Goal: Task Accomplishment & Management: Manage account settings

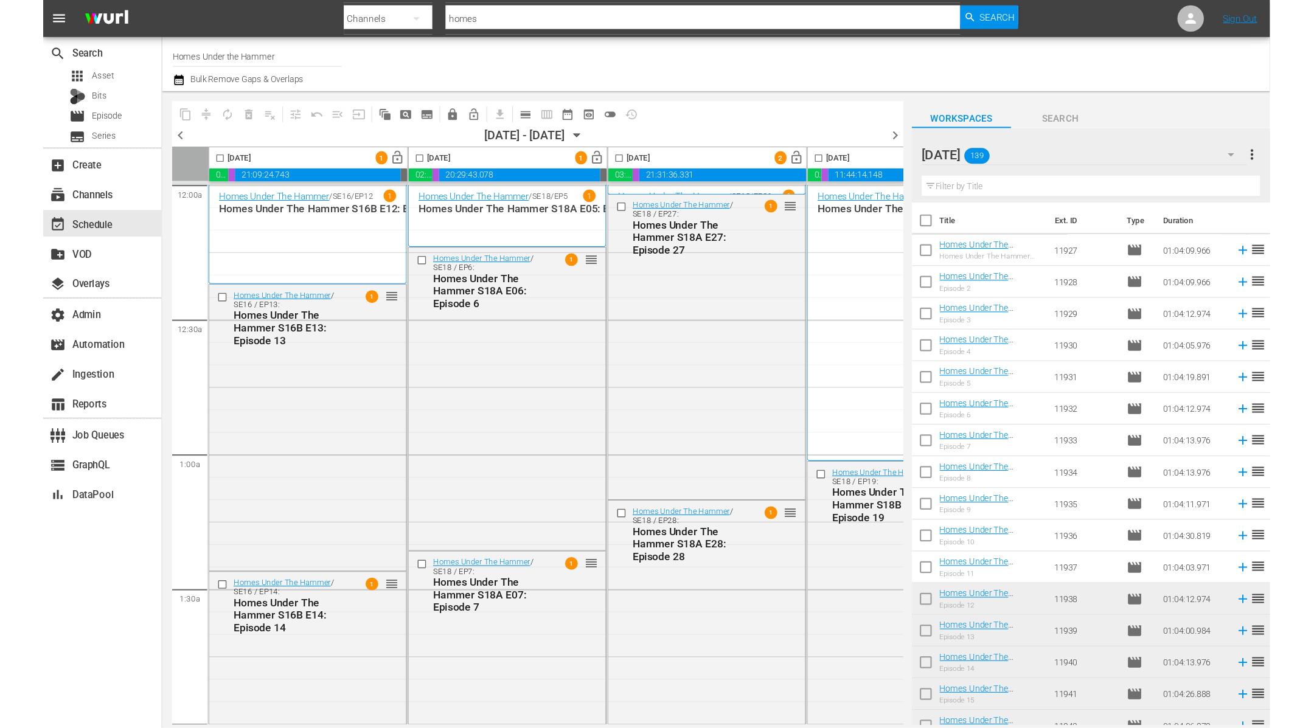
scroll to position [3231, 249]
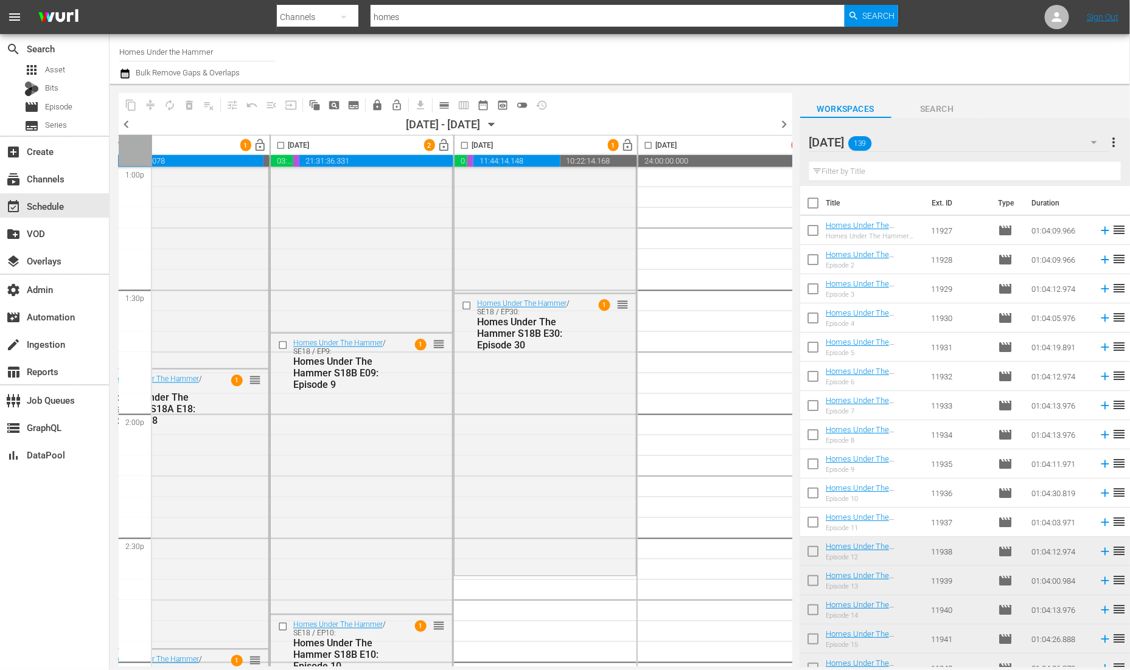
click at [942, 142] on div "NOV 25 139" at bounding box center [958, 142] width 299 height 34
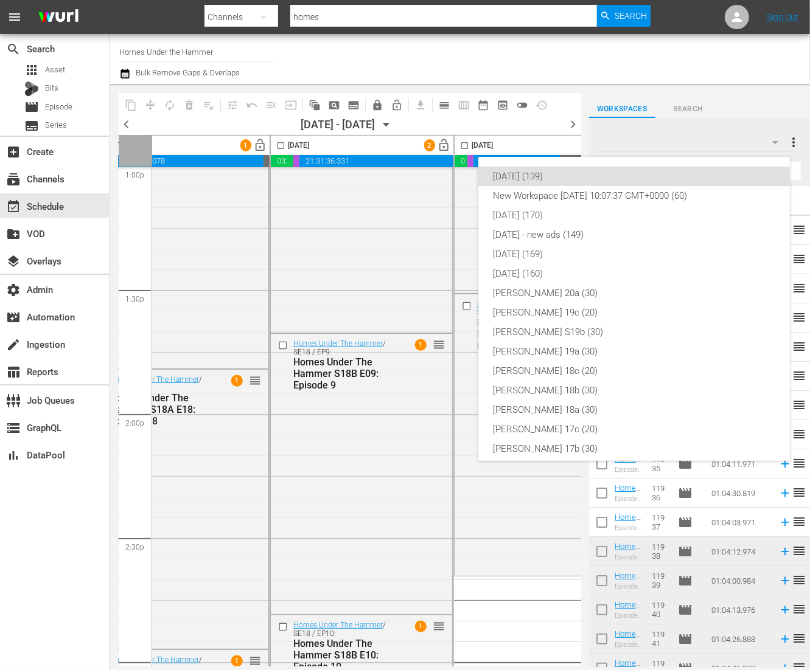
click at [603, 172] on div "NOV 25 (139)" at bounding box center [634, 176] width 282 height 19
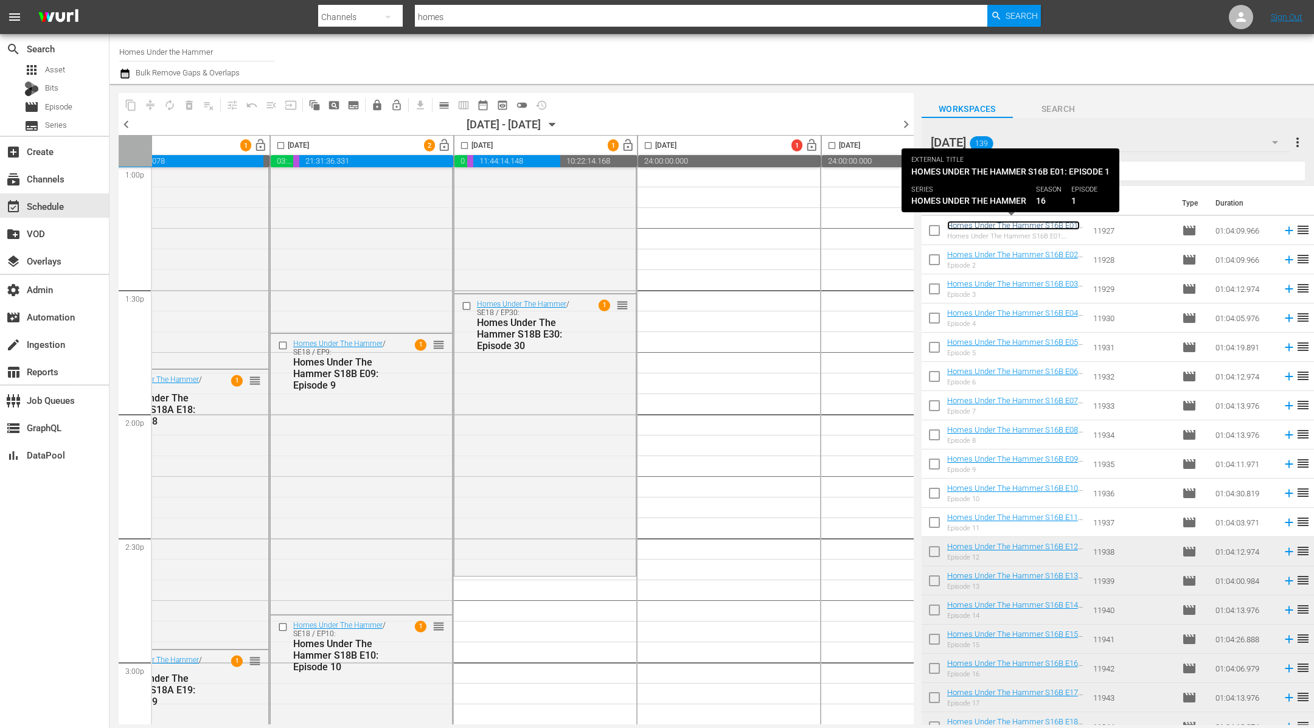
click at [1044, 223] on link "Homes Under The Hammer S16B E01: Episode 1" at bounding box center [1013, 230] width 133 height 18
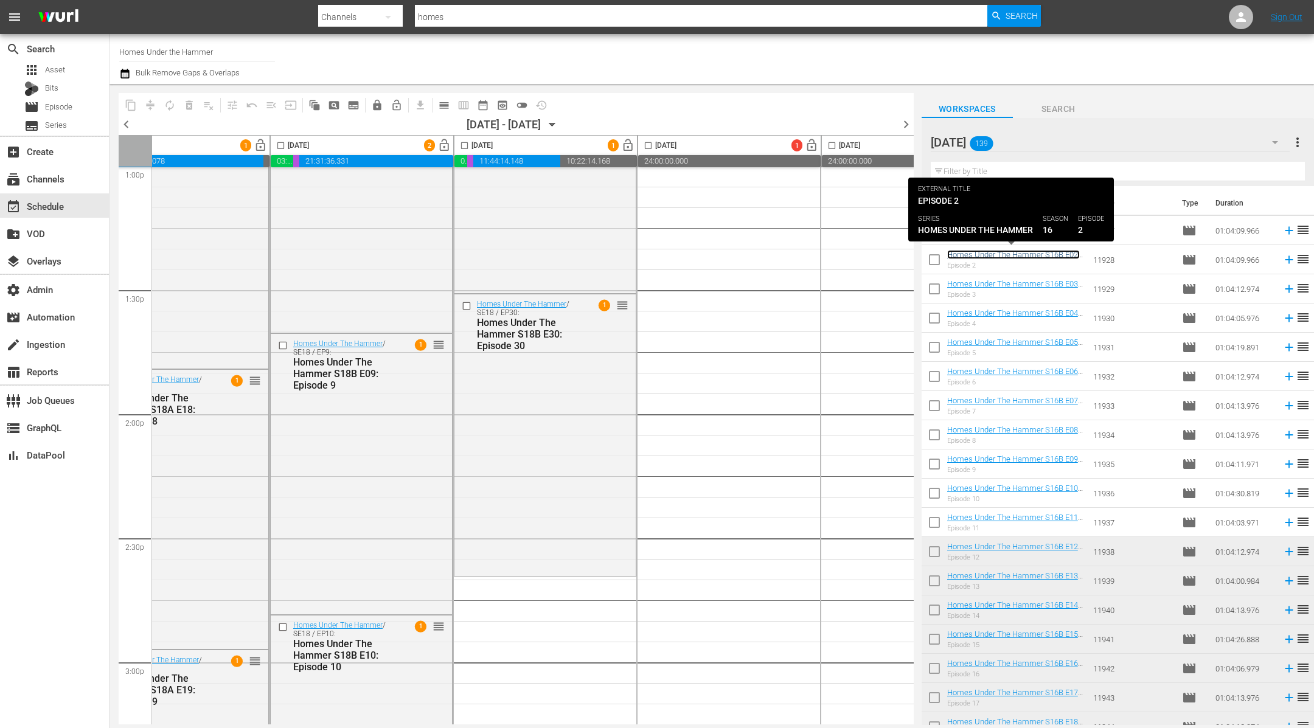
click at [1040, 254] on link "Homes Under The Hammer S16B E02: Episode 2" at bounding box center [1013, 259] width 133 height 18
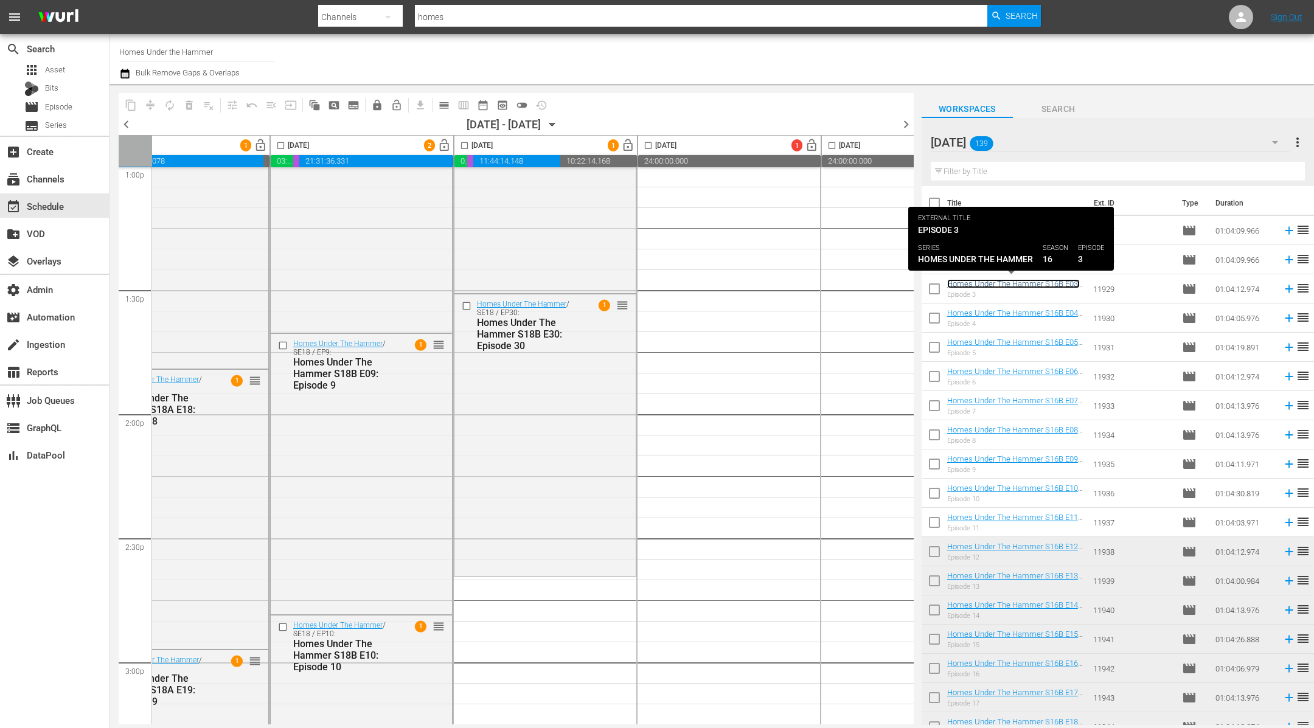
click at [1033, 282] on link "Homes Under The Hammer S16B E03: Episode 3" at bounding box center [1013, 288] width 133 height 18
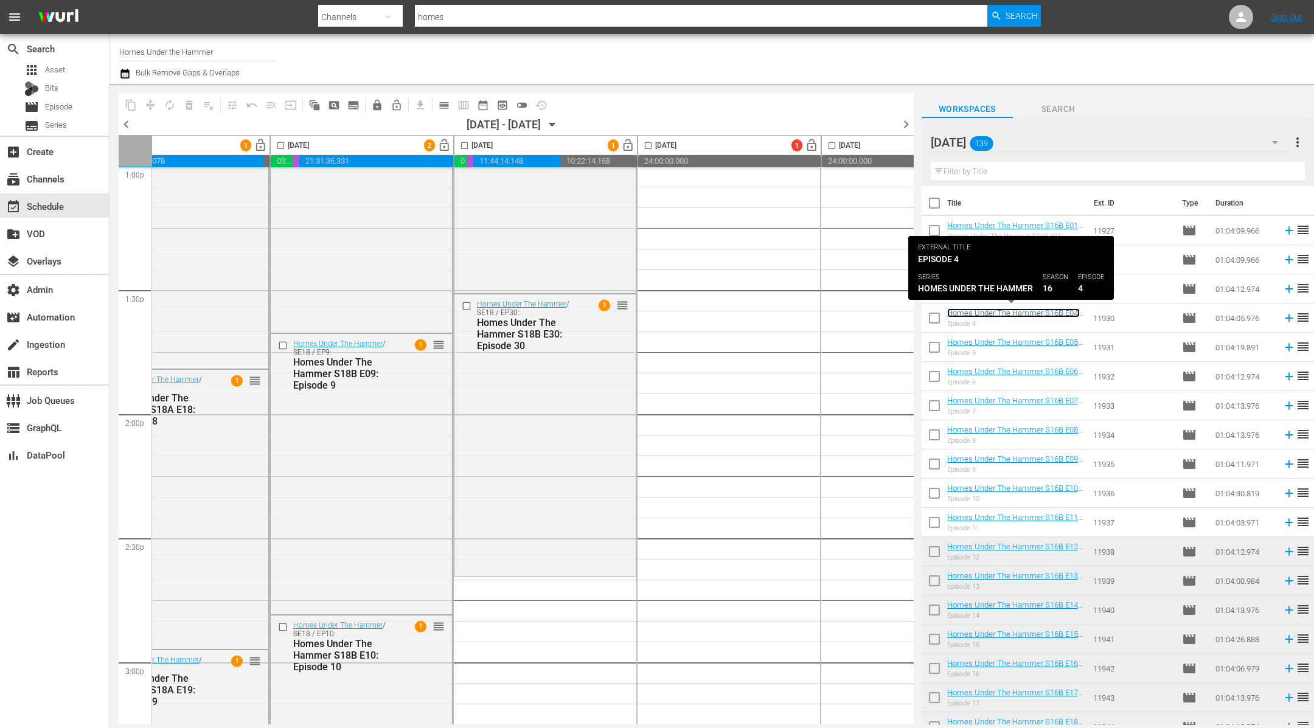
click at [1023, 313] on link "Homes Under The Hammer S16B E04: Episode 4" at bounding box center [1013, 317] width 133 height 18
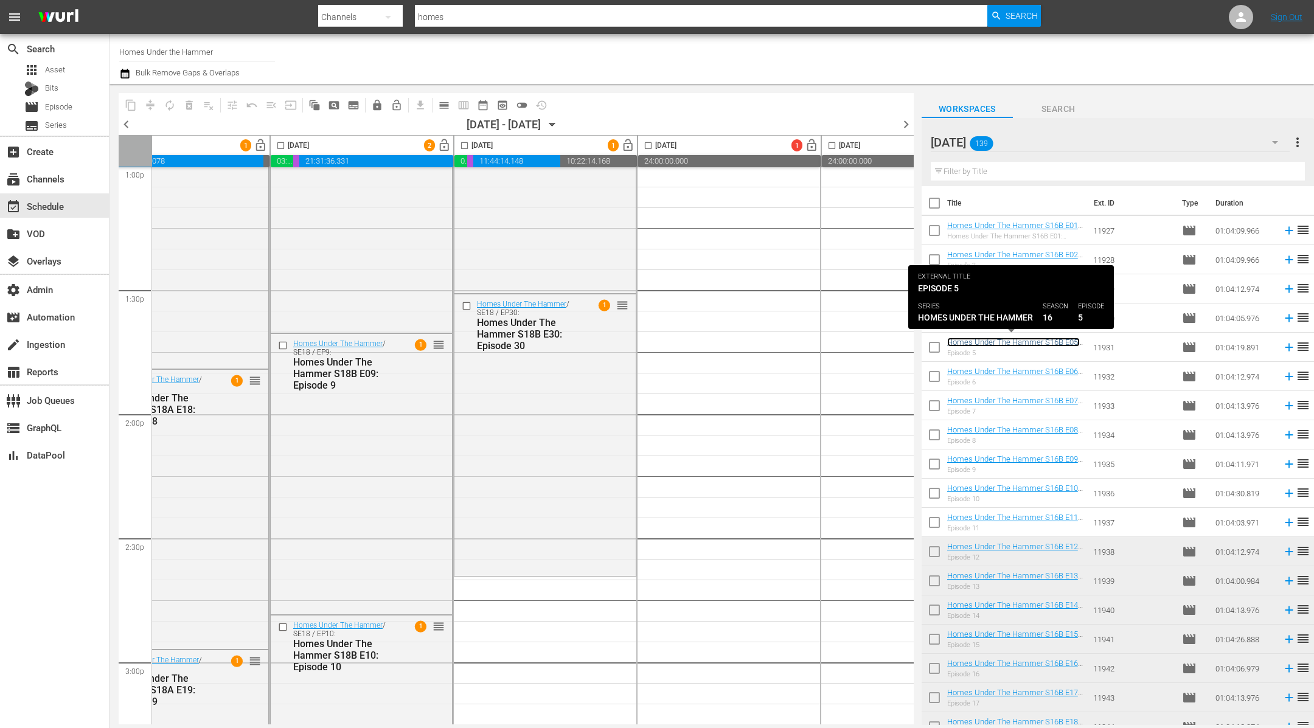
click at [1024, 340] on link "Homes Under The Hammer S16B E05: Episode 5" at bounding box center [1013, 347] width 133 height 18
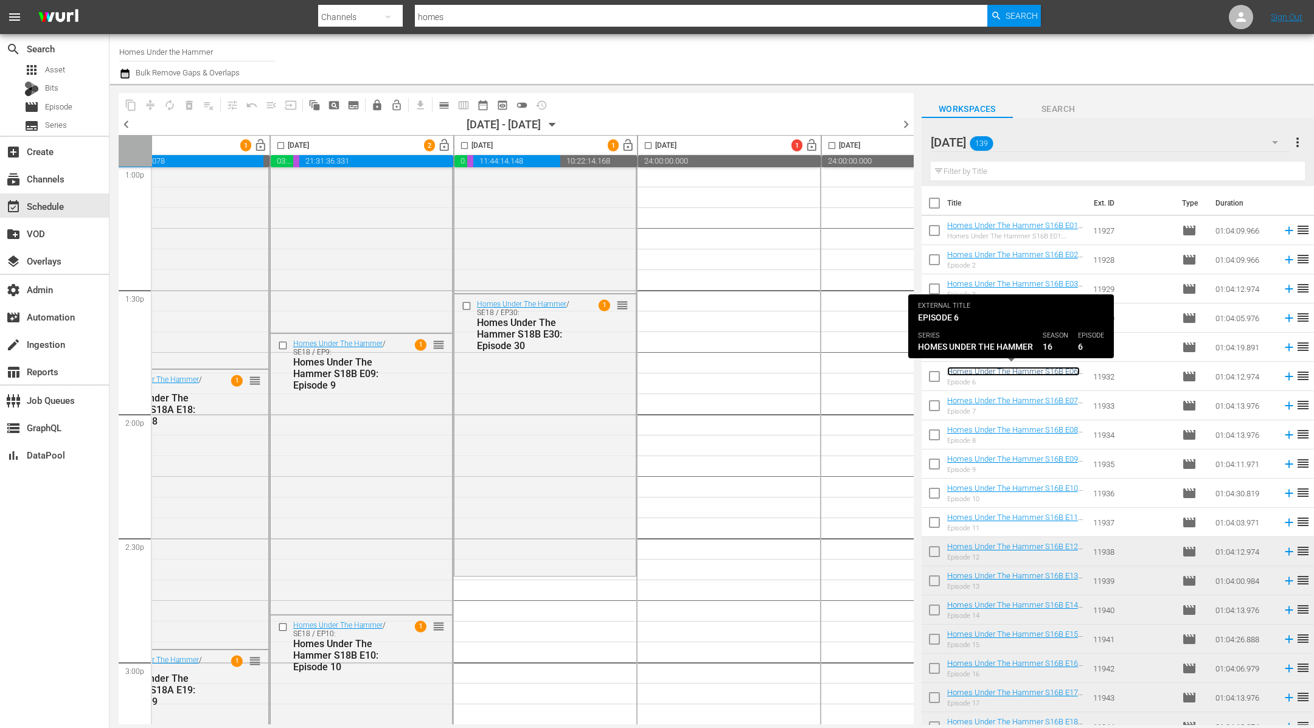
click at [1014, 373] on link "Homes Under The Hammer S16B E06: Episode 6" at bounding box center [1013, 376] width 133 height 18
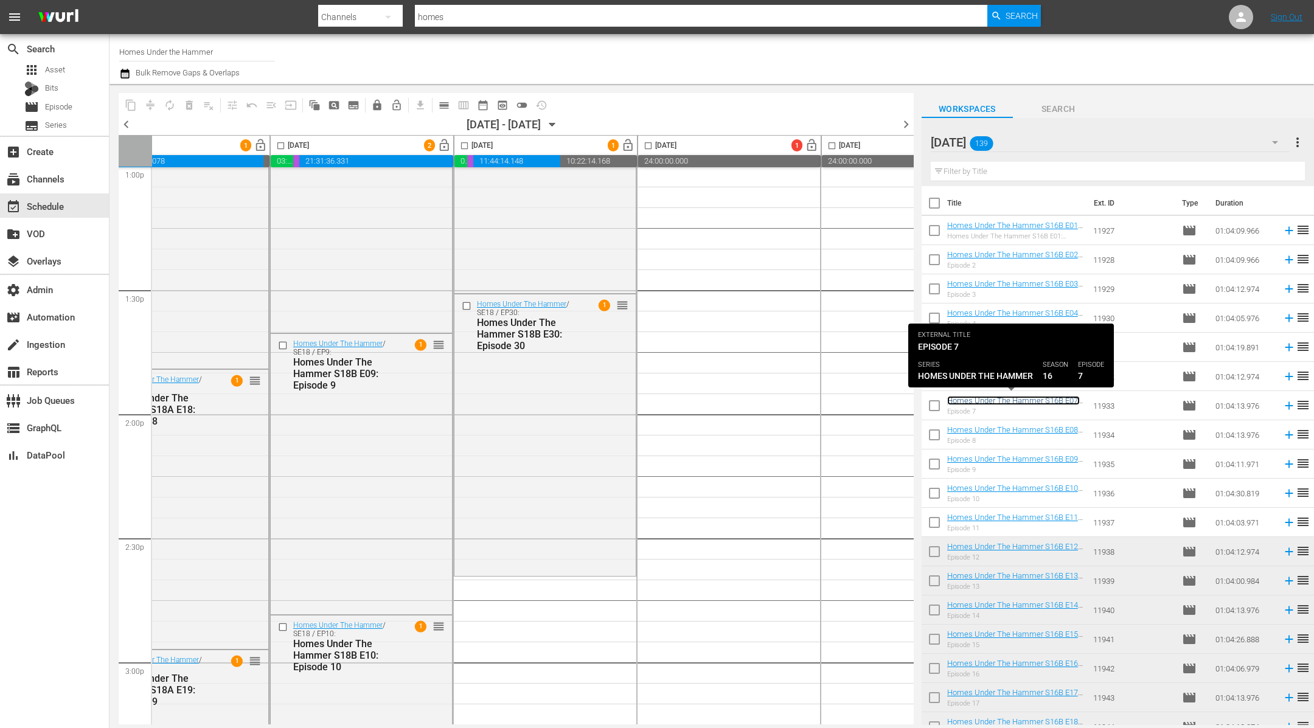
click at [1009, 401] on link "Homes Under The Hammer S16B E07: Episode 7" at bounding box center [1013, 405] width 133 height 18
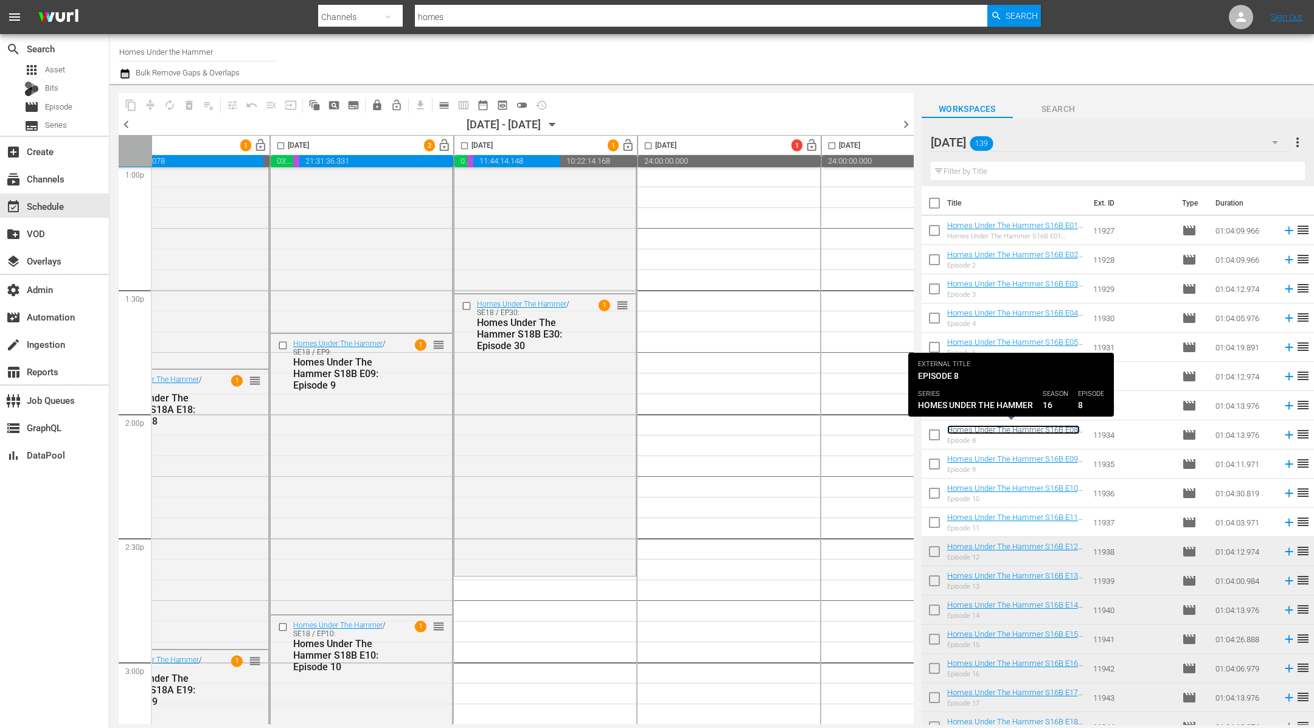
click at [1007, 428] on link "Homes Under The Hammer S16B E08: Episode 8" at bounding box center [1013, 434] width 133 height 18
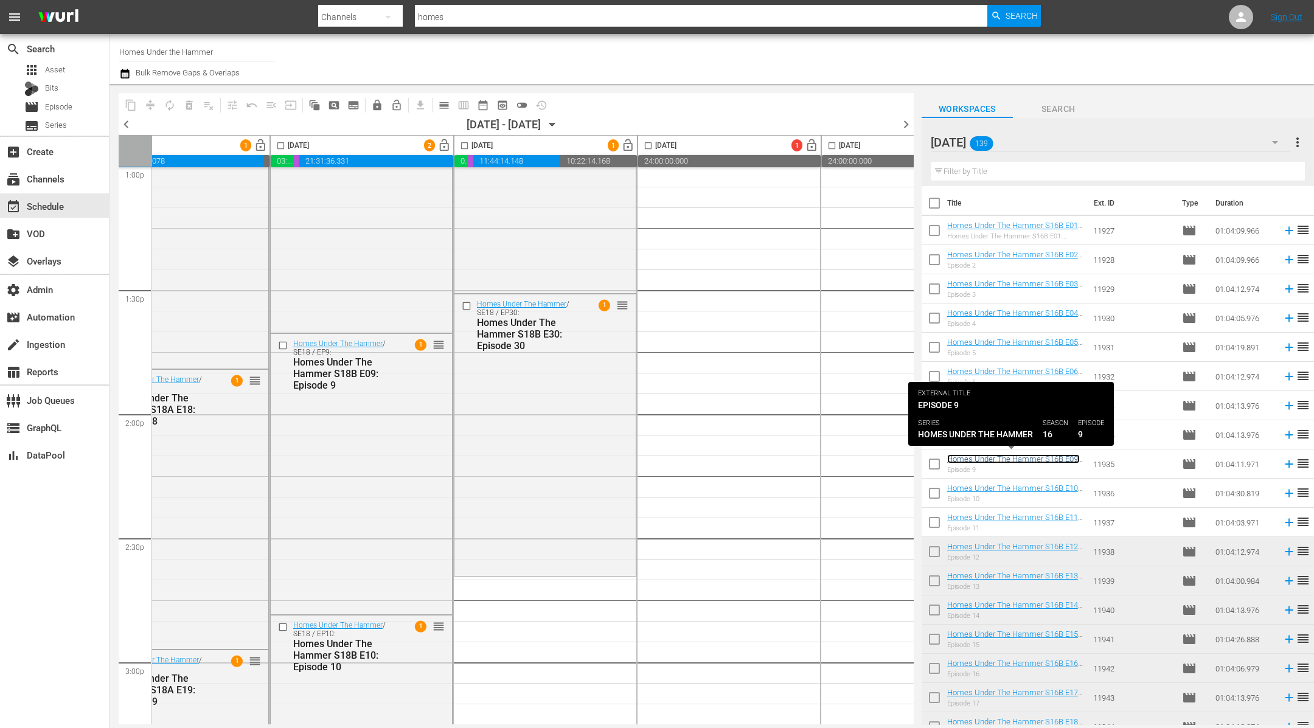
click at [1003, 459] on link "Homes Under The Hammer S16B E09: Episode 9" at bounding box center [1013, 463] width 133 height 18
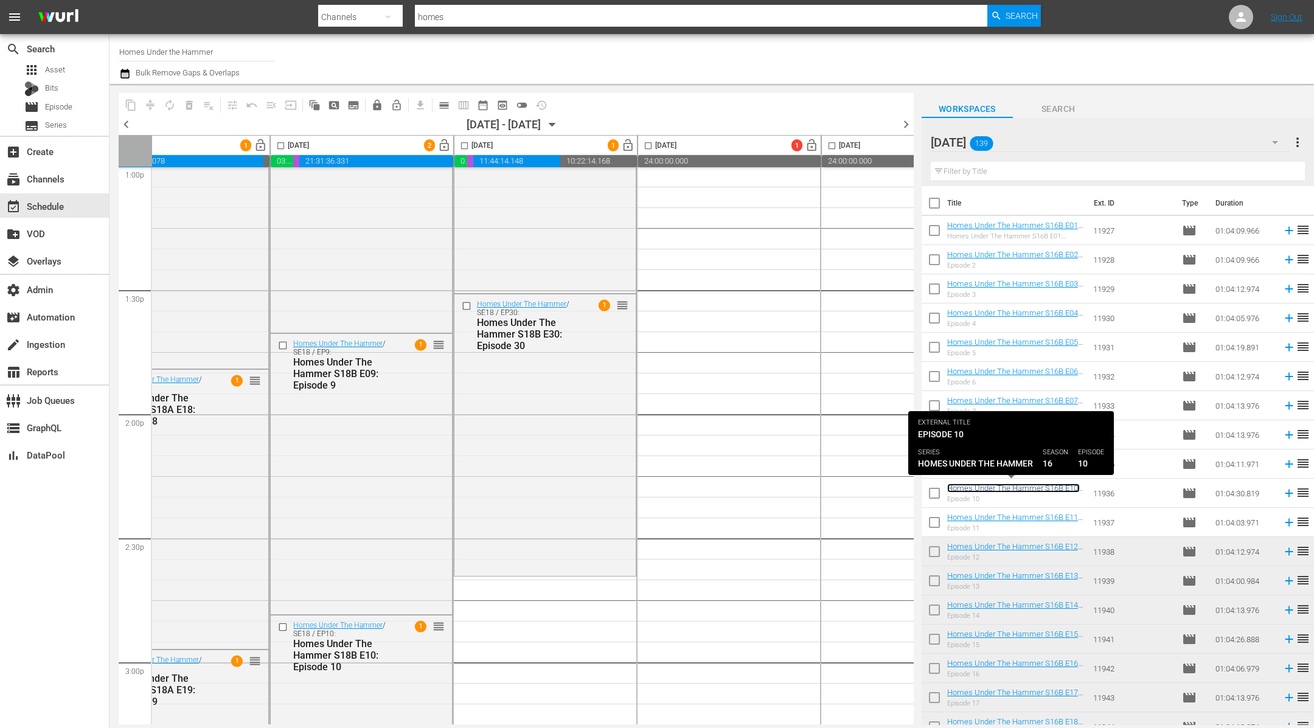
click at [1010, 488] on link "Homes Under The Hammer S16B E10: Episode 10" at bounding box center [1013, 493] width 133 height 18
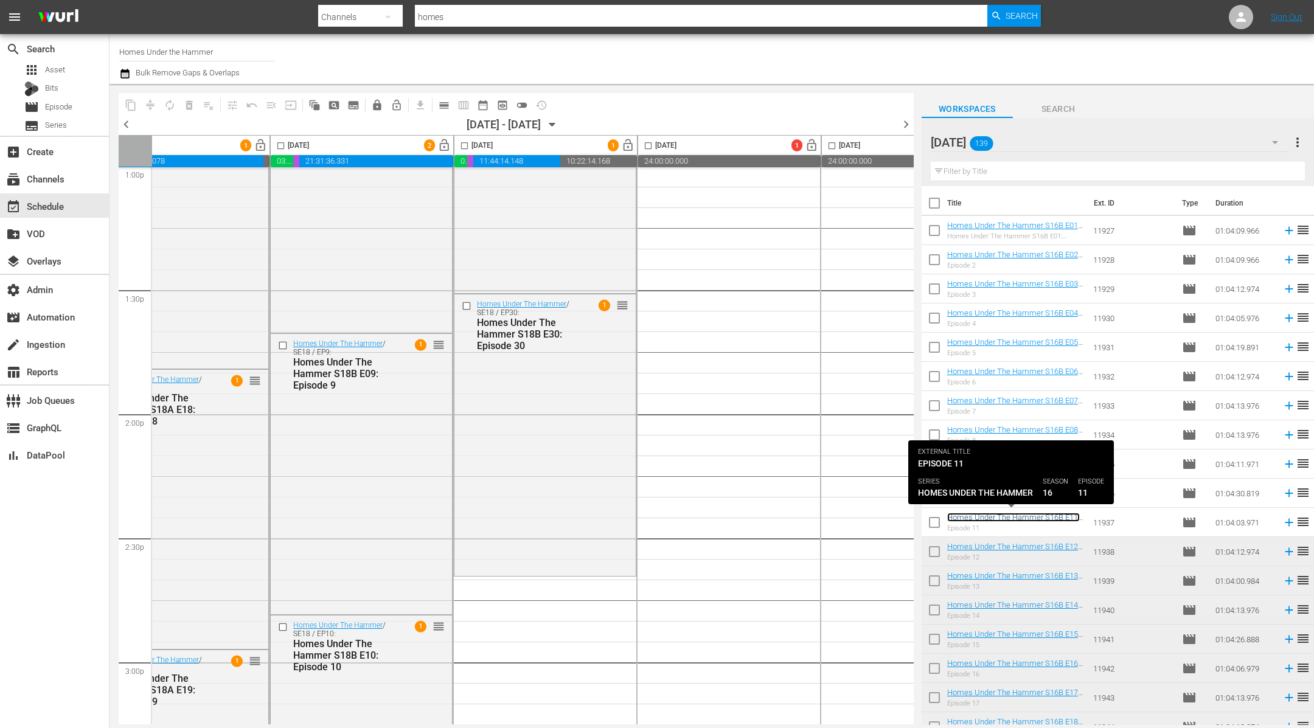
click at [992, 515] on link "Homes Under The Hammer S16B E11: Episode 11" at bounding box center [1013, 522] width 133 height 18
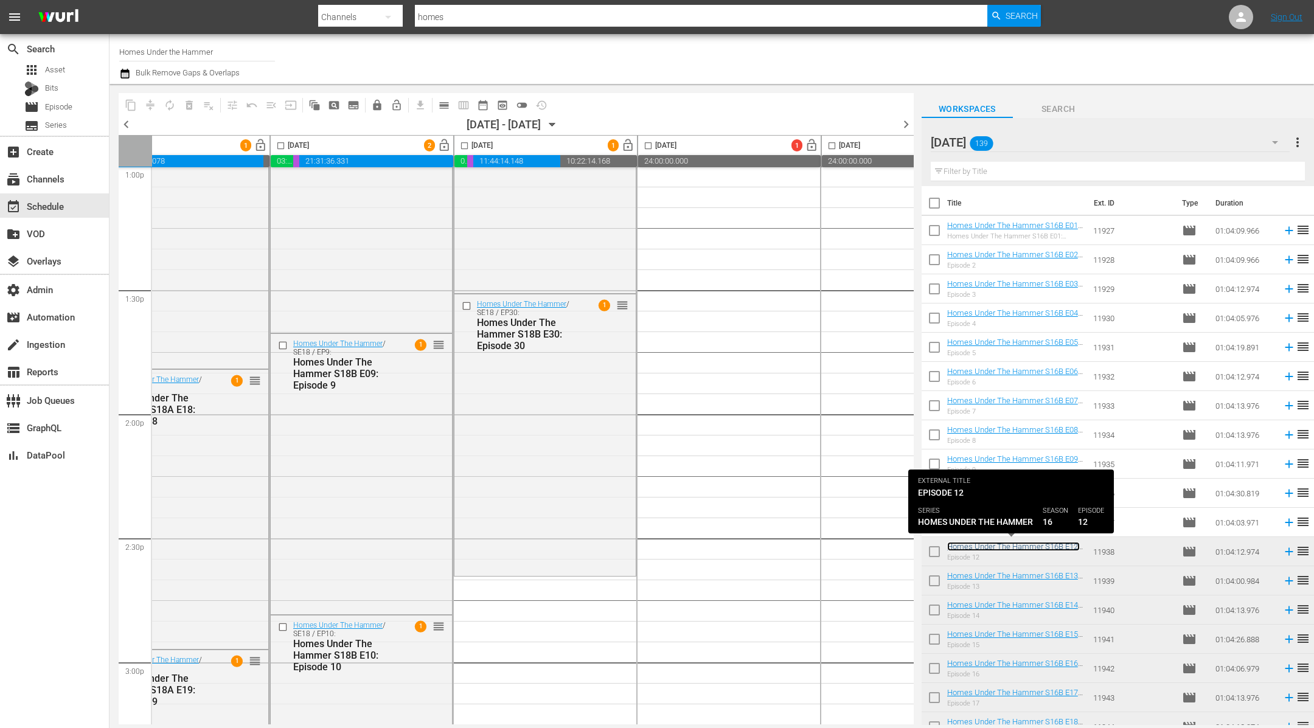
click at [988, 545] on link "Homes Under The Hammer S16B E12: Episode 12" at bounding box center [1013, 551] width 133 height 18
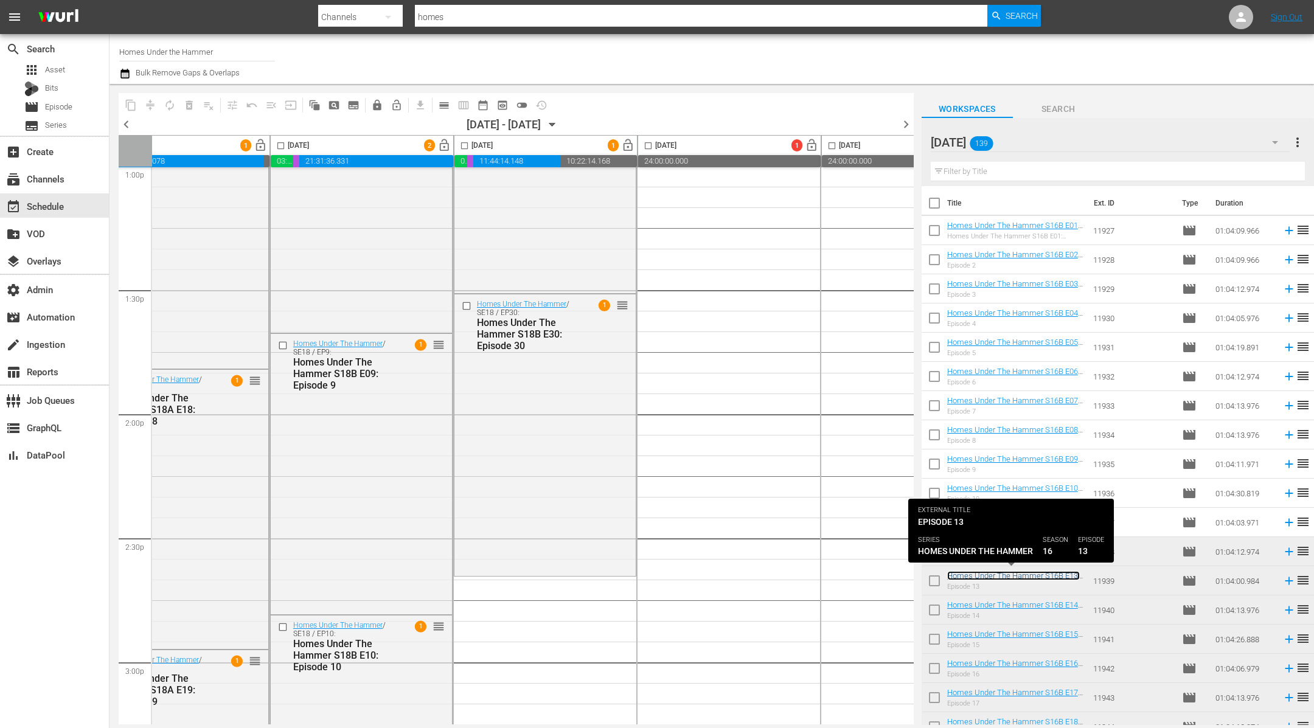
click at [978, 575] on link "Homes Under The Hammer S16B E13: Episode 13" at bounding box center [1013, 580] width 133 height 18
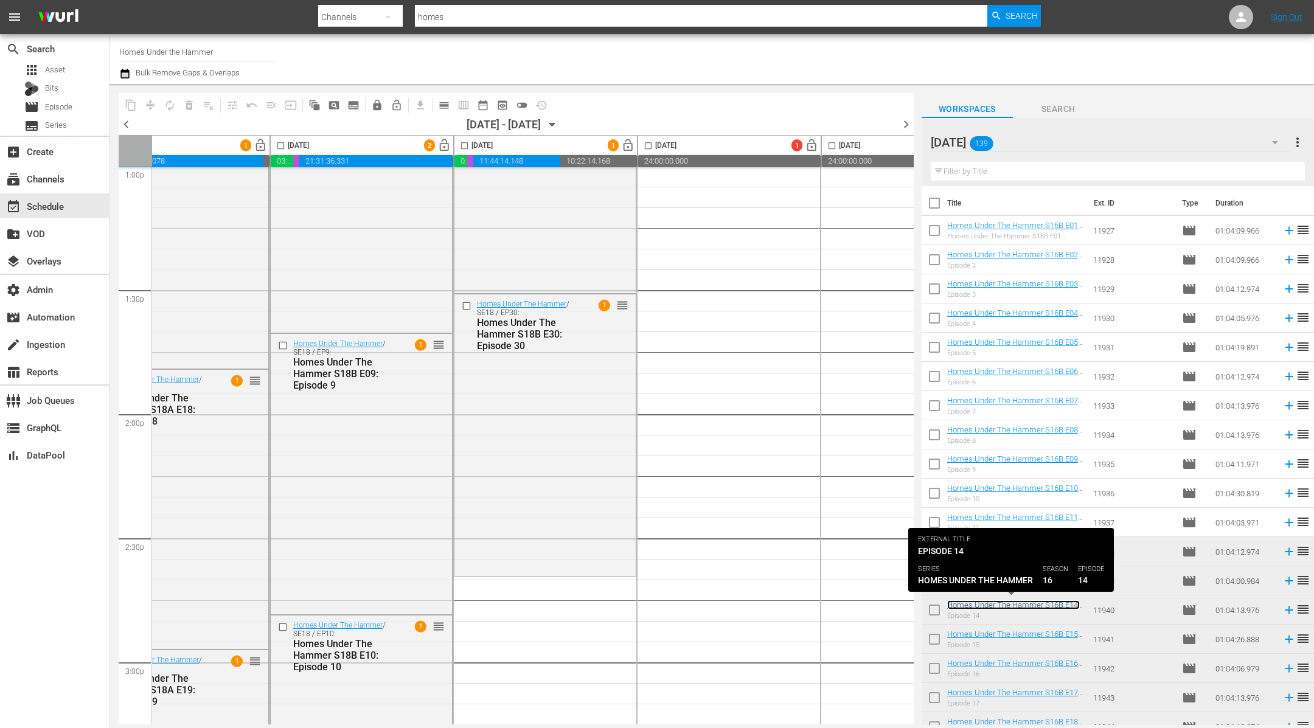
click at [1004, 602] on link "Homes Under The Hammer S16B E14: Episode 14" at bounding box center [1013, 609] width 133 height 18
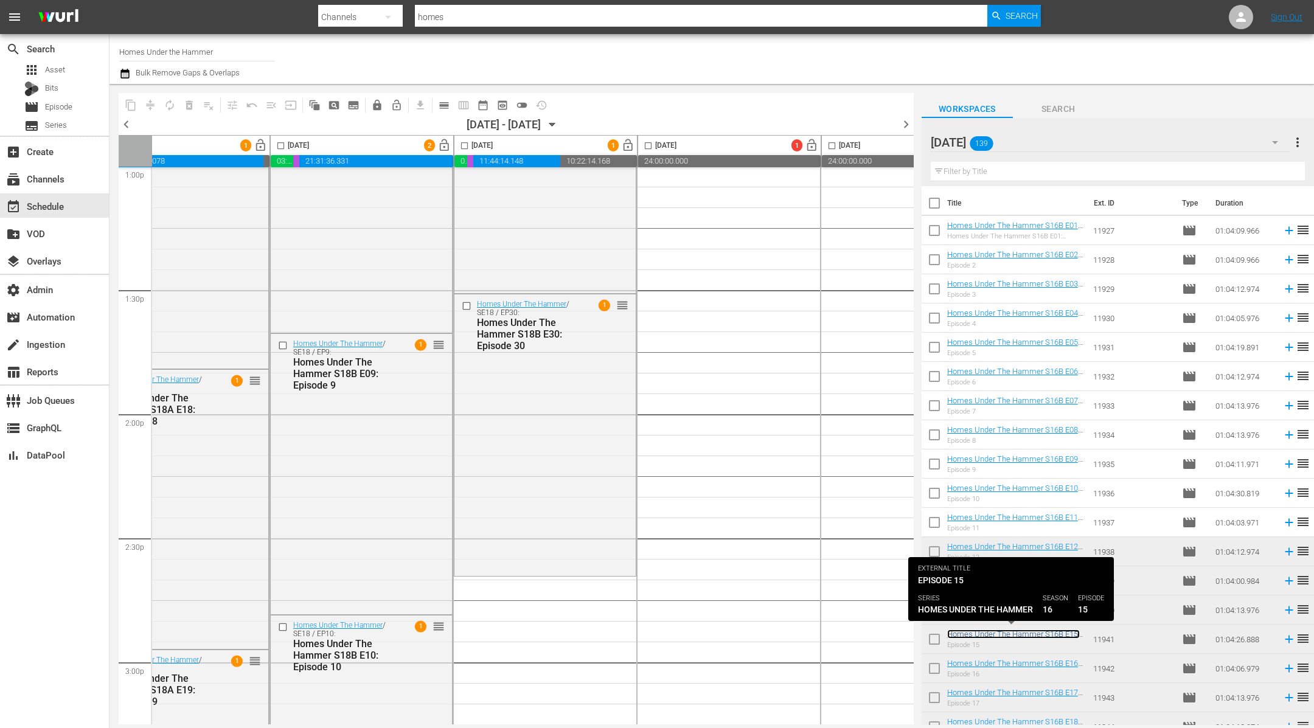
click at [1003, 633] on link "Homes Under The Hammer S16B E15: Episode 15" at bounding box center [1013, 639] width 133 height 18
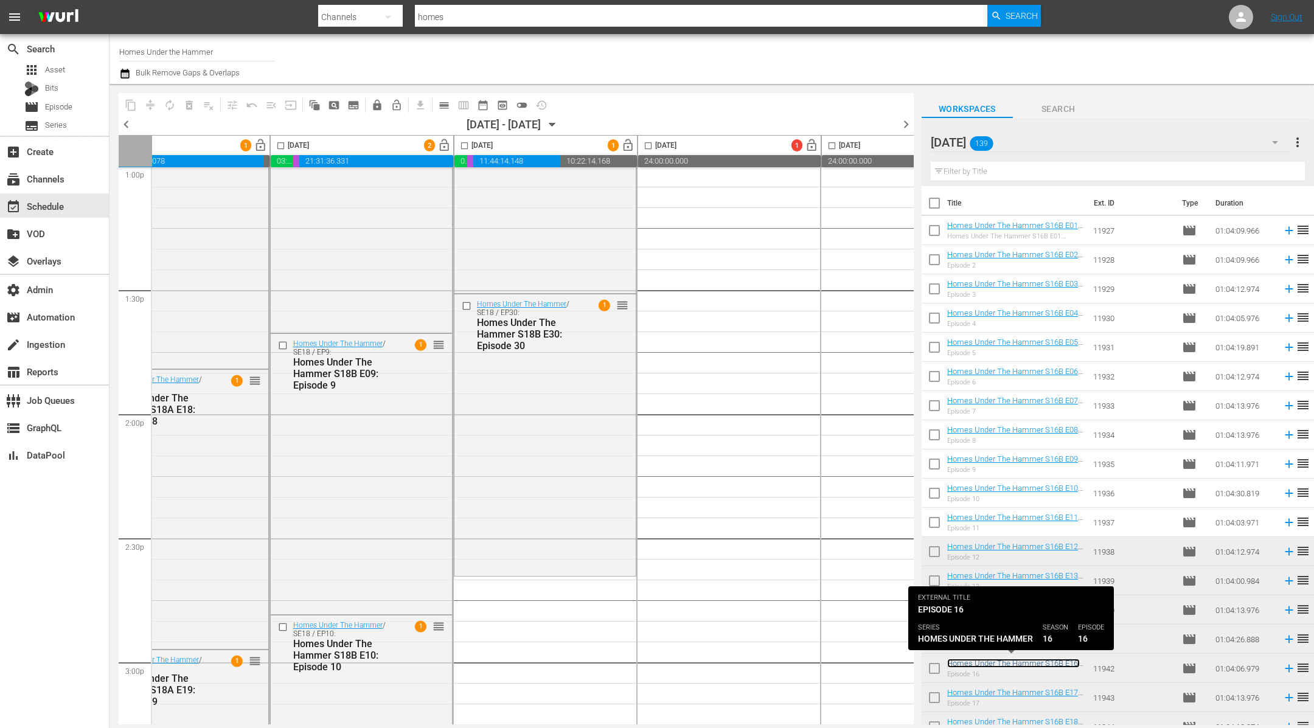
click at [1005, 662] on link "Homes Under The Hammer S16B E16: Episode 16" at bounding box center [1013, 668] width 133 height 18
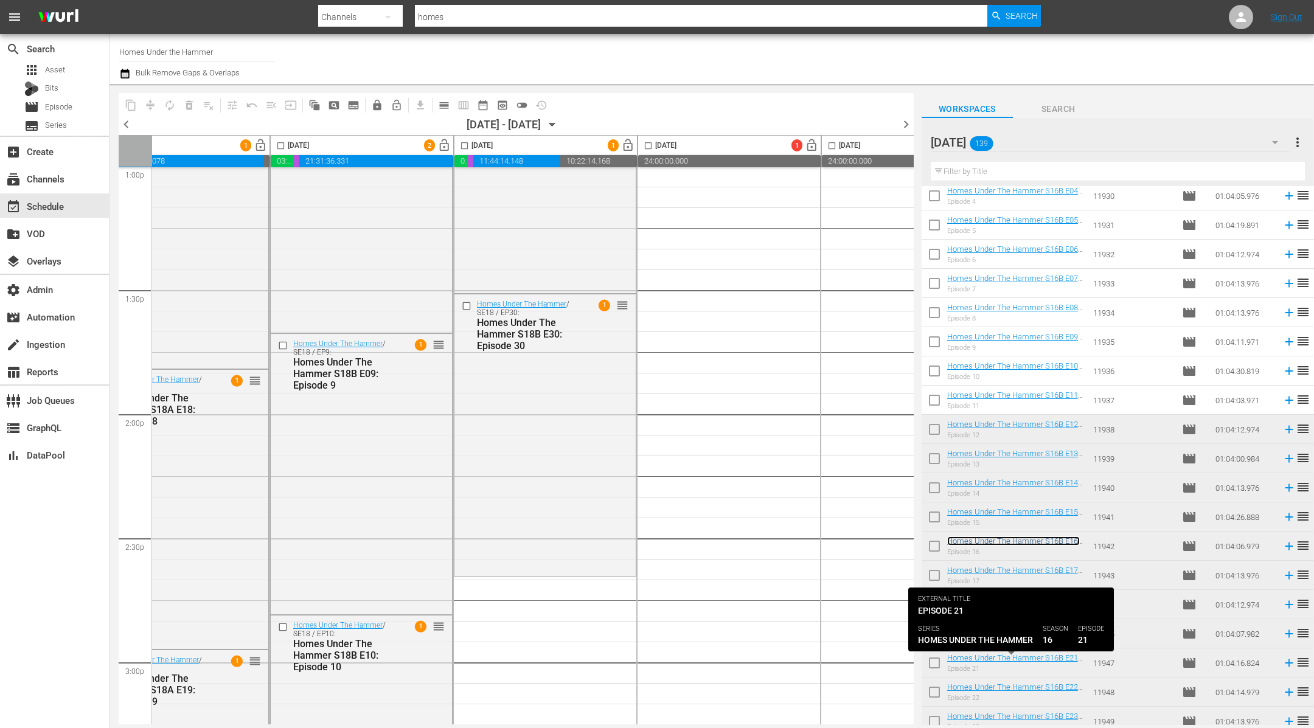
scroll to position [127, 0]
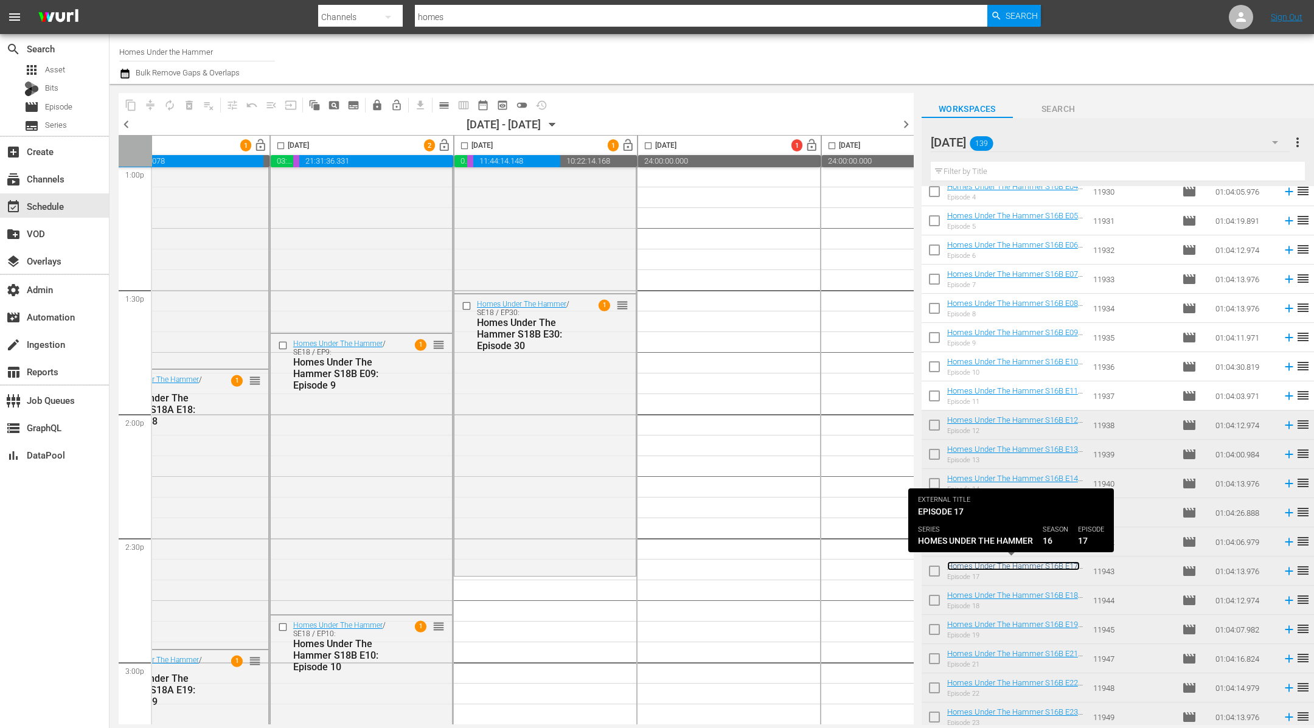
click at [1032, 566] on link "Homes Under The Hammer S16B E17: Episode 17" at bounding box center [1013, 570] width 133 height 18
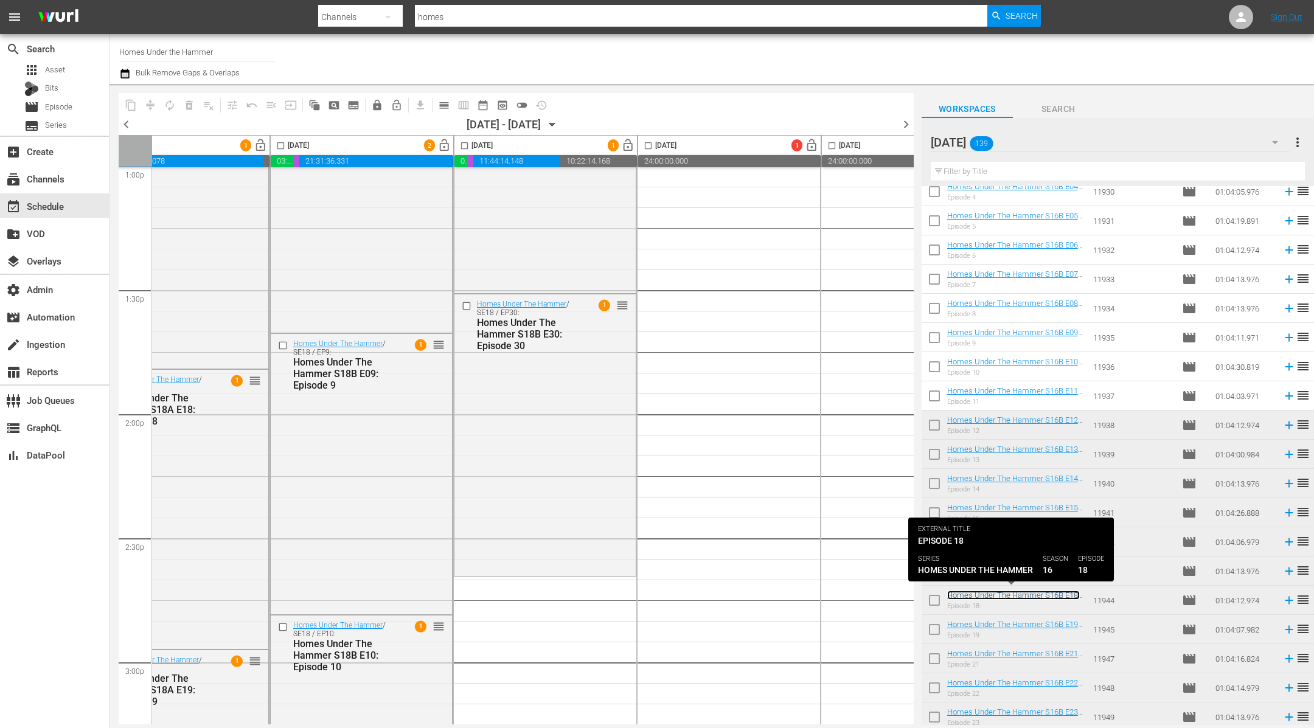
click at [1027, 595] on link "Homes Under The Hammer S16B E18: Episode 18" at bounding box center [1013, 600] width 133 height 18
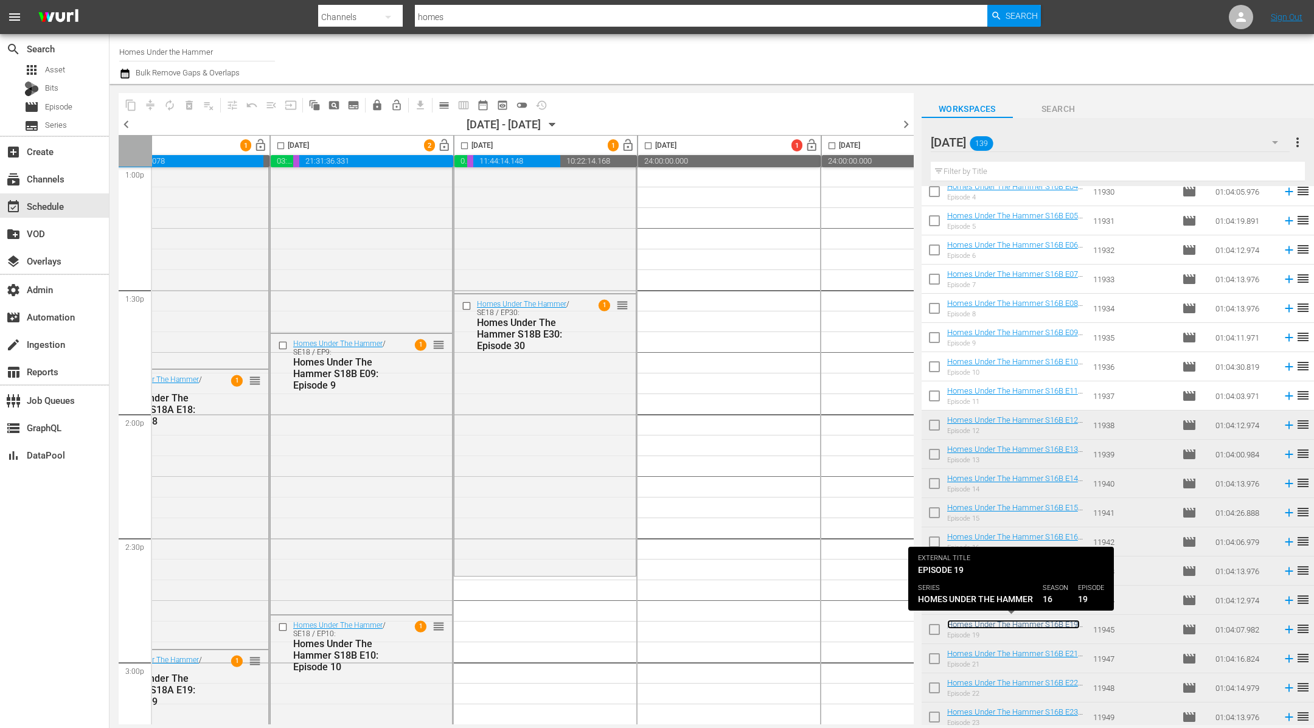
click at [1018, 624] on link "Homes Under The Hammer S16B E19: Episode 19" at bounding box center [1013, 629] width 133 height 18
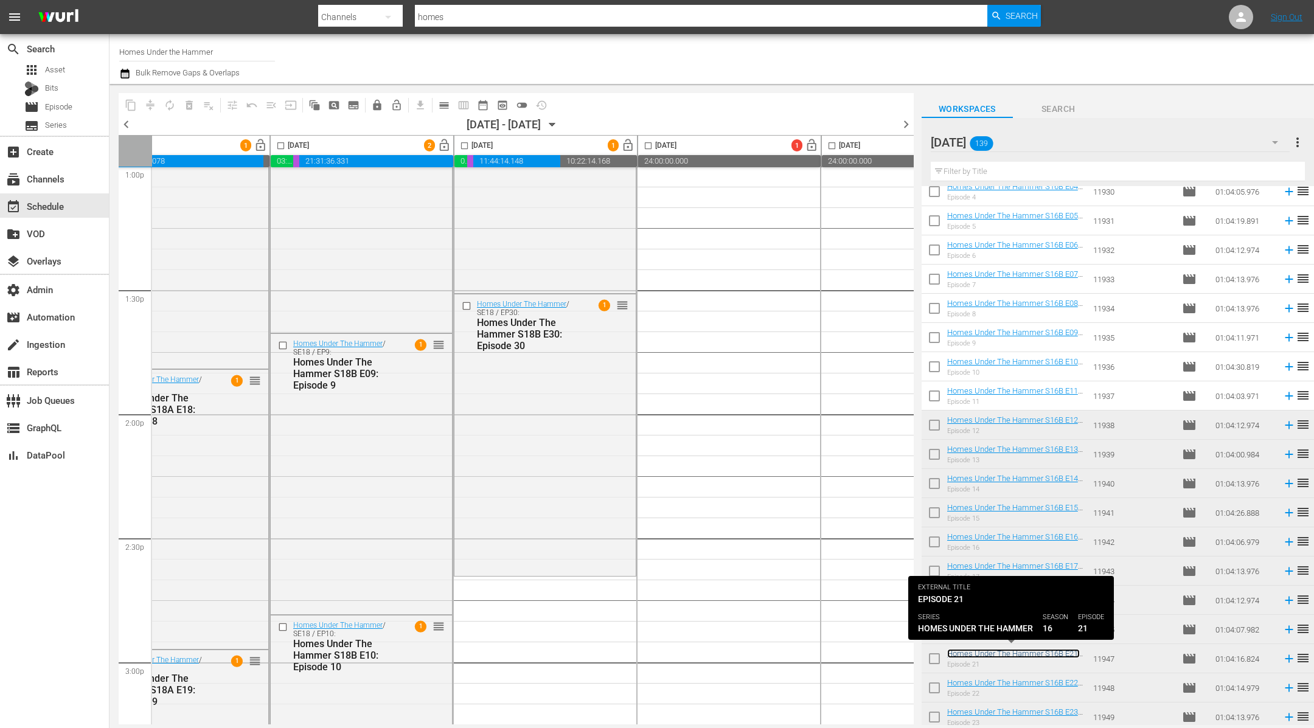
click at [1015, 651] on link "Homes Under The Hammer S16B E21: Episode 21" at bounding box center [1013, 658] width 133 height 18
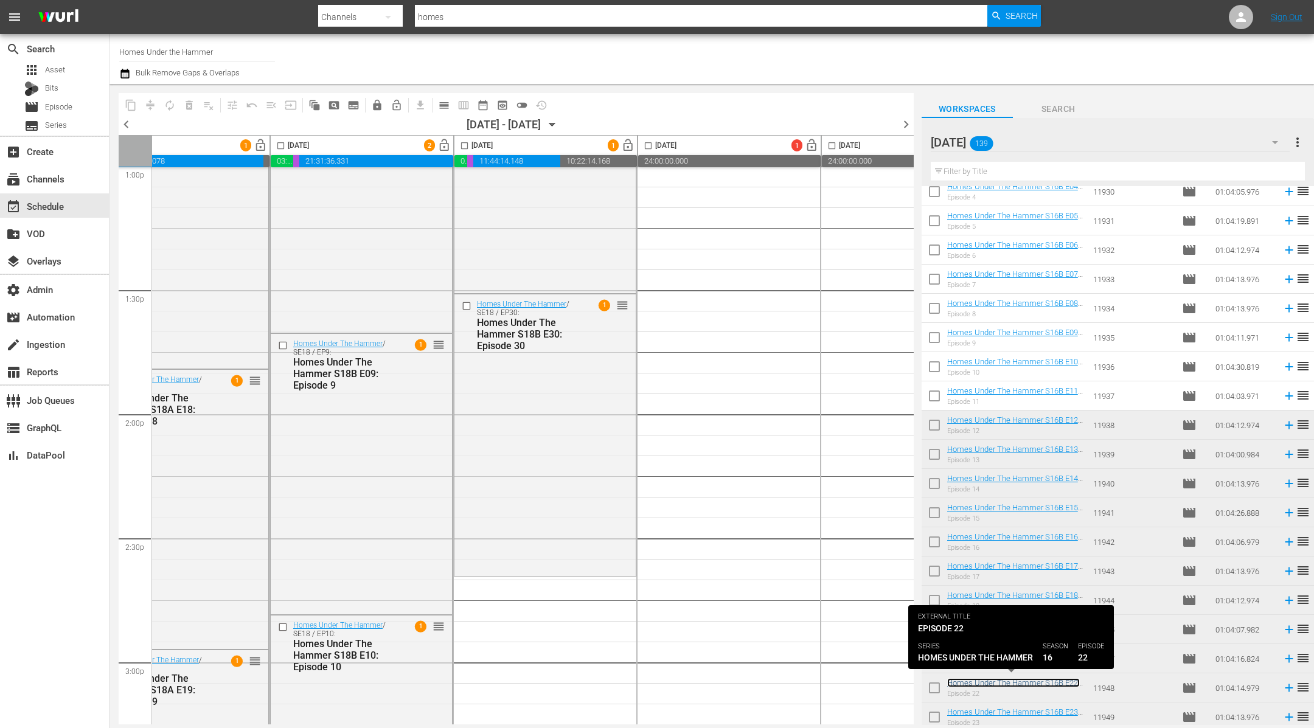
click at [1018, 670] on link "Homes Under The Hammer S16B E22: Episode 22" at bounding box center [1013, 687] width 133 height 18
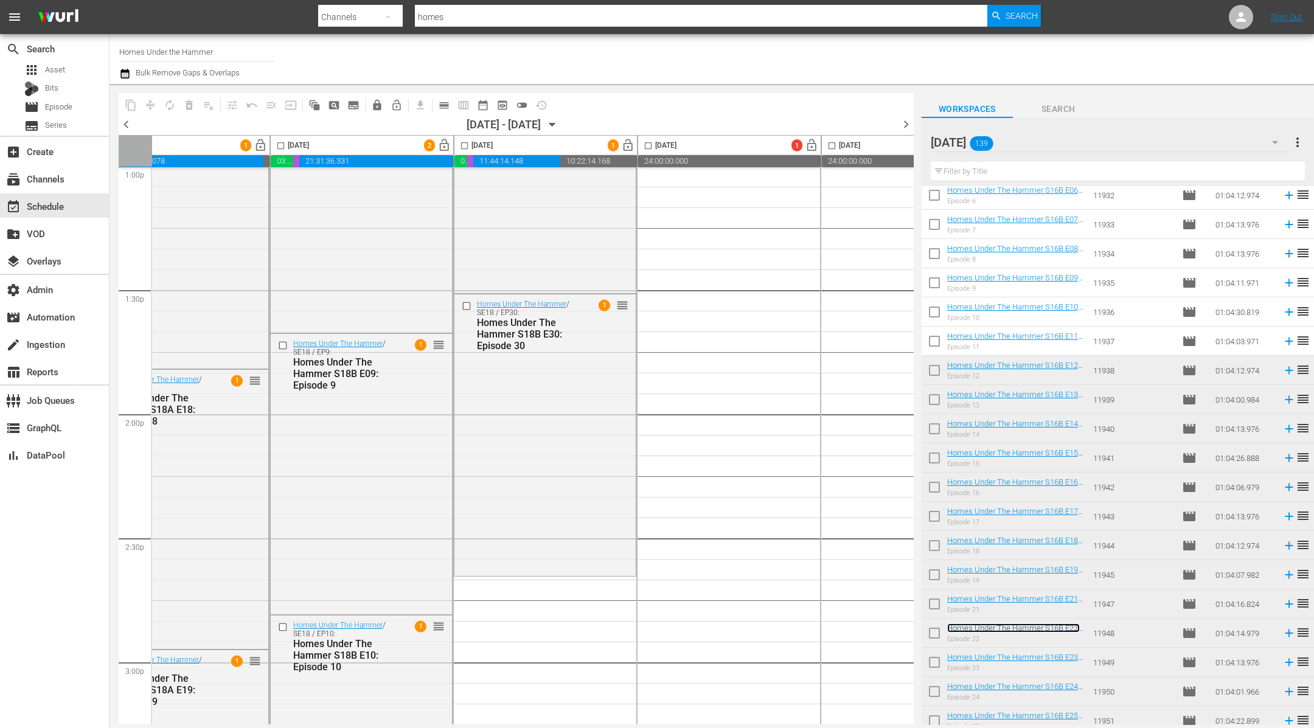
scroll to position [199, 0]
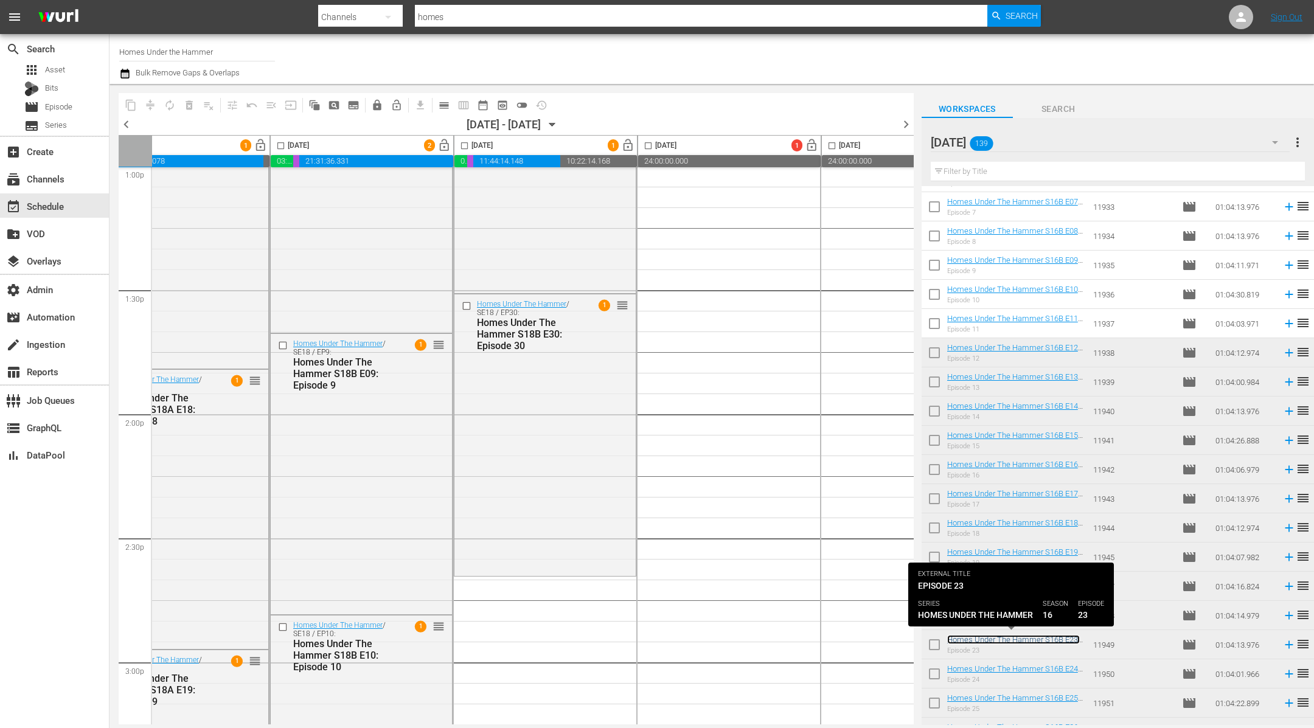
click at [1010, 638] on link "Homes Under The Hammer S16B E23: Episode 23" at bounding box center [1013, 644] width 133 height 18
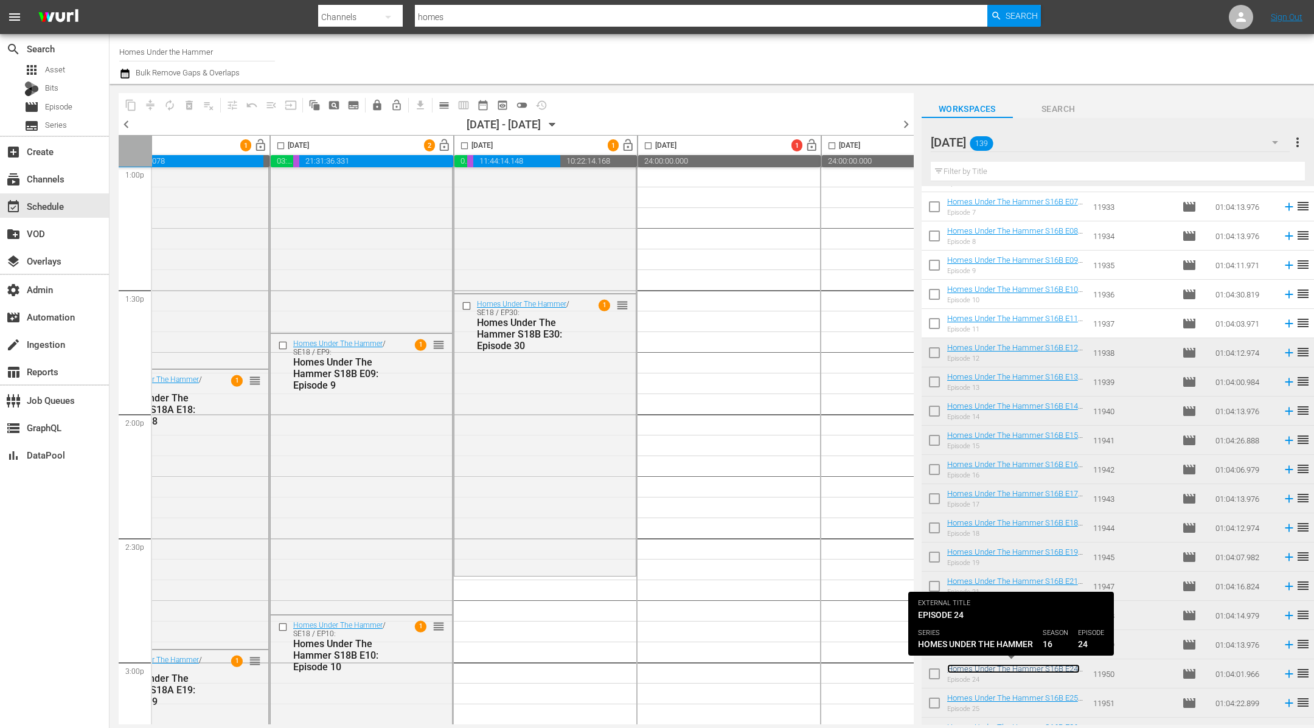
click at [1006, 667] on link "Homes Under The Hammer S16B E24: Episode 24" at bounding box center [1013, 673] width 133 height 18
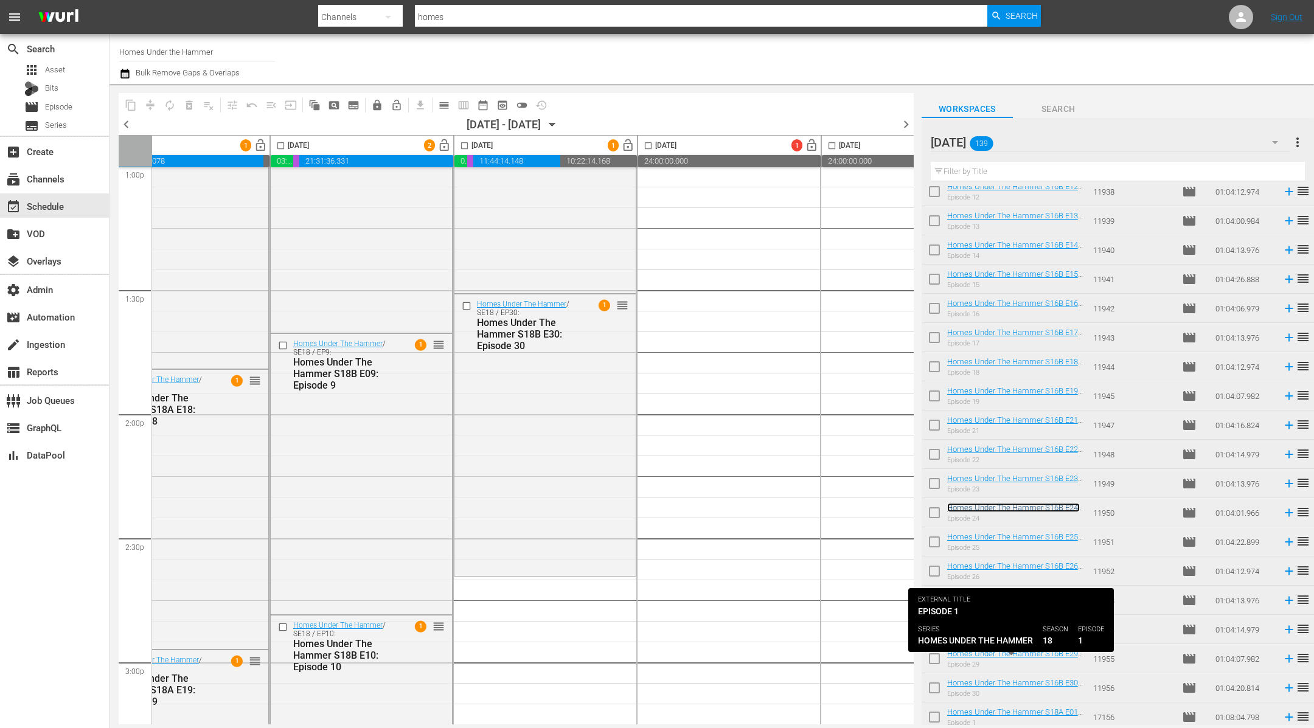
scroll to position [442, 0]
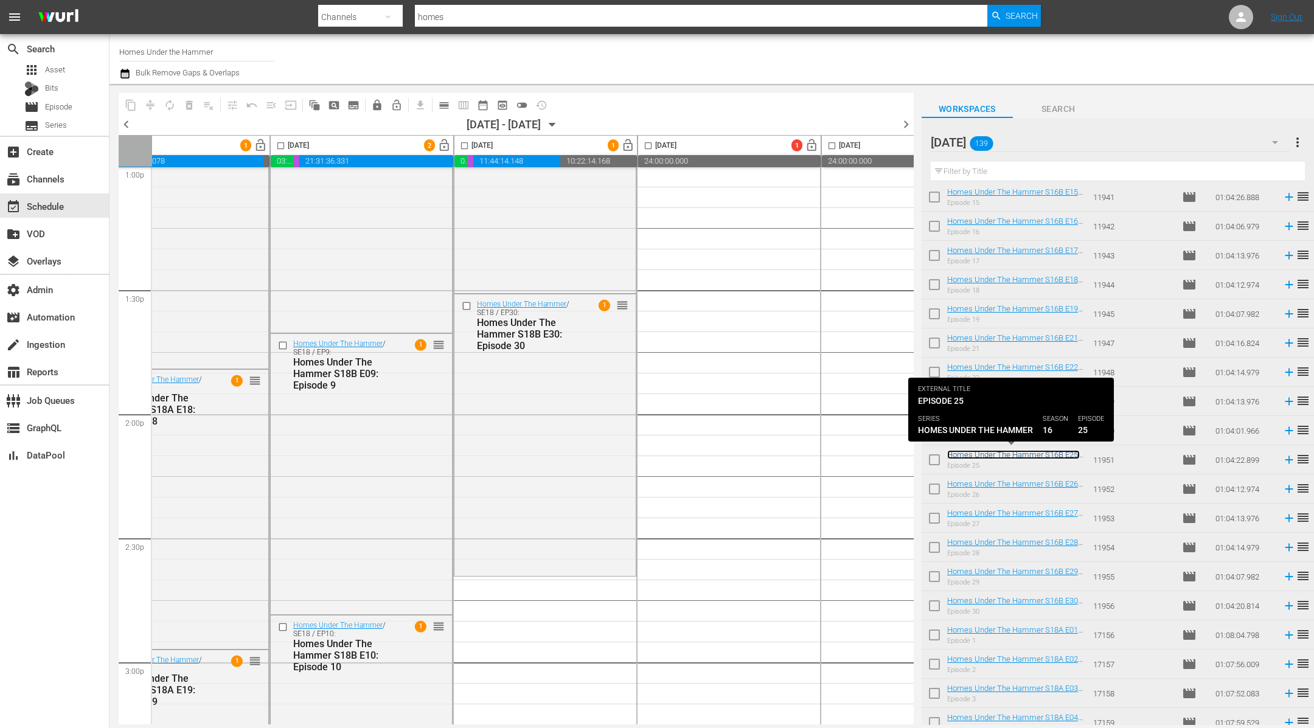
click at [1026, 454] on link "Homes Under The Hammer S16B E25: Episode 25" at bounding box center [1013, 459] width 133 height 18
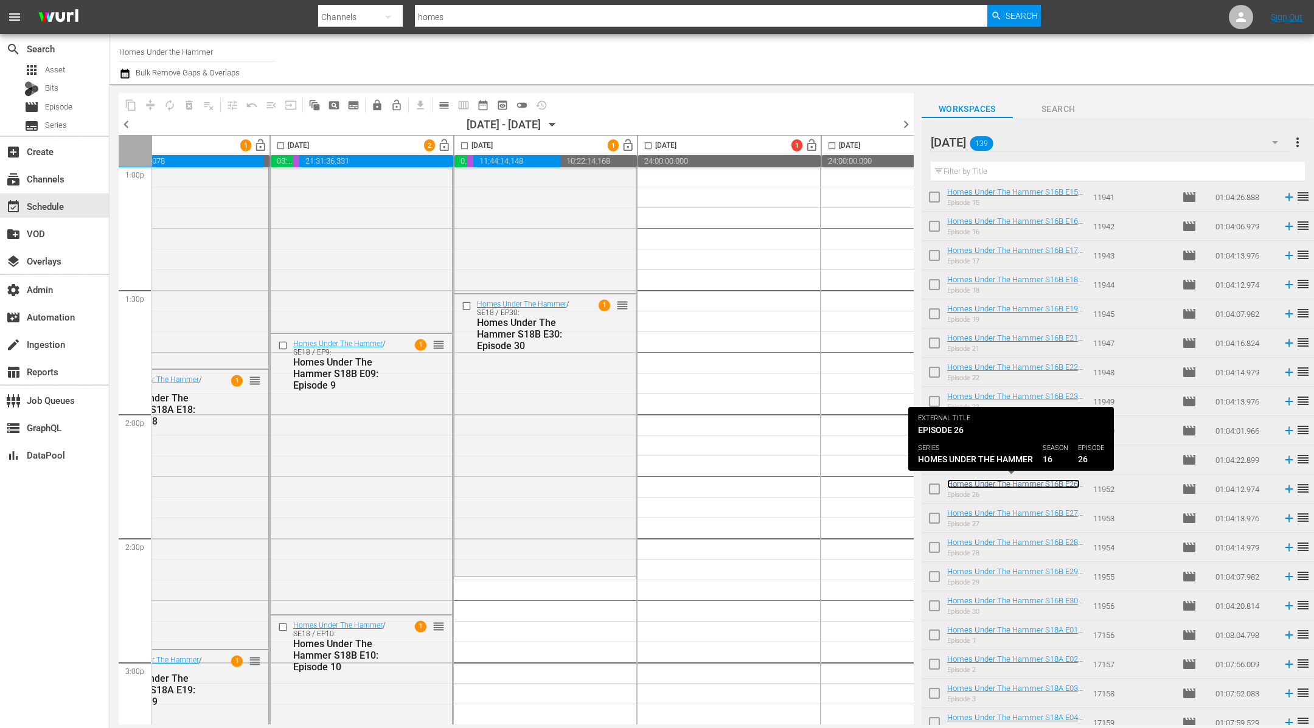
click at [1002, 481] on link "Homes Under The Hammer S16B E26: Episode 26" at bounding box center [1013, 488] width 133 height 18
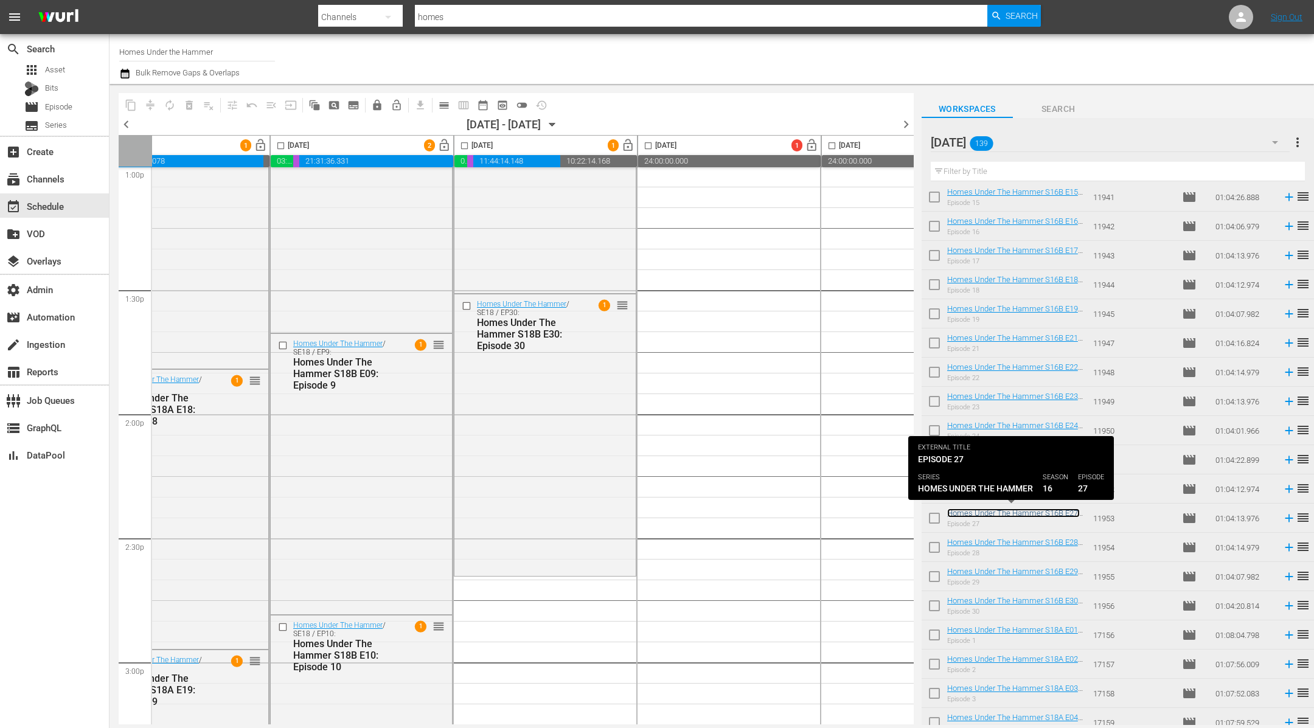
click at [980, 513] on link "Homes Under The Hammer S16B E27: Episode 27" at bounding box center [1013, 518] width 133 height 18
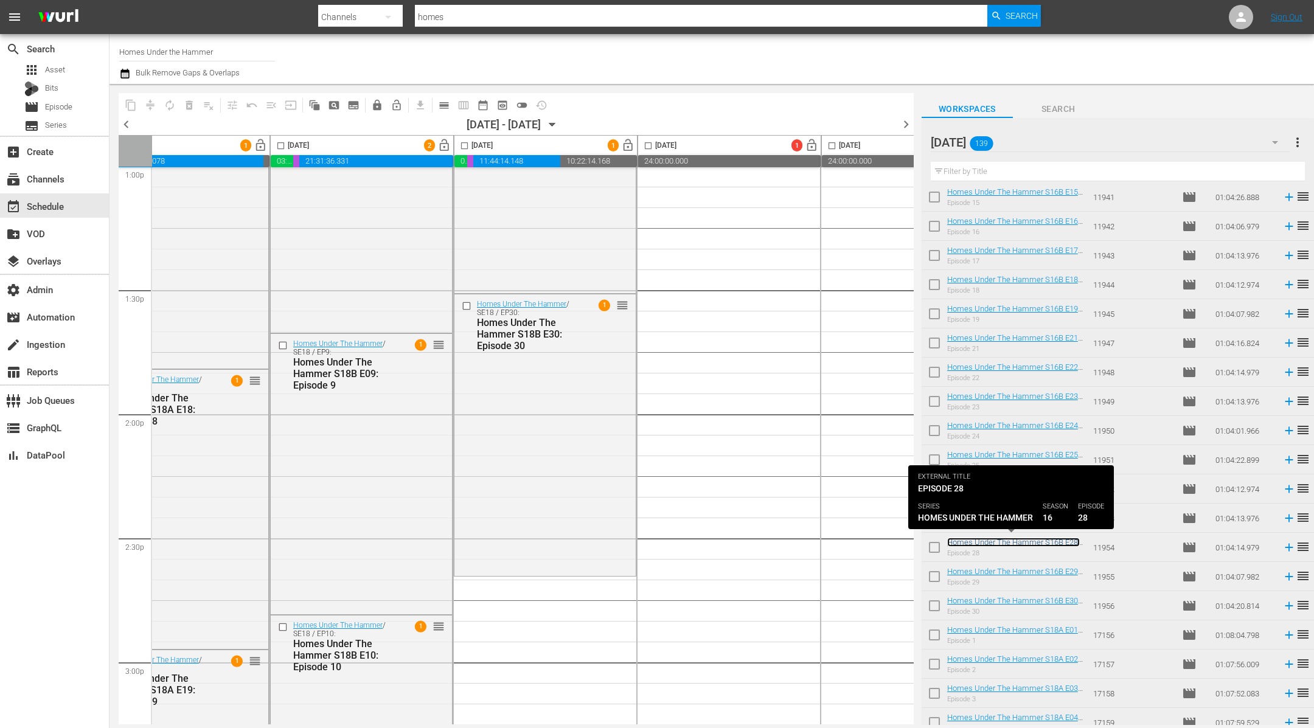
click at [970, 543] on link "Homes Under The Hammer S16B E28: Episode 28" at bounding box center [1013, 547] width 133 height 18
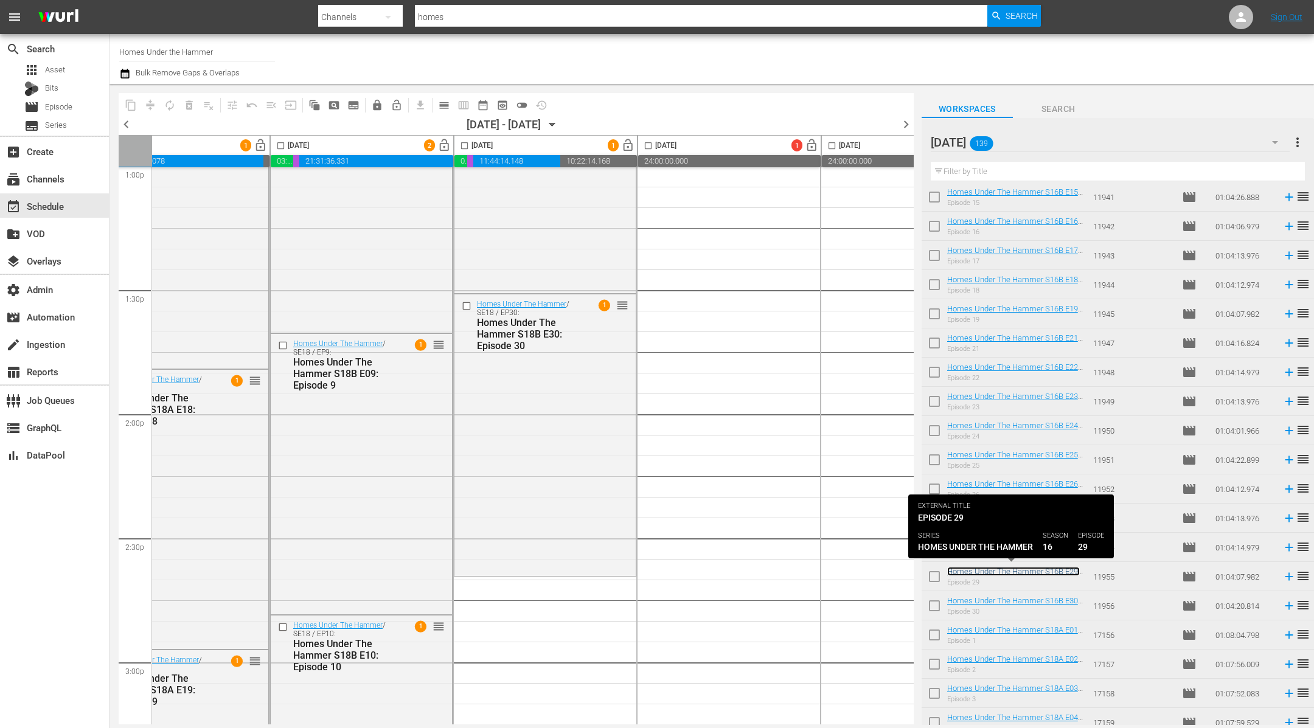
click at [971, 569] on link "Homes Under The Hammer S16B E29: Episode 29" at bounding box center [1013, 576] width 133 height 18
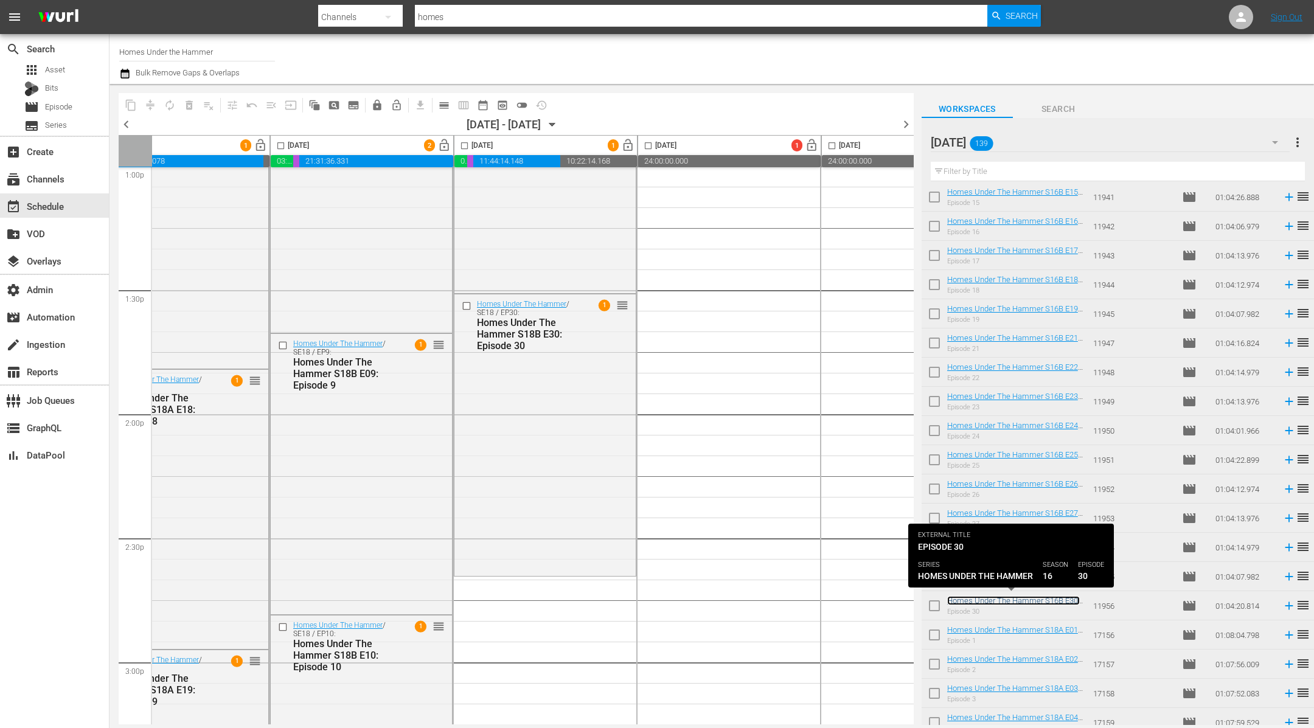
click at [976, 599] on link "Homes Under The Hammer S16B E30: Episode 30" at bounding box center [1013, 605] width 133 height 18
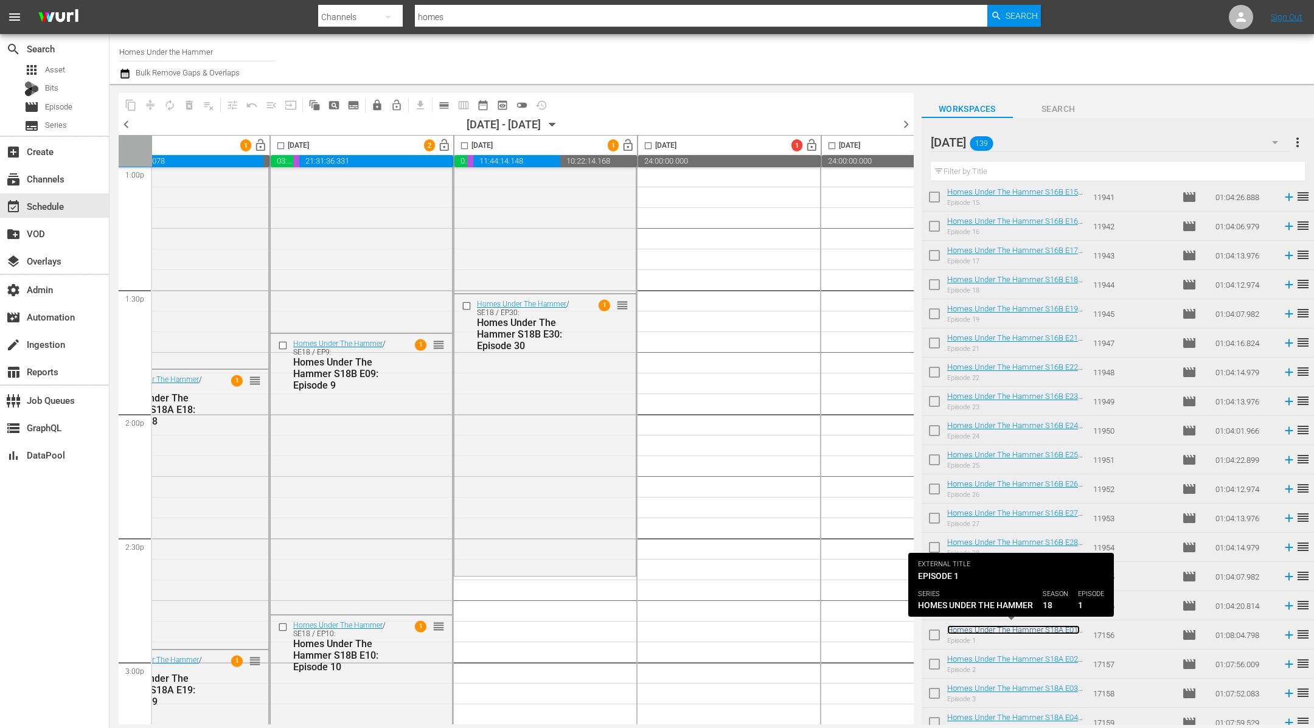
click at [987, 626] on link "Homes Under The Hammer S18A E01: Episode 1" at bounding box center [1013, 634] width 133 height 18
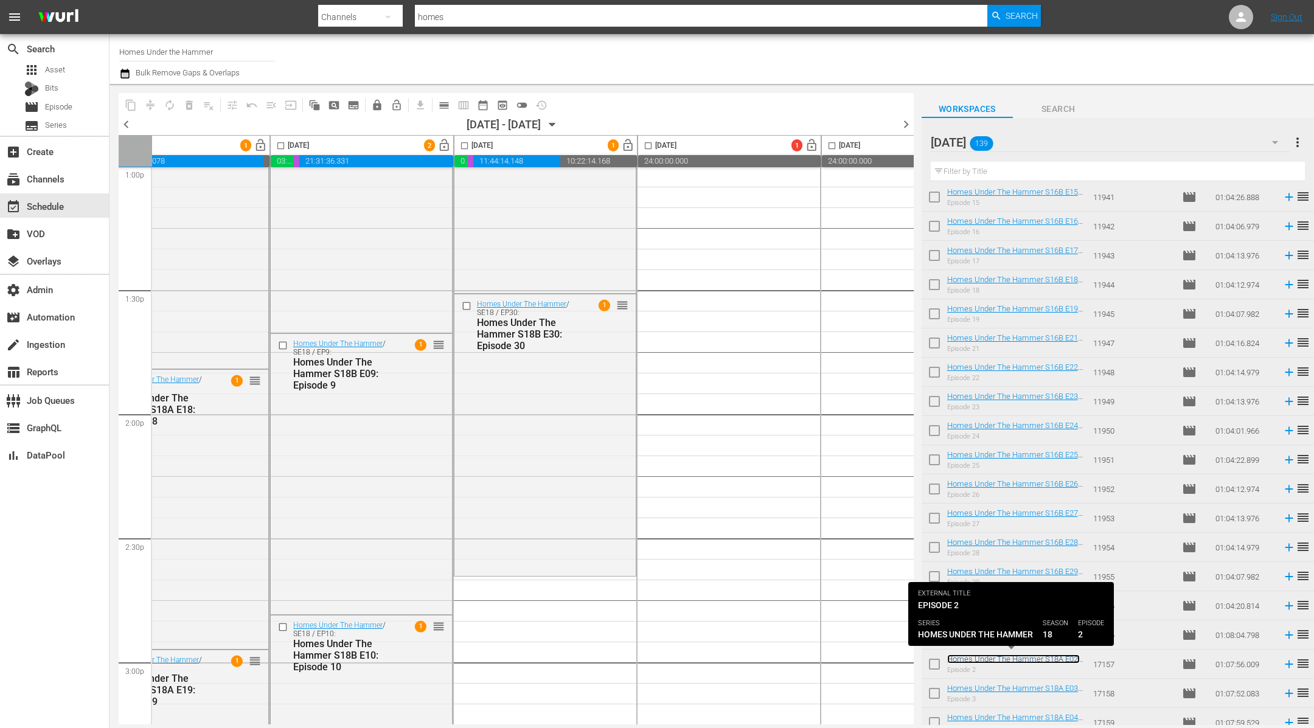
click at [991, 658] on link "Homes Under The Hammer S18A E02: Episode 2" at bounding box center [1013, 664] width 133 height 18
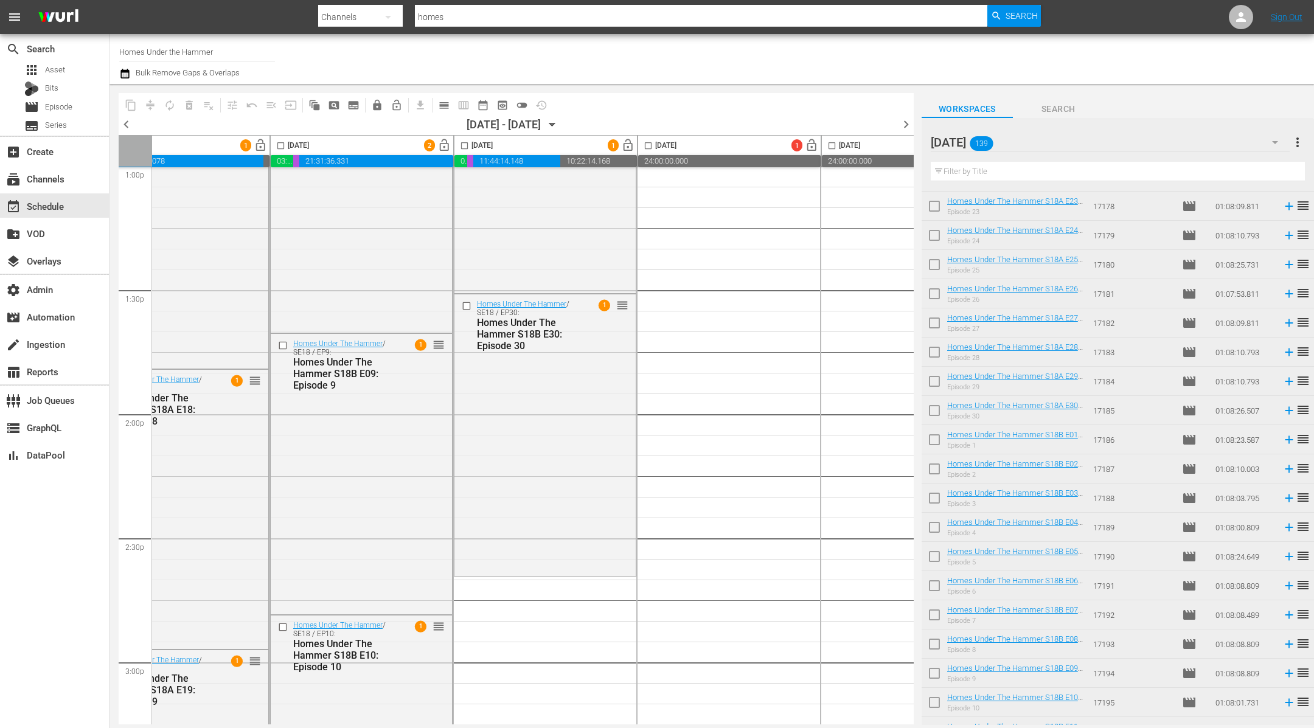
scroll to position [1516, 0]
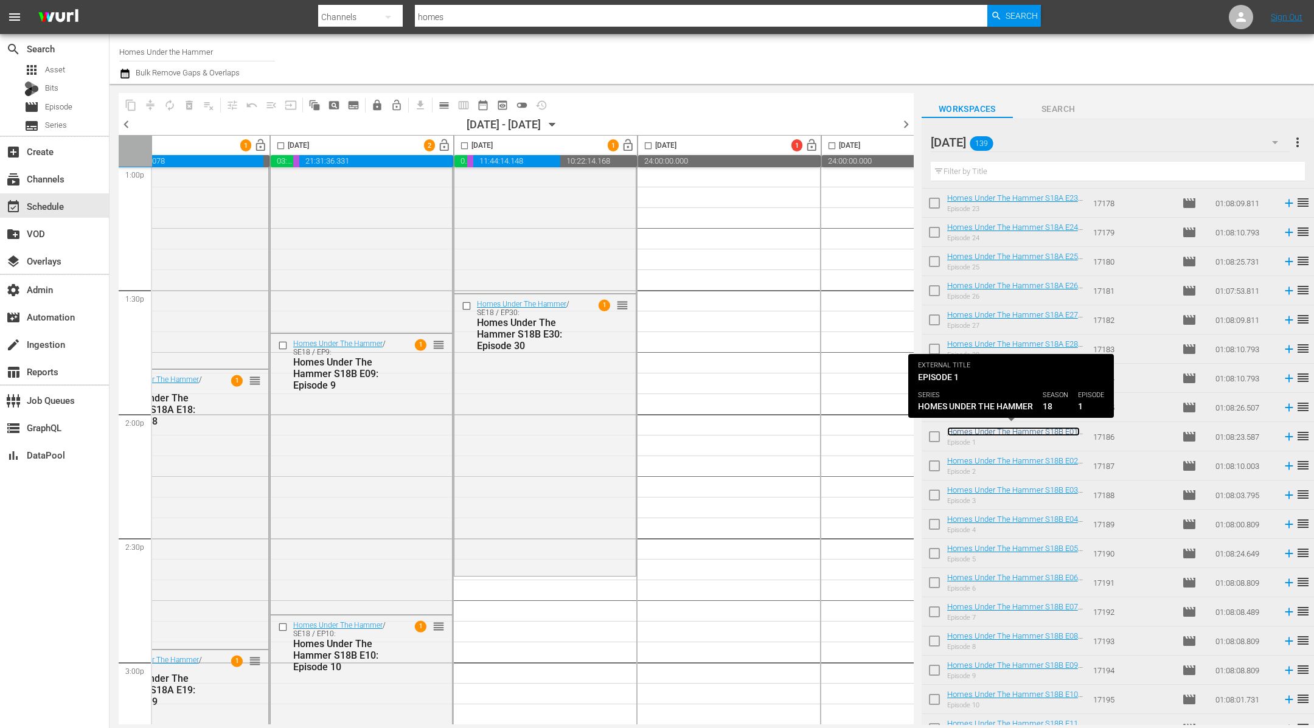
click at [991, 431] on link "Homes Under The Hammer S18B E01: Episode 1" at bounding box center [1013, 436] width 133 height 18
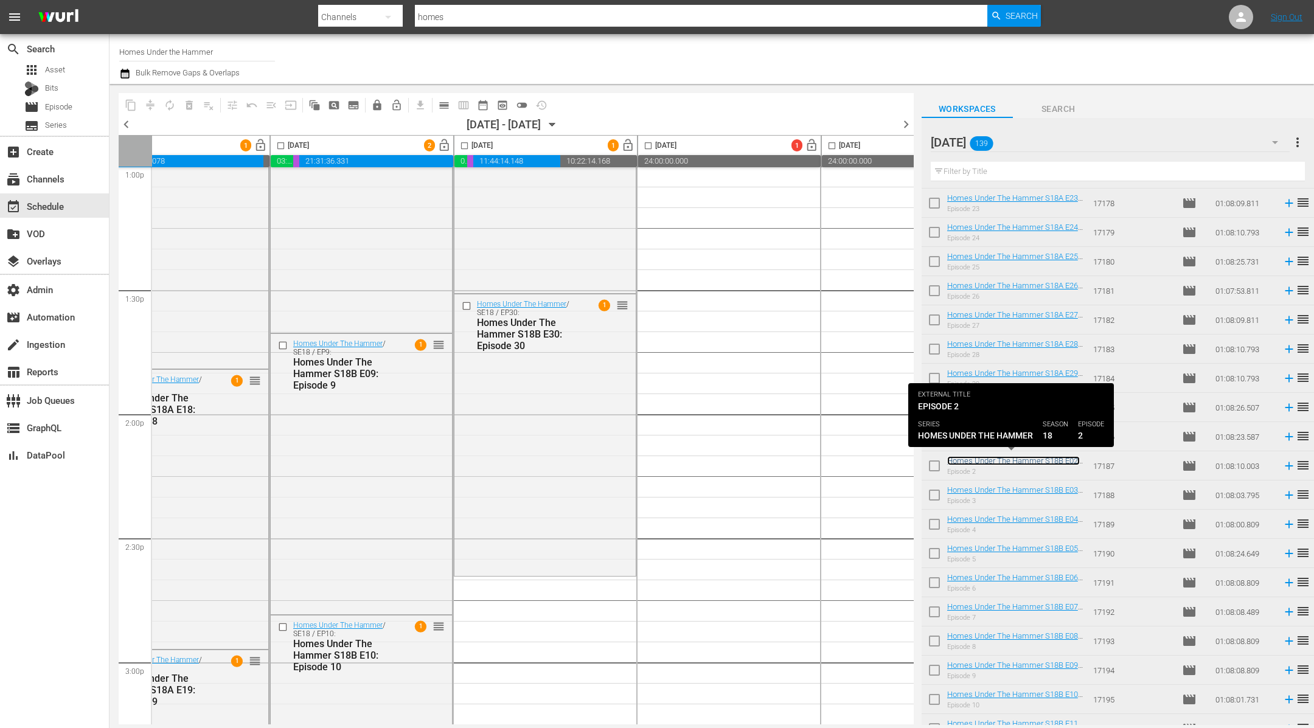
click at [987, 459] on link "Homes Under The Hammer S18B E02: Episode 2" at bounding box center [1013, 465] width 133 height 18
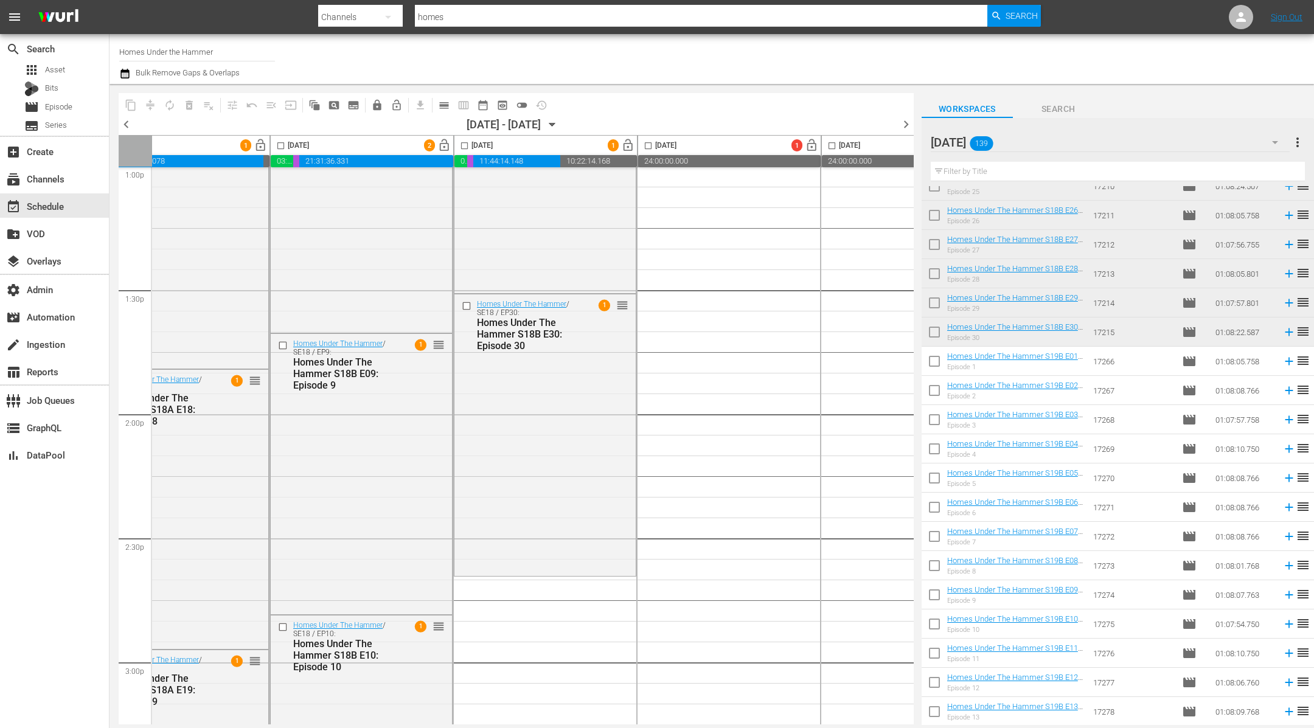
scroll to position [2448, 0]
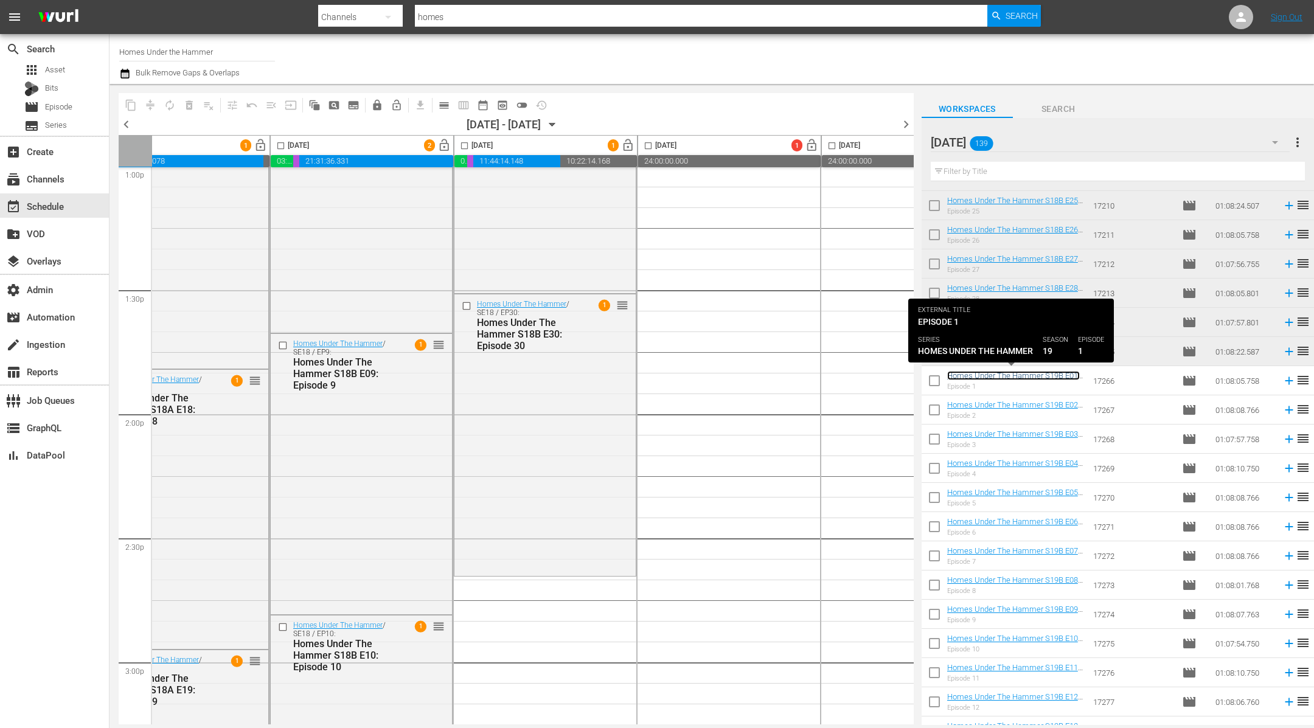
click at [990, 373] on link "Homes Under The Hammer S19B E01: Episode 1" at bounding box center [1013, 380] width 133 height 18
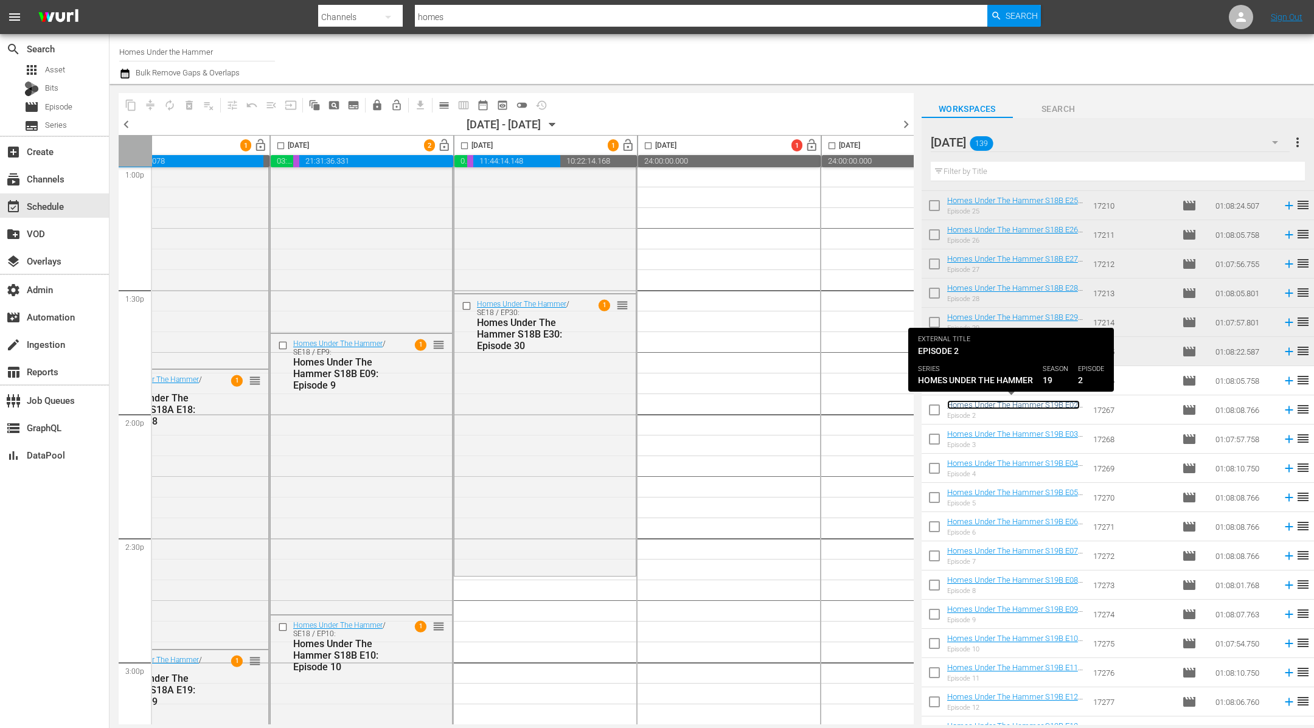
click at [981, 405] on link "Homes Under The Hammer S19B E02: Episode 2" at bounding box center [1013, 409] width 133 height 18
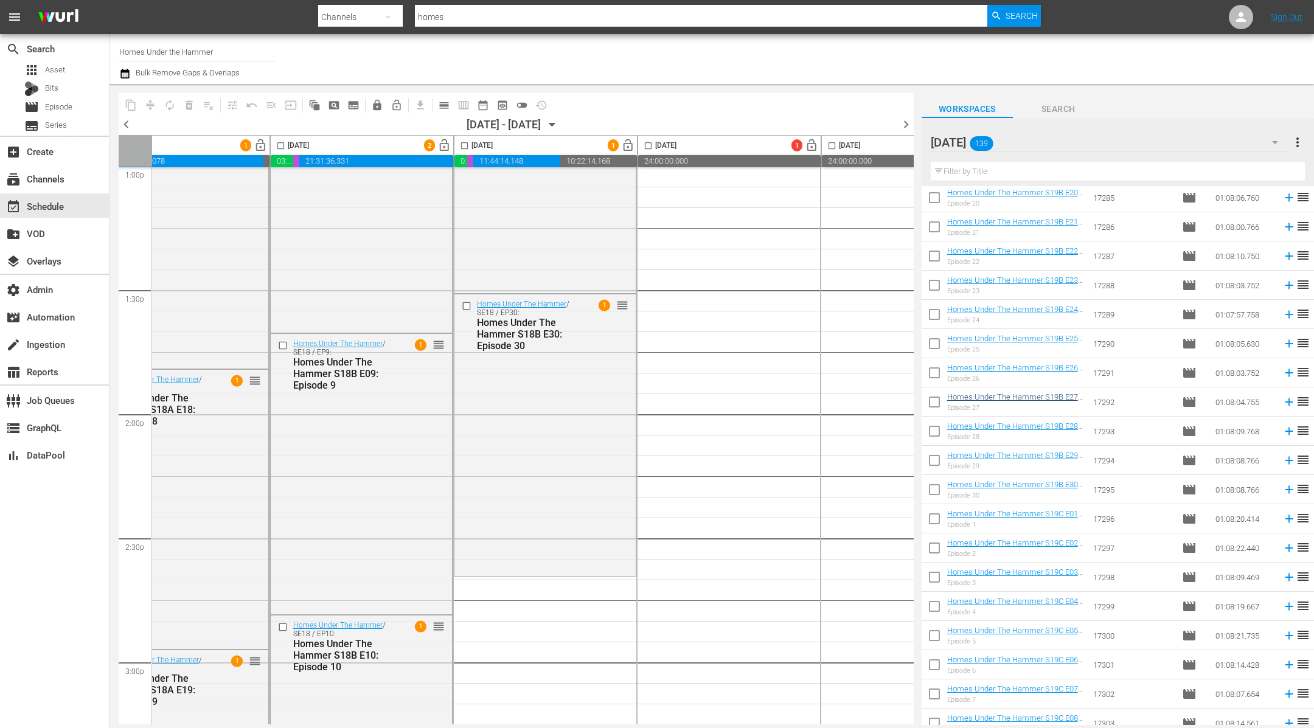
scroll to position [3183, 0]
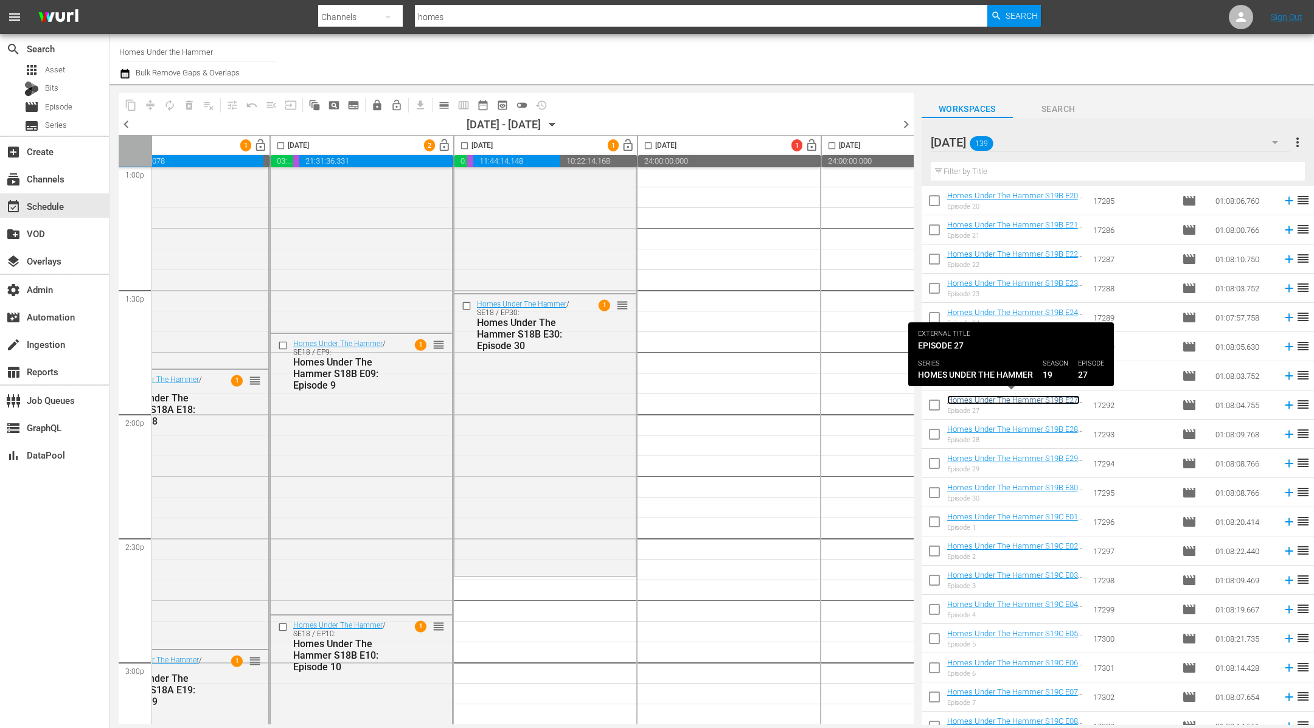
click at [984, 403] on link "Homes Under The Hammer S19B E27: Episode 27" at bounding box center [1013, 404] width 133 height 18
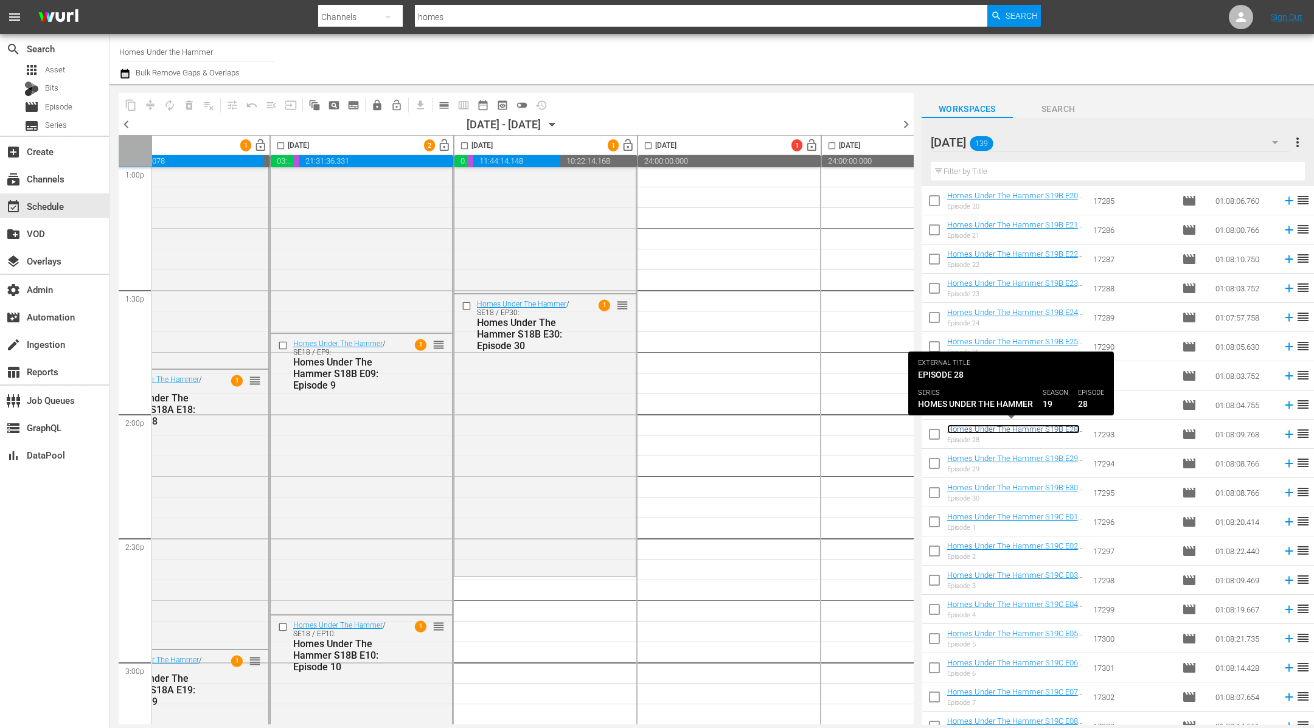
click at [986, 427] on link "Homes Under The Hammer S19B E28: Episode 28" at bounding box center [1013, 434] width 133 height 18
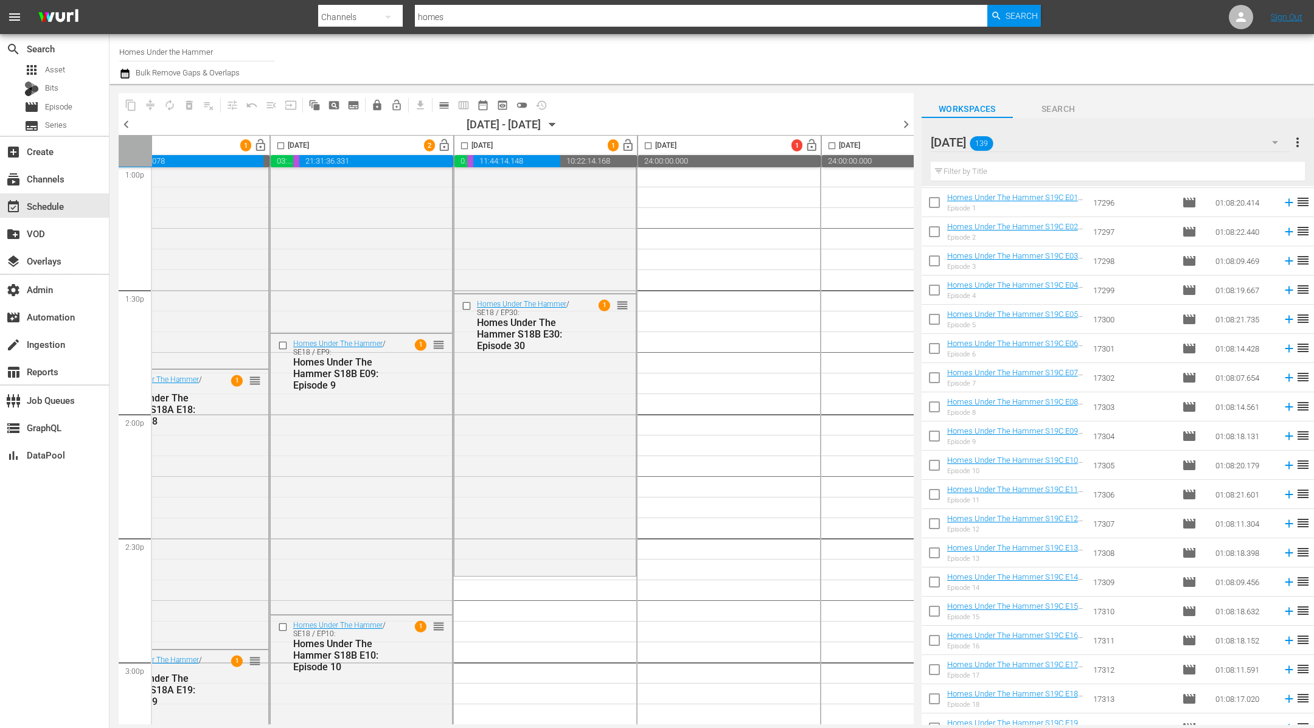
scroll to position [3547, 0]
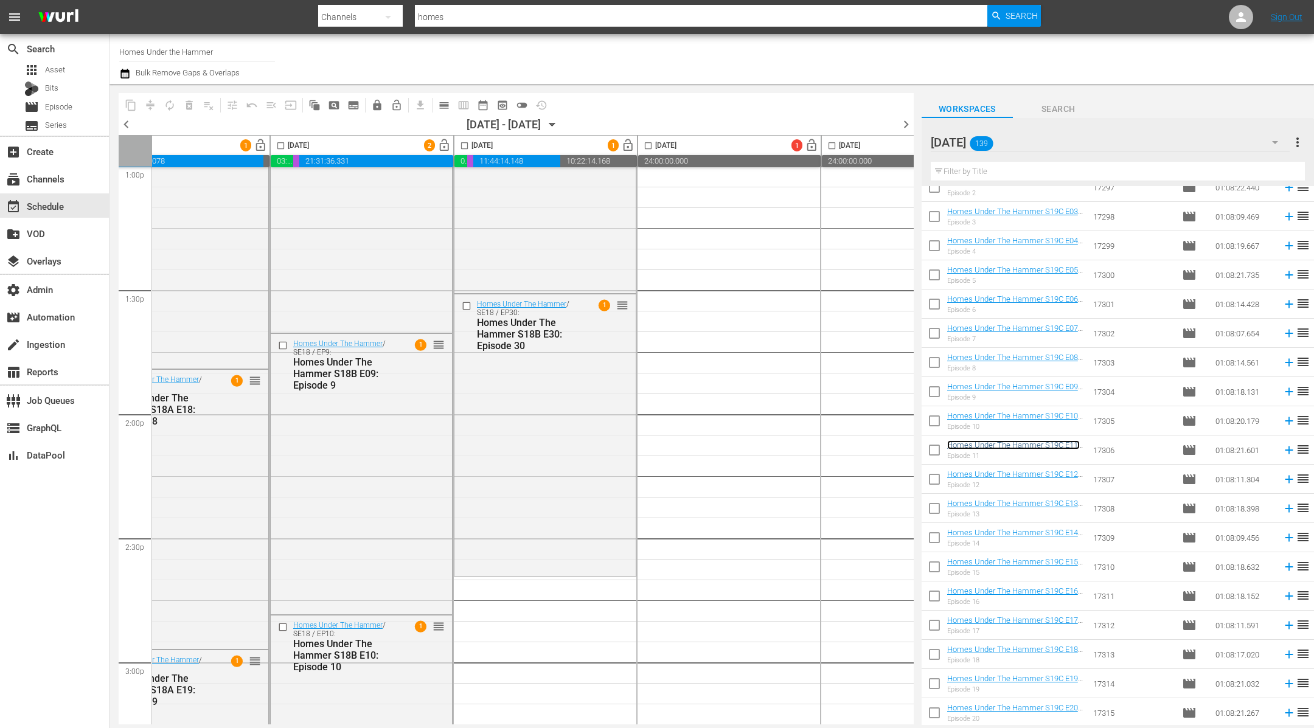
click at [980, 442] on link "Homes Under The Hammer S19C E11: Episode 11" at bounding box center [1013, 449] width 133 height 18
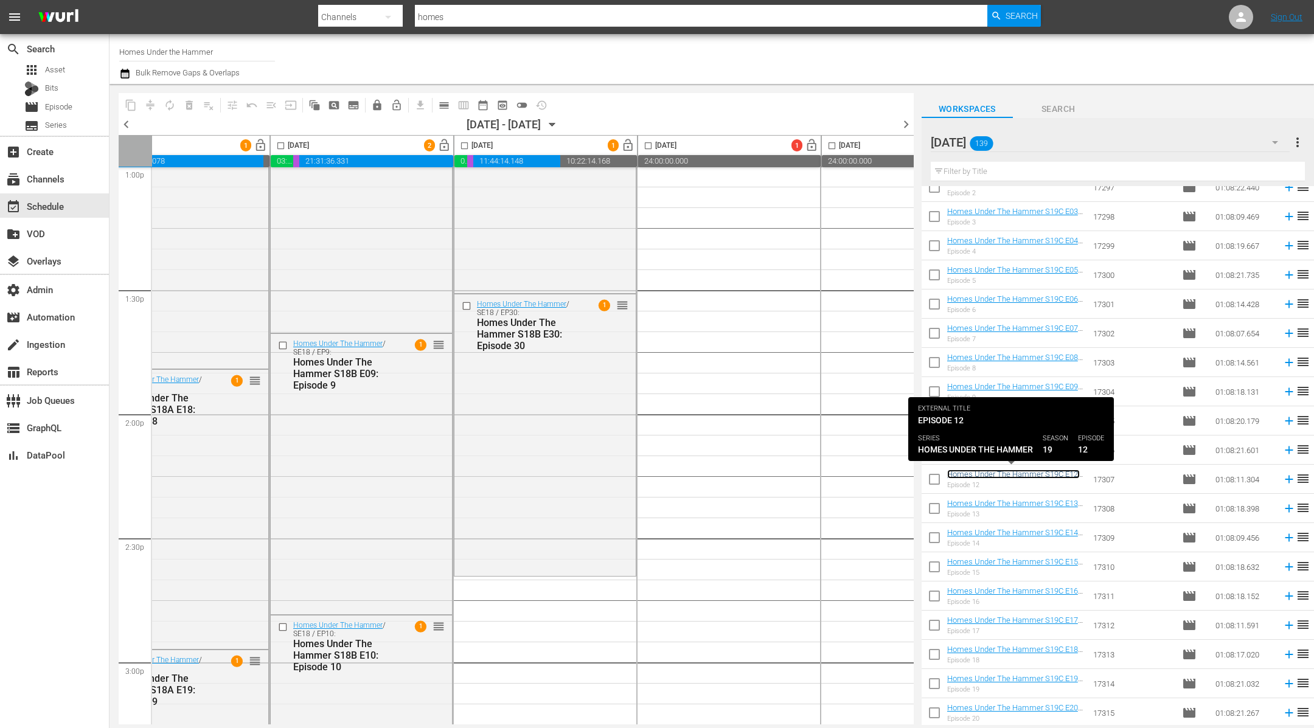
click at [984, 474] on link "Homes Under The Hammer S19C E12: Episode 12" at bounding box center [1013, 479] width 133 height 18
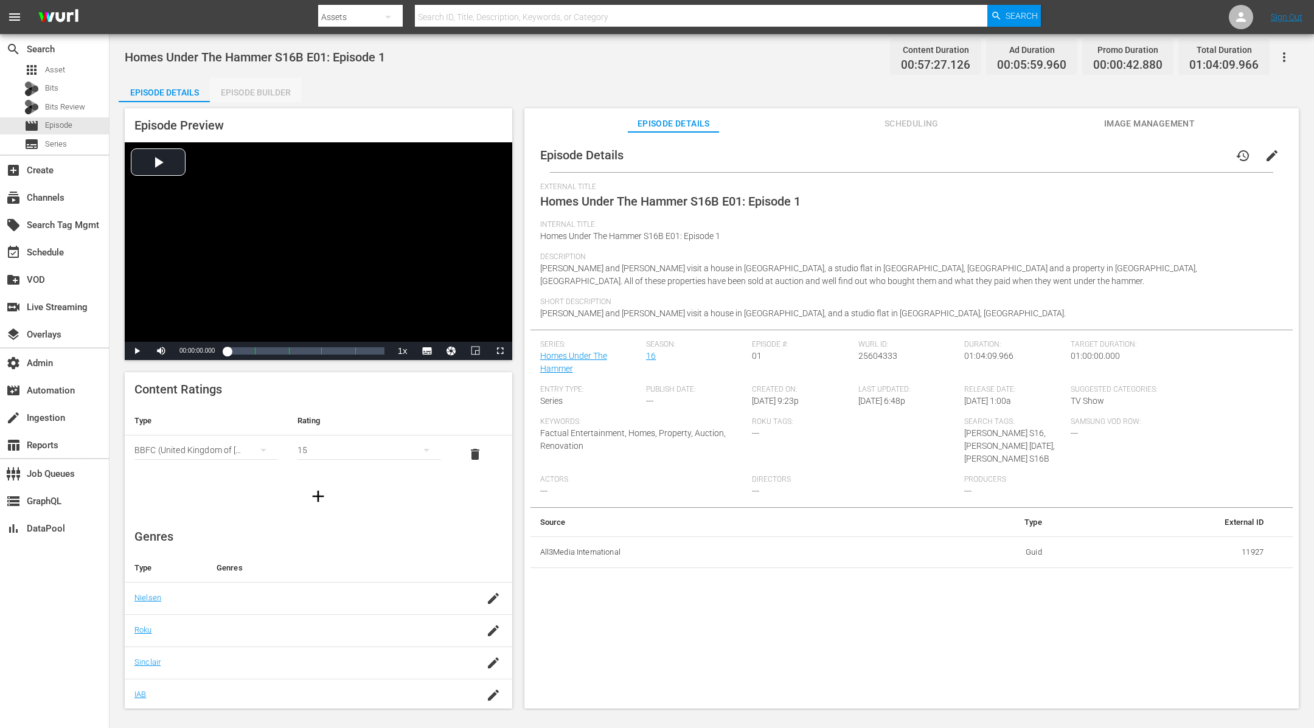
click at [276, 95] on div "Episode Builder" at bounding box center [255, 92] width 91 height 29
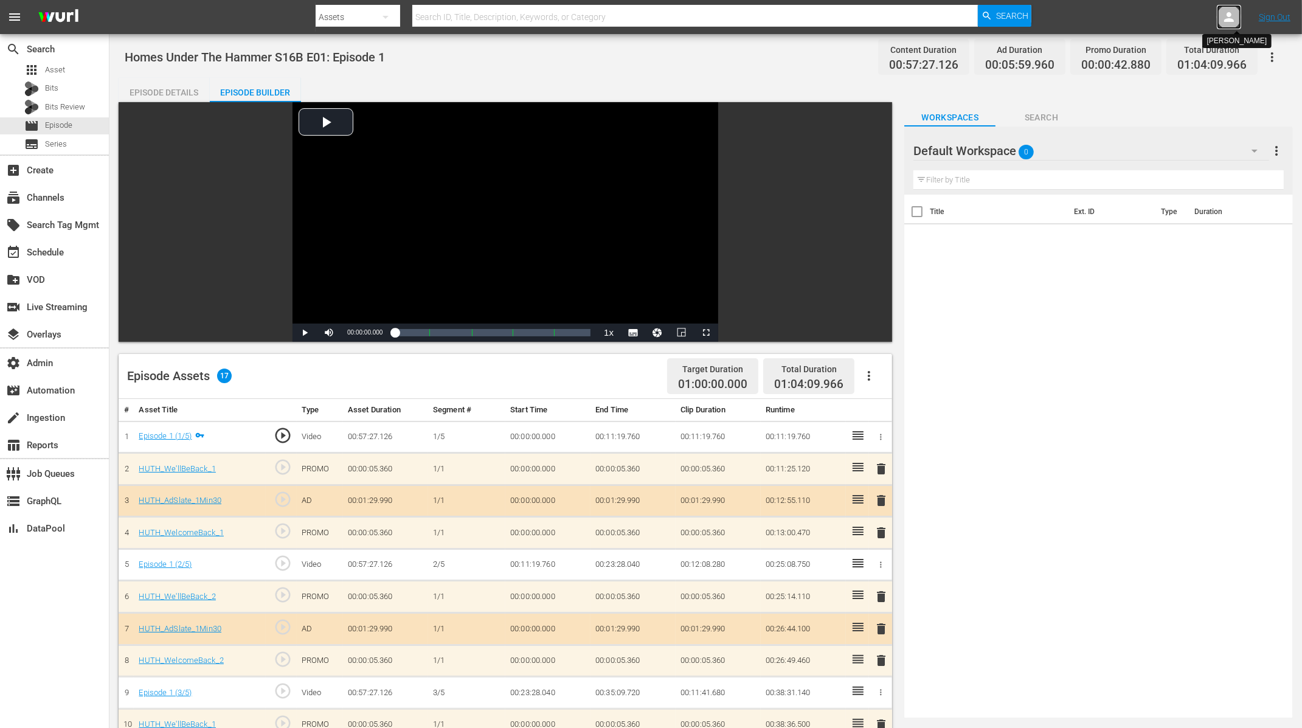
click at [1051, 18] on icon at bounding box center [1229, 17] width 15 height 15
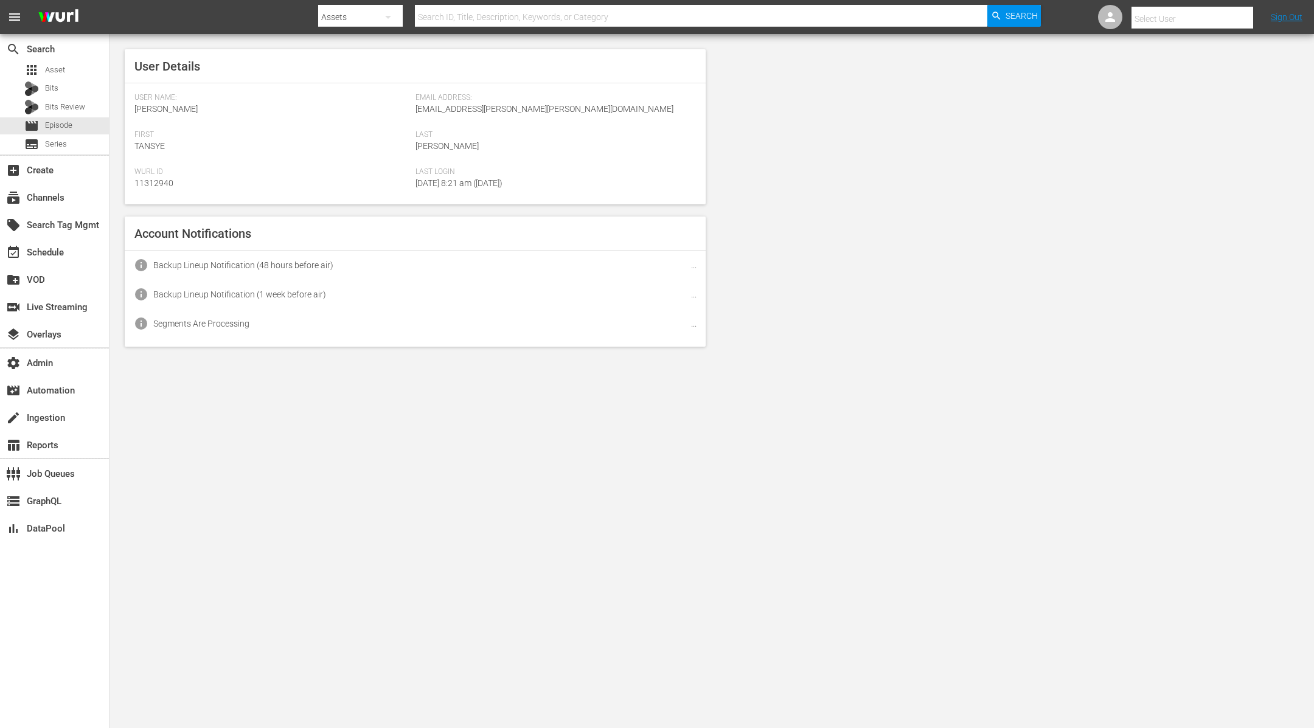
click at [1051, 18] on input "text" at bounding box center [1209, 18] width 156 height 29
click at [1051, 55] on div "Scheduling Team <HUTH@All3Media.com>" at bounding box center [1171, 52] width 190 height 29
type input "Scheduling Team (11313728)"
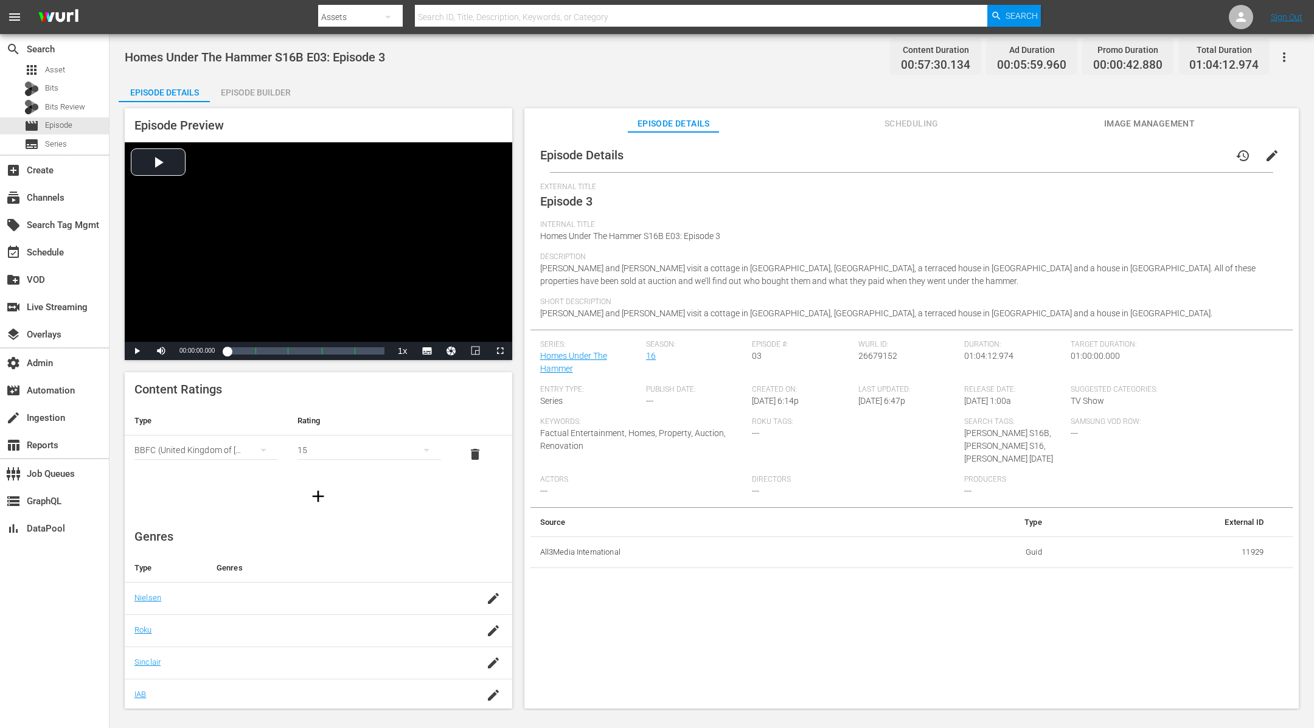
click at [255, 86] on div "Episode Builder" at bounding box center [255, 92] width 91 height 29
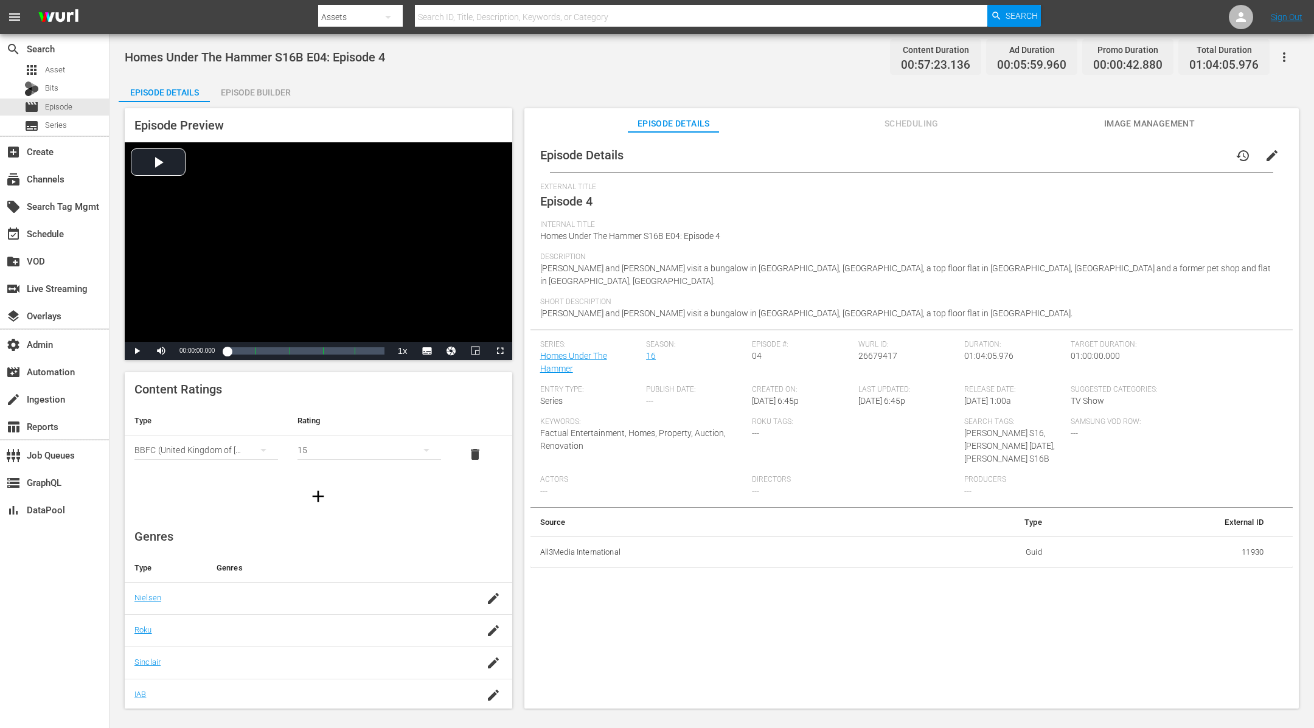
click at [271, 80] on div "Episode Builder" at bounding box center [255, 92] width 91 height 29
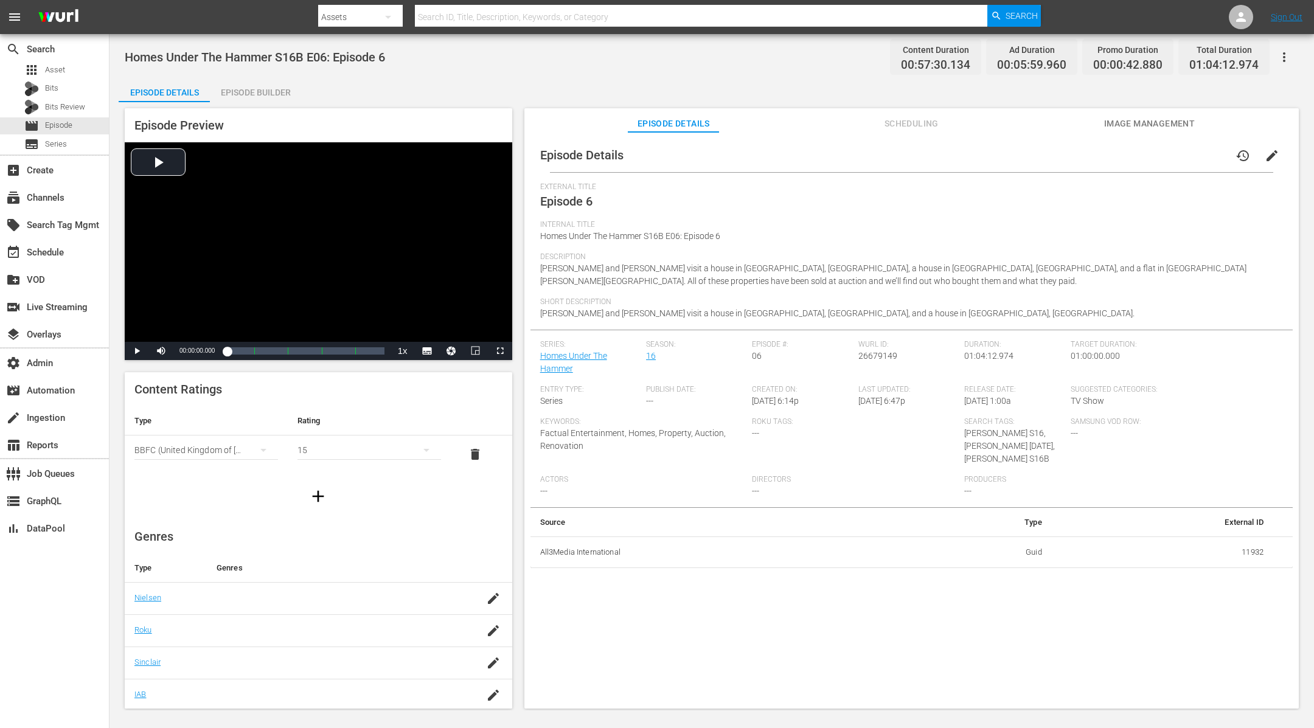
click at [268, 91] on div "Episode Builder" at bounding box center [255, 92] width 91 height 29
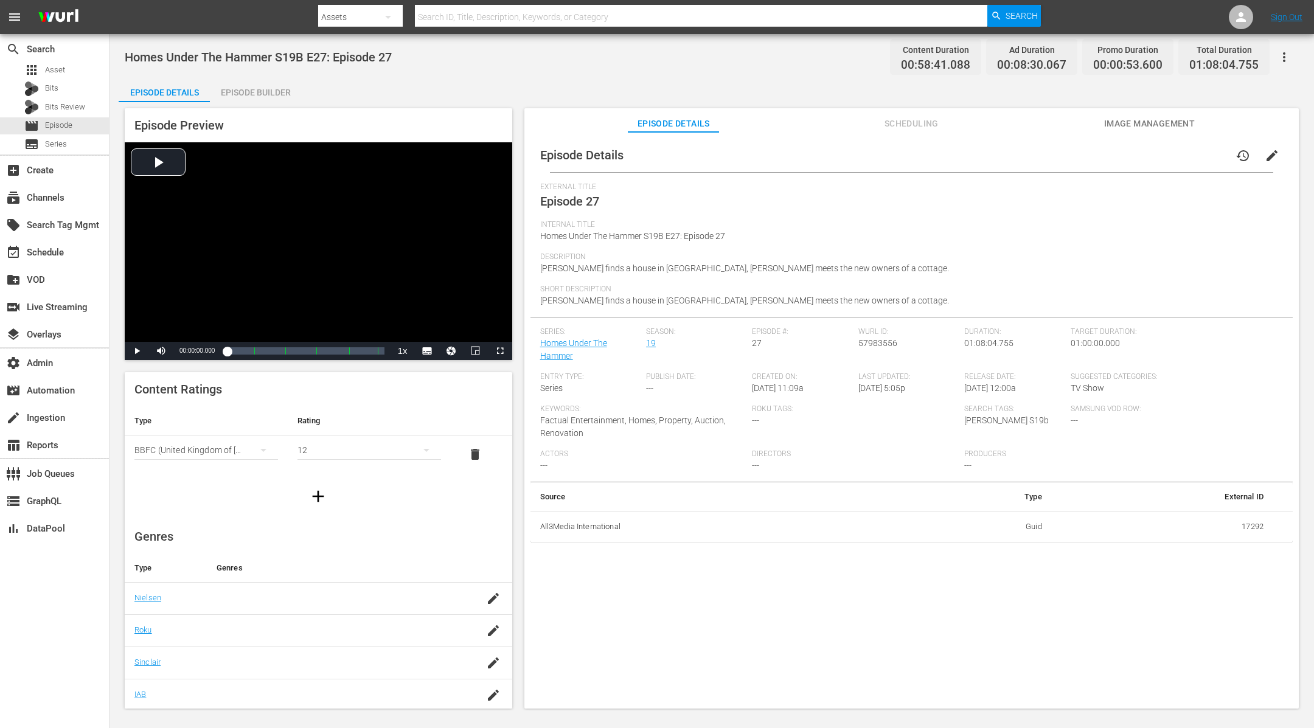
click at [268, 89] on div "Episode Builder" at bounding box center [255, 92] width 91 height 29
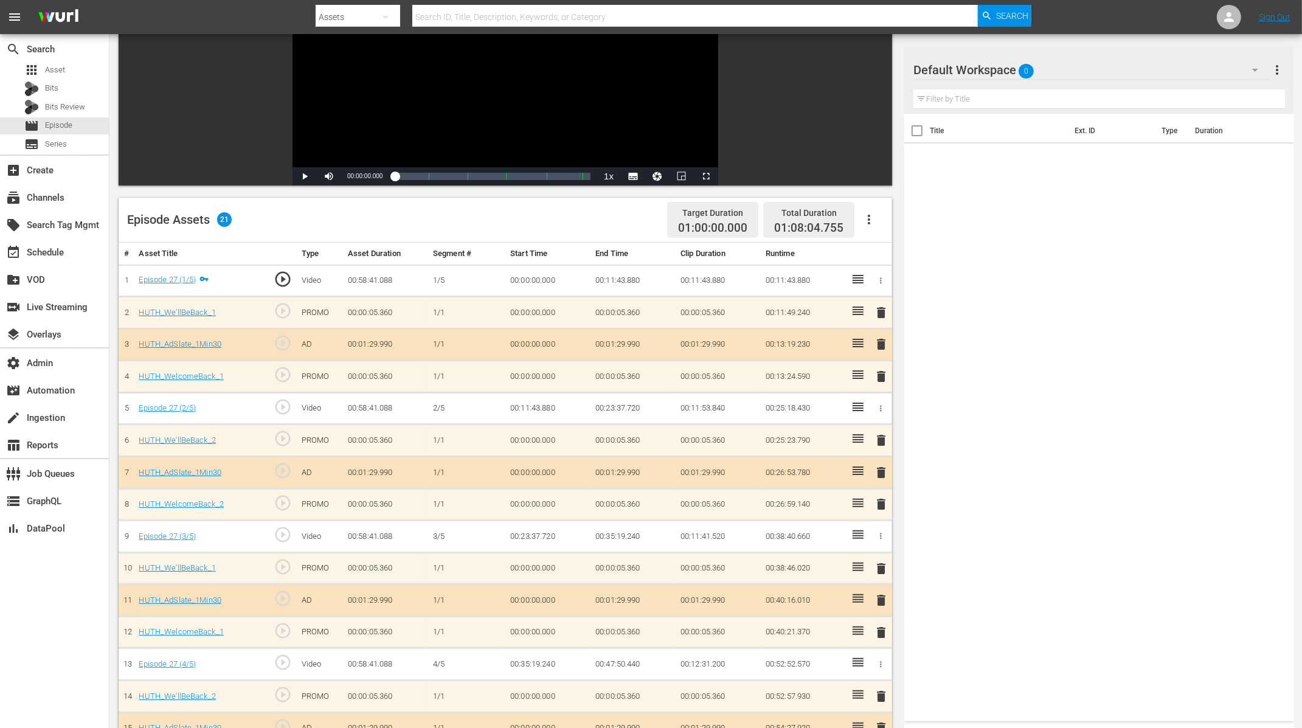
scroll to position [367, 0]
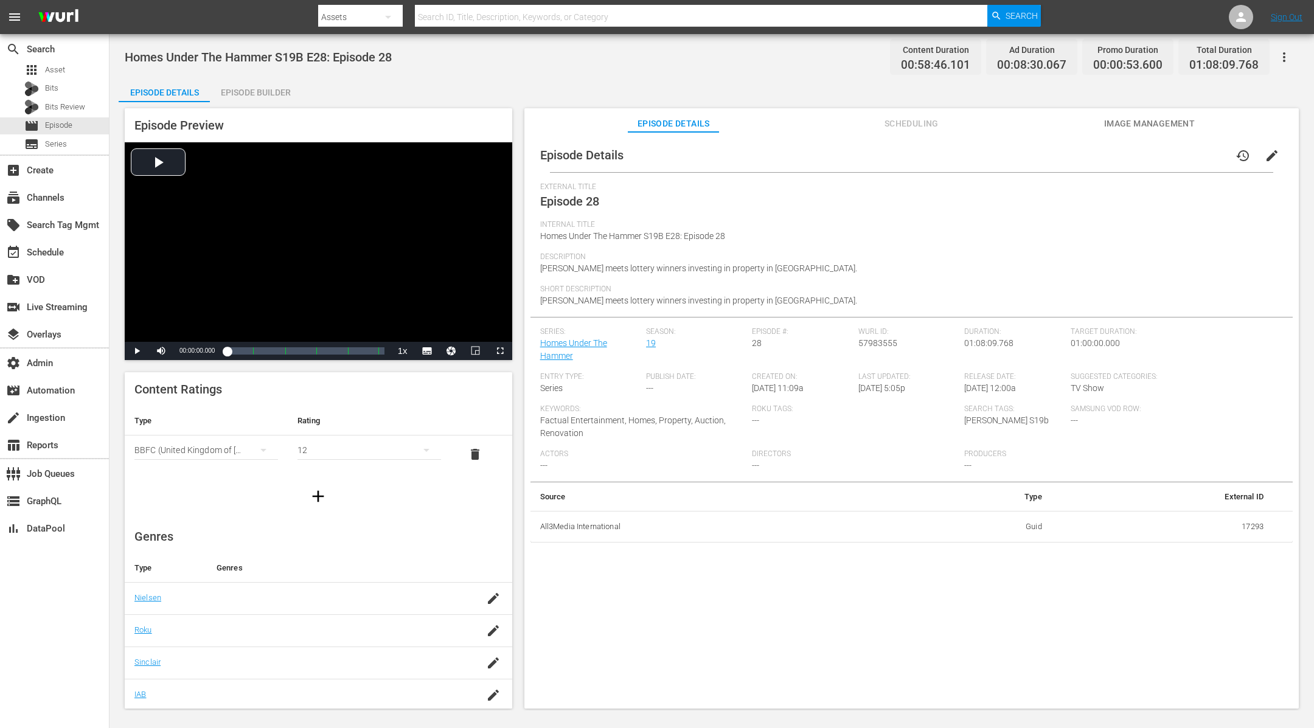
click at [243, 101] on div "Episode Builder" at bounding box center [255, 92] width 91 height 29
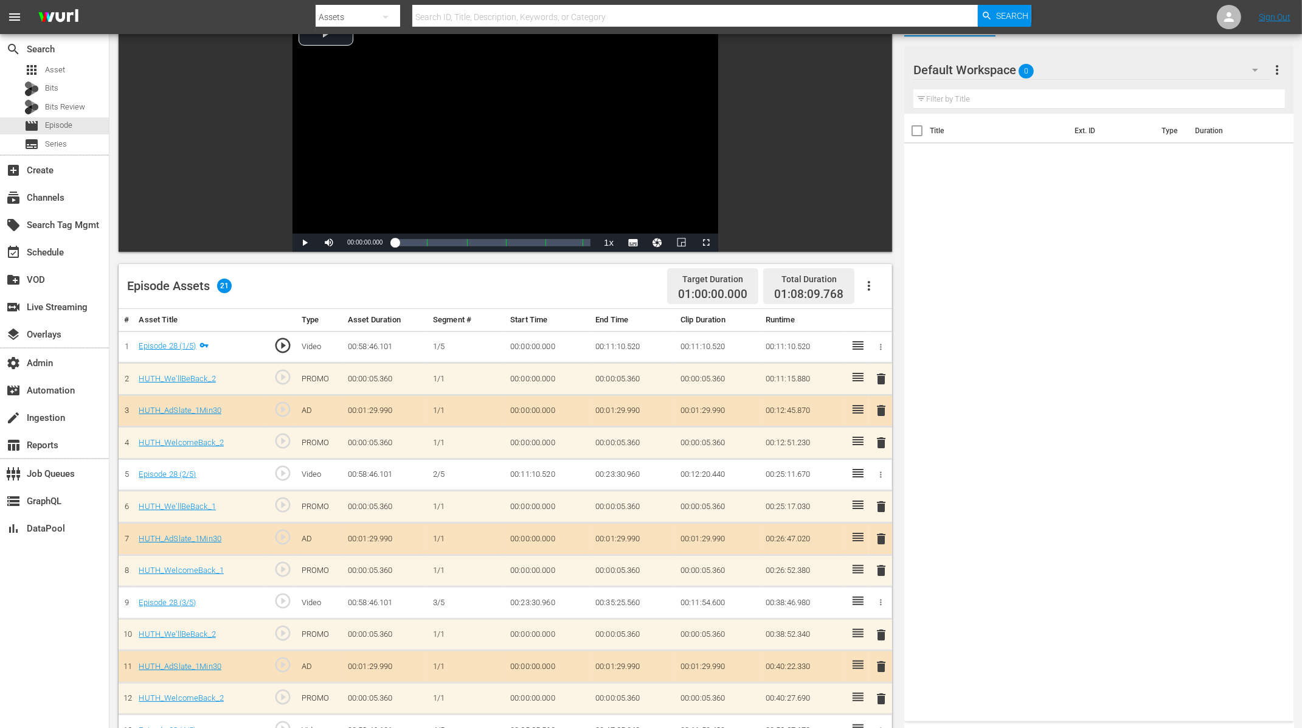
scroll to position [367, 0]
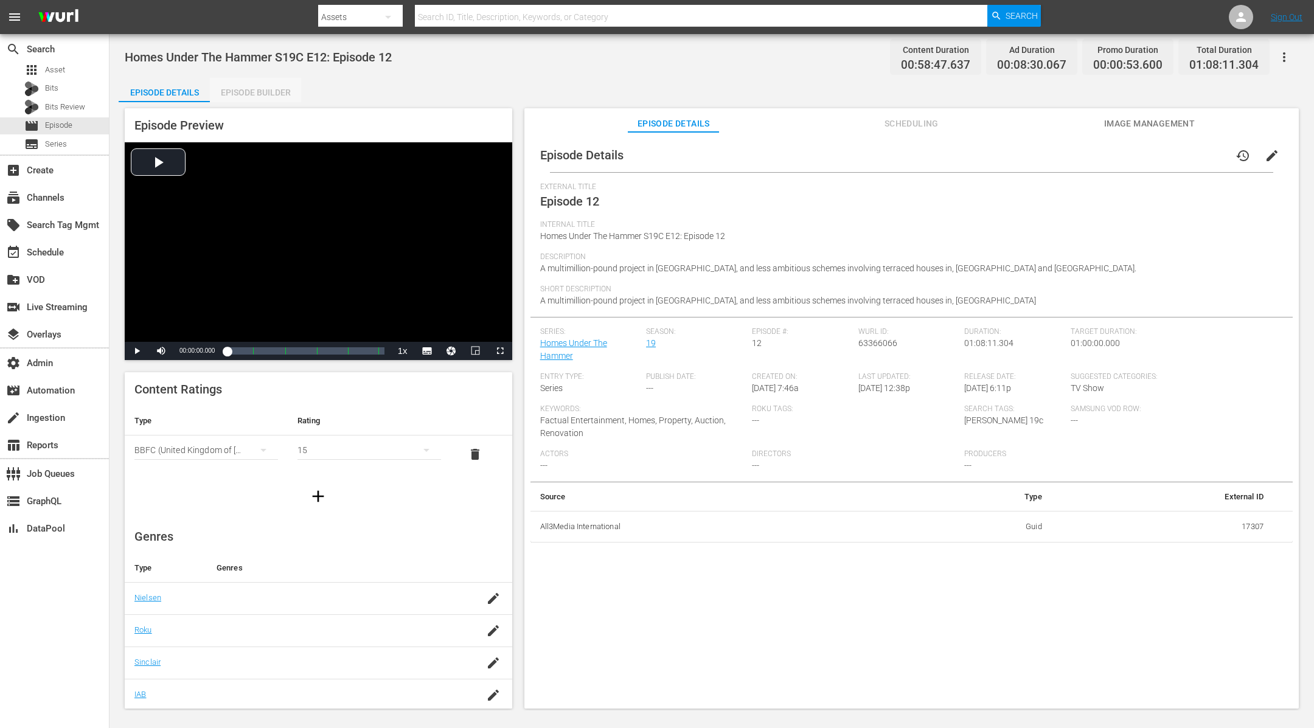
click at [265, 87] on div "Episode Builder" at bounding box center [255, 92] width 91 height 29
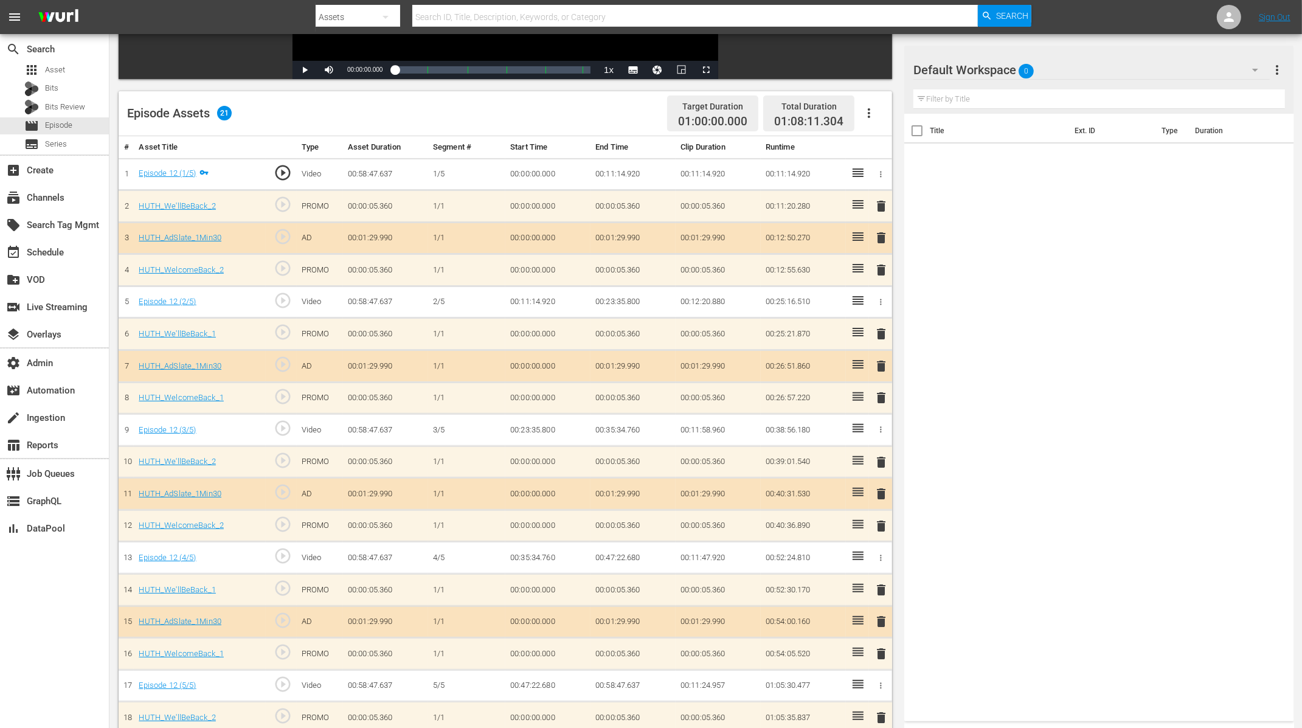
scroll to position [367, 0]
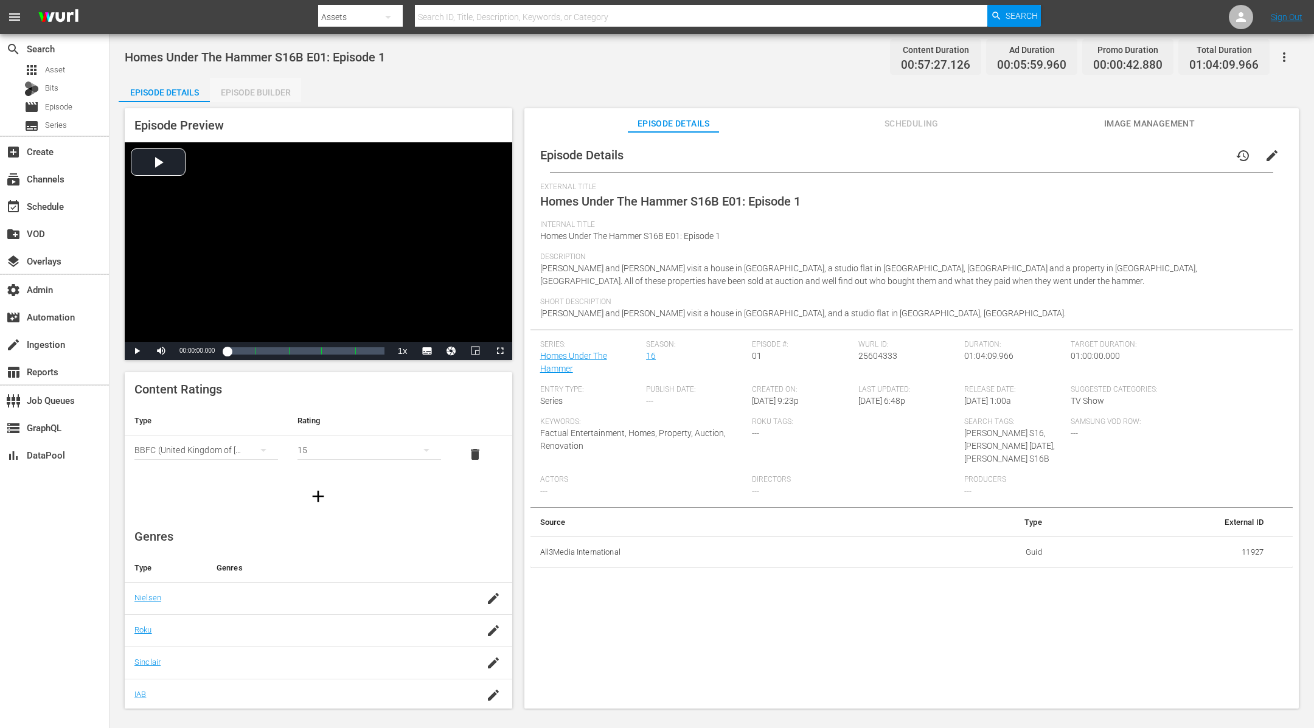
click at [281, 93] on div "Episode Builder" at bounding box center [255, 92] width 91 height 29
click at [248, 93] on div "Episode Builder" at bounding box center [255, 92] width 91 height 29
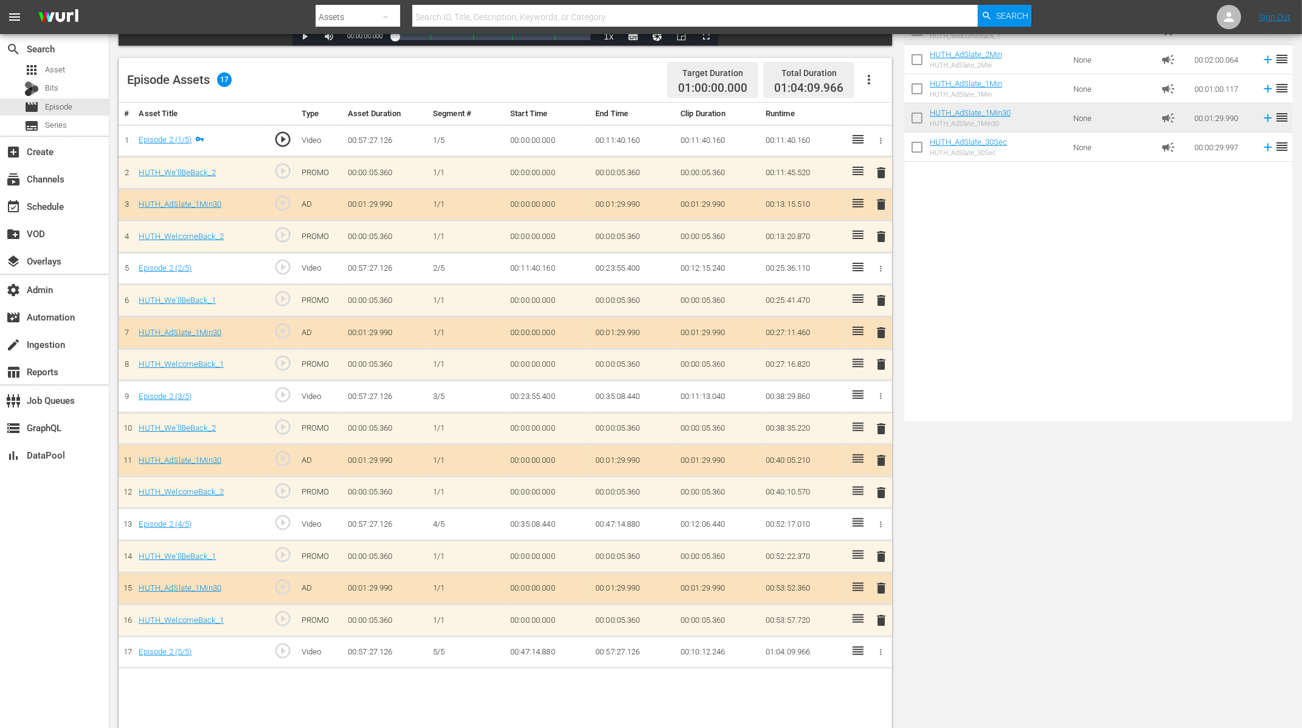
scroll to position [316, 0]
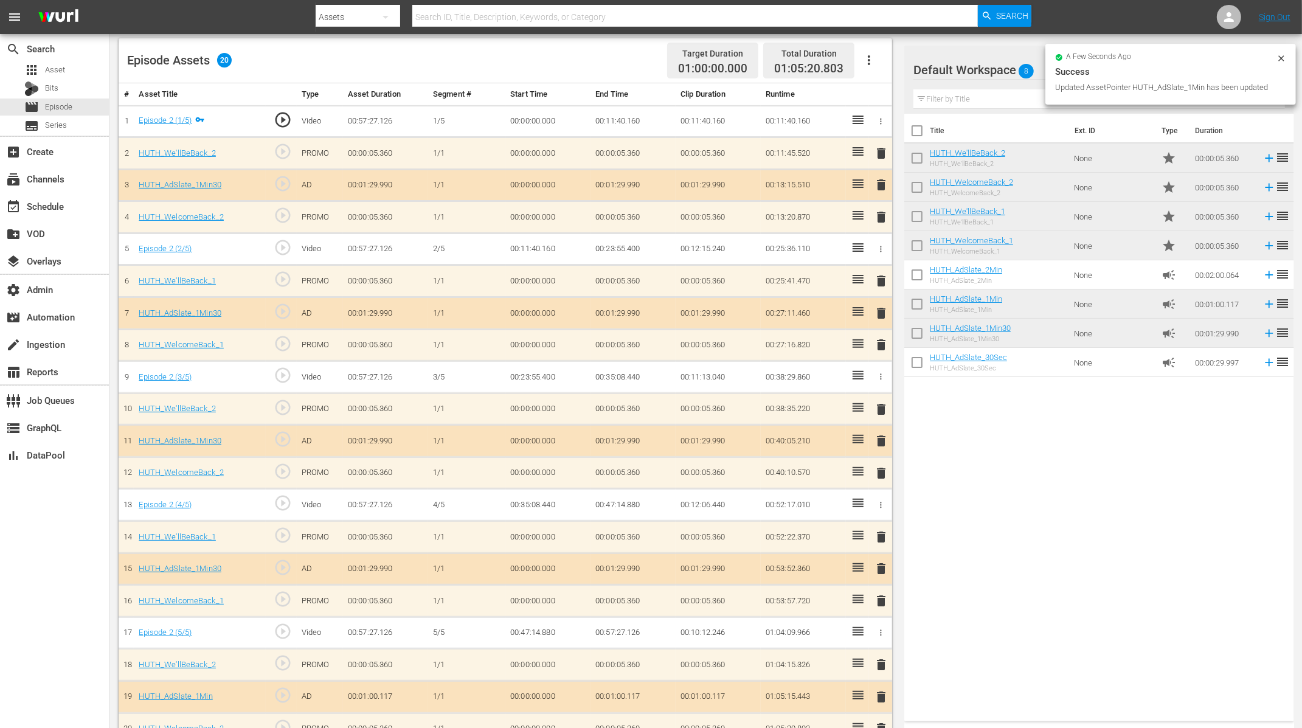
click at [1031, 296] on td "HUTH_AdSlate_1Min HUTH_AdSlate_1Min" at bounding box center [999, 304] width 139 height 29
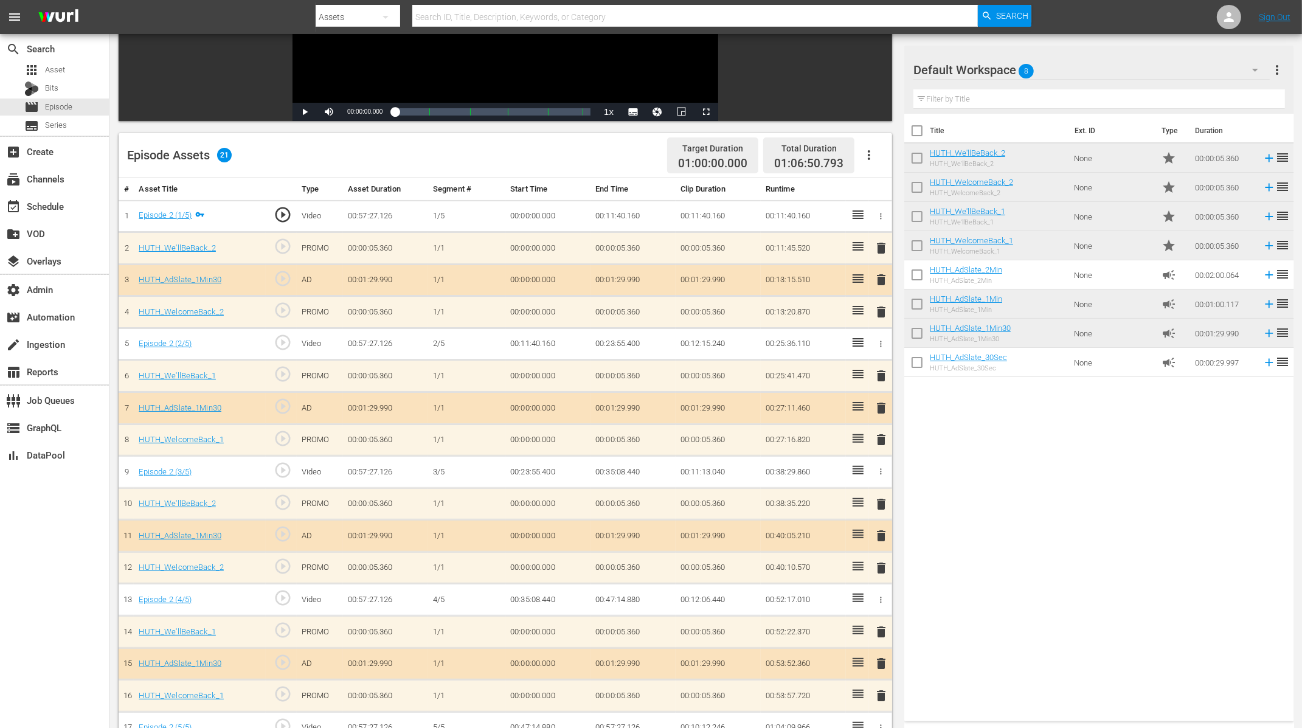
scroll to position [367, 0]
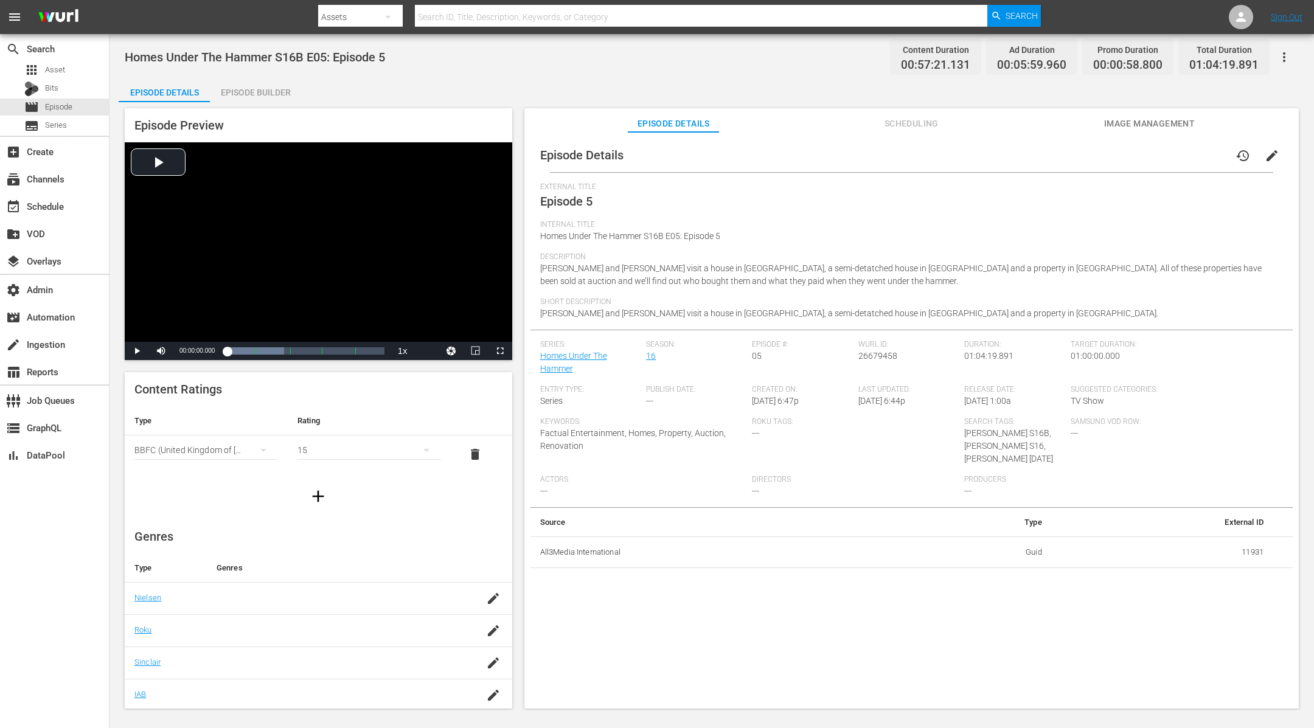
click at [272, 89] on div "Episode Builder" at bounding box center [255, 92] width 91 height 29
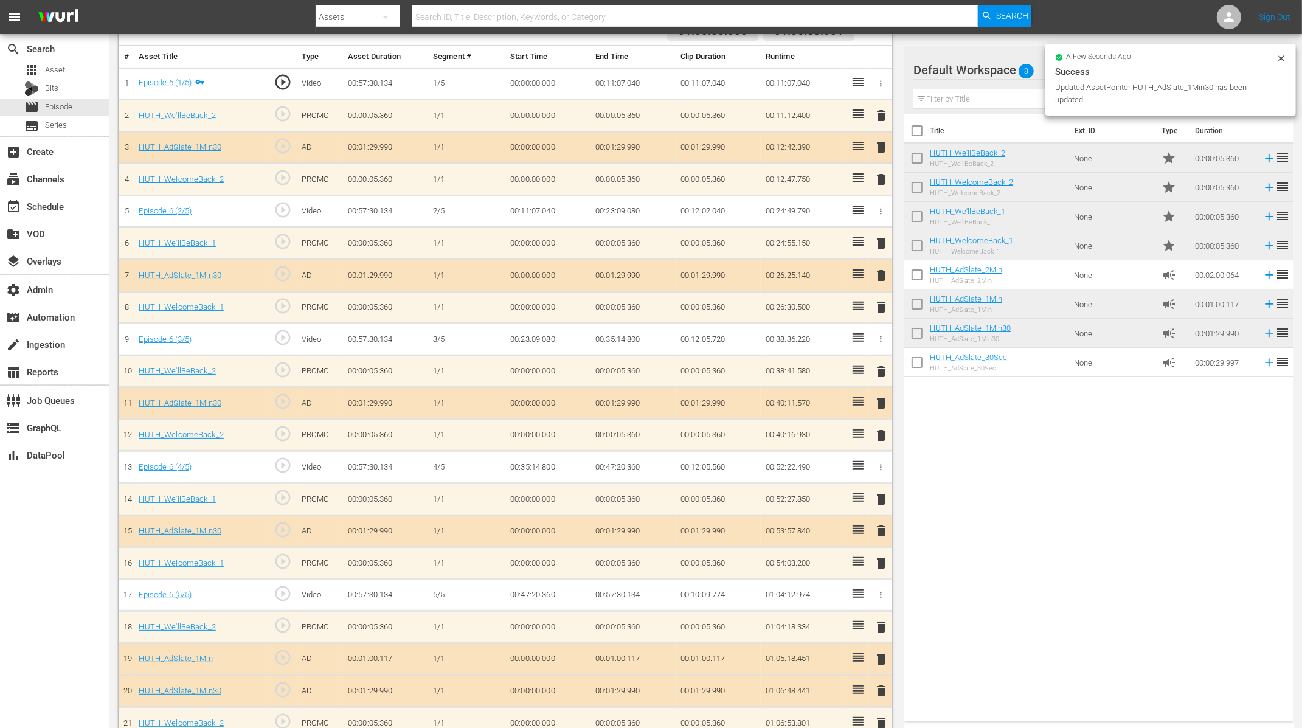
scroll to position [367, 0]
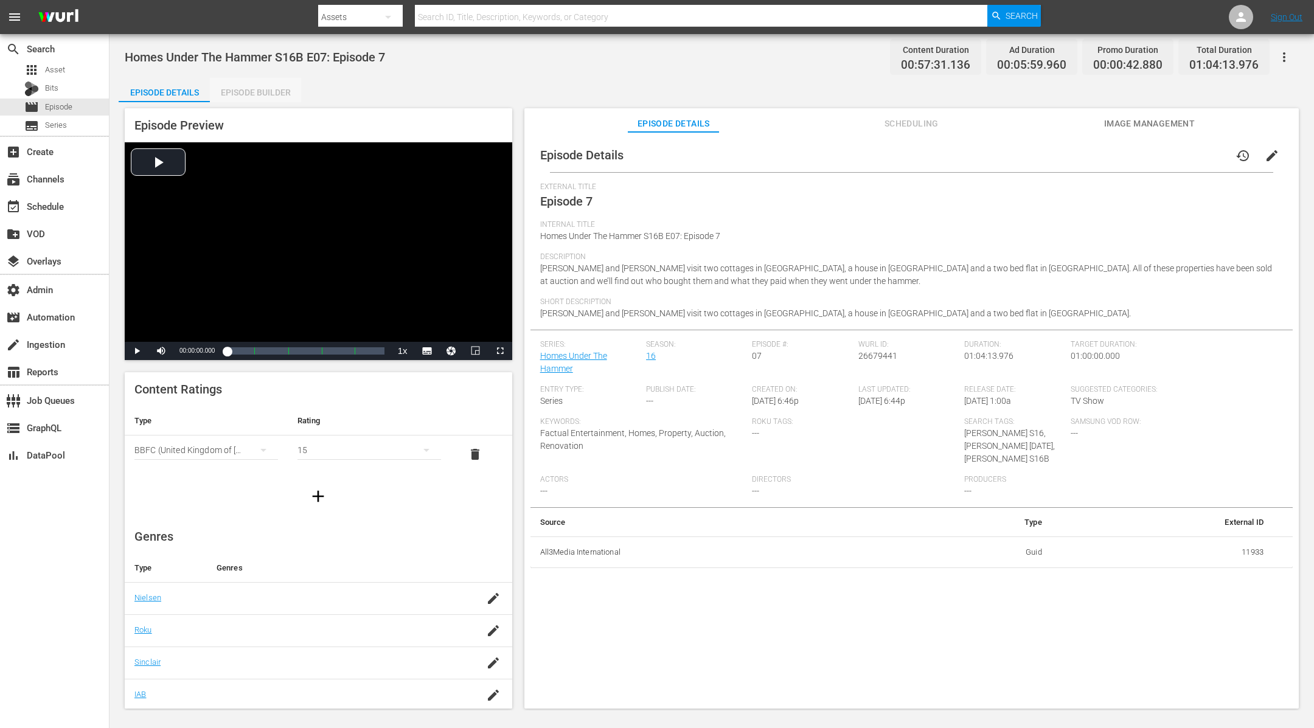
click at [254, 96] on div "Episode Builder" at bounding box center [255, 92] width 91 height 29
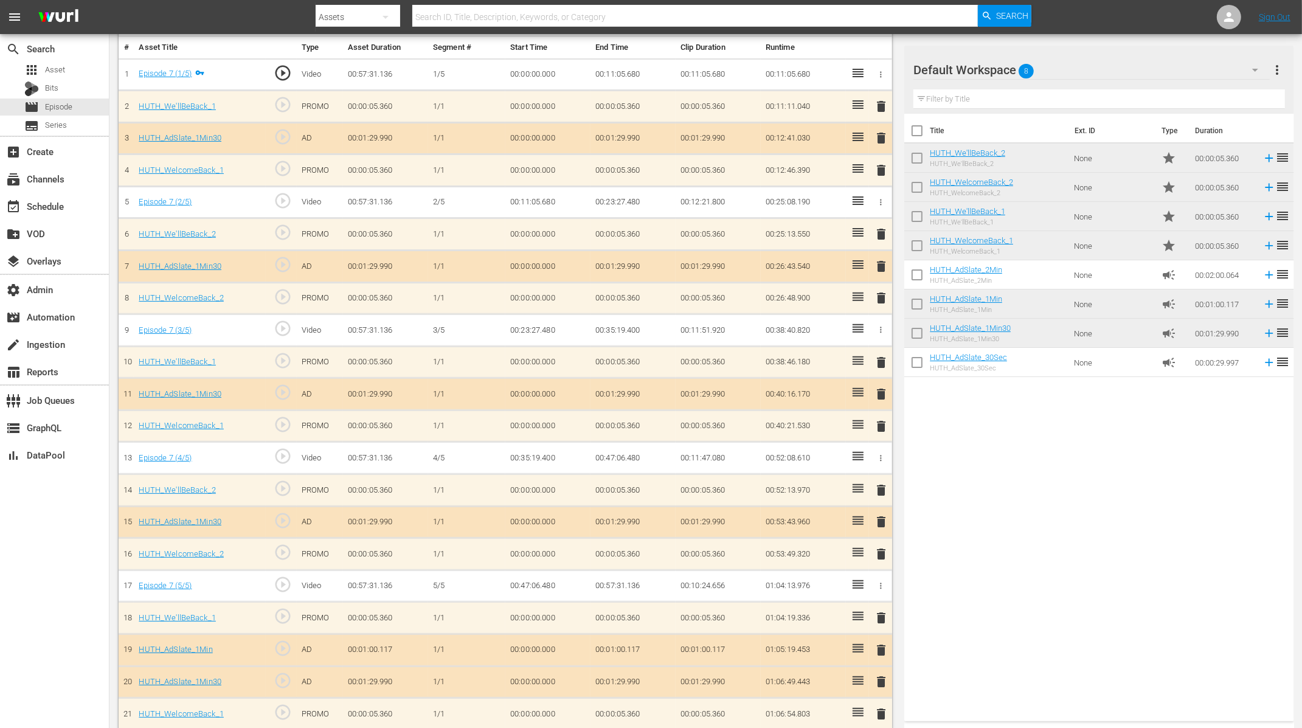
scroll to position [367, 0]
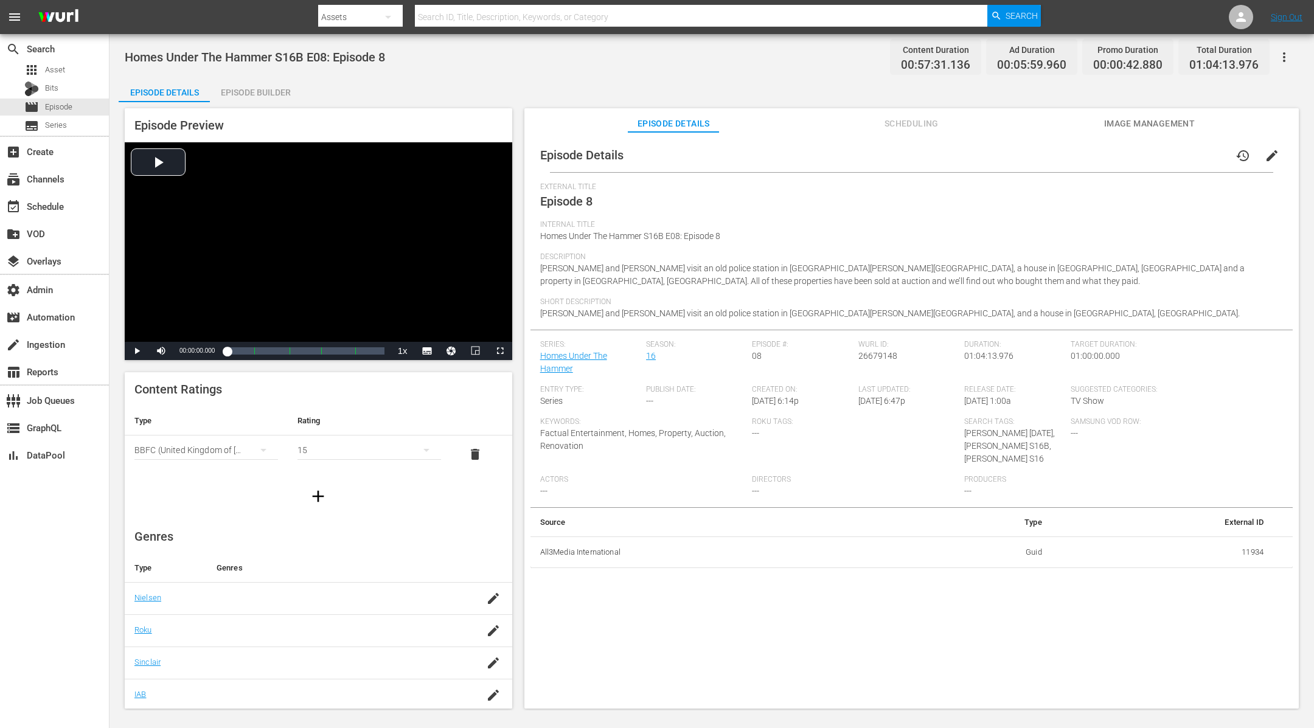
click at [282, 93] on div "Episode Builder" at bounding box center [255, 92] width 91 height 29
click at [262, 88] on div "Episode Builder" at bounding box center [255, 92] width 91 height 29
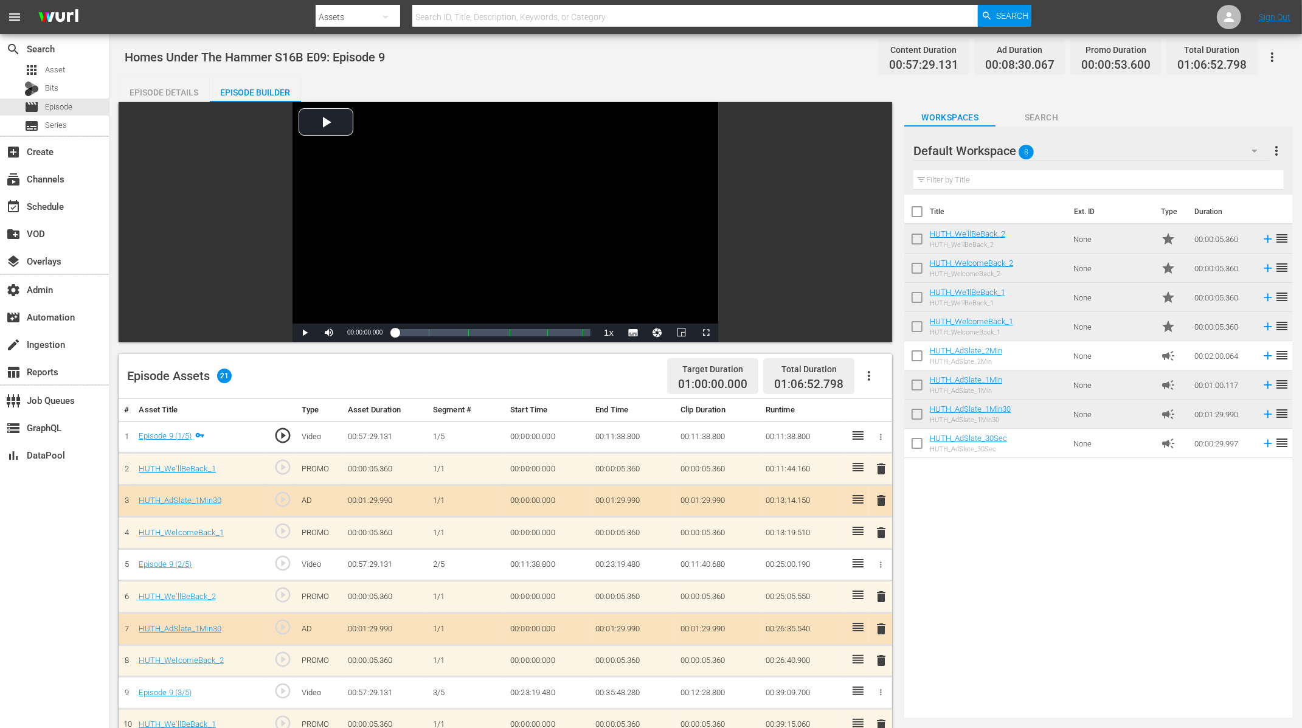
scroll to position [367, 0]
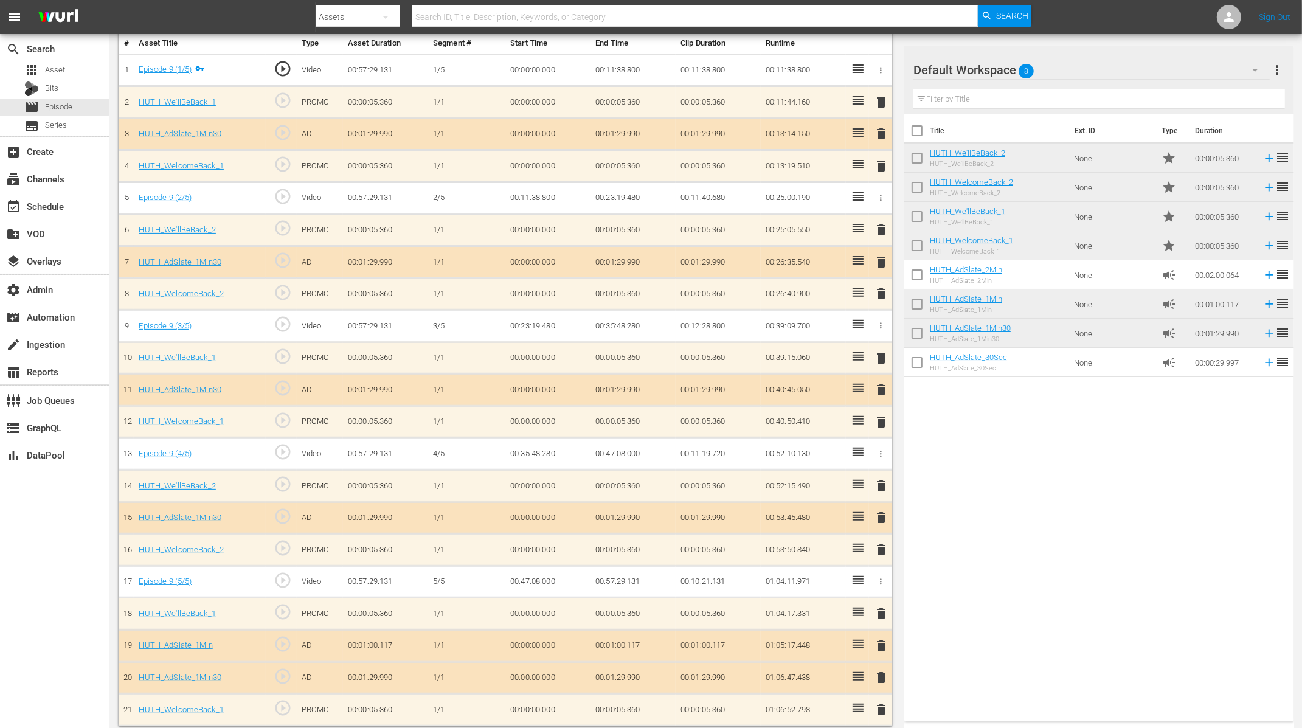
click at [615, 534] on td "00:00:05.360" at bounding box center [633, 550] width 85 height 32
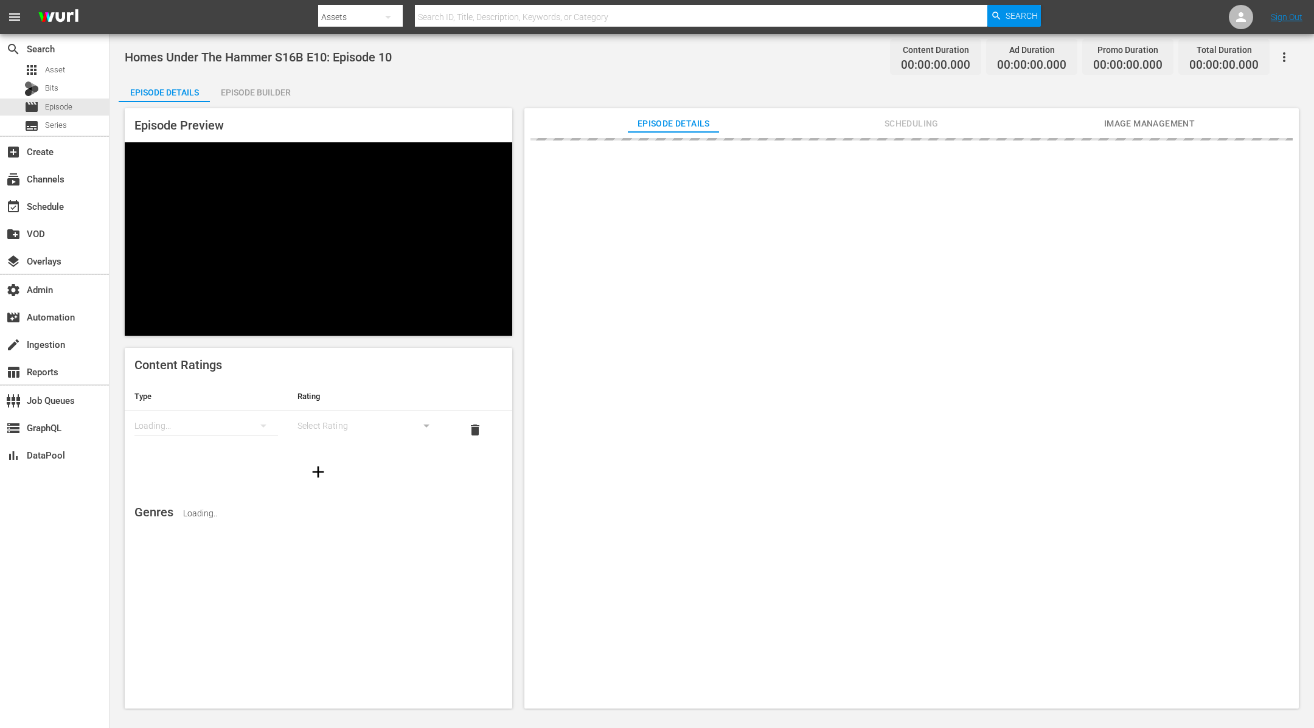
click at [261, 87] on div "Episode Builder" at bounding box center [255, 92] width 91 height 29
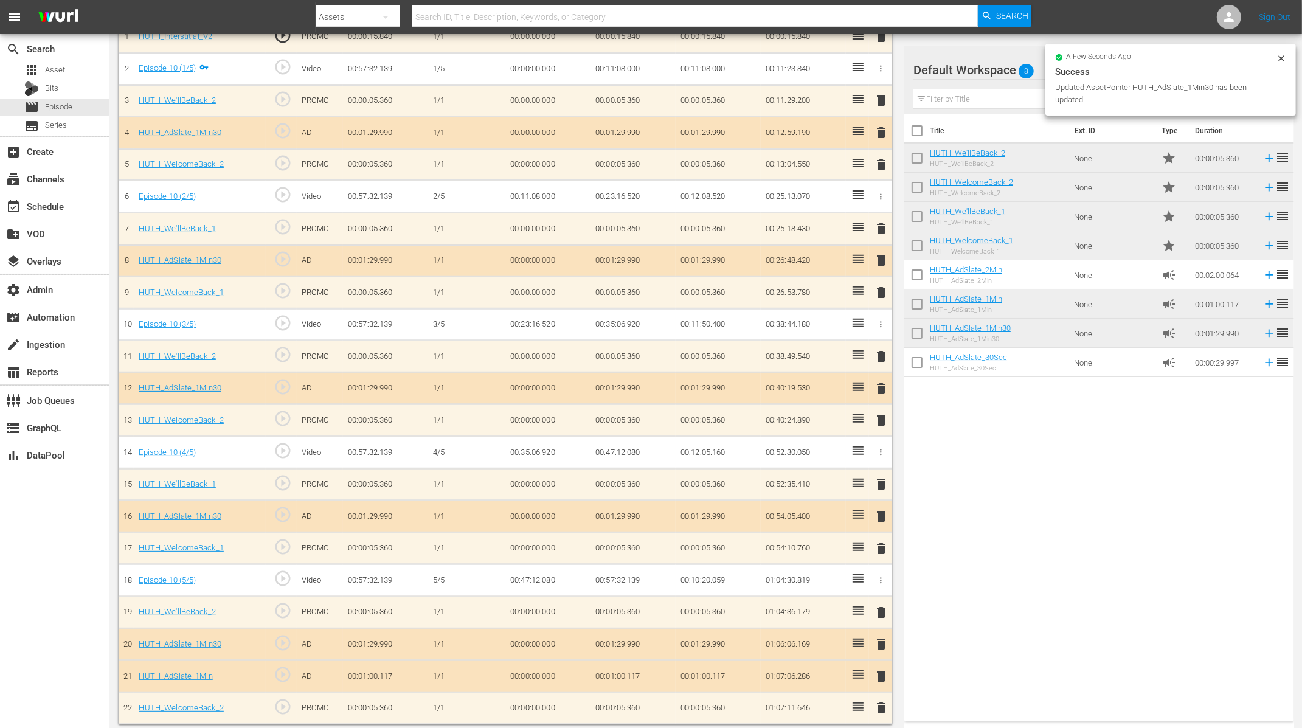
scroll to position [398, 0]
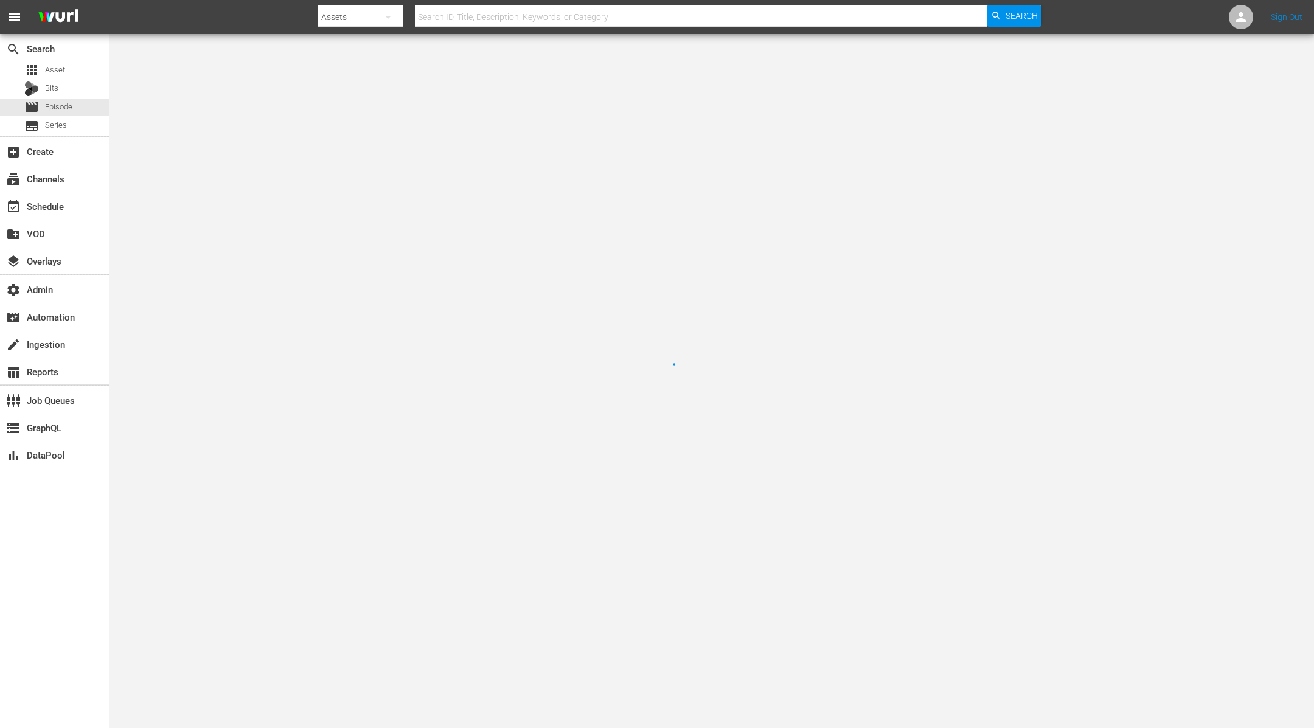
click at [270, 90] on div at bounding box center [657, 364] width 1314 height 728
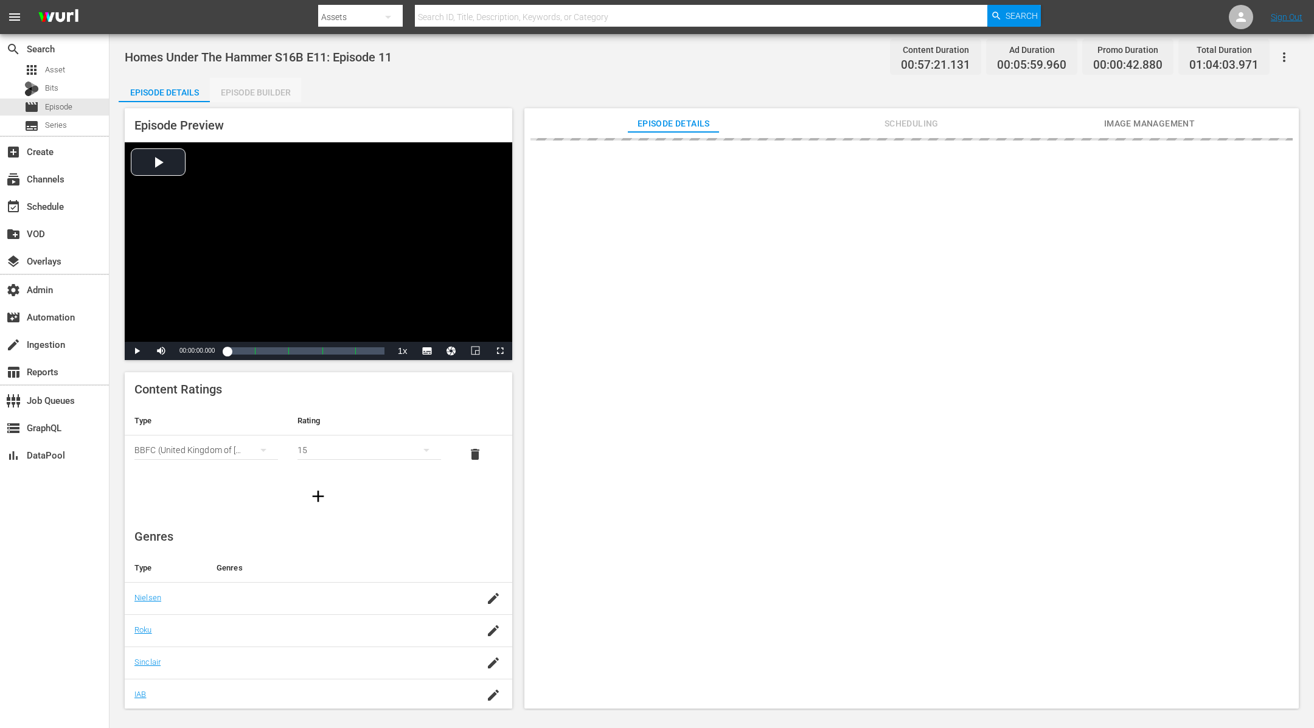
click at [277, 88] on div "Episode Builder" at bounding box center [255, 92] width 91 height 29
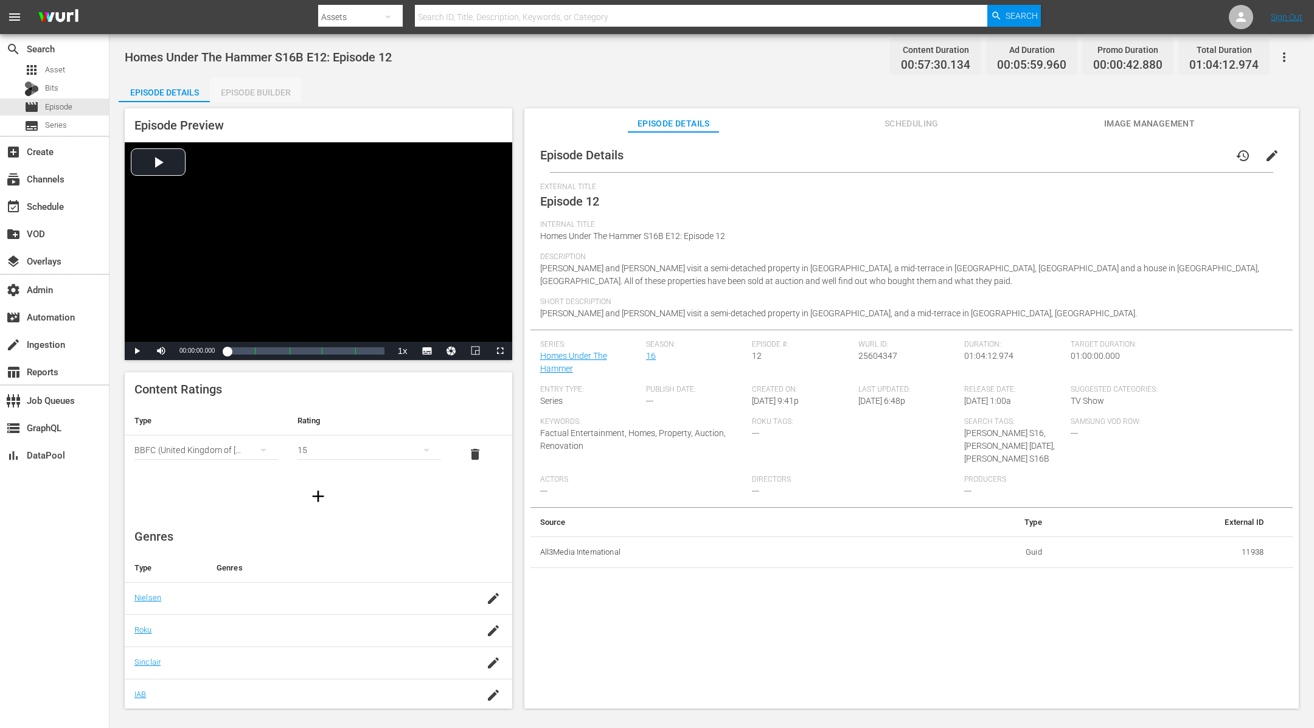
click at [270, 92] on div "Episode Builder" at bounding box center [255, 92] width 91 height 29
click at [228, 92] on div "Episode Builder" at bounding box center [255, 92] width 91 height 29
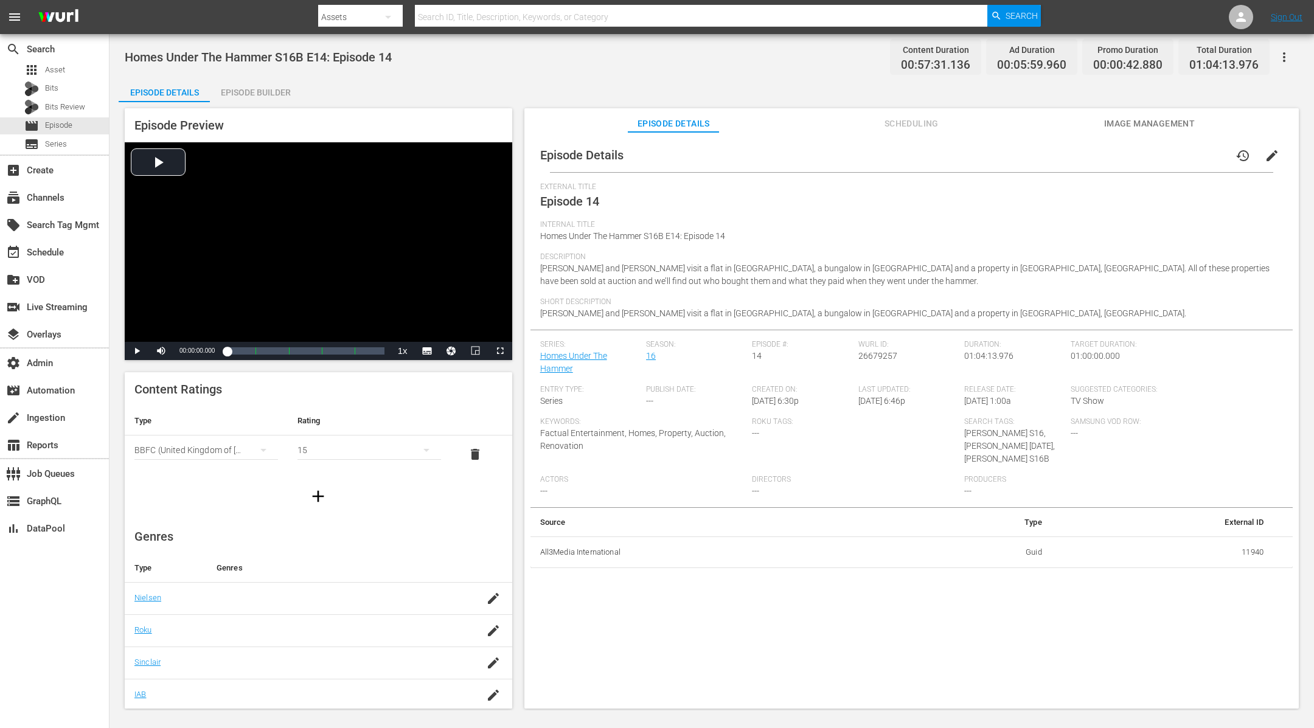
click at [275, 93] on div "Episode Builder" at bounding box center [255, 92] width 91 height 29
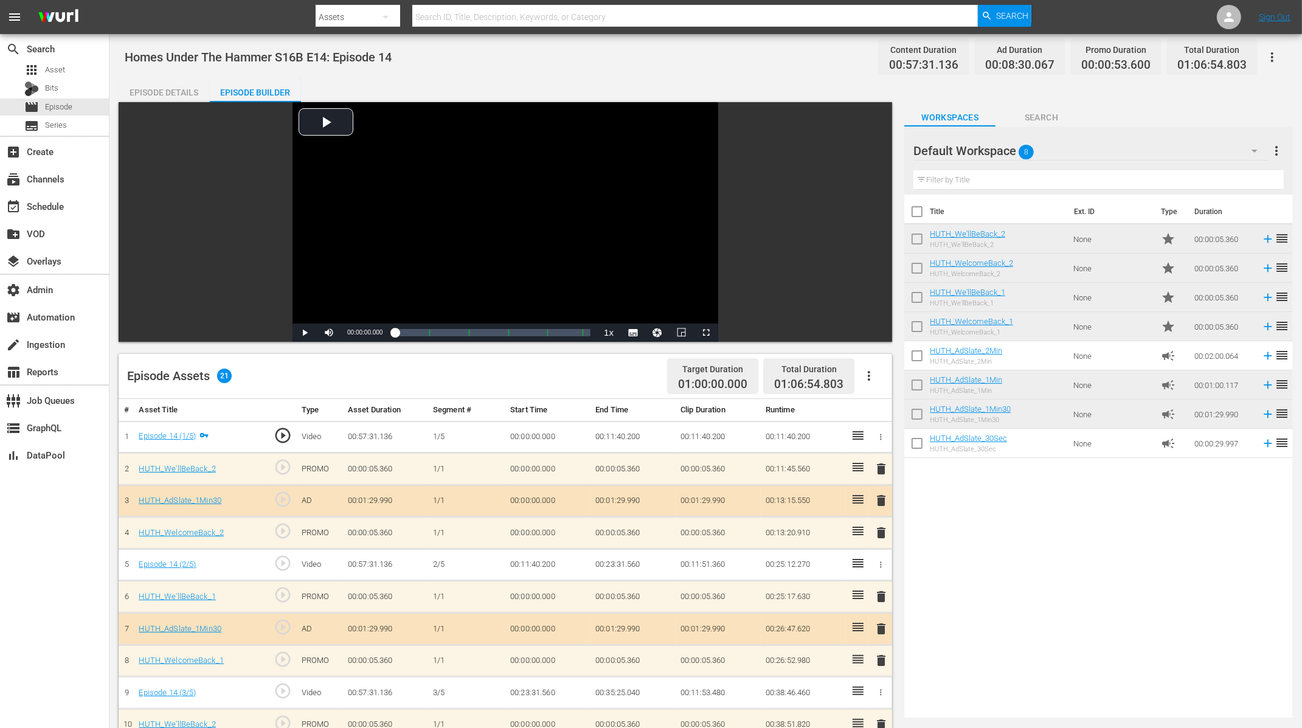
scroll to position [367, 0]
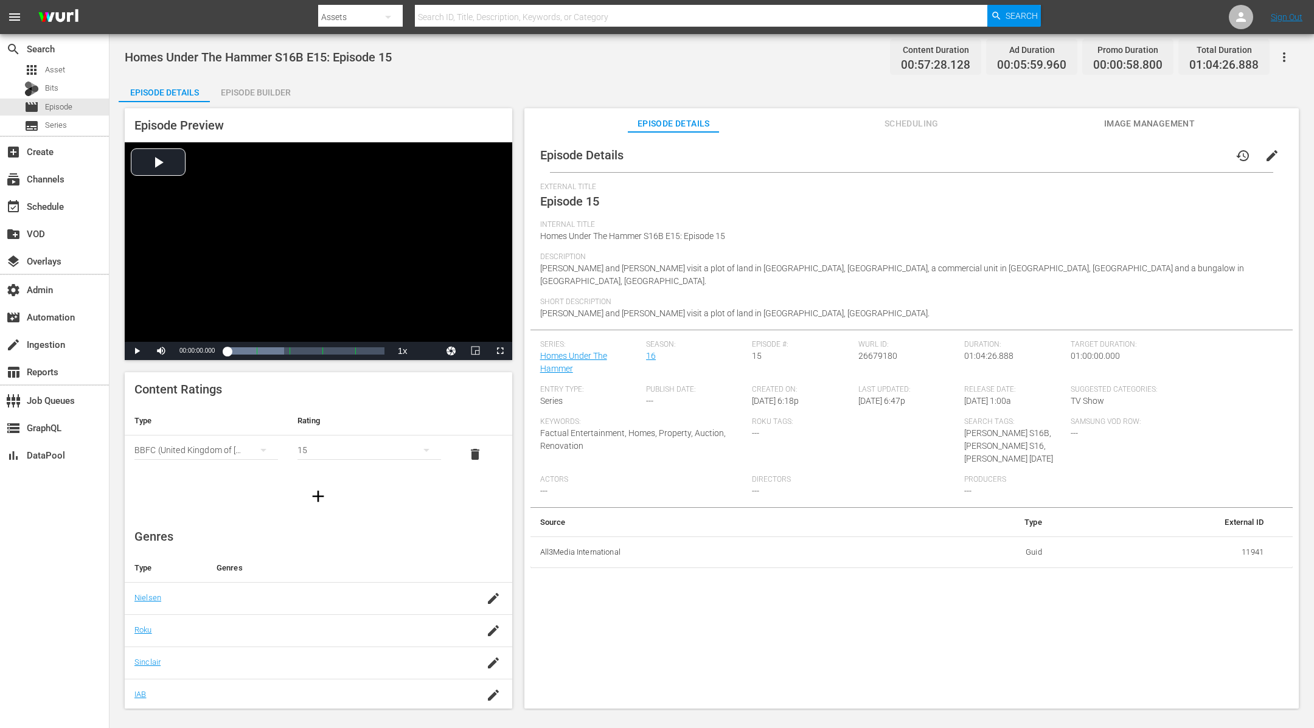
click at [260, 90] on div "Episode Builder" at bounding box center [255, 92] width 91 height 29
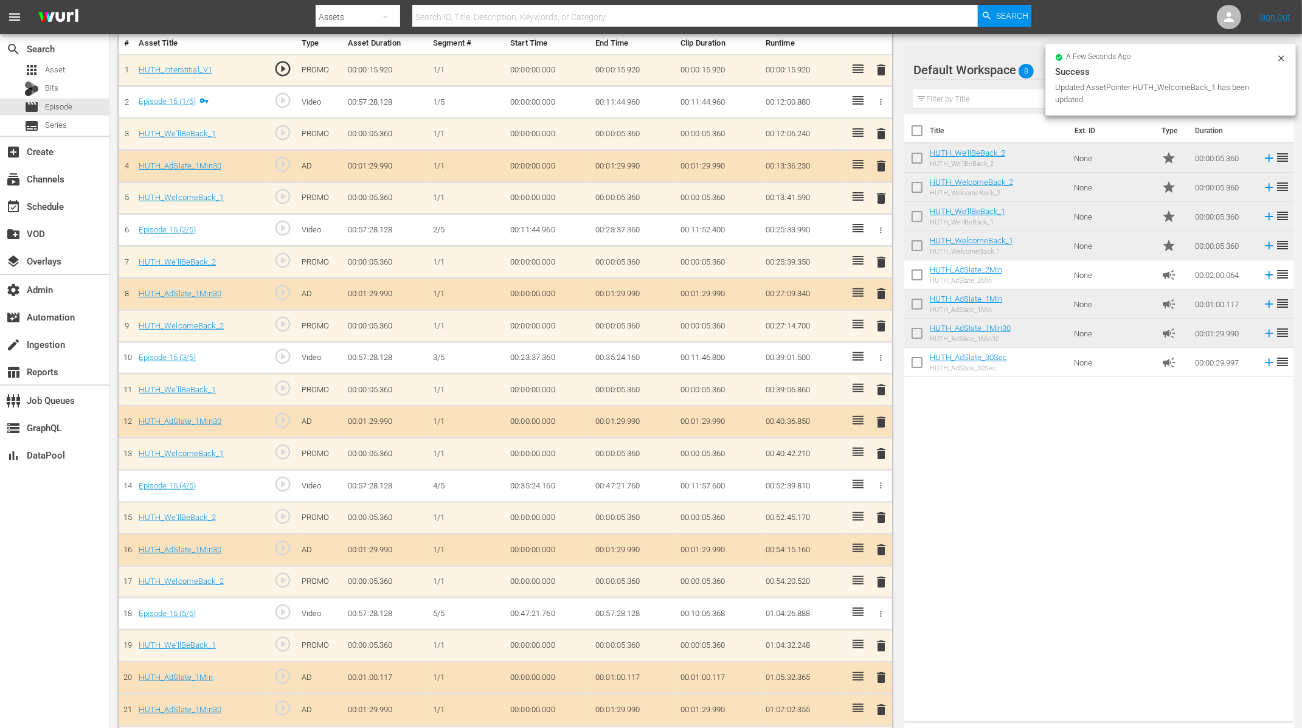
scroll to position [398, 0]
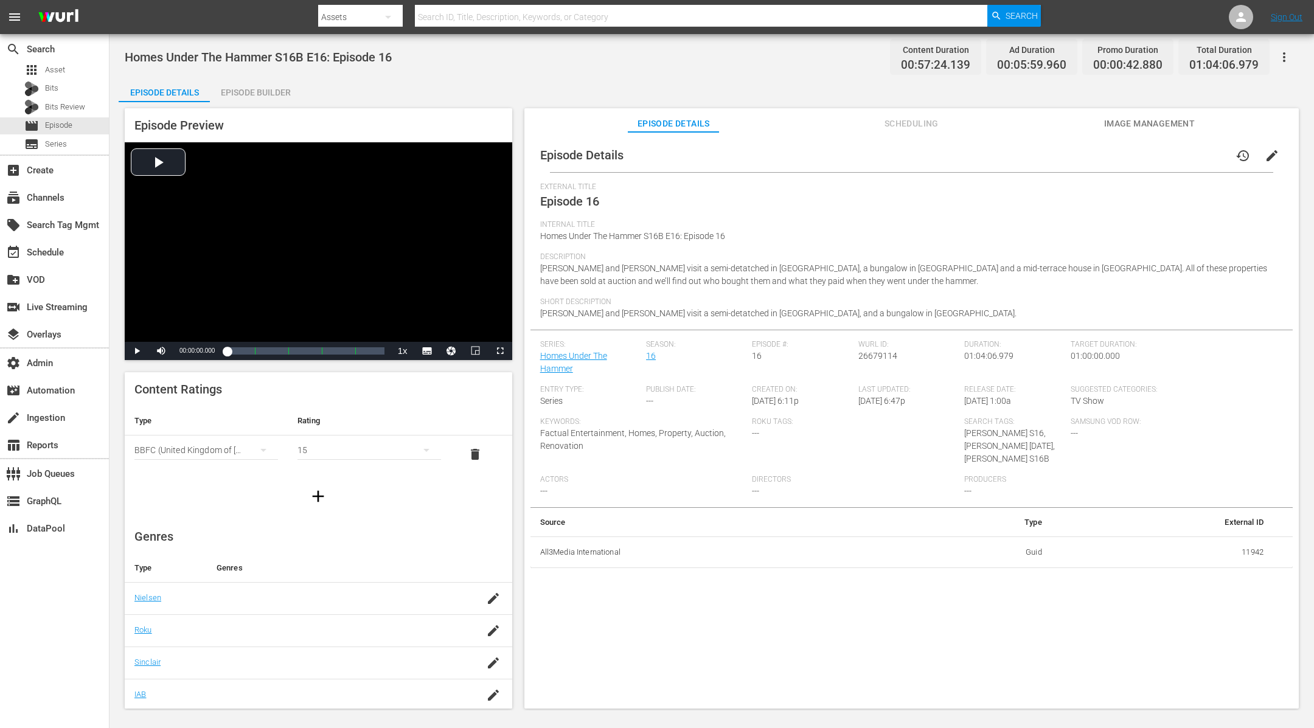
click at [279, 86] on div "Episode Builder" at bounding box center [255, 92] width 91 height 29
click at [264, 92] on div "Episode Builder" at bounding box center [255, 92] width 91 height 29
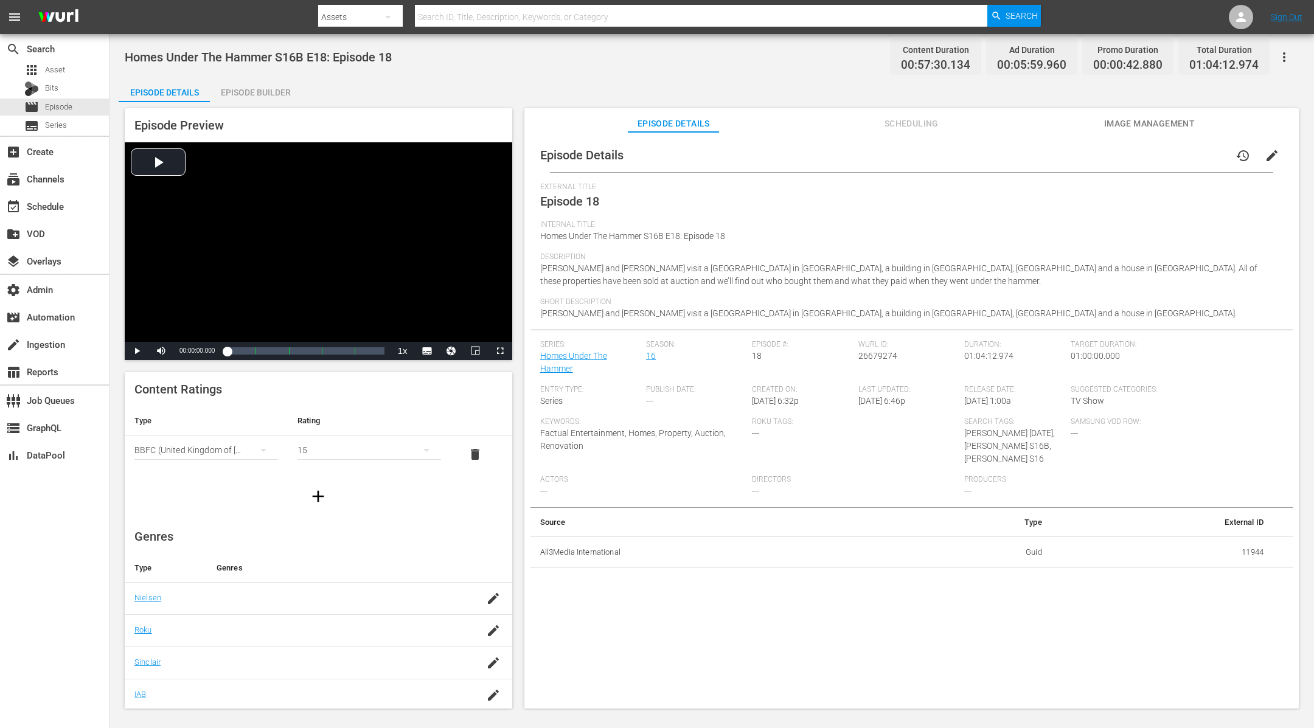
click at [245, 94] on div "Episode Builder" at bounding box center [255, 92] width 91 height 29
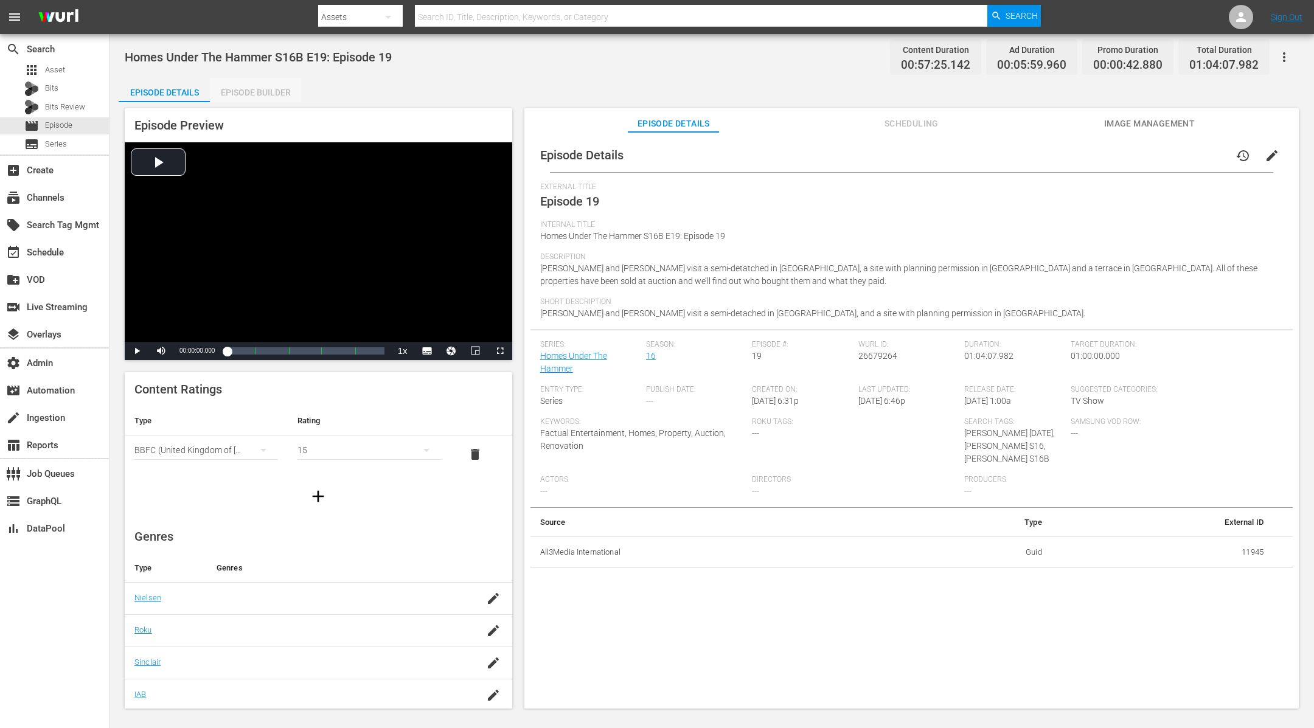
click at [277, 91] on div "Episode Builder" at bounding box center [255, 92] width 91 height 29
click at [268, 91] on div "Episode Builder" at bounding box center [255, 92] width 91 height 29
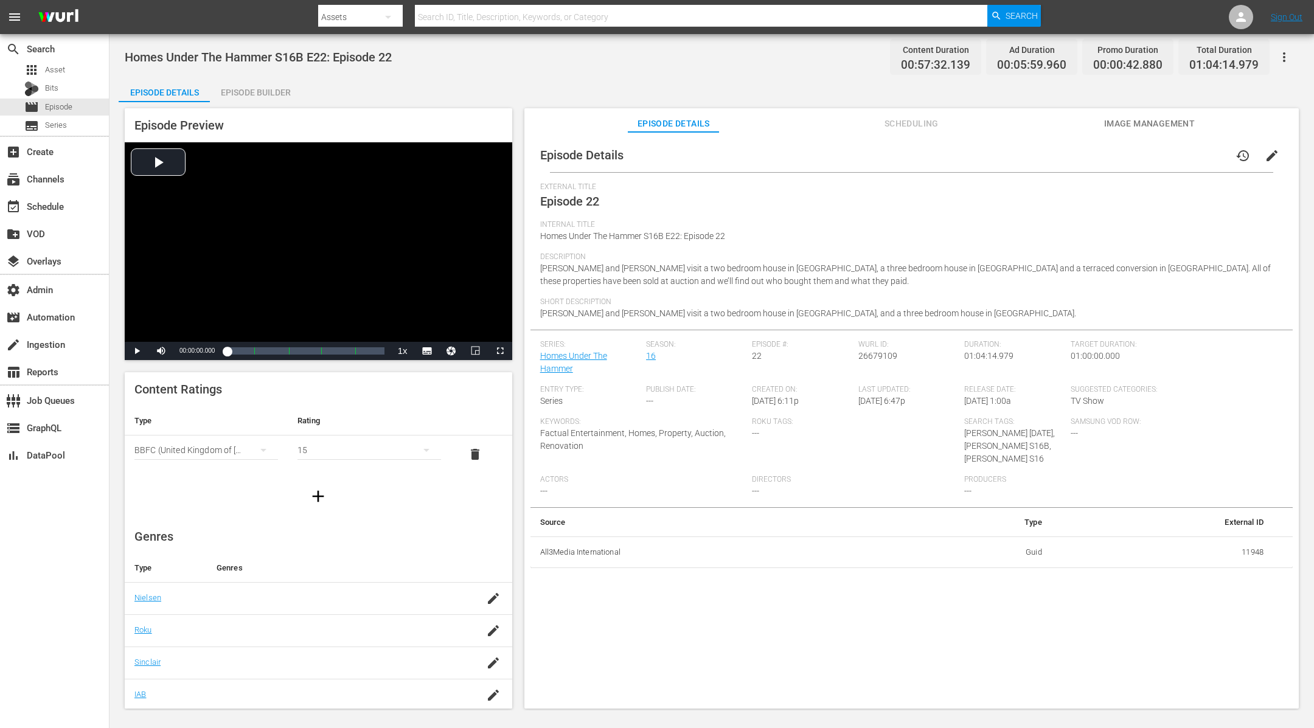
click at [266, 91] on div "Episode Builder" at bounding box center [255, 92] width 91 height 29
click at [254, 89] on div "Episode Builder" at bounding box center [255, 92] width 91 height 29
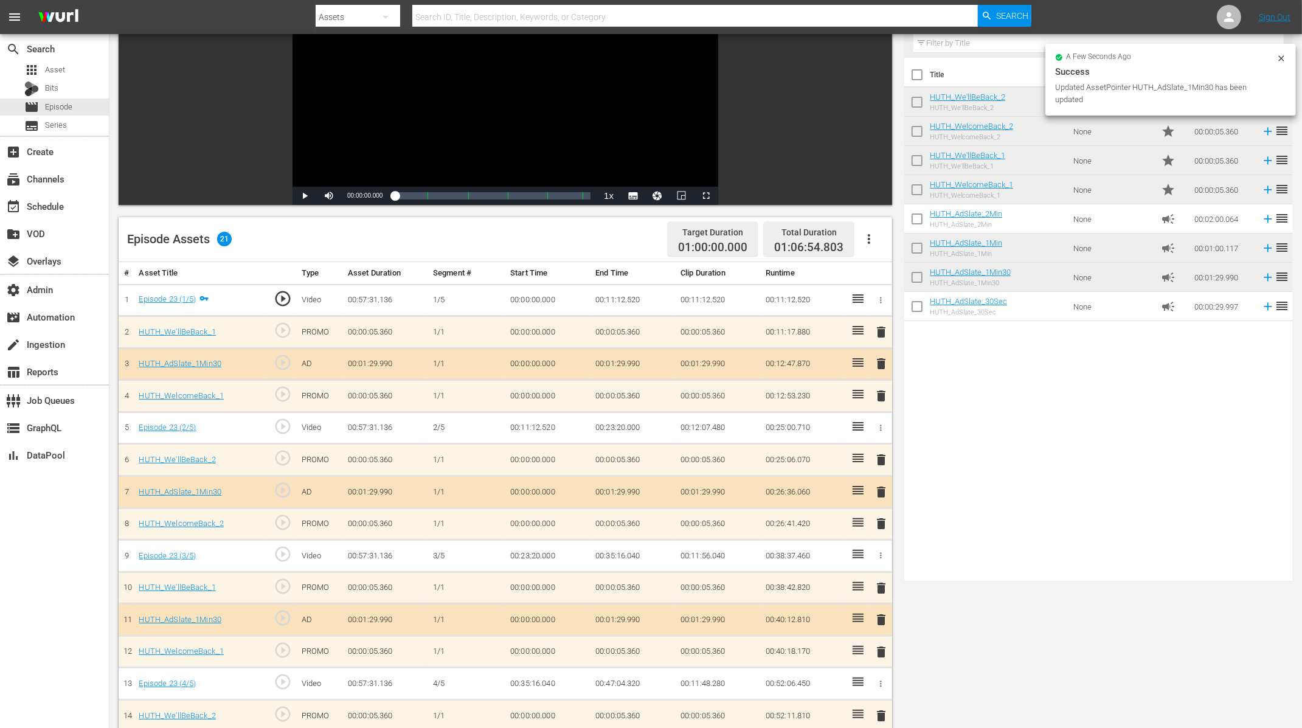
scroll to position [2, 0]
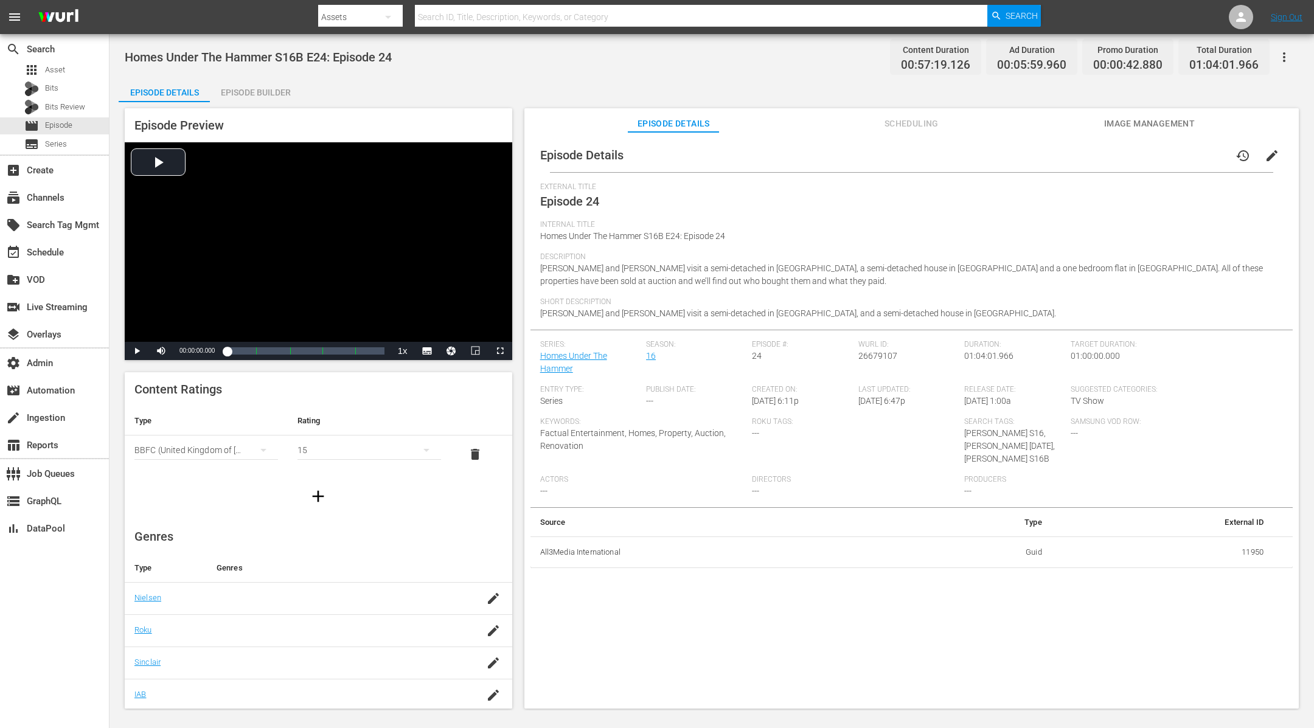
click at [265, 83] on div "Episode Builder" at bounding box center [255, 92] width 91 height 29
click at [273, 95] on div "Episode Builder" at bounding box center [255, 92] width 91 height 29
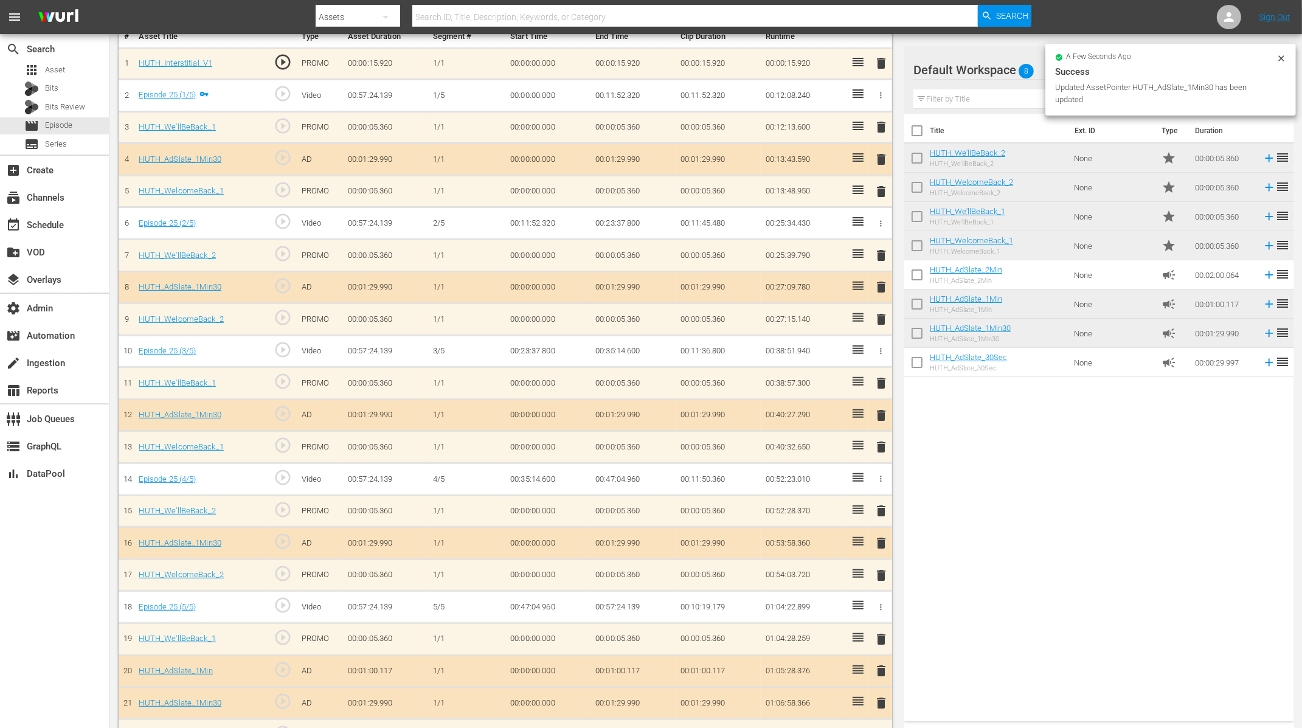
scroll to position [398, 0]
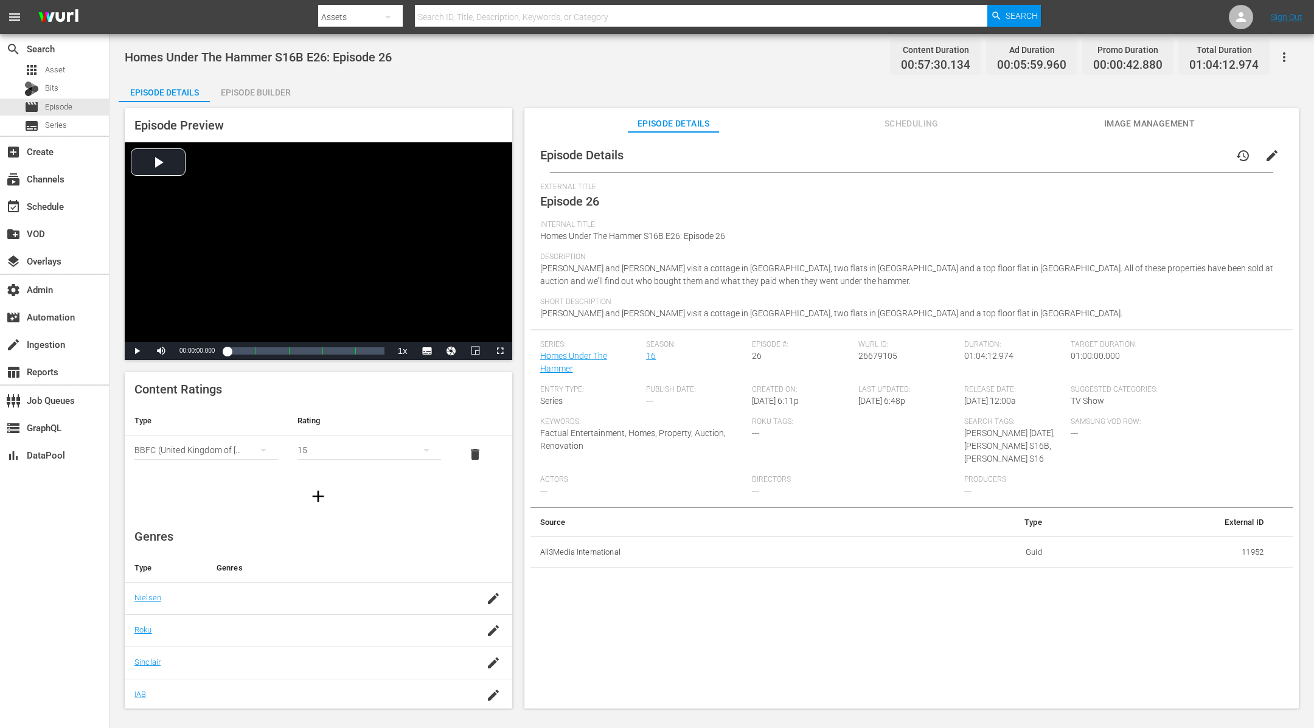
click at [247, 103] on div "Episode Preview Video Player is loading. Play Video Play Mute Current Time 00:0…" at bounding box center [712, 410] width 1186 height 616
click at [260, 88] on div "Episode Builder" at bounding box center [255, 92] width 91 height 29
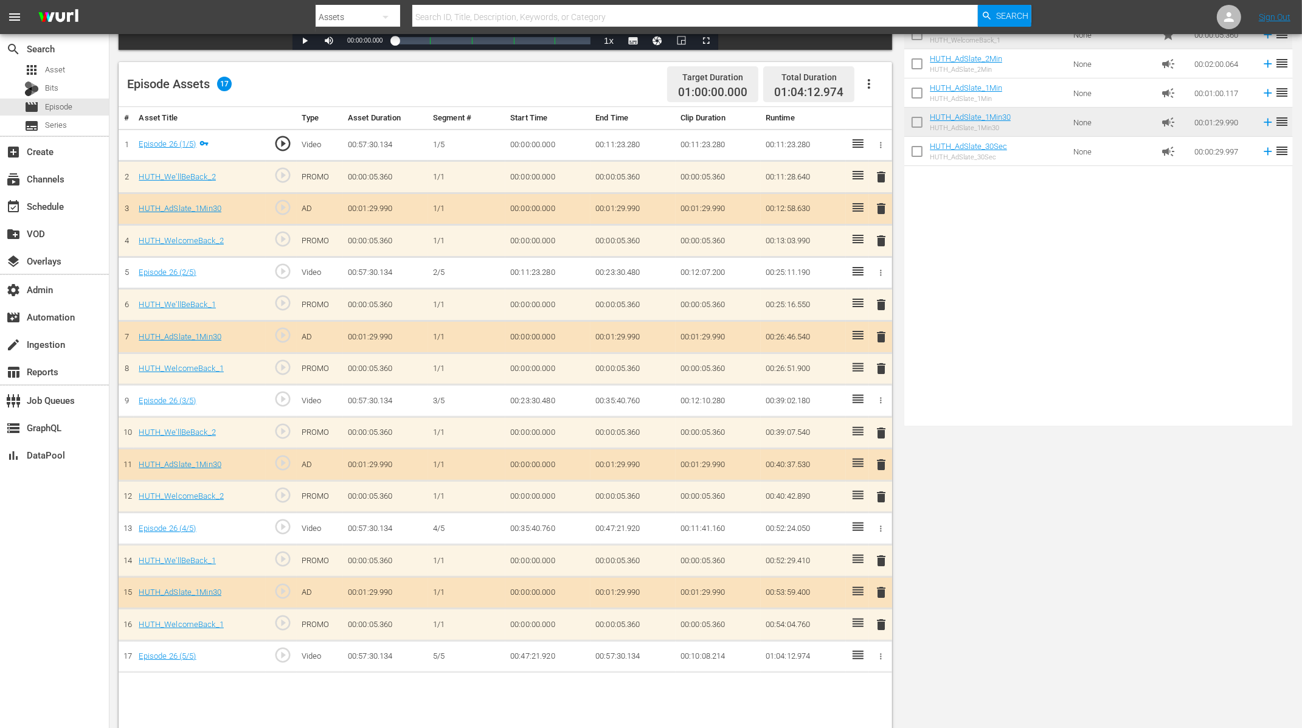
scroll to position [316, 0]
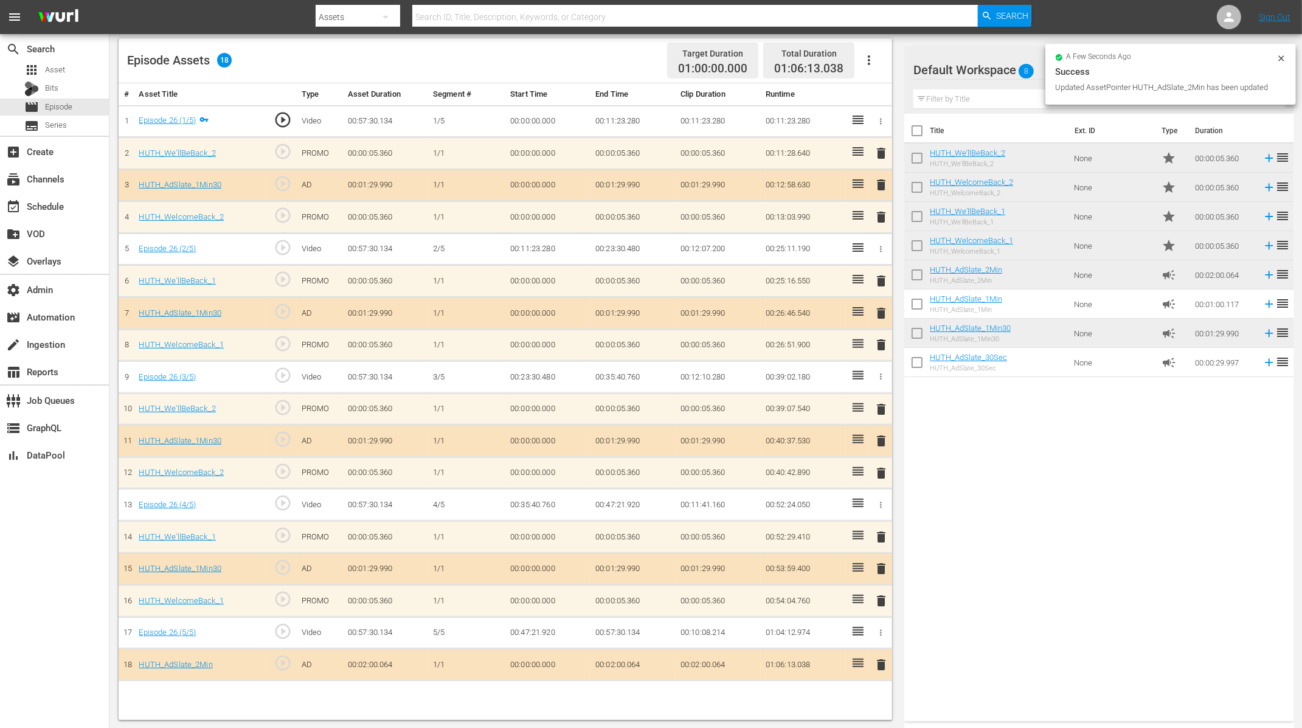
click at [886, 659] on span "delete" at bounding box center [881, 665] width 15 height 15
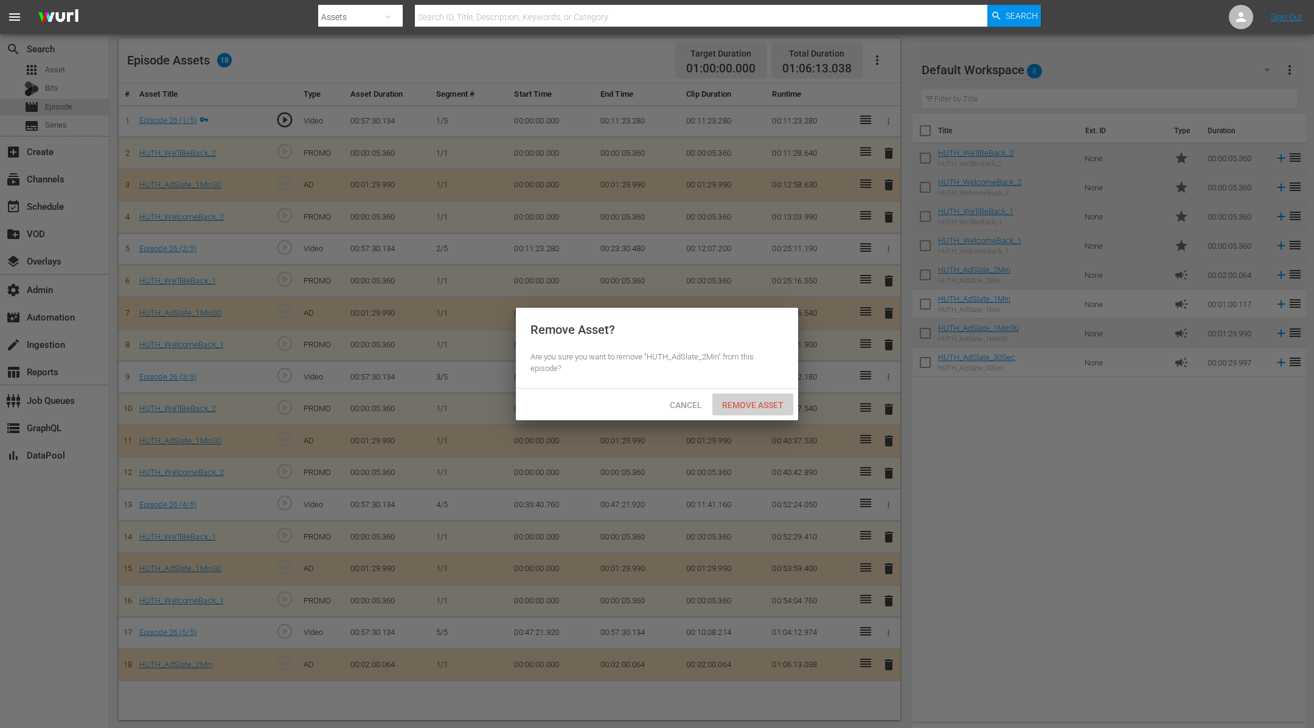
click at [754, 408] on span "Remove Asset" at bounding box center [752, 405] width 81 height 10
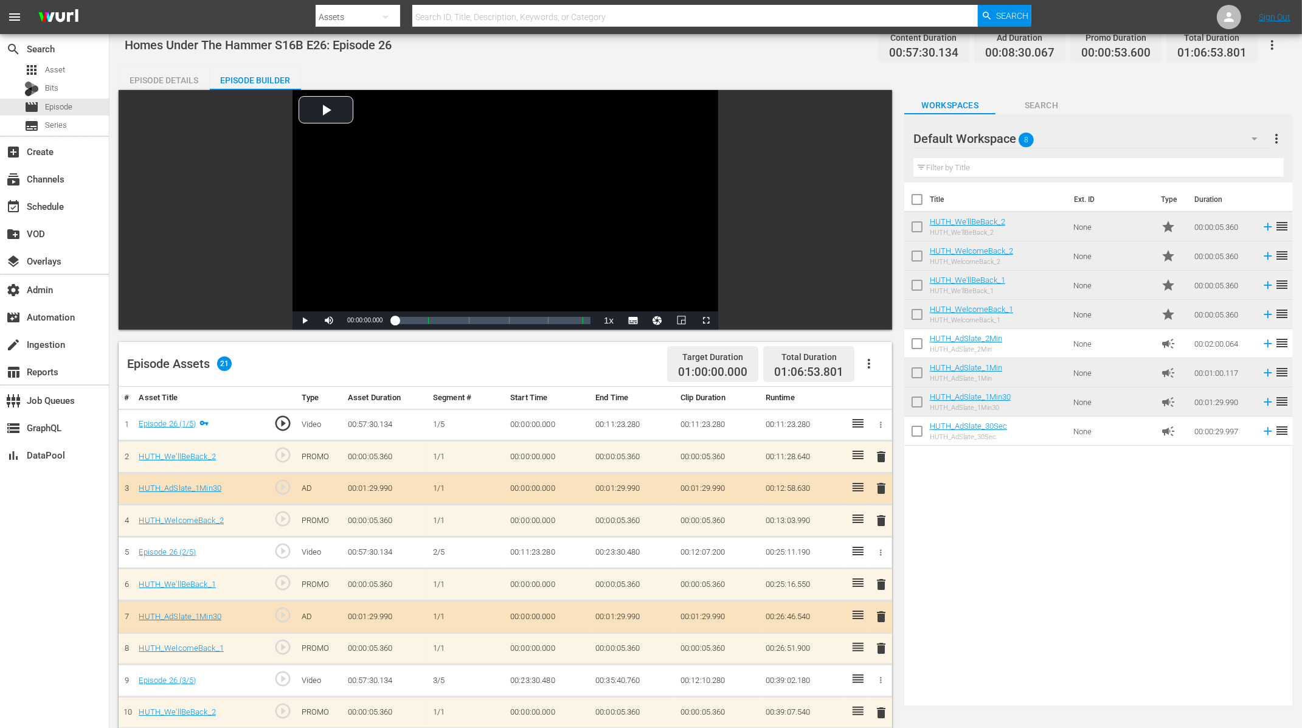
scroll to position [0, 0]
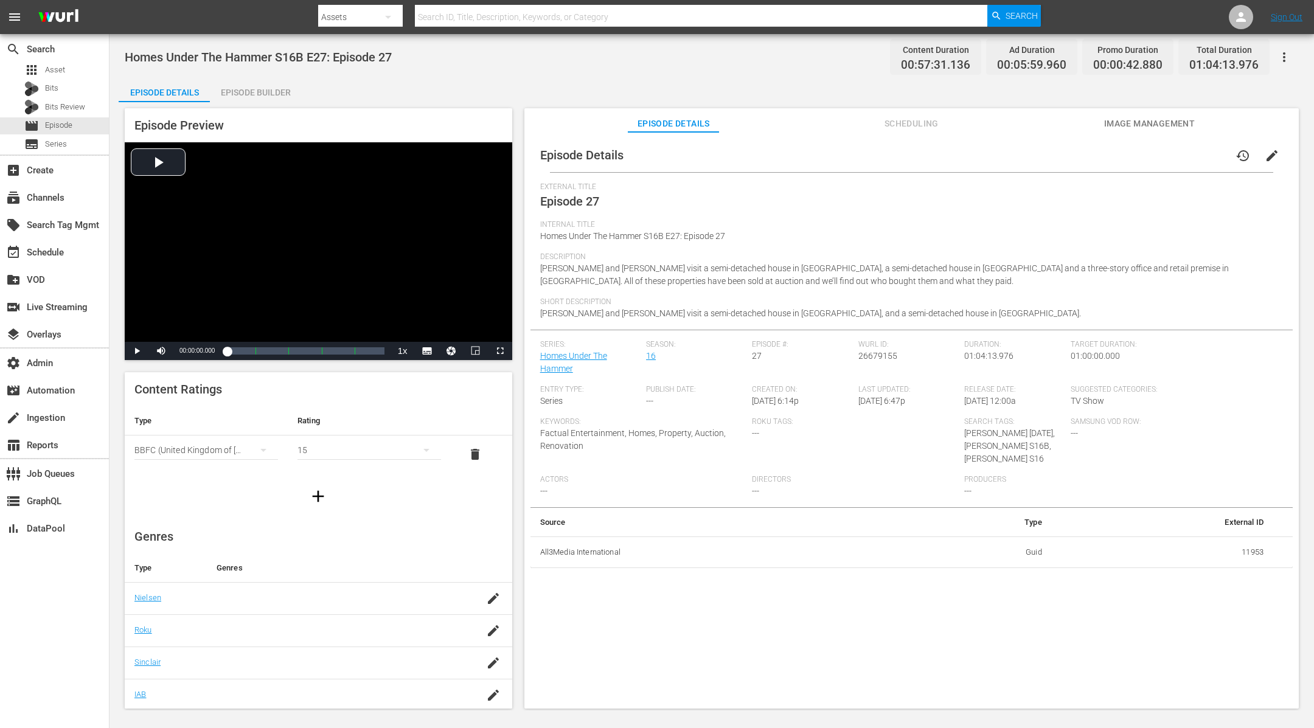
click at [259, 82] on div "Episode Builder" at bounding box center [255, 92] width 91 height 29
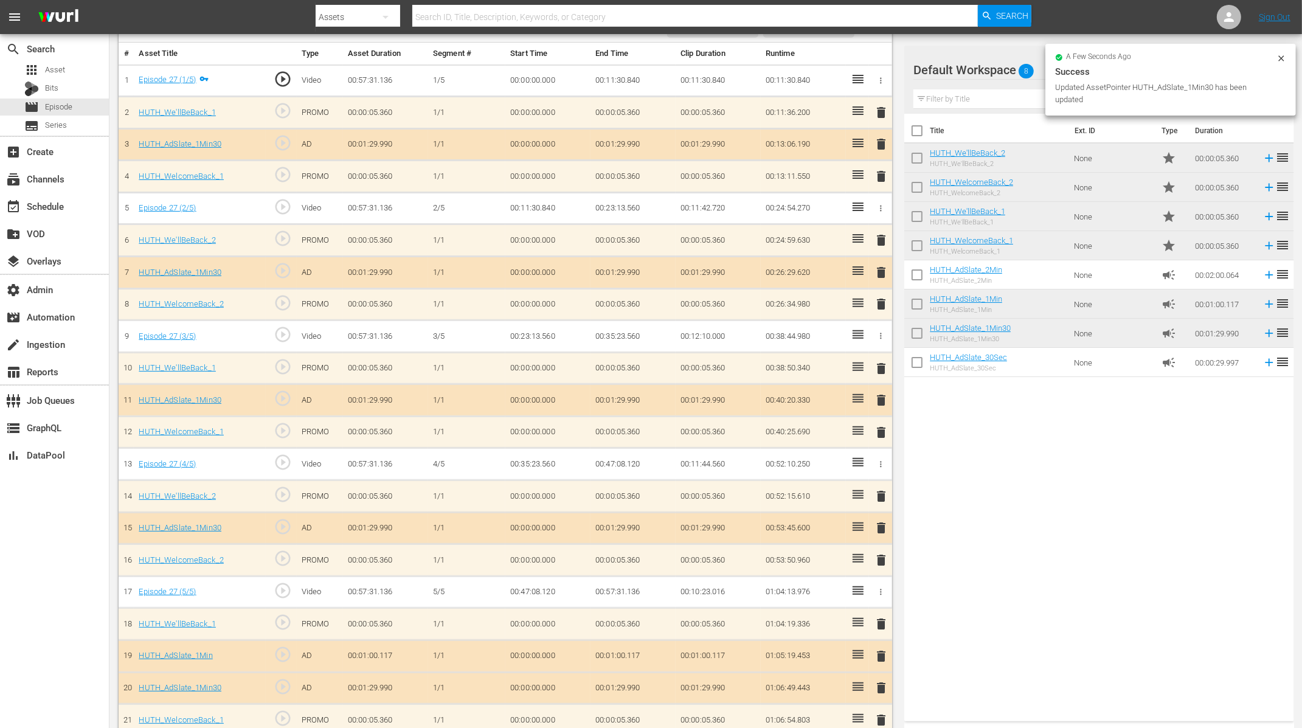
scroll to position [367, 0]
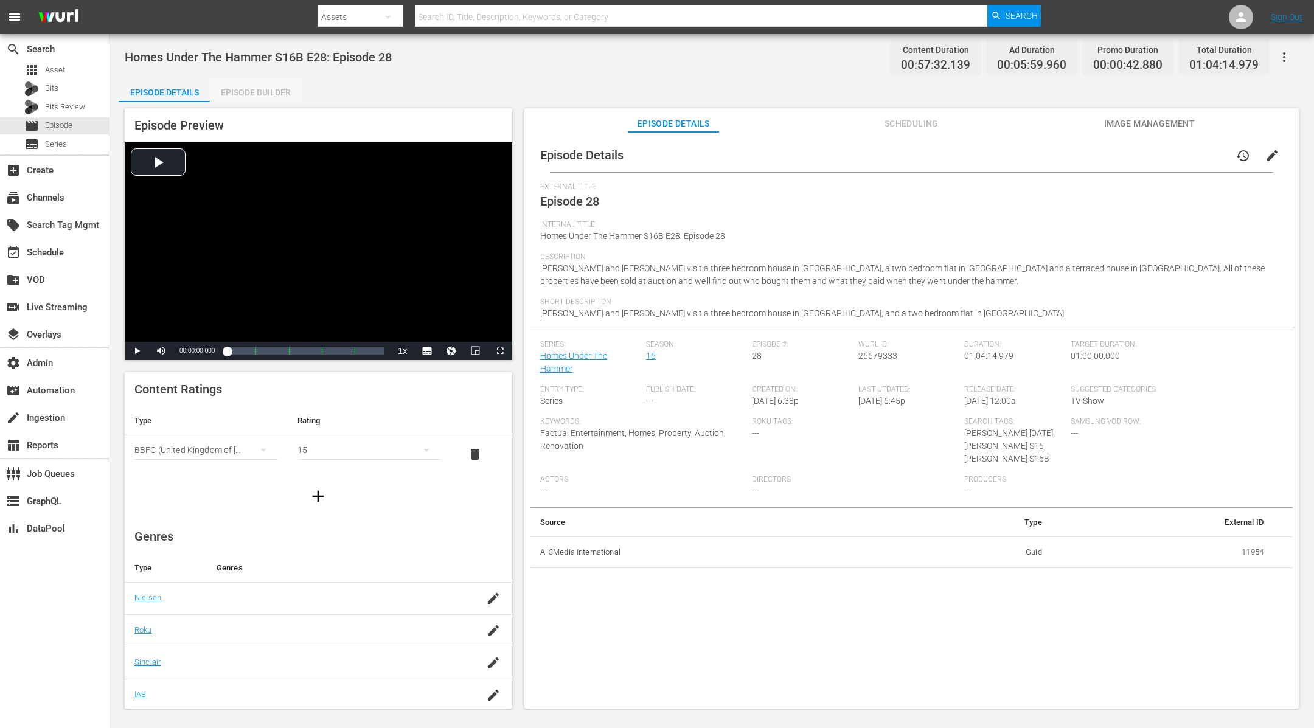
click at [244, 83] on div "Episode Builder" at bounding box center [255, 92] width 91 height 29
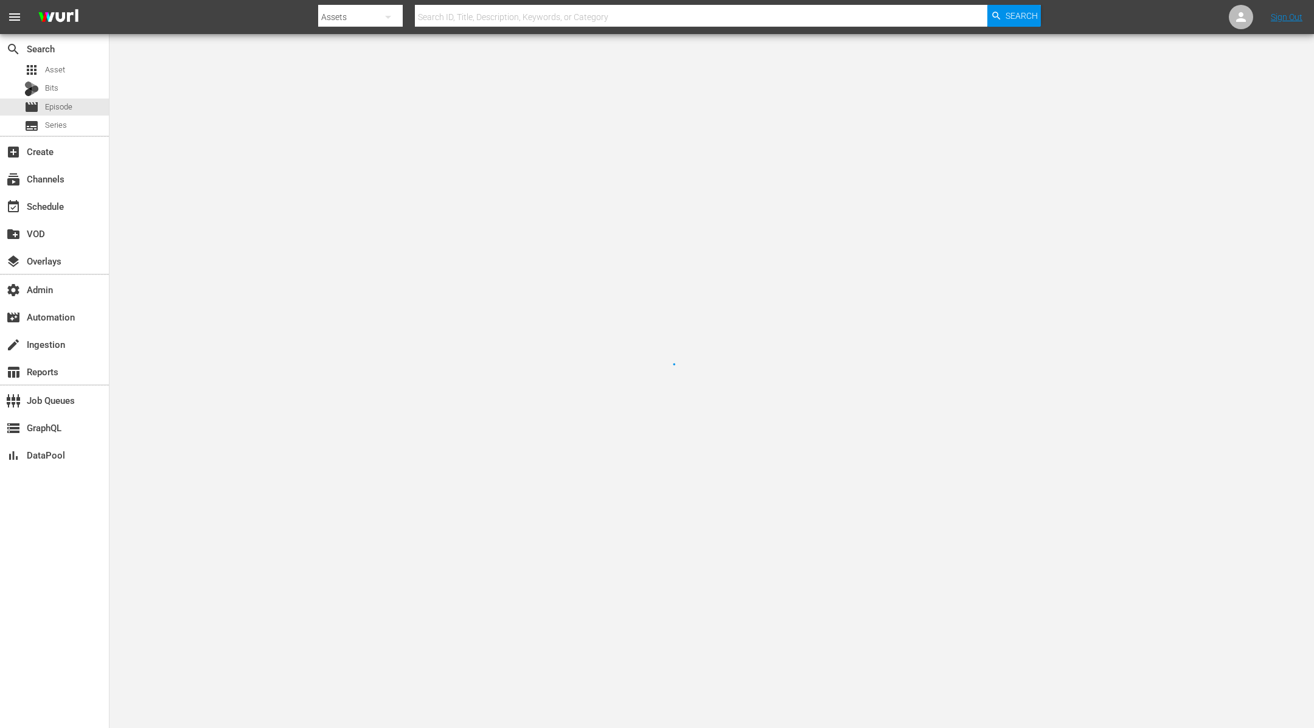
click at [281, 99] on div at bounding box center [657, 364] width 1314 height 728
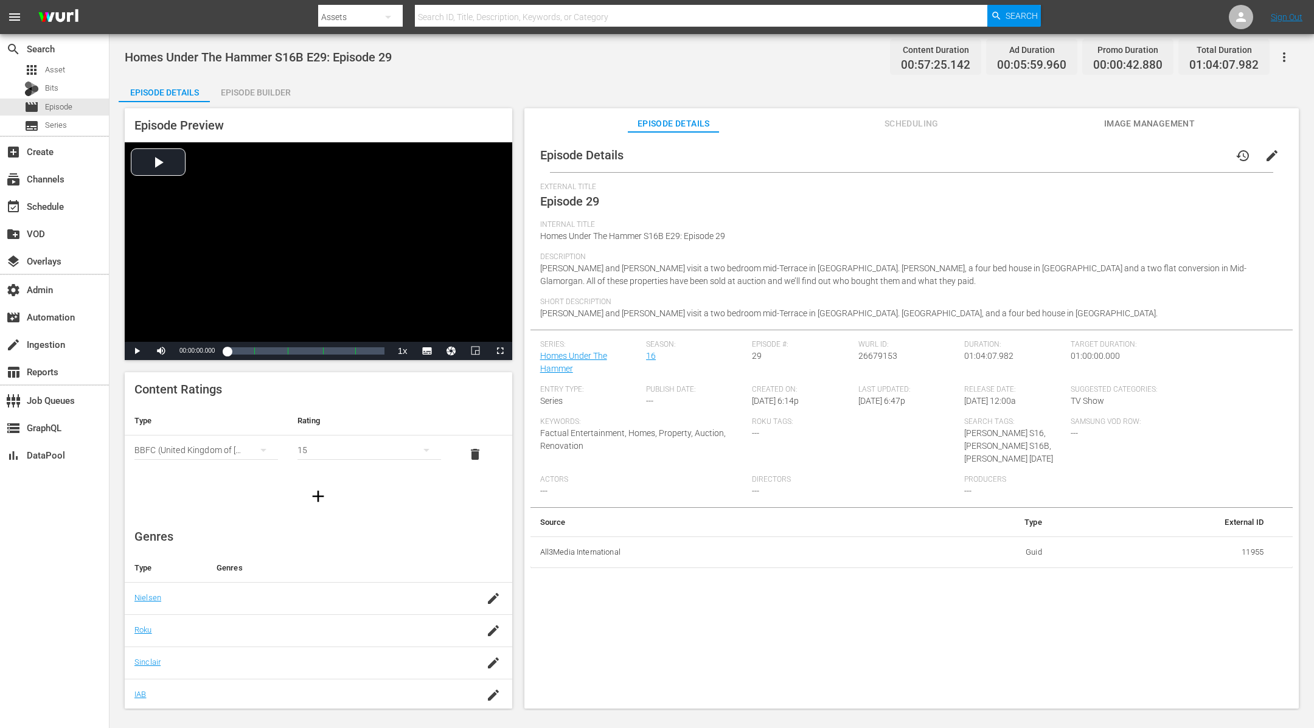
click at [268, 94] on div "Episode Builder" at bounding box center [255, 92] width 91 height 29
click at [257, 94] on div "Episode Builder" at bounding box center [255, 92] width 91 height 29
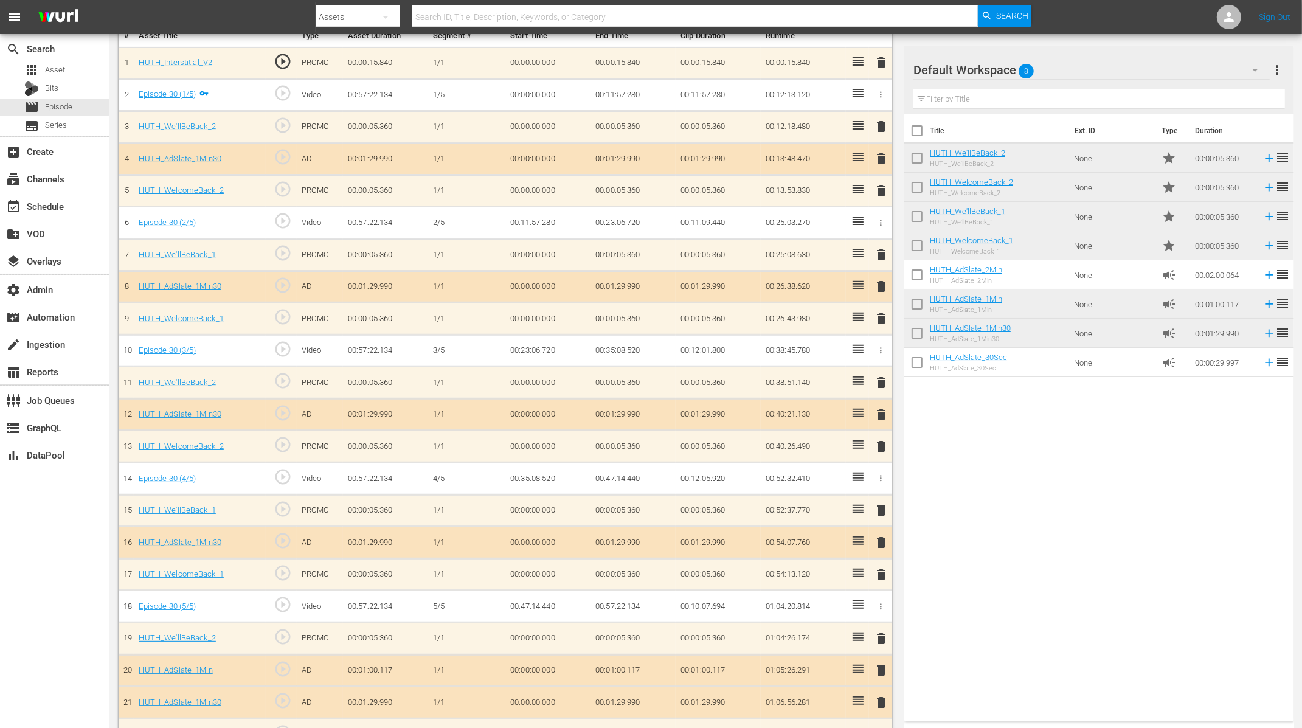
scroll to position [398, 0]
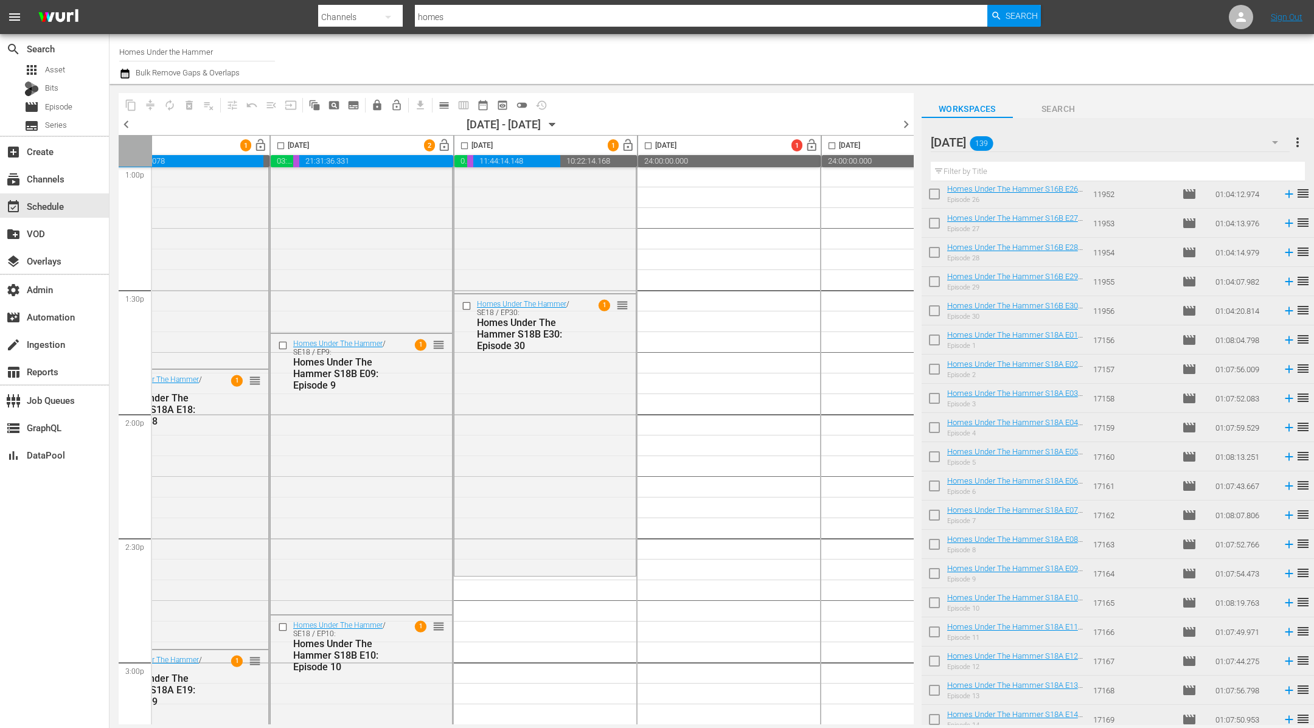
scroll to position [725, 0]
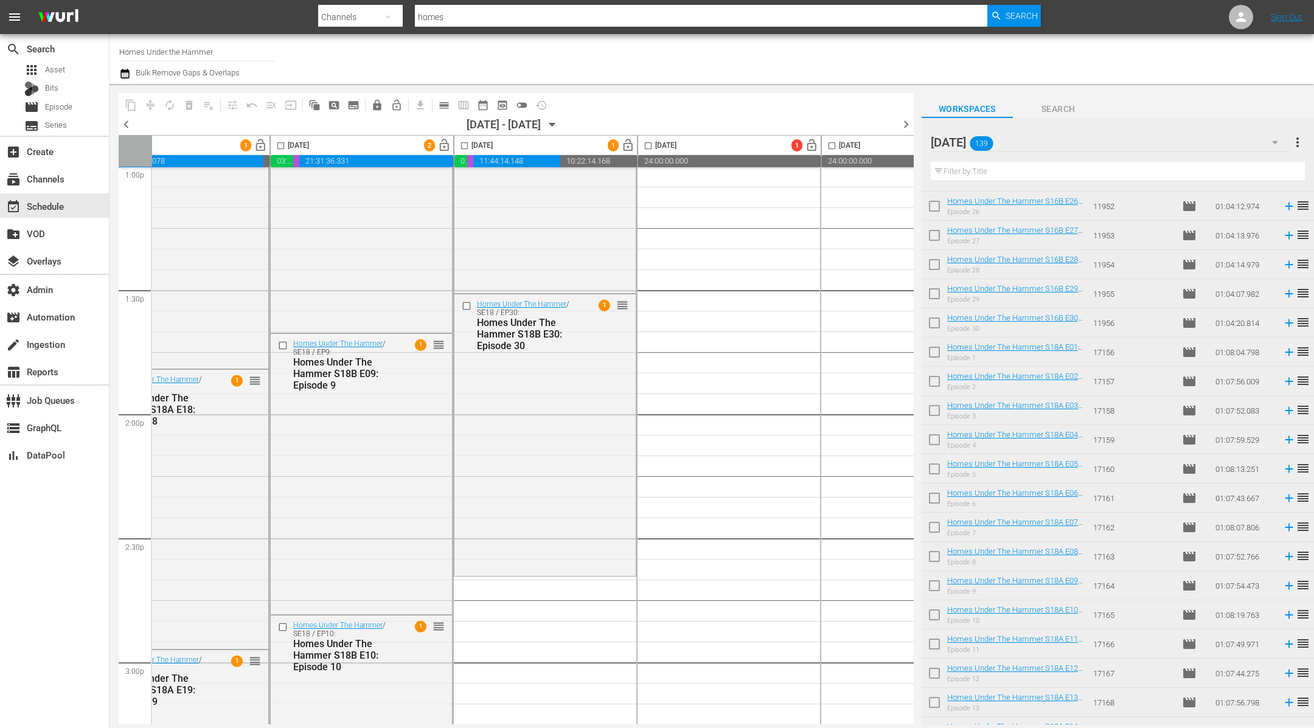
click at [128, 125] on span "chevron_left" at bounding box center [126, 124] width 15 height 15
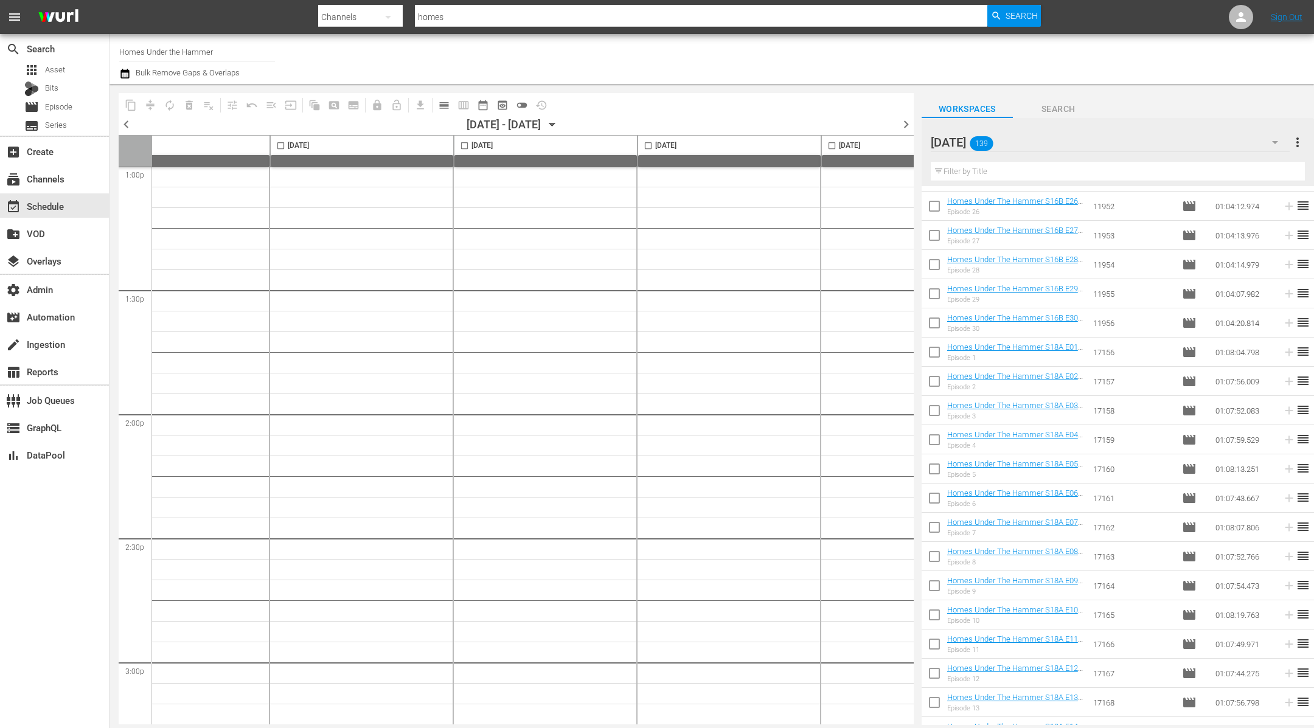
scroll to position [5407, 249]
click at [128, 125] on span "chevron_left" at bounding box center [126, 124] width 15 height 15
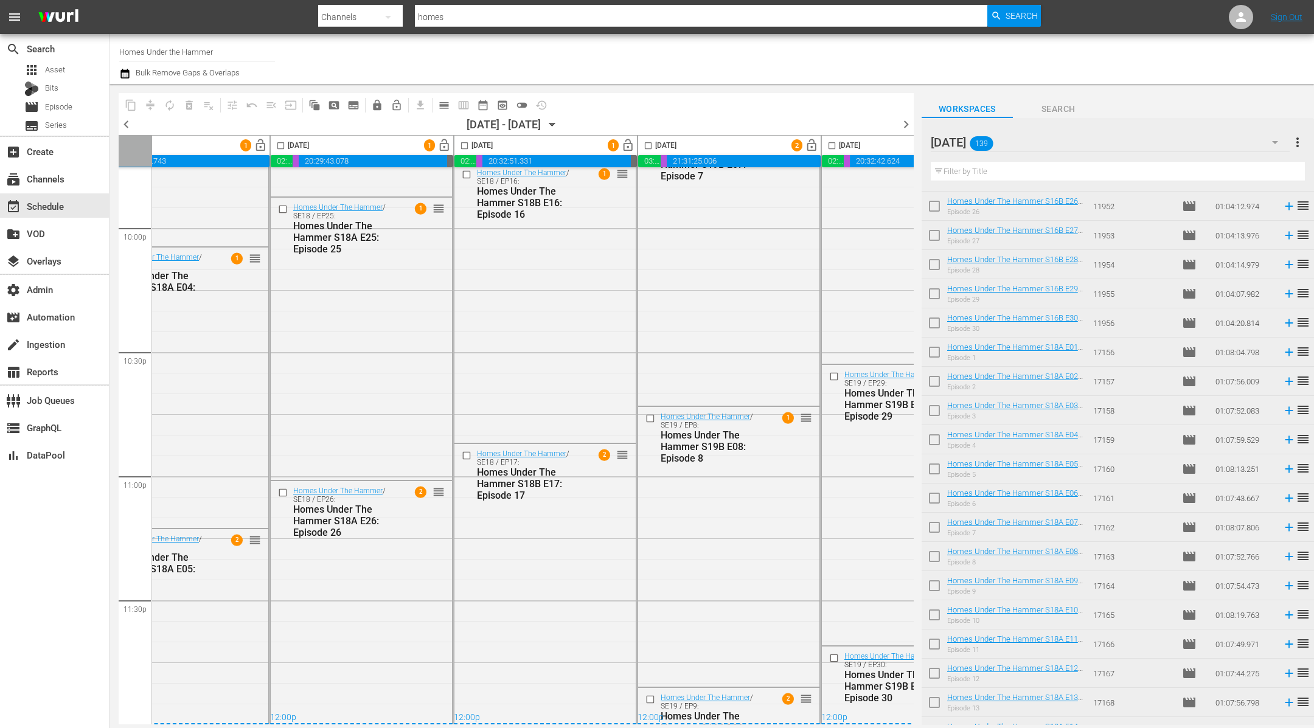
scroll to position [3251, 249]
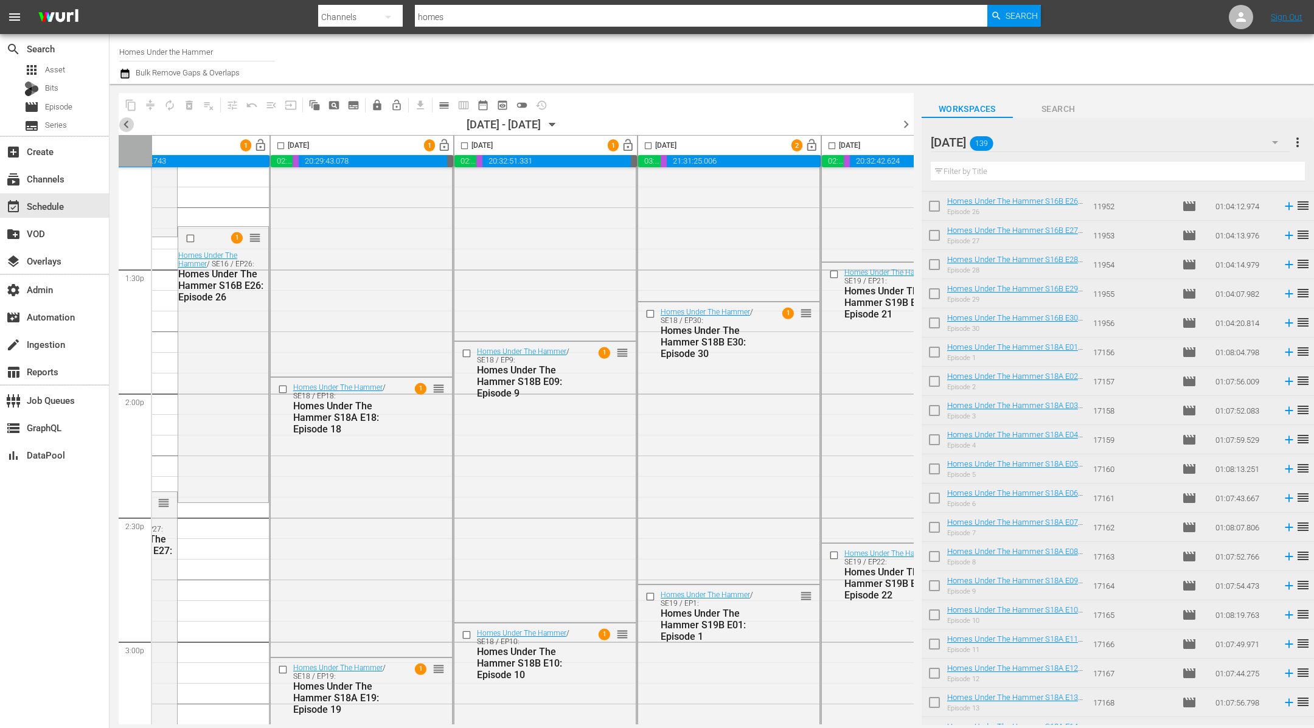
click at [128, 125] on span "chevron_left" at bounding box center [126, 124] width 15 height 15
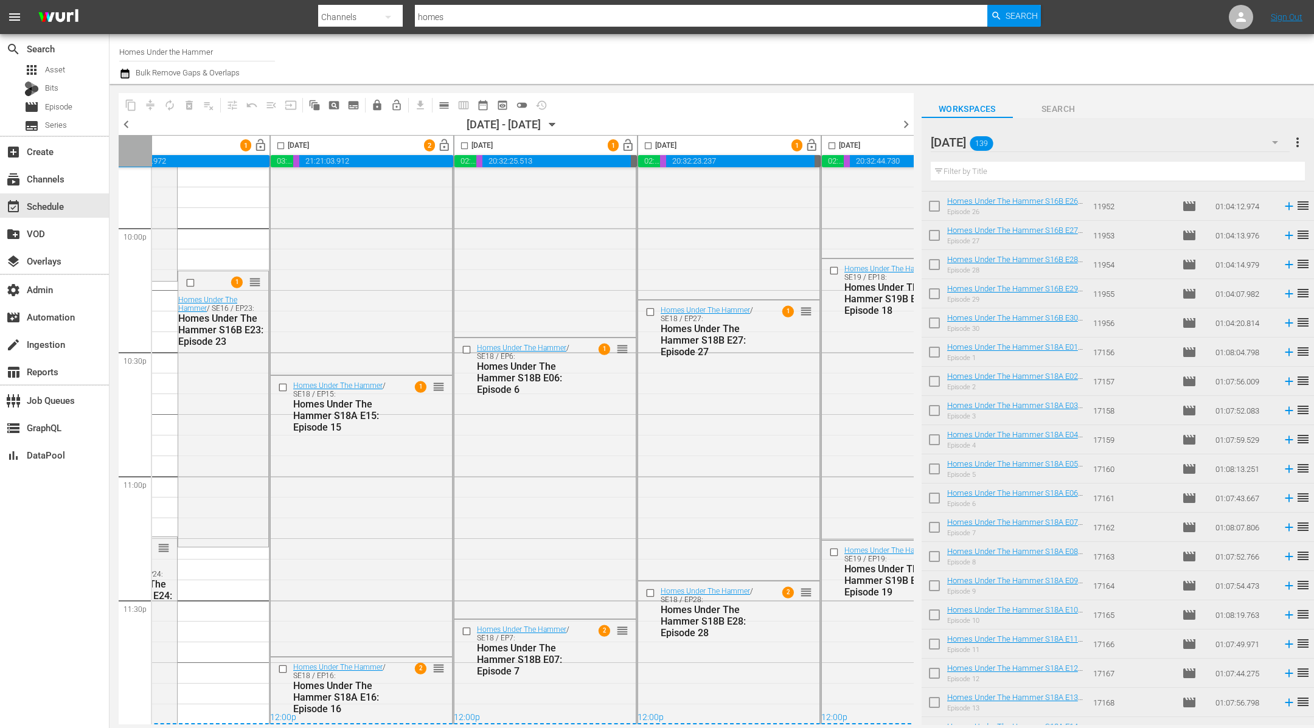
scroll to position [3231, 249]
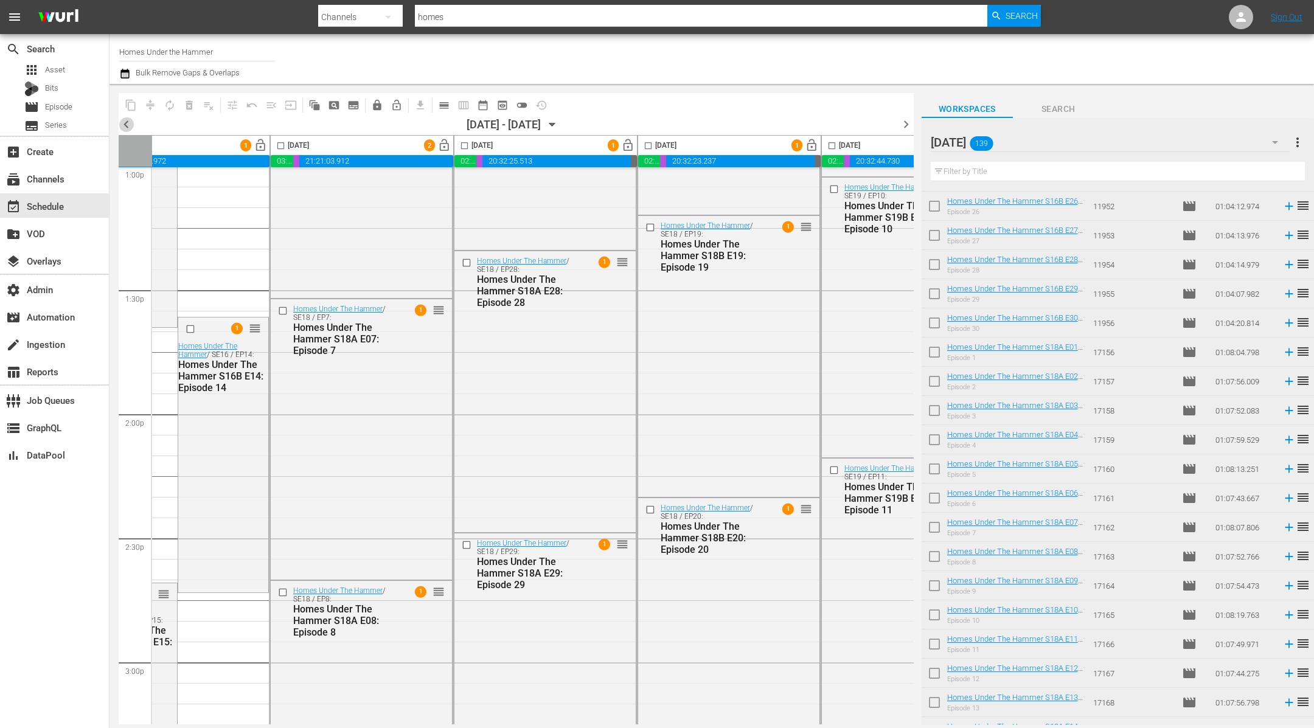
click at [127, 126] on span "chevron_left" at bounding box center [126, 124] width 15 height 15
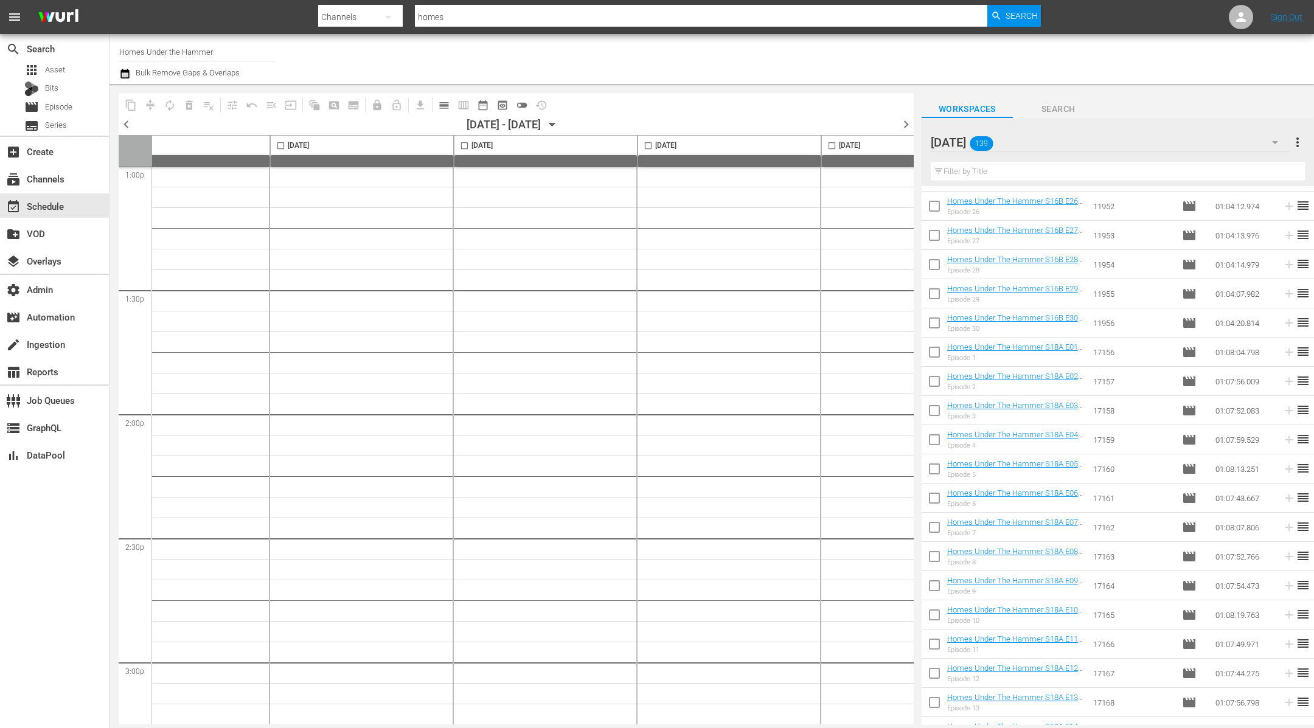
scroll to position [5407, 249]
click at [127, 126] on span "chevron_left" at bounding box center [126, 124] width 15 height 15
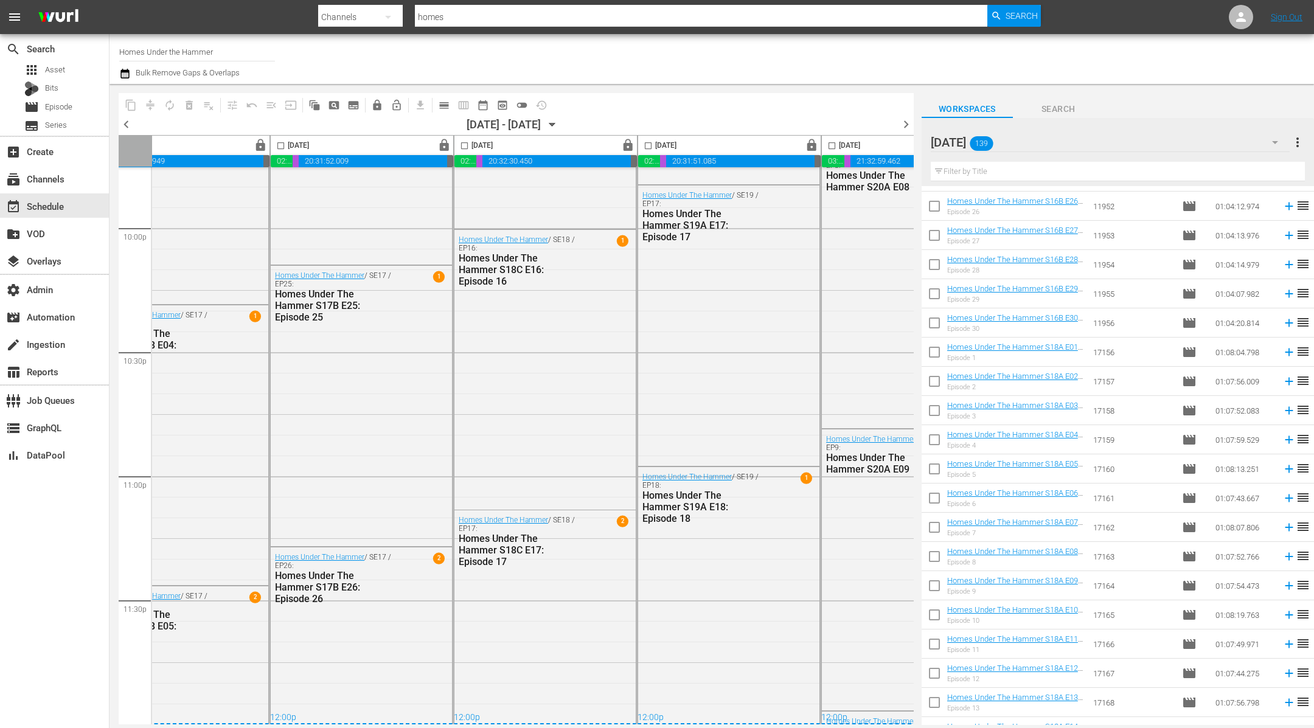
scroll to position [3251, 249]
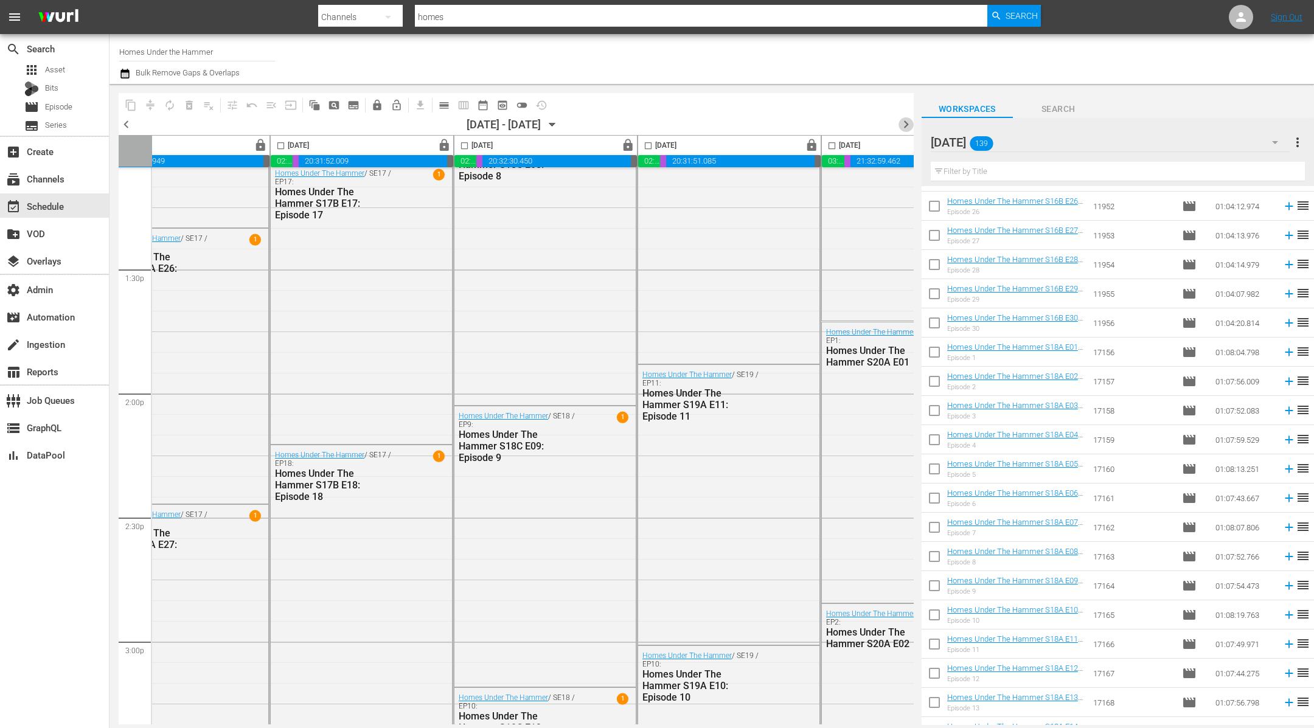
click at [903, 122] on span "chevron_right" at bounding box center [905, 124] width 15 height 15
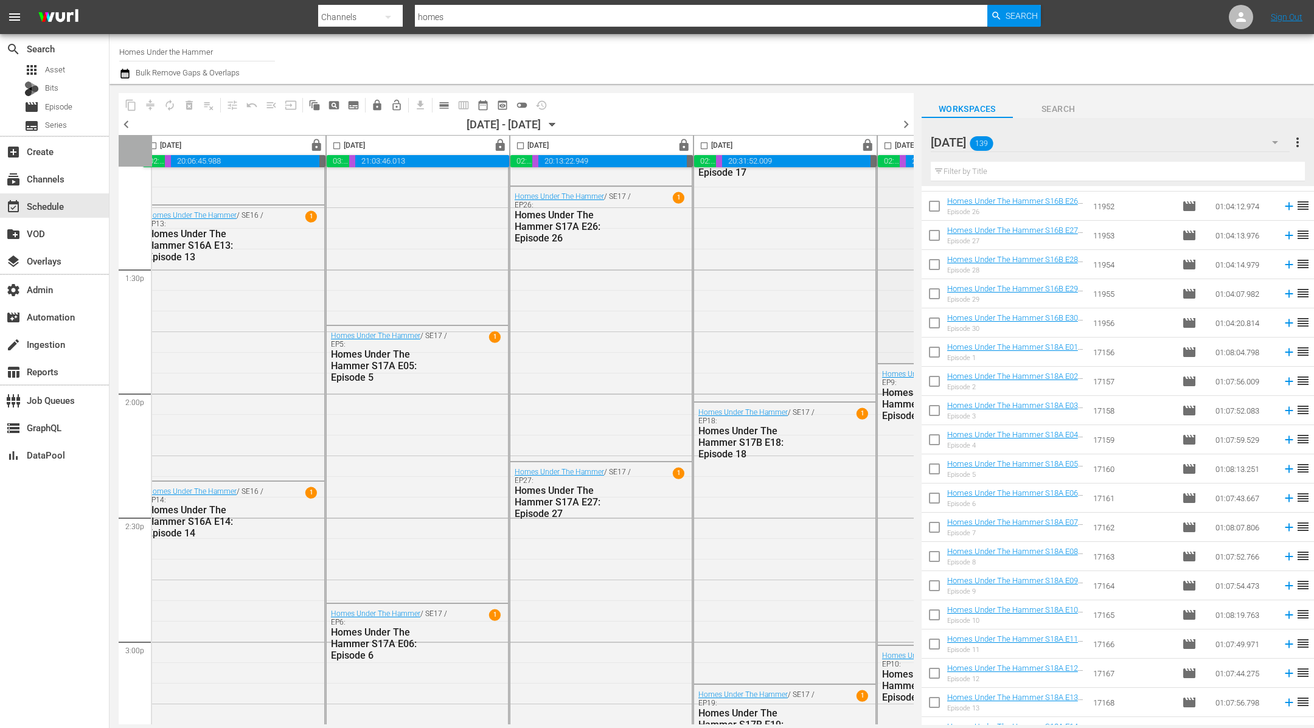
scroll to position [3251, 9]
click at [908, 124] on span "chevron_right" at bounding box center [905, 124] width 15 height 15
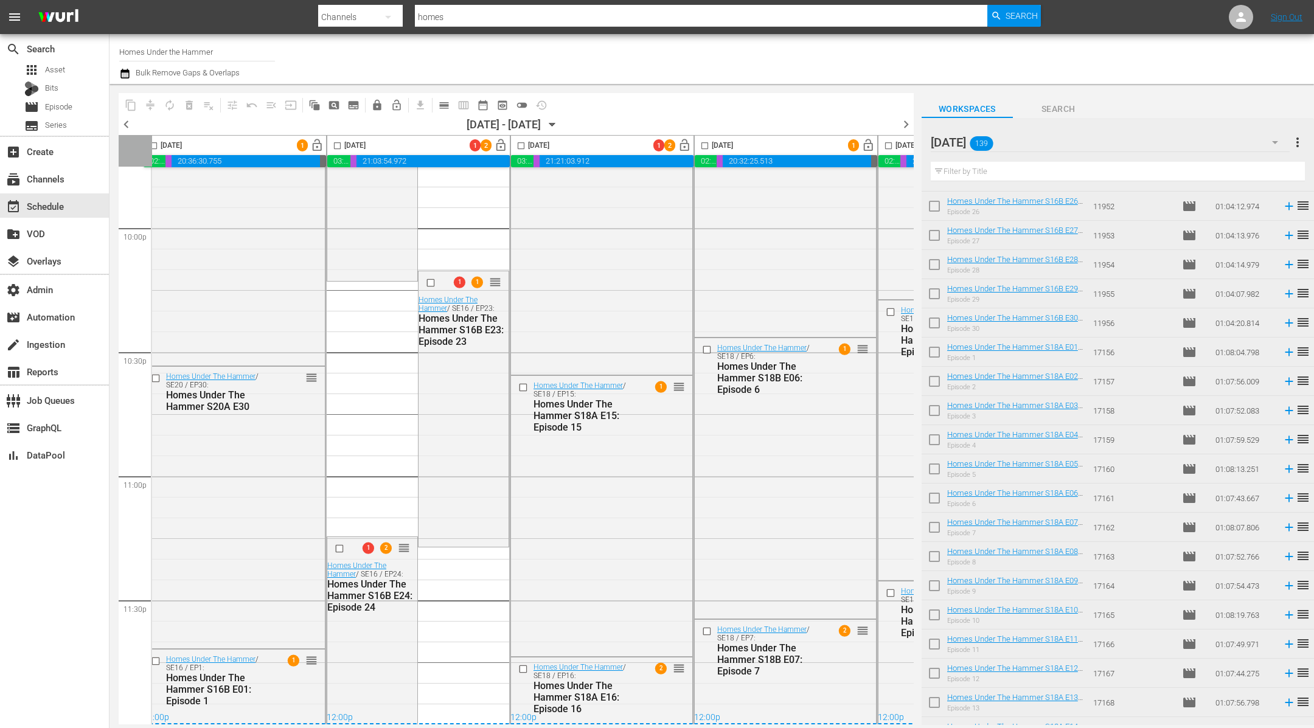
scroll to position [3251, 0]
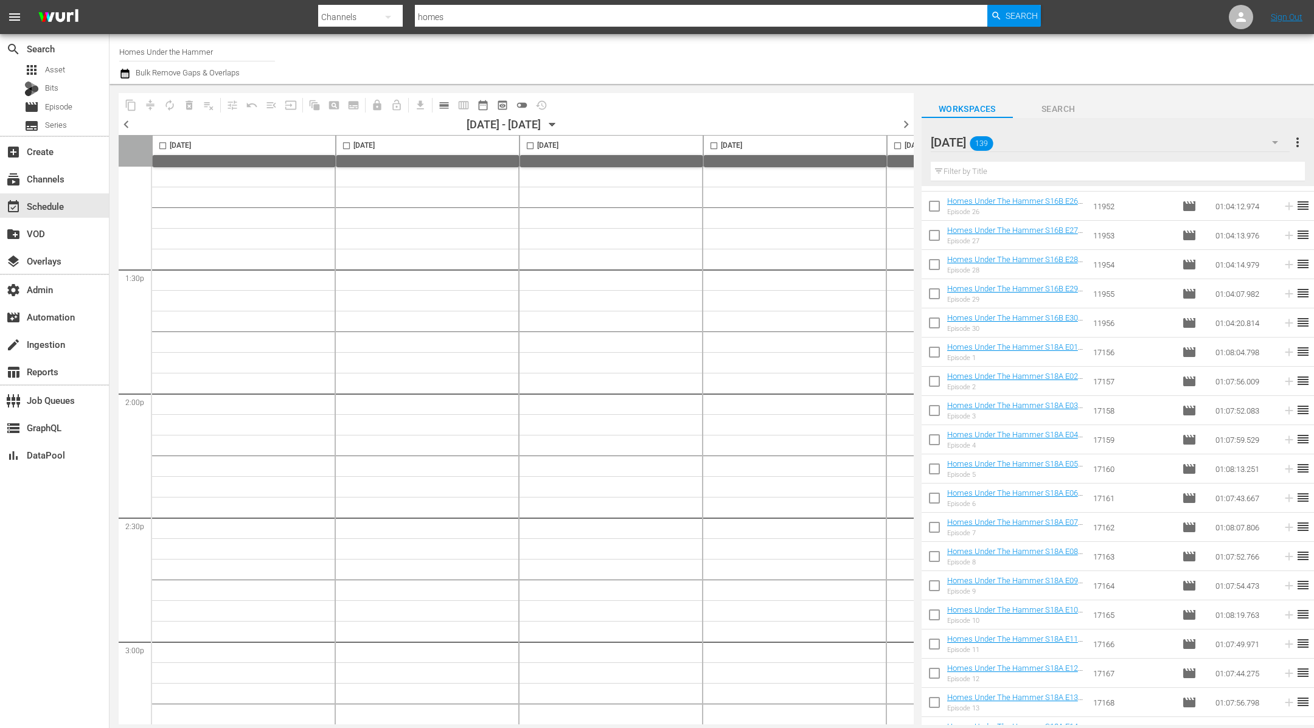
scroll to position [5407, 0]
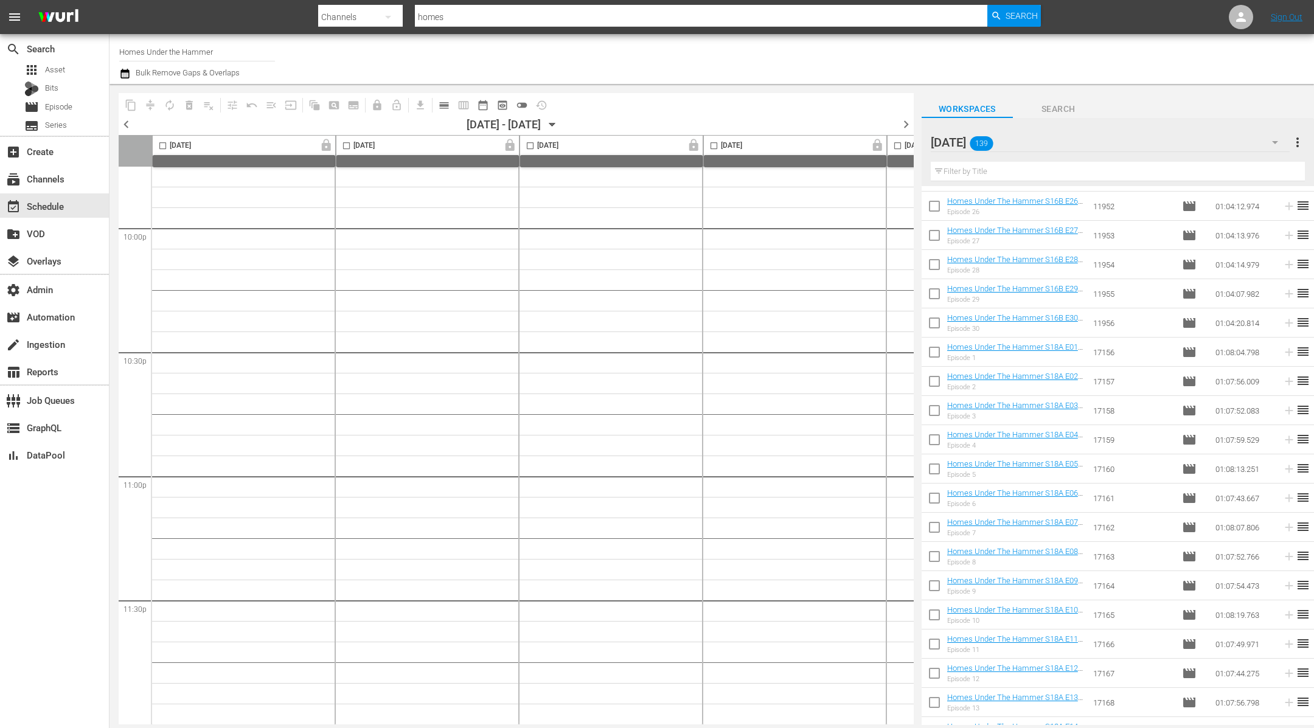
click at [907, 120] on span "chevron_right" at bounding box center [905, 124] width 15 height 15
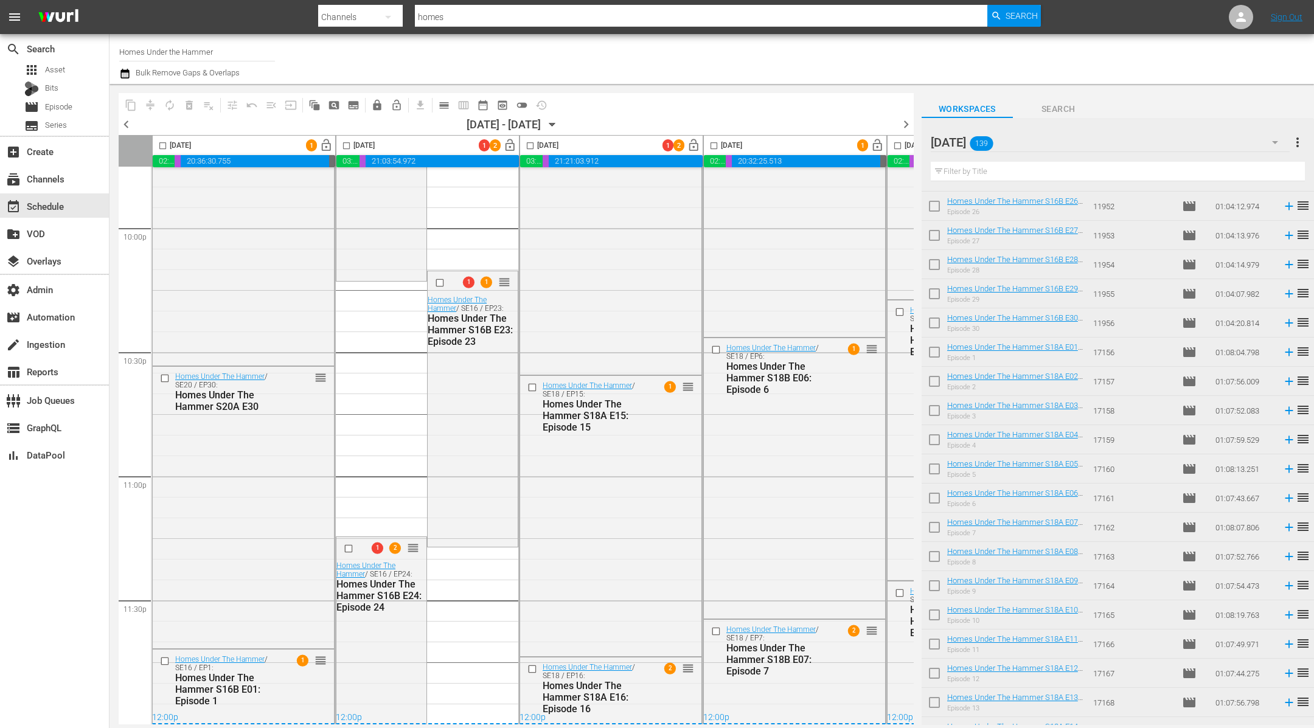
scroll to position [3251, 0]
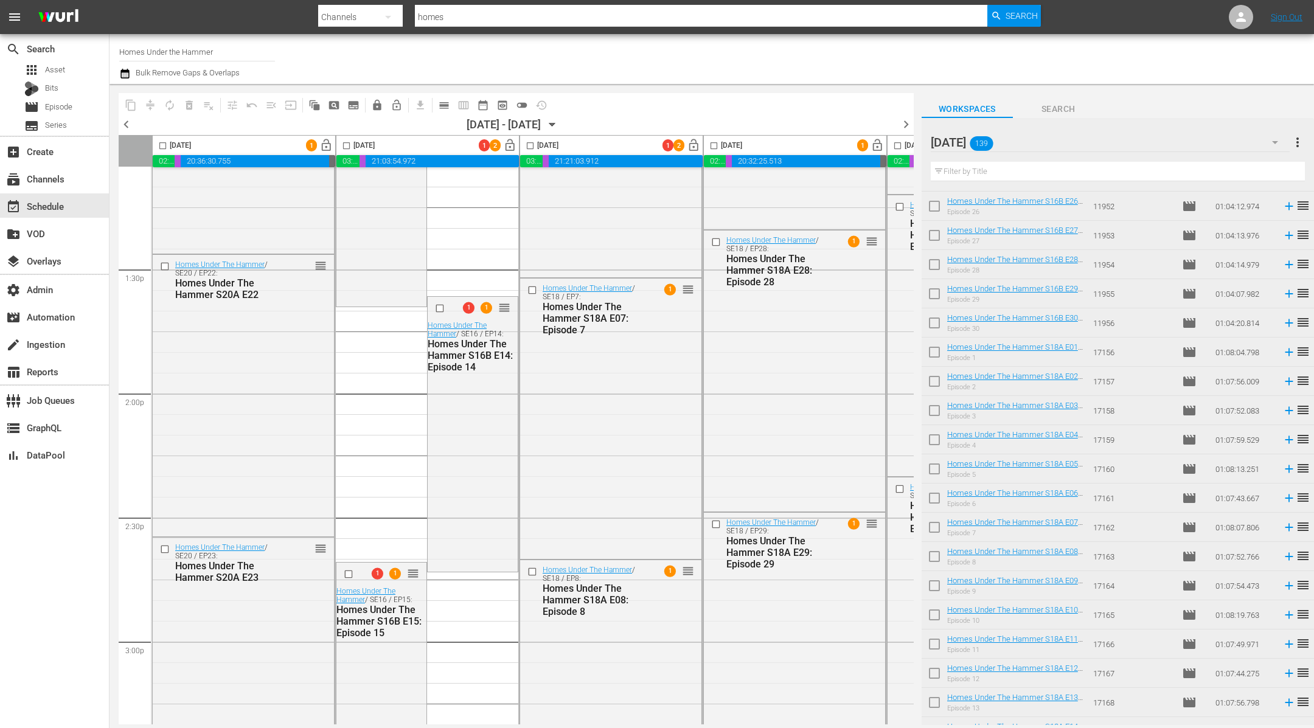
click at [128, 71] on icon "button" at bounding box center [124, 74] width 9 height 10
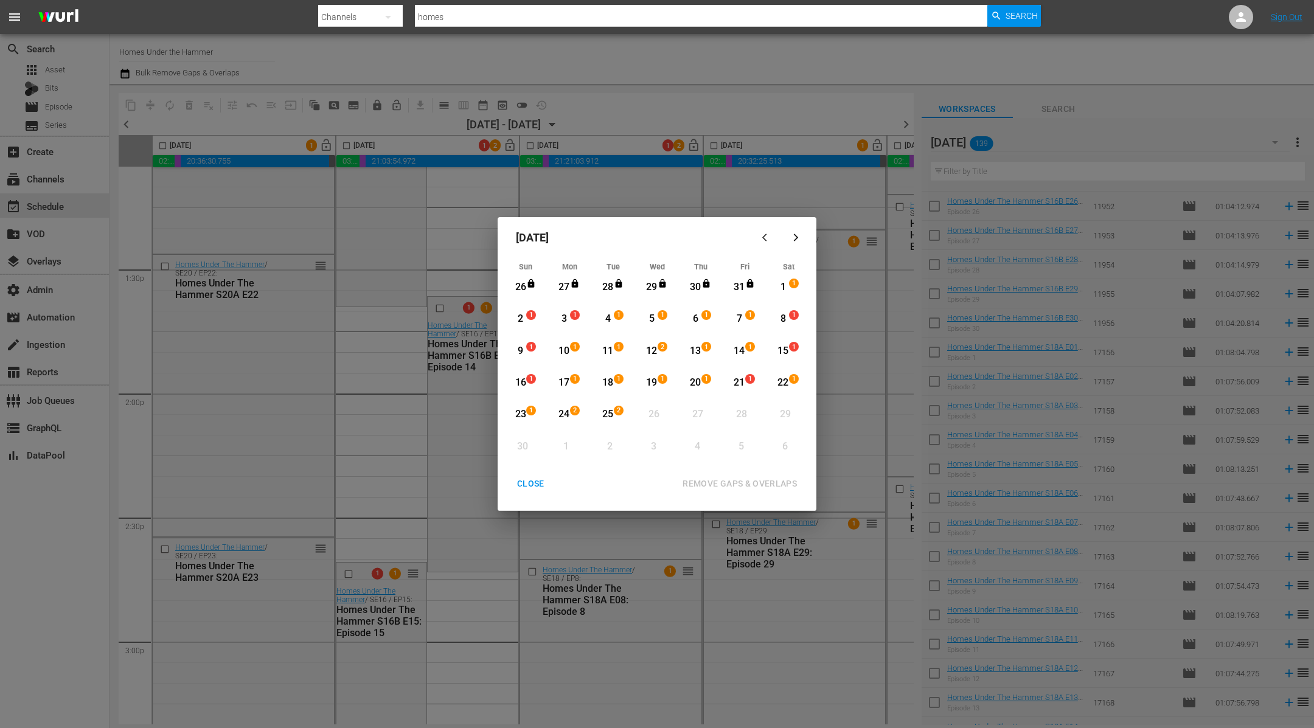
click at [785, 287] on div "1" at bounding box center [783, 287] width 15 height 14
click at [740, 347] on div "14" at bounding box center [739, 351] width 15 height 14
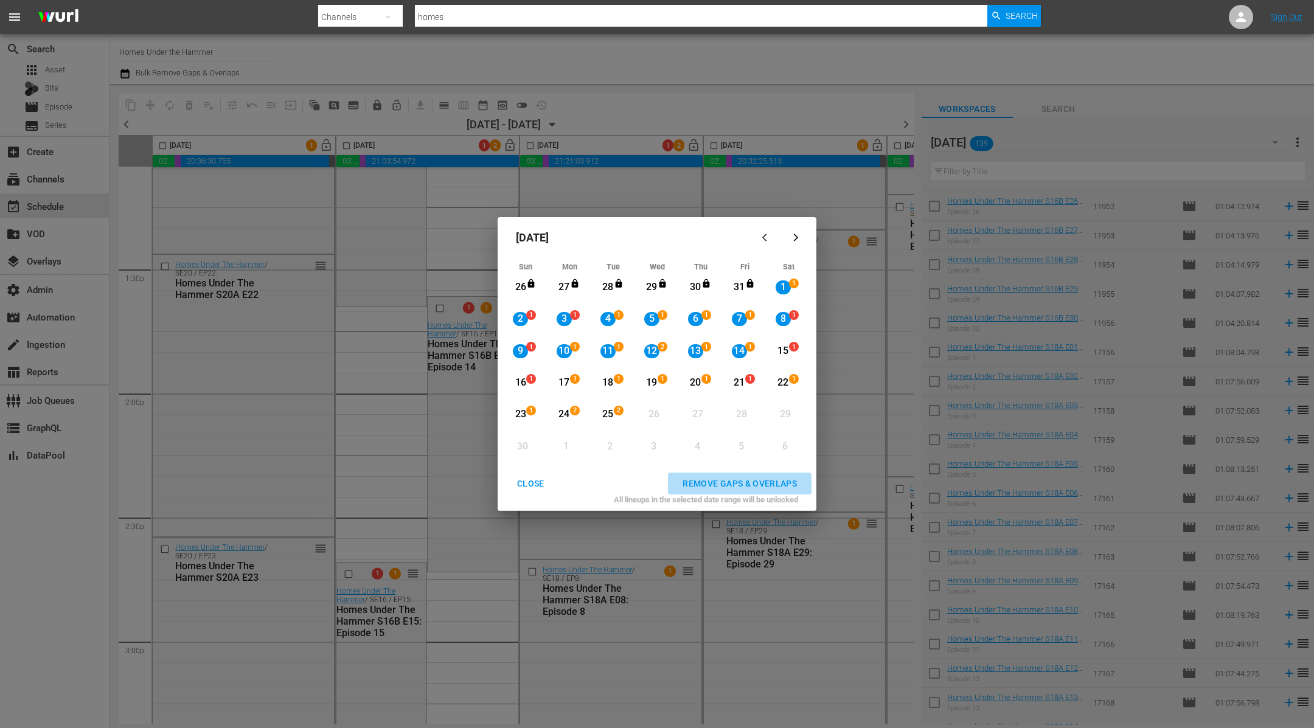
click at [729, 484] on div "REMOVE GAPS & OVERLAPS" at bounding box center [740, 483] width 134 height 15
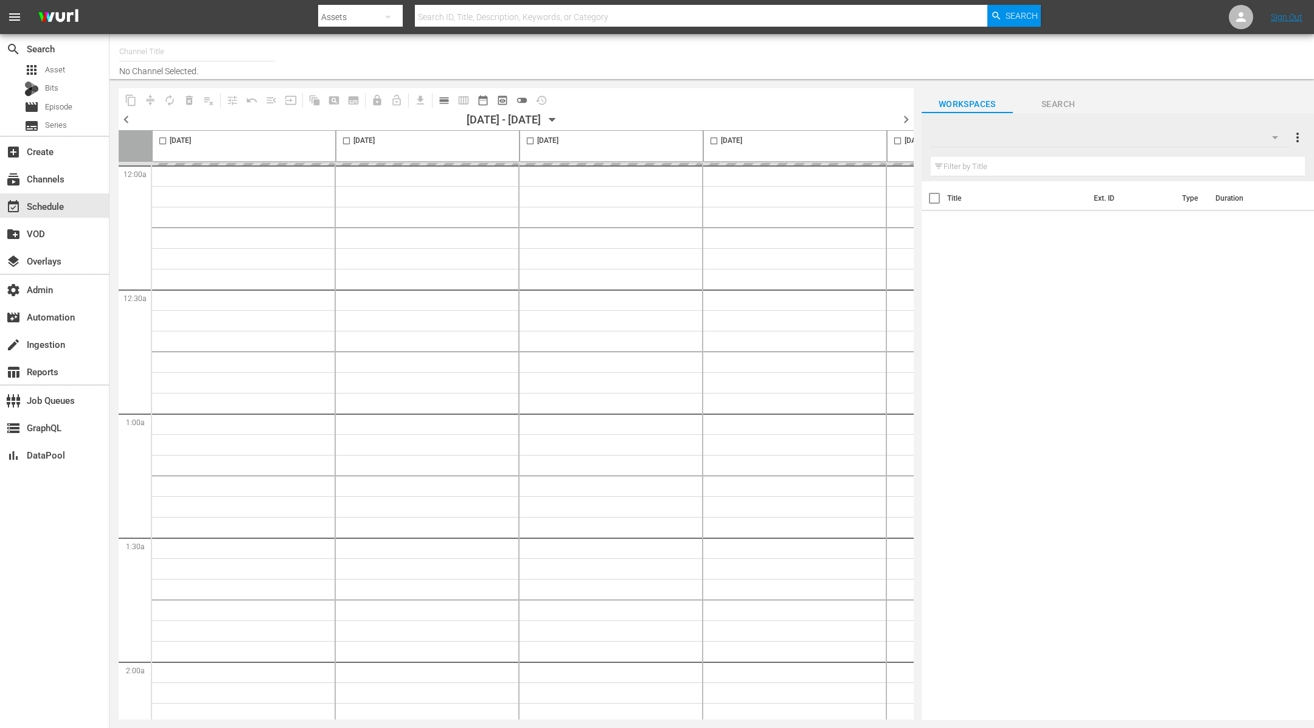
type input "Homes Under the Hammer (1234)"
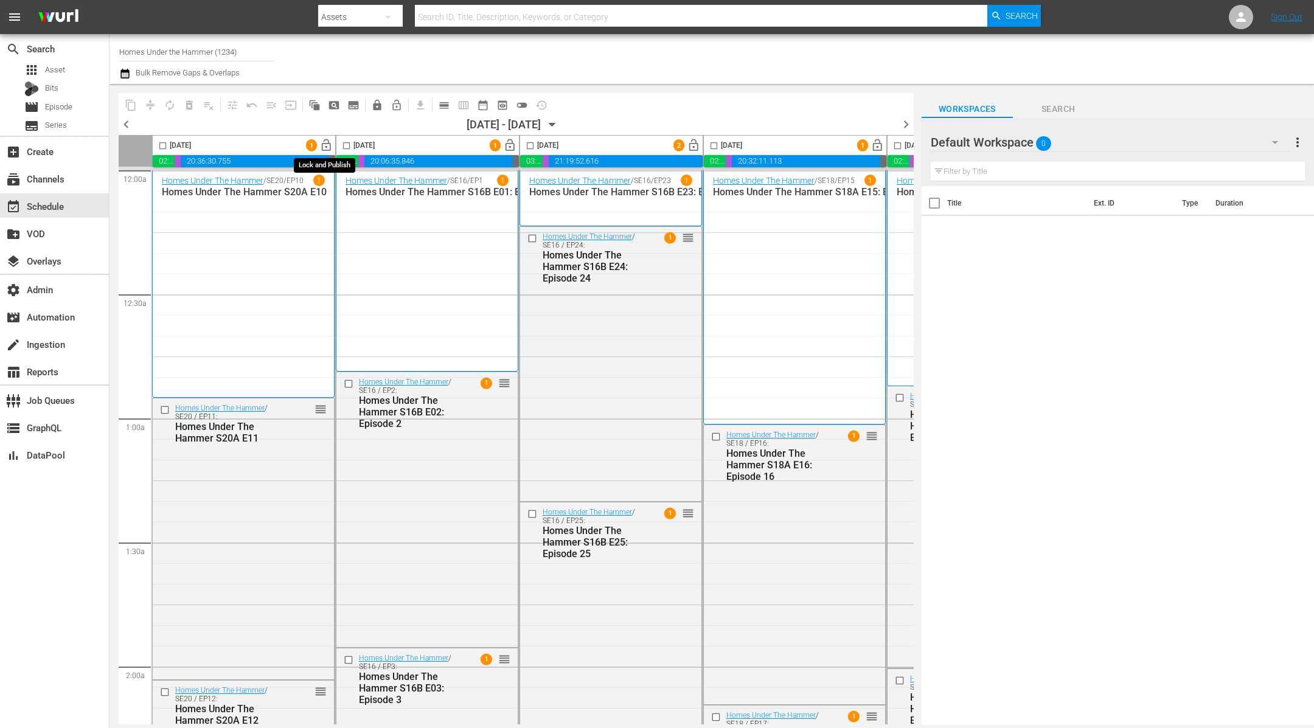
click at [327, 145] on span "lock_open" at bounding box center [326, 146] width 14 height 14
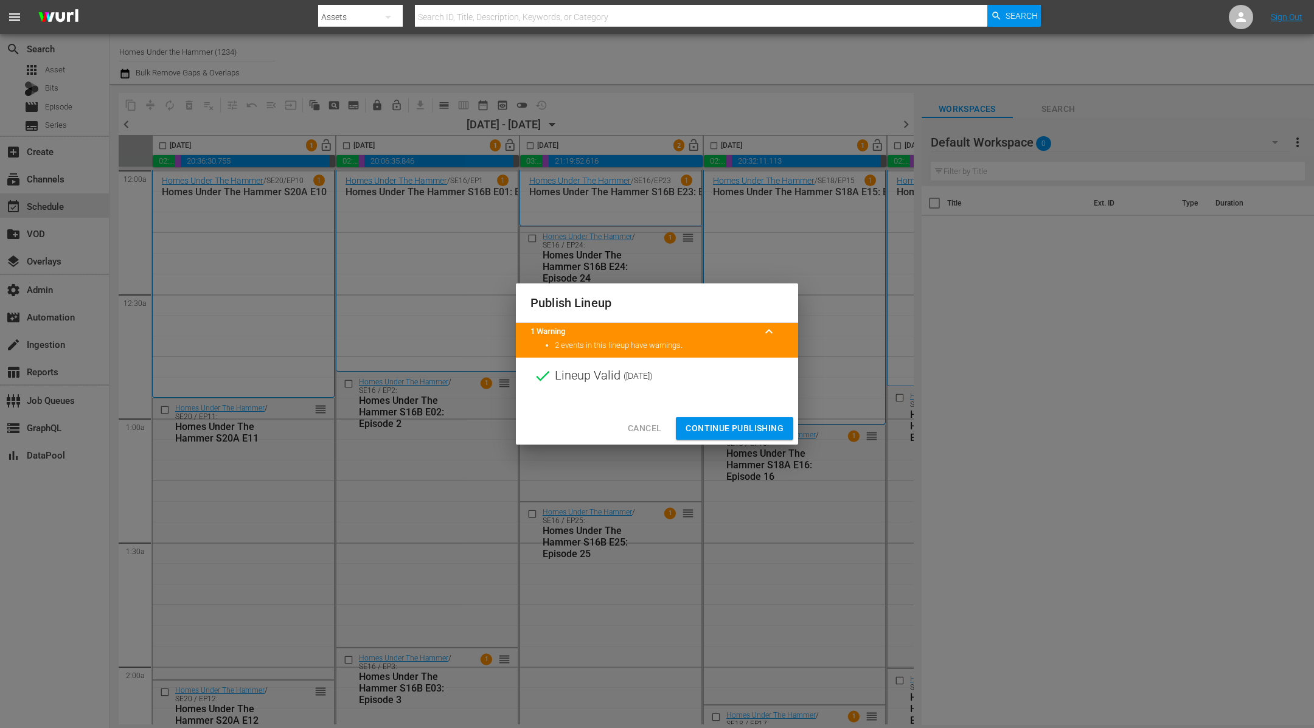
click at [752, 425] on span "Continue Publishing" at bounding box center [735, 428] width 98 height 15
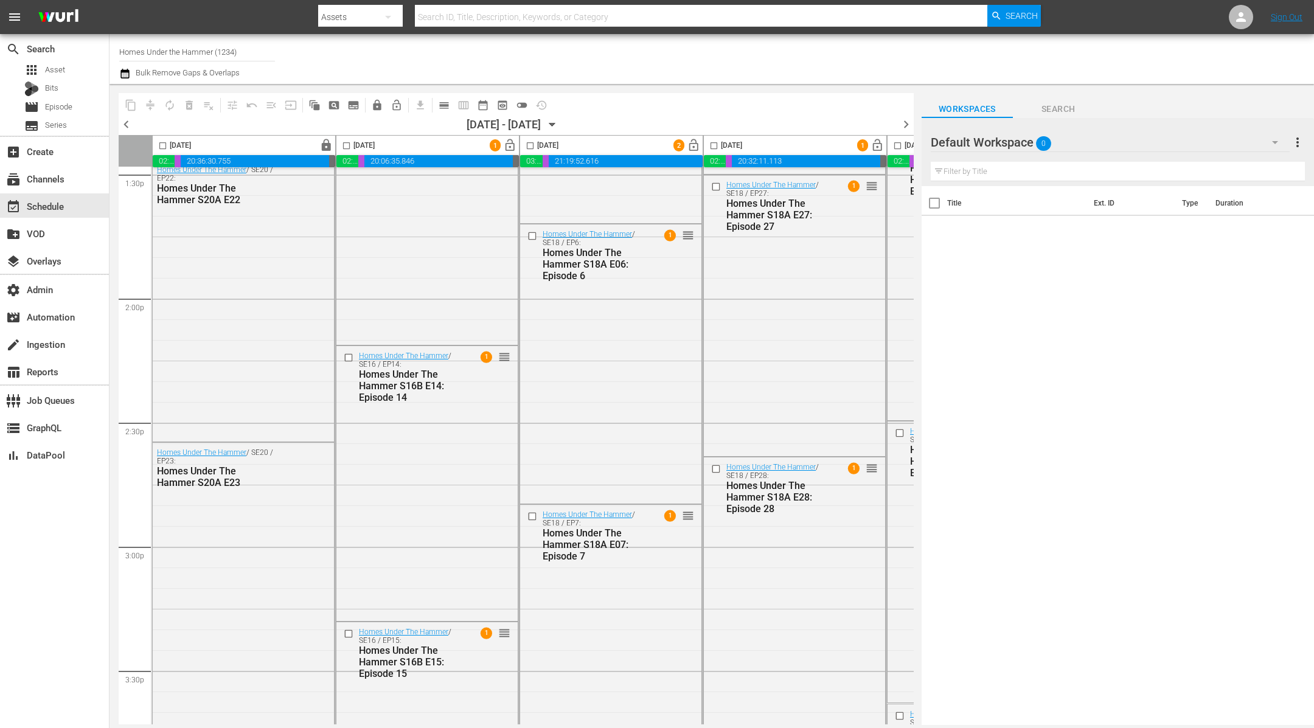
scroll to position [3347, 0]
click at [495, 436] on div "Homes Under The Hammer / SE16 / EP14: Homes Under The Hammer S16B E14: Episode …" at bounding box center [426, 482] width 181 height 273
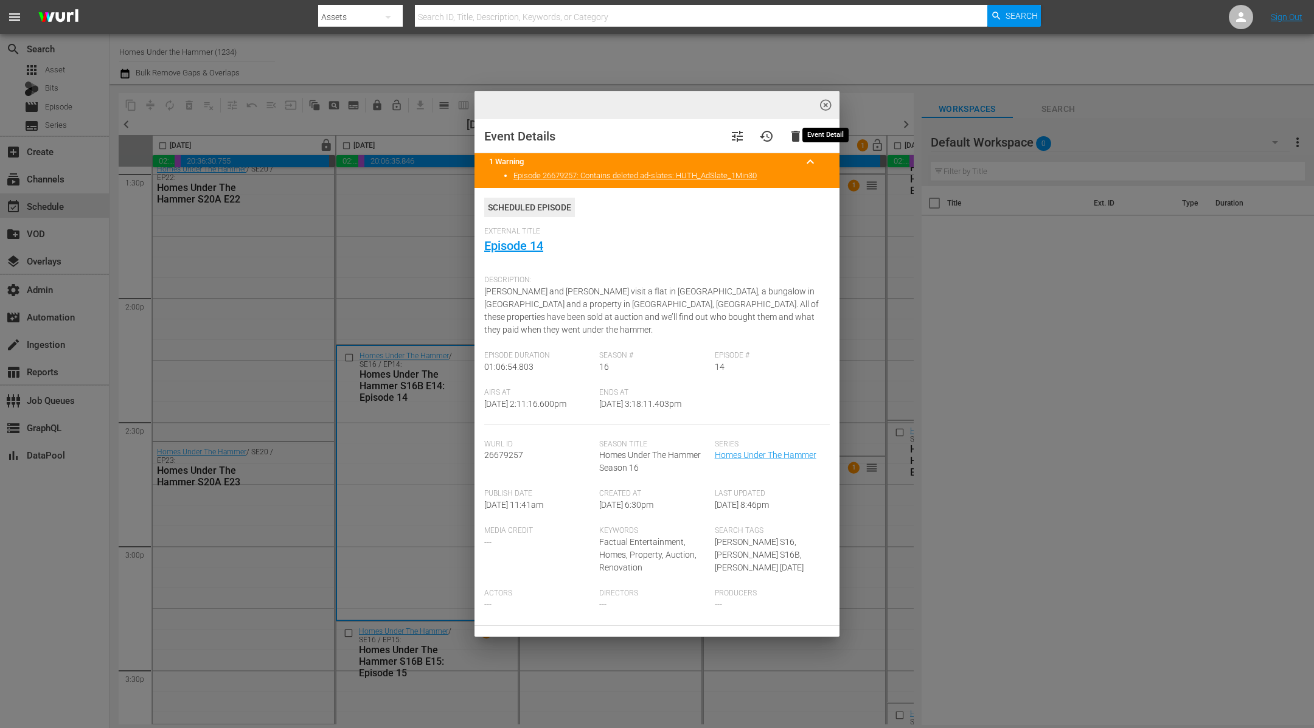
click at [821, 108] on span "highlight_off_icon" at bounding box center [826, 106] width 14 height 14
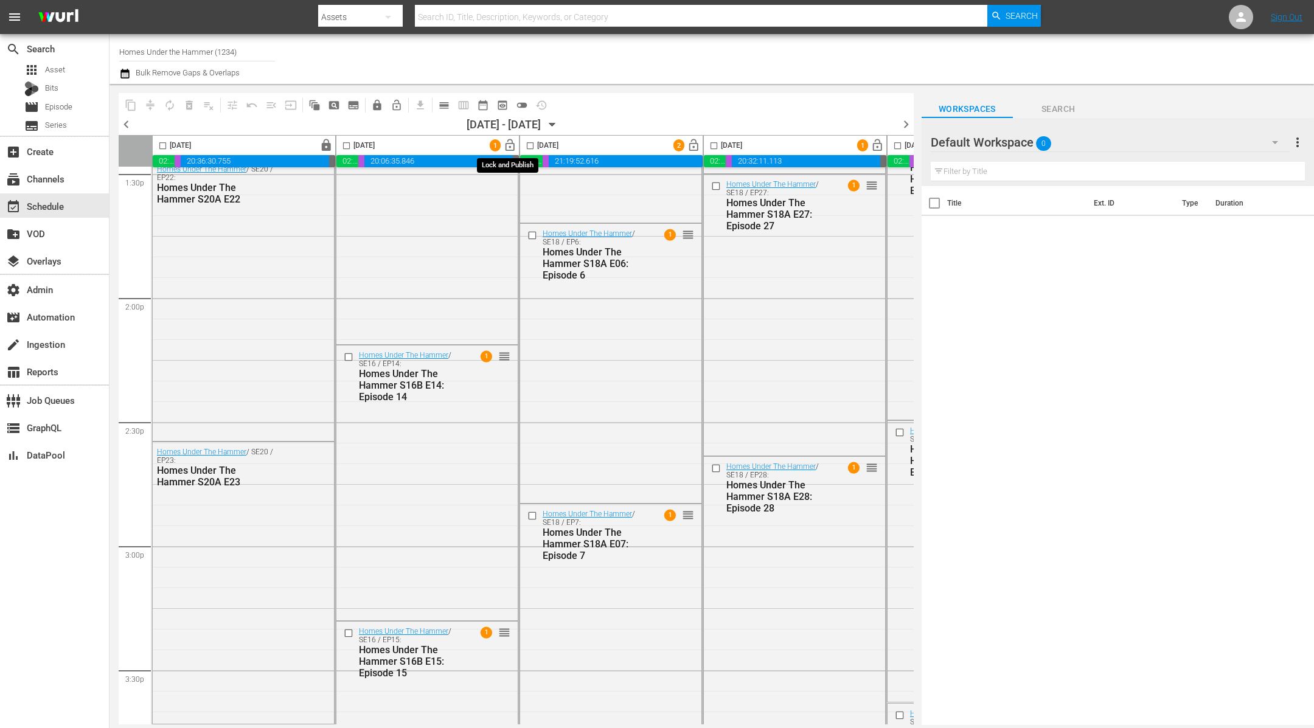
click at [510, 144] on span "lock_open" at bounding box center [510, 146] width 14 height 14
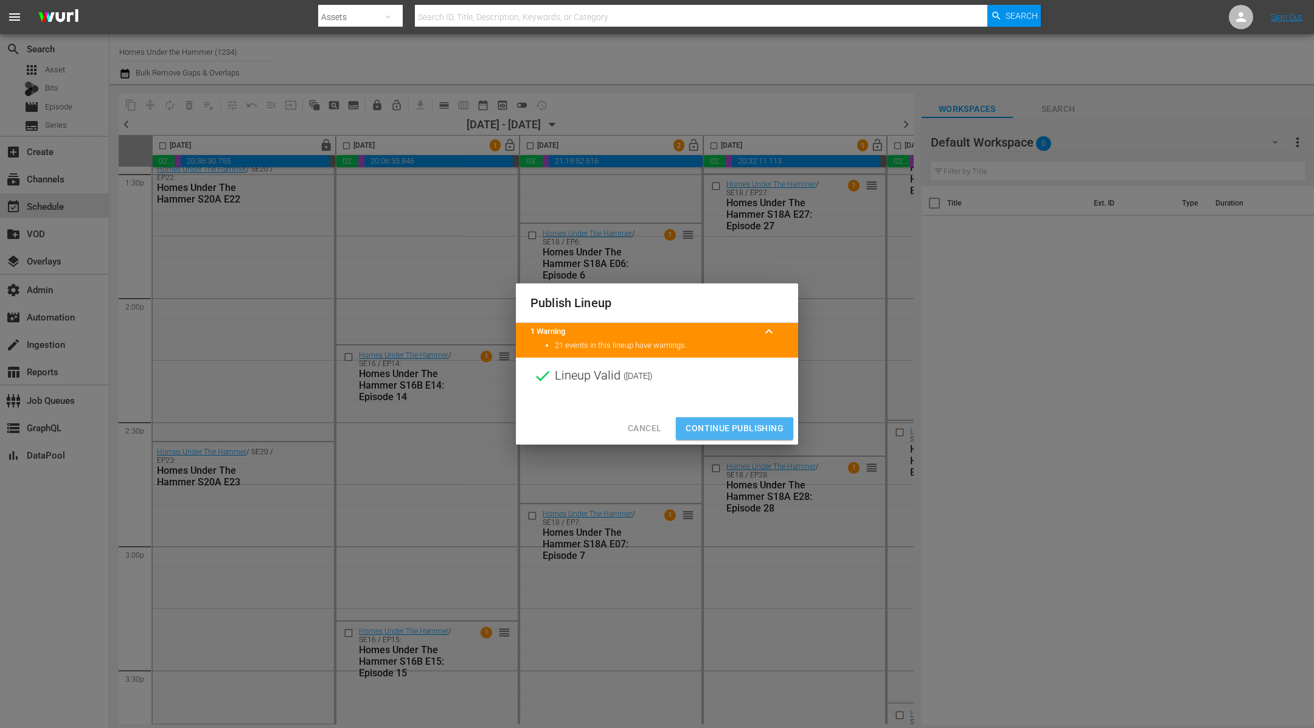
click at [768, 430] on span "Continue Publishing" at bounding box center [735, 428] width 98 height 15
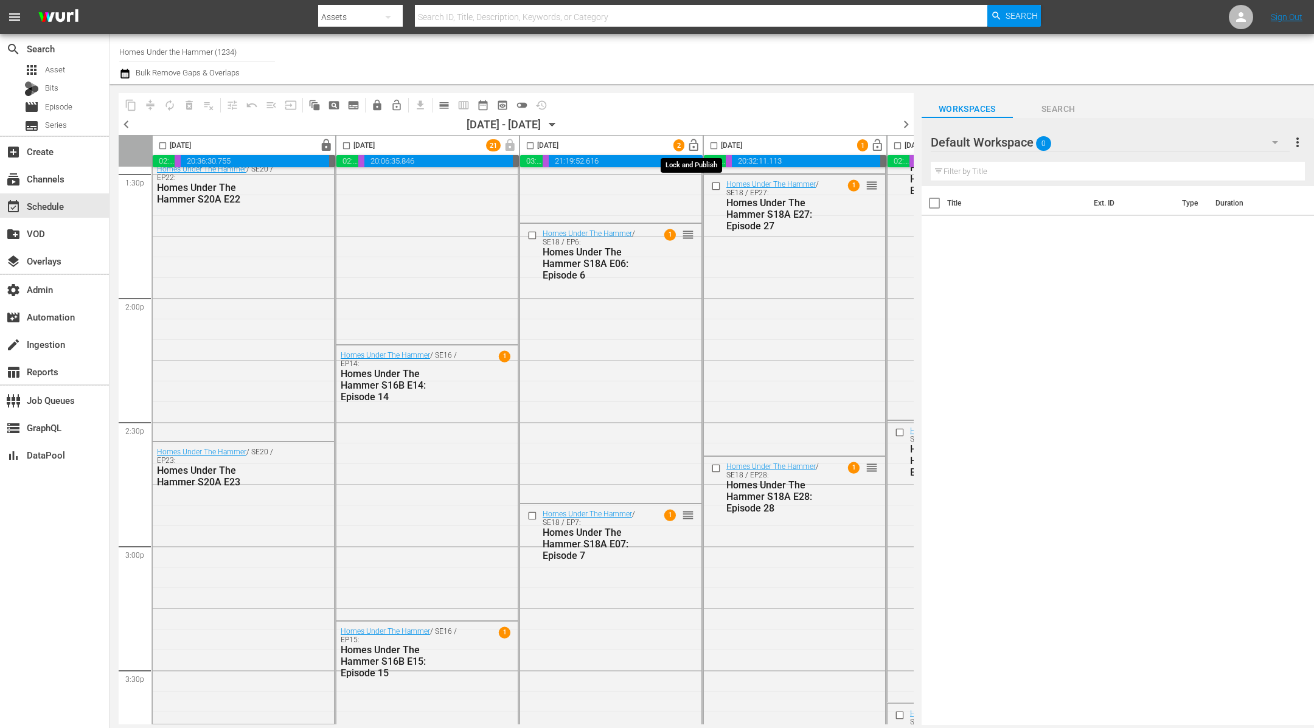
click at [691, 145] on span "lock_open" at bounding box center [694, 146] width 14 height 14
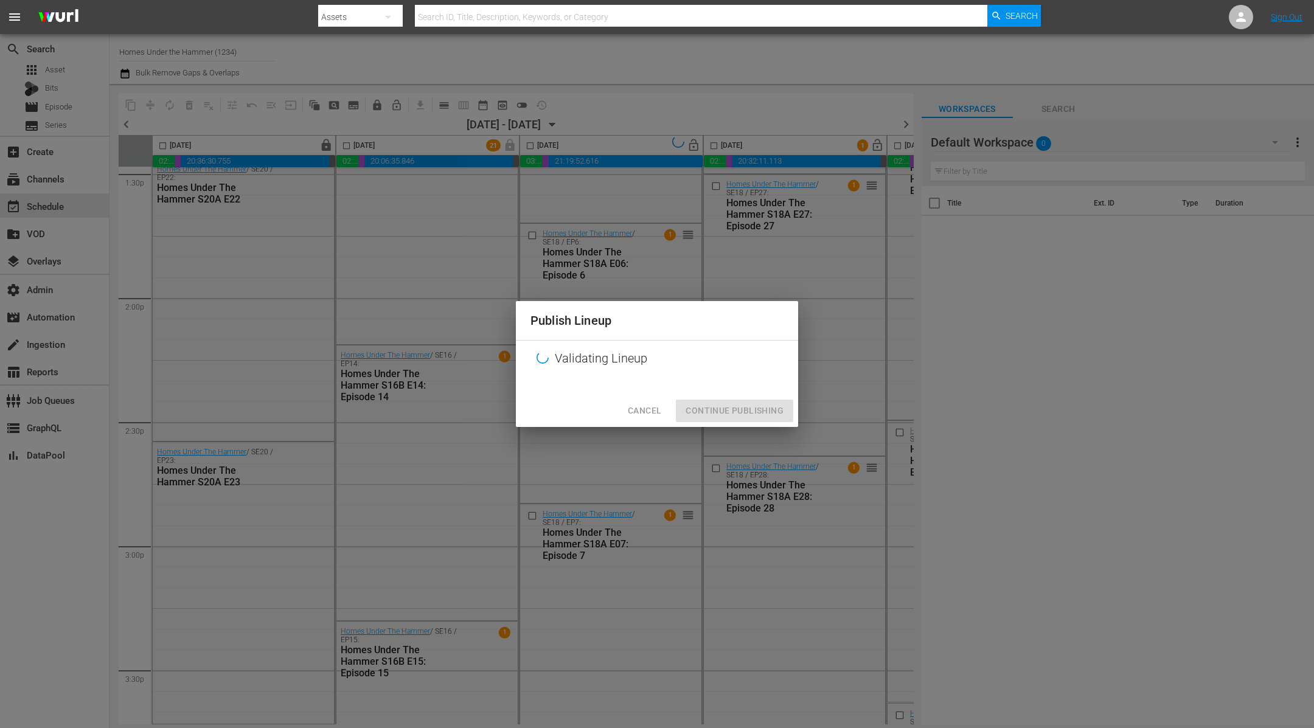
click at [748, 416] on div "Cancel Continue Publishing" at bounding box center [657, 411] width 282 height 32
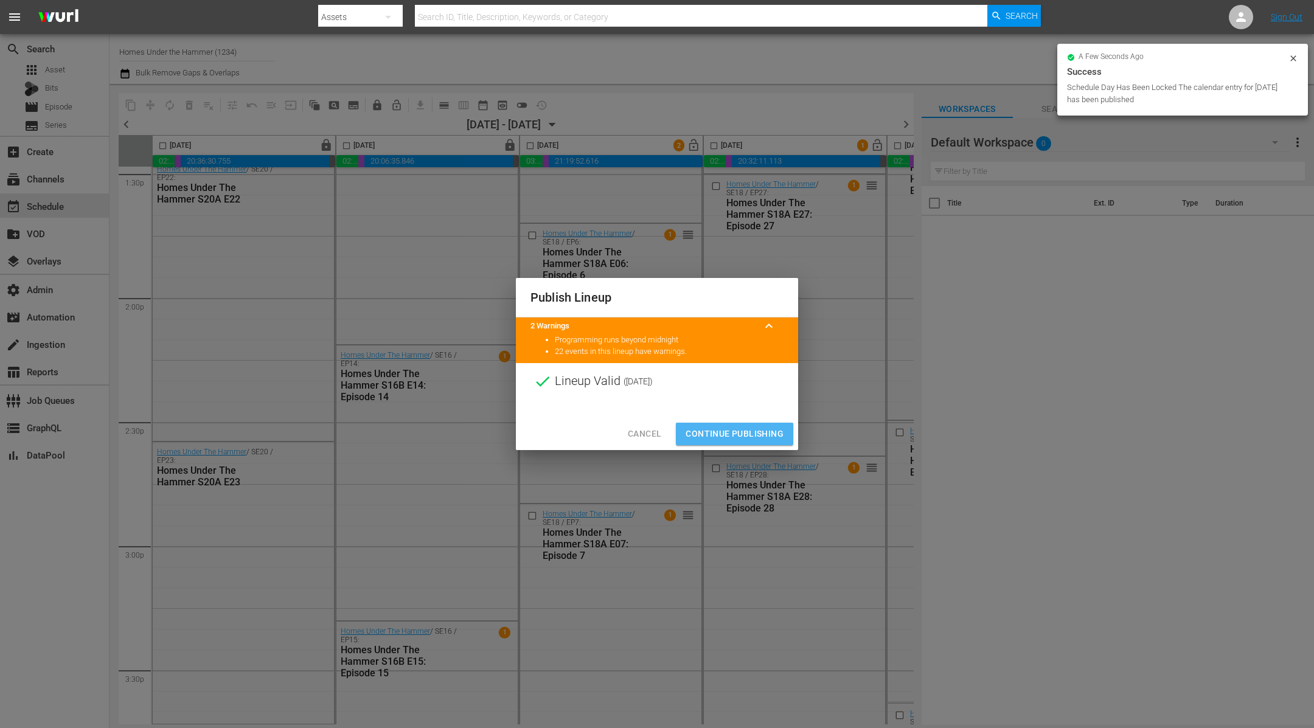
click at [739, 429] on span "Continue Publishing" at bounding box center [735, 433] width 98 height 15
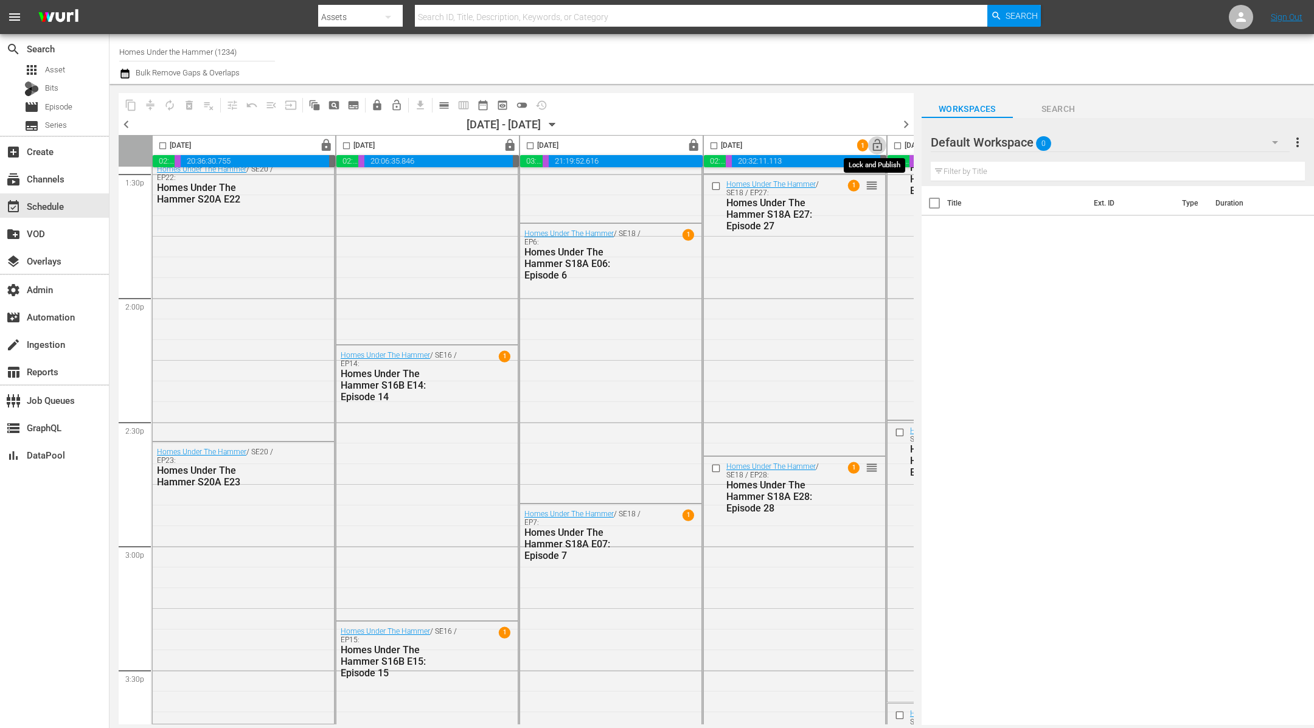
click at [877, 145] on span "lock_open" at bounding box center [877, 146] width 14 height 14
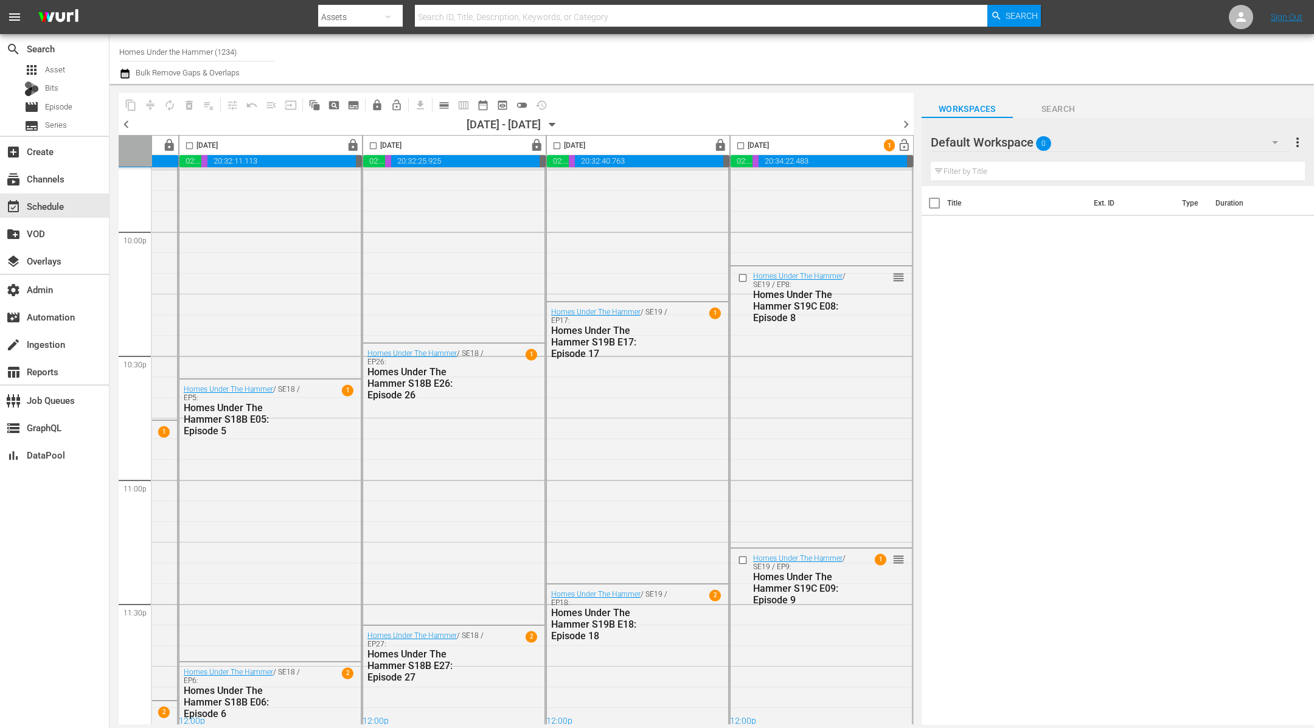
scroll to position [5407, 528]
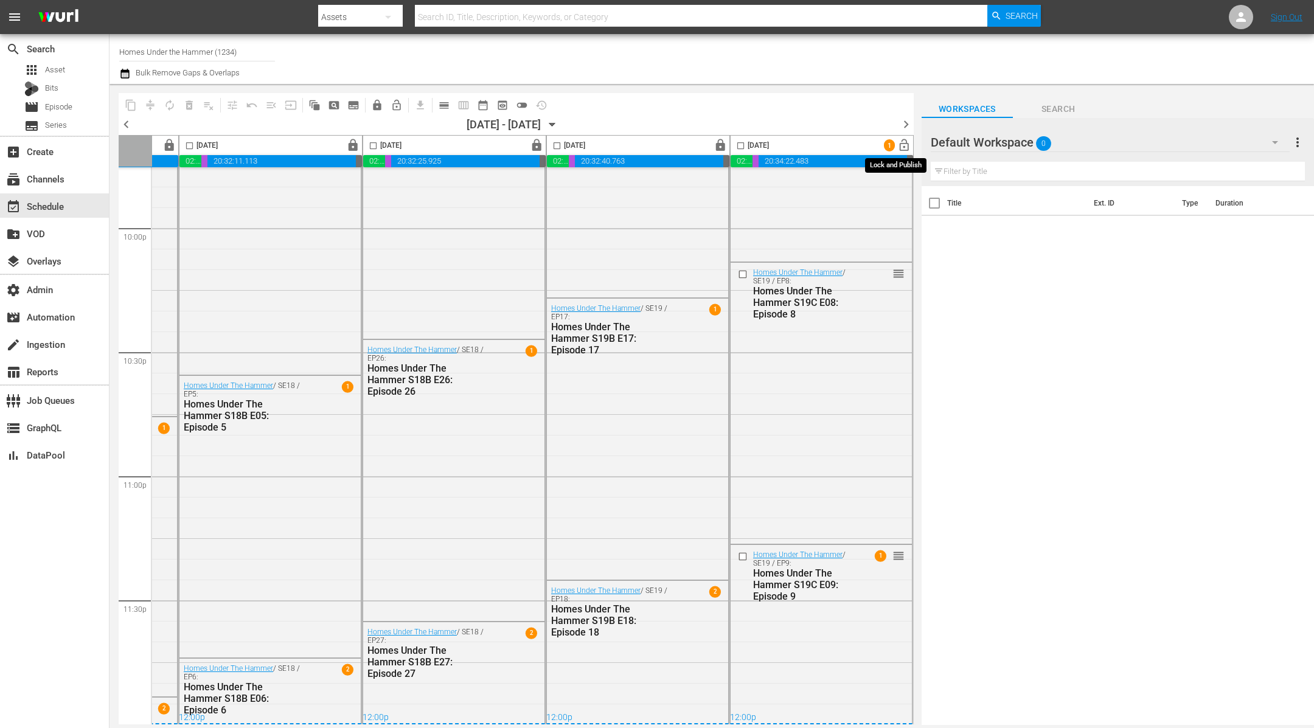
click at [899, 143] on span "lock_open" at bounding box center [904, 146] width 14 height 14
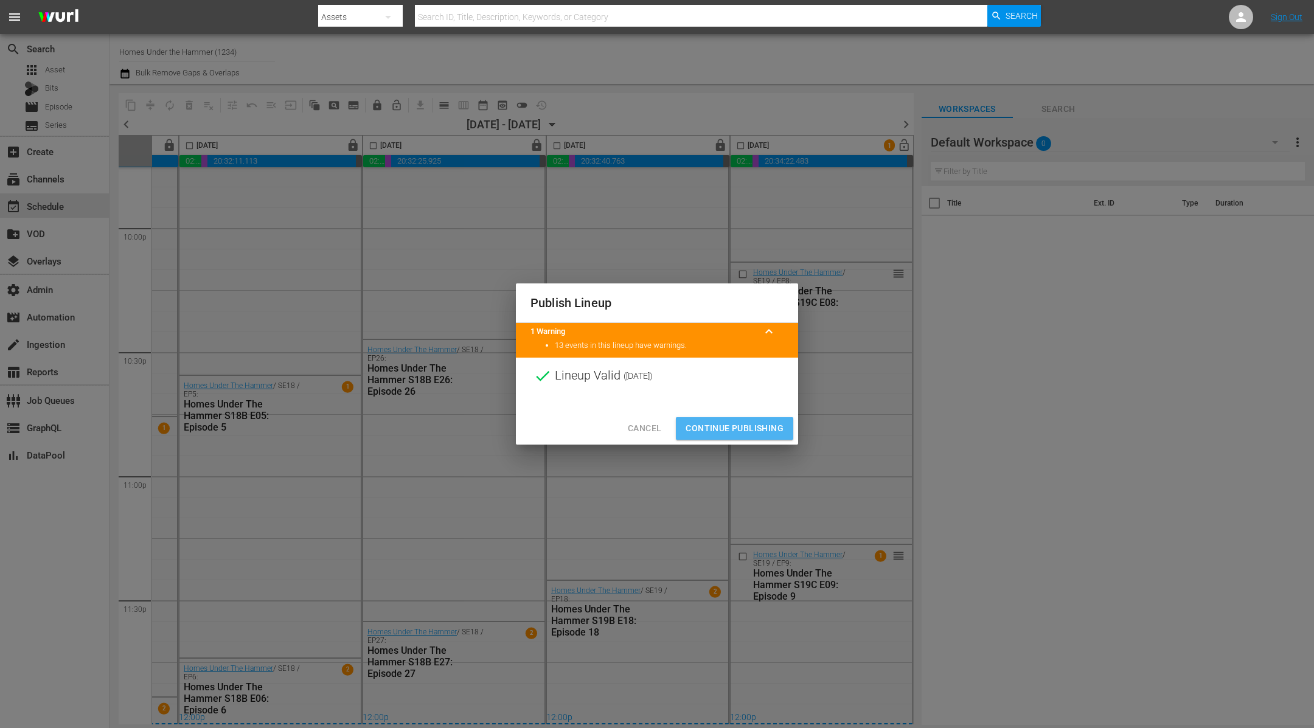
click at [748, 432] on span "Continue Publishing" at bounding box center [735, 428] width 98 height 15
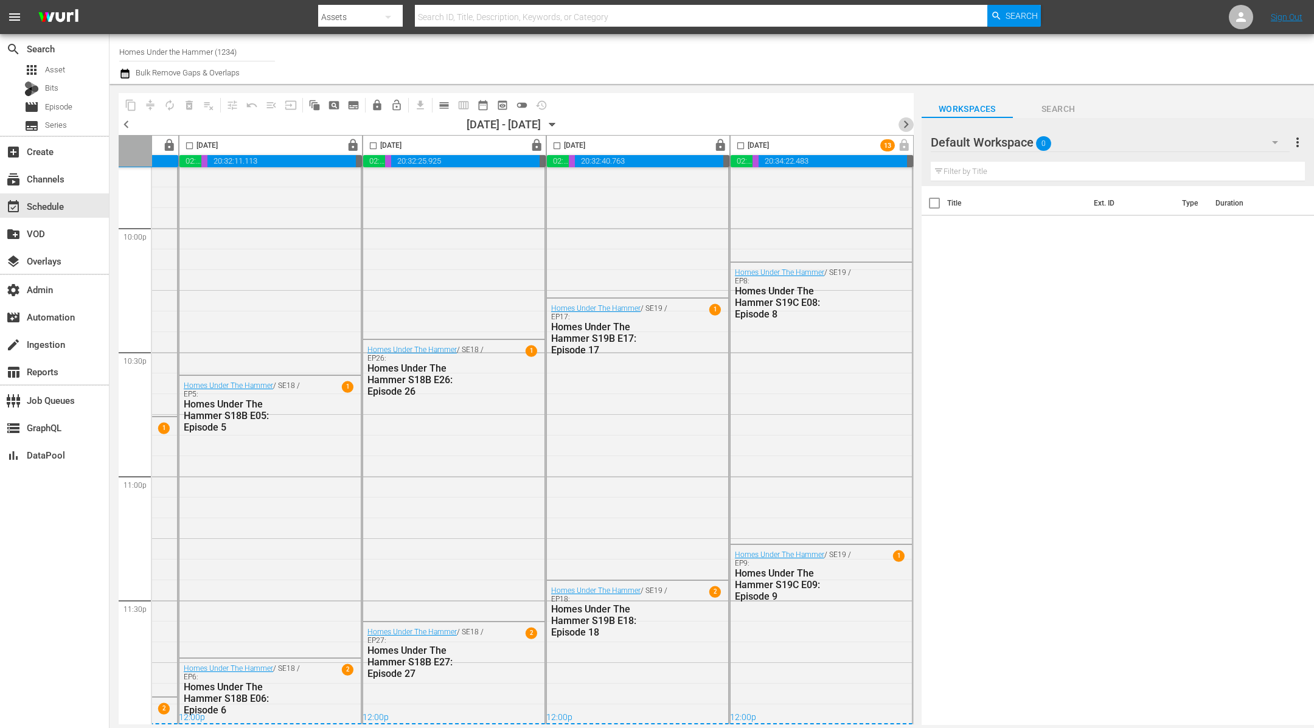
click at [907, 122] on span "chevron_right" at bounding box center [905, 124] width 15 height 15
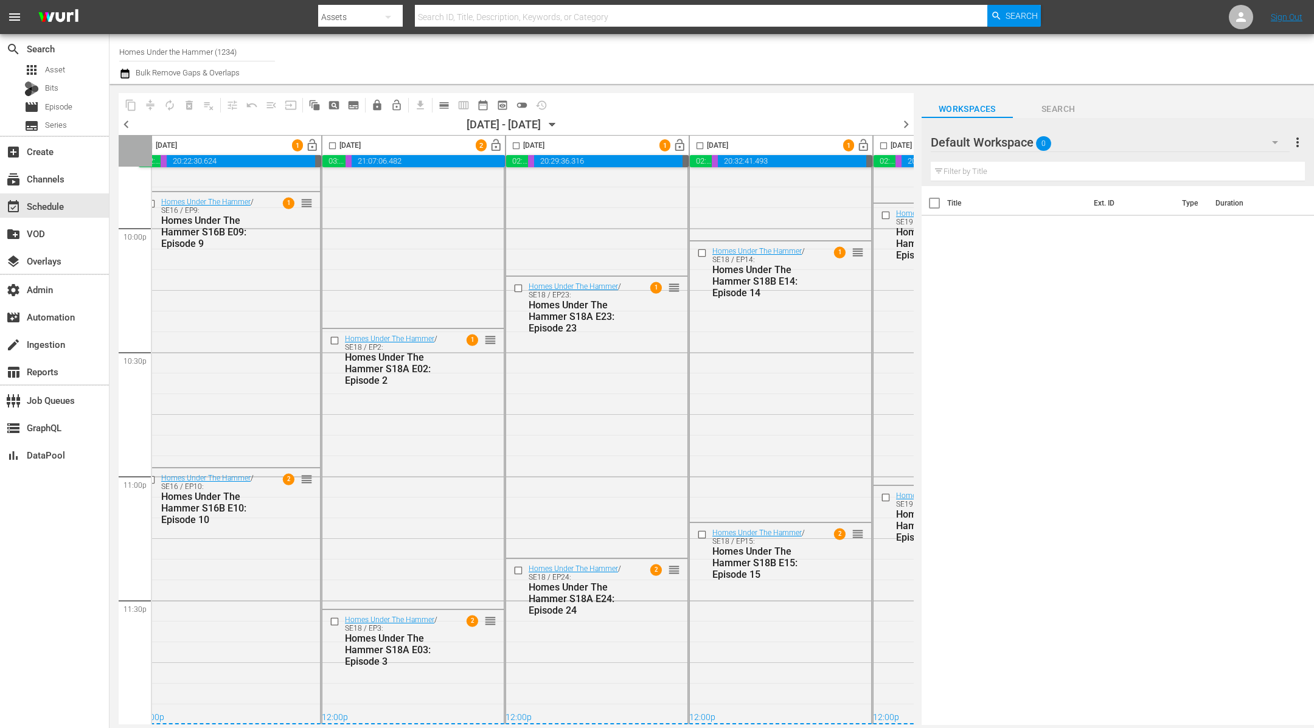
scroll to position [5407, 0]
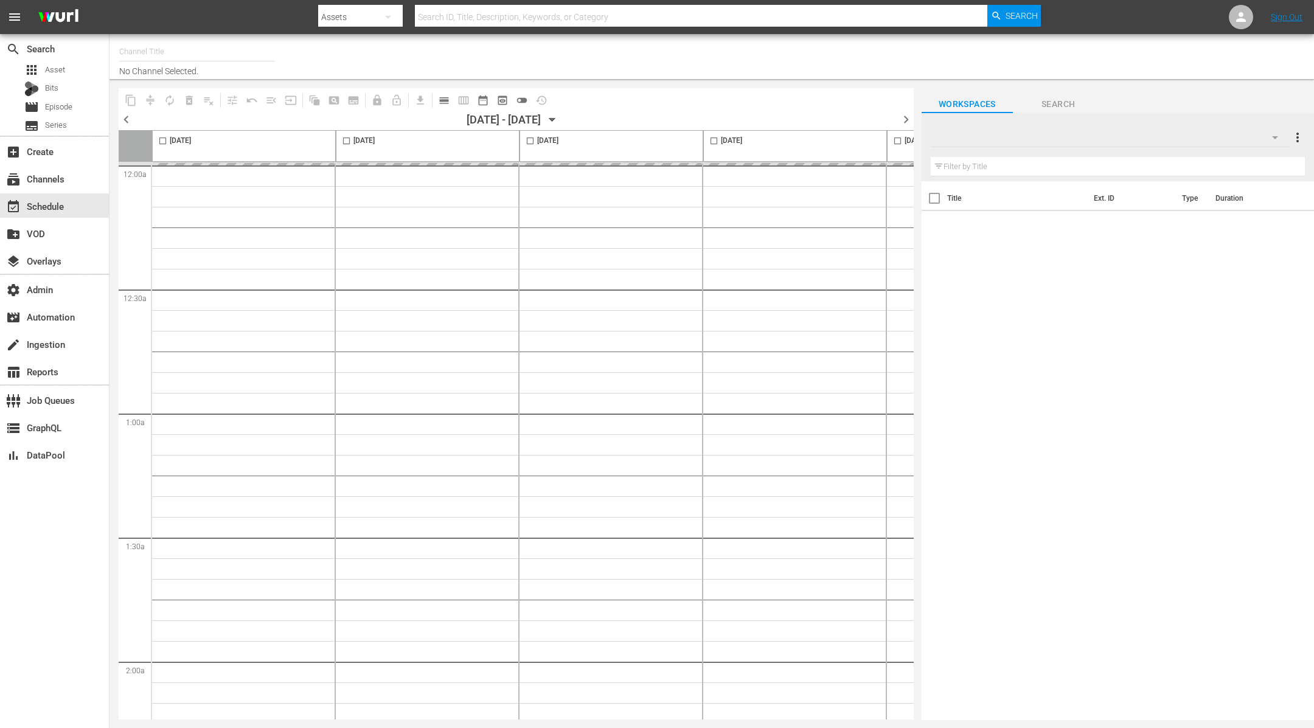
type input "Homes Under the Hammer (1234)"
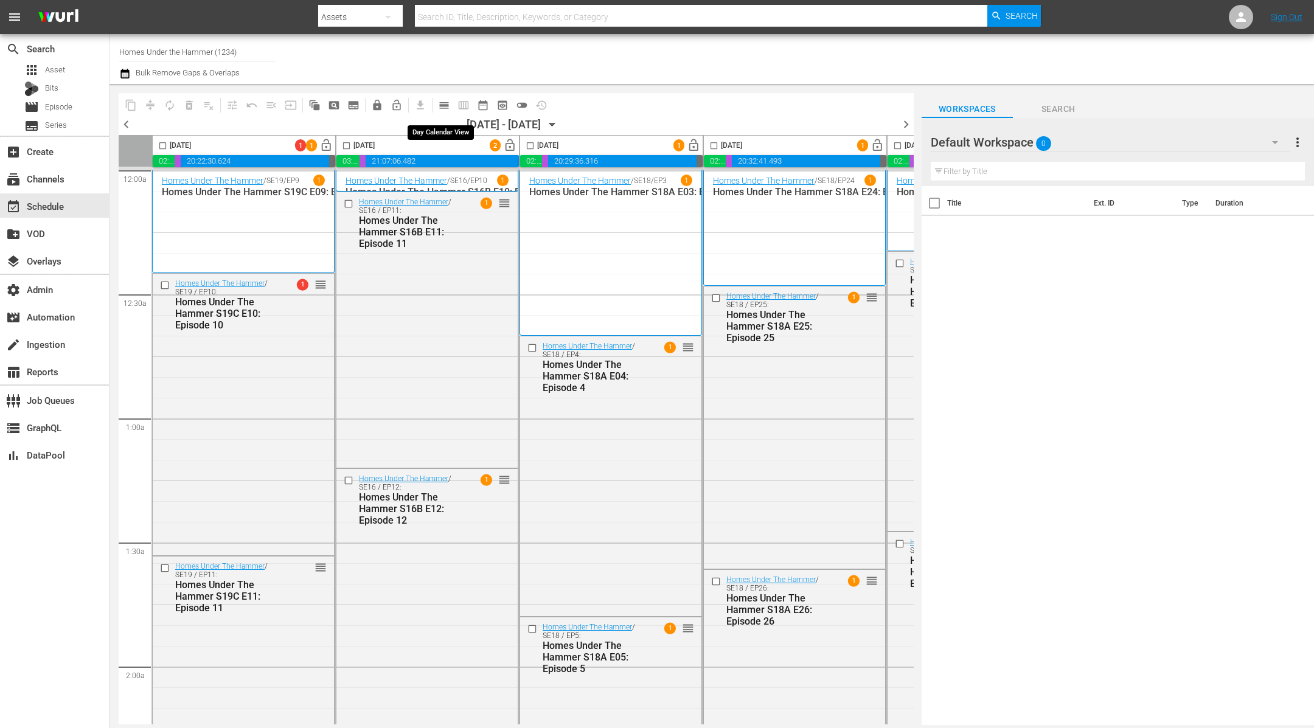
click at [446, 105] on span "calendar_view_day_outlined" at bounding box center [444, 105] width 12 height 12
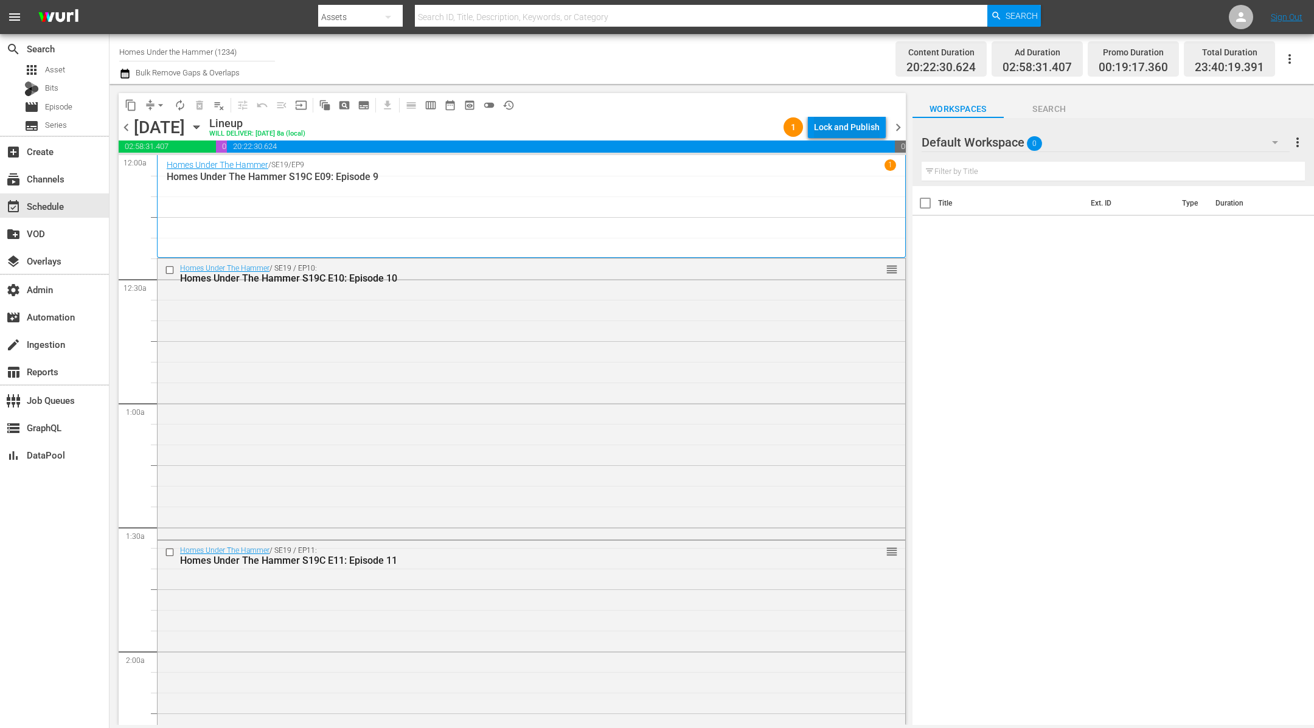
click at [856, 124] on div "Lock and Publish" at bounding box center [847, 127] width 66 height 22
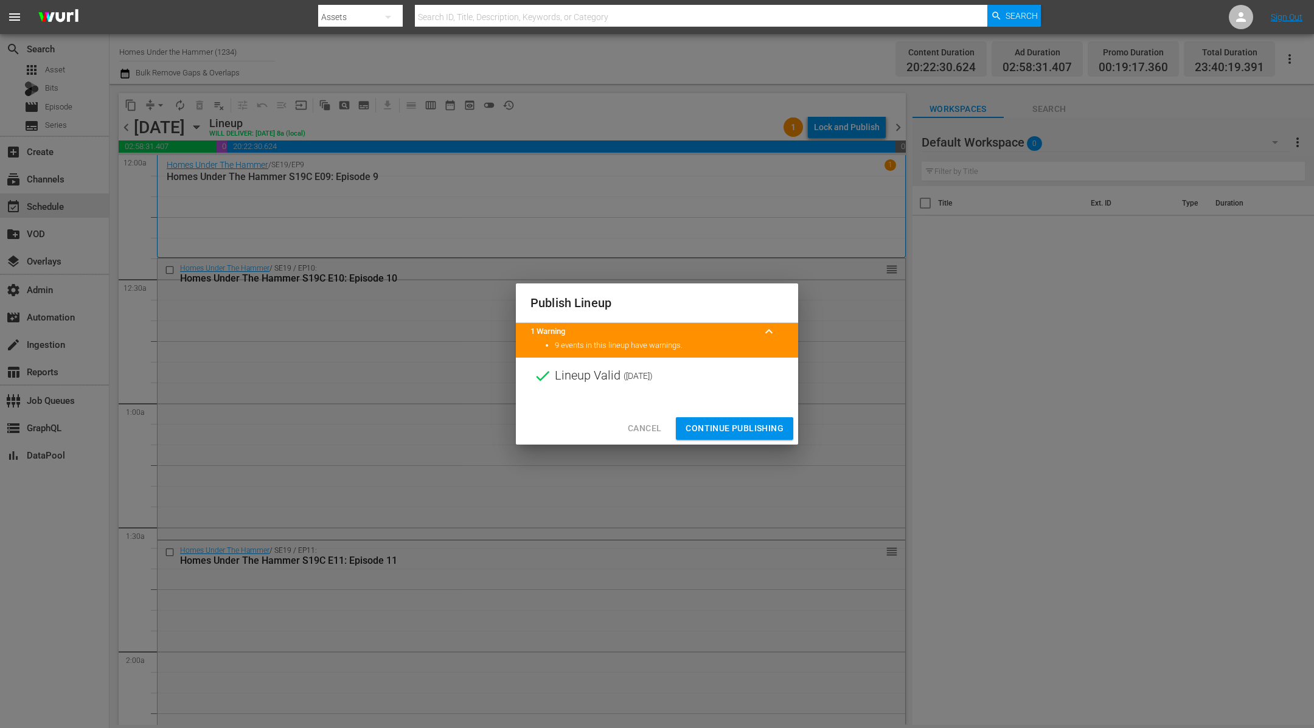
click at [723, 431] on span "Continue Publishing" at bounding box center [735, 428] width 98 height 15
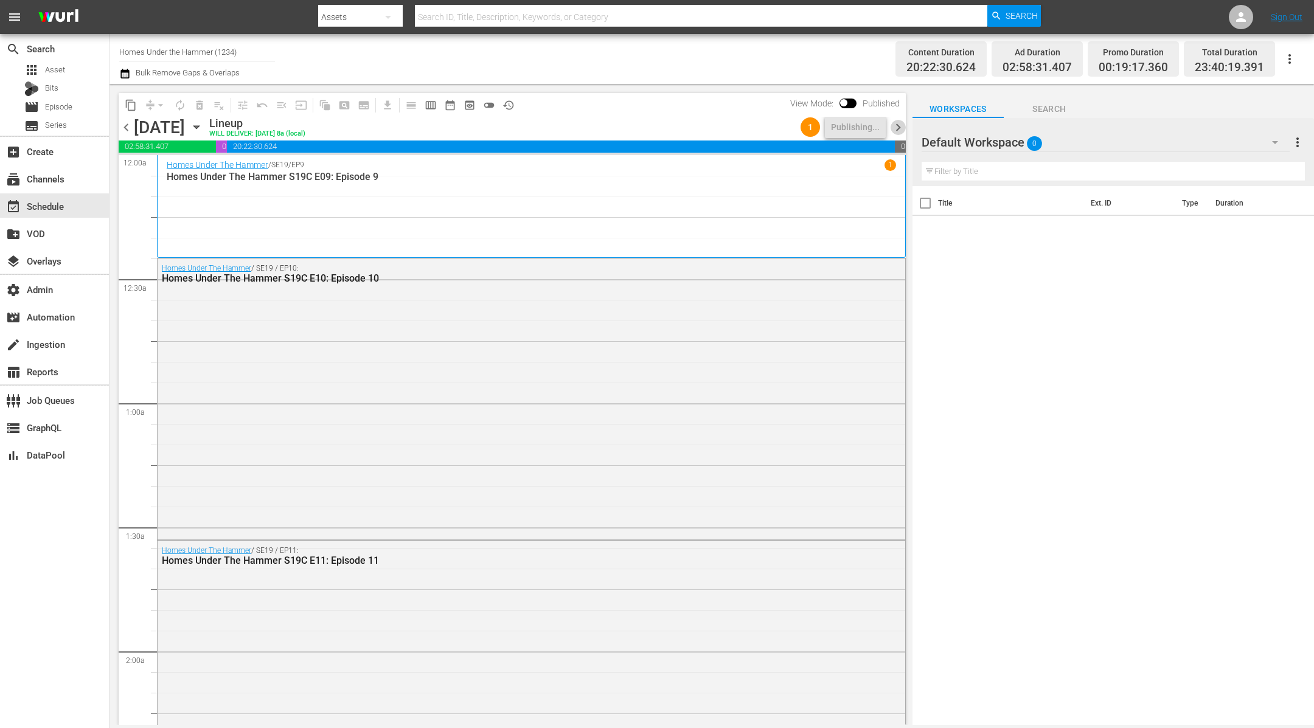
click at [900, 127] on span "chevron_right" at bounding box center [898, 127] width 15 height 15
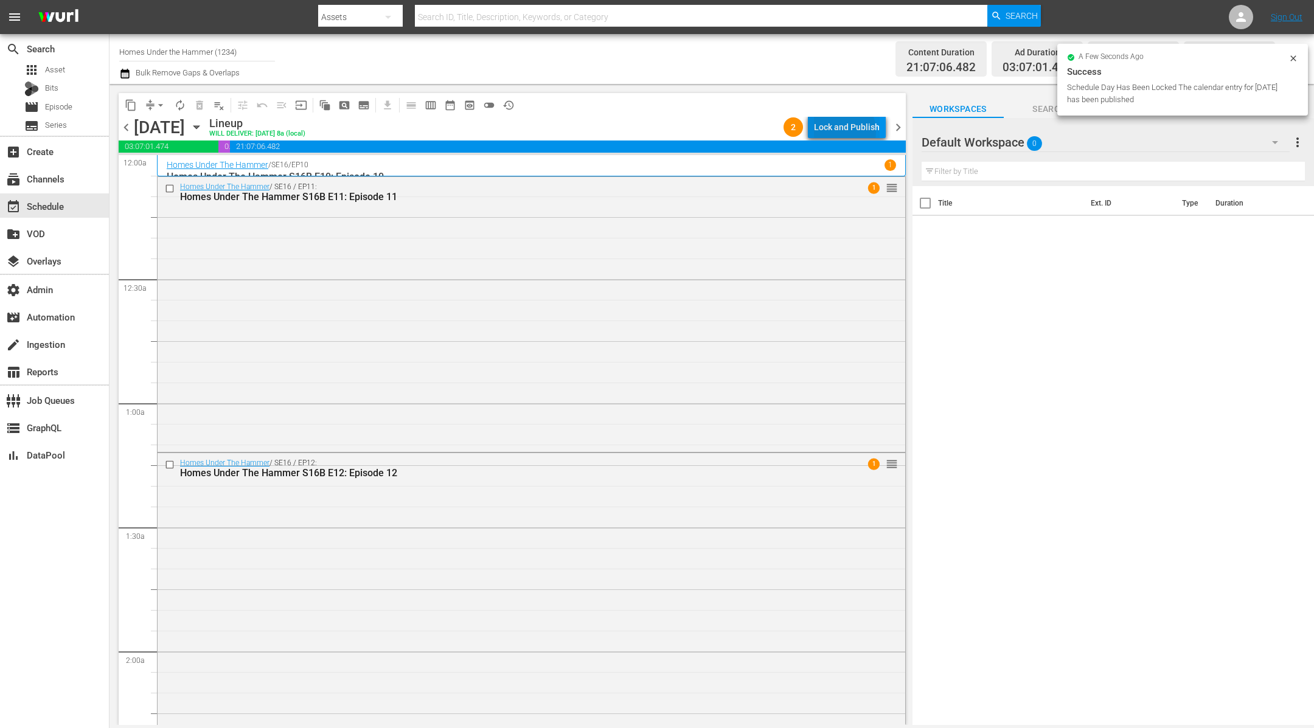
click at [842, 131] on div "Lock and Publish" at bounding box center [847, 127] width 66 height 22
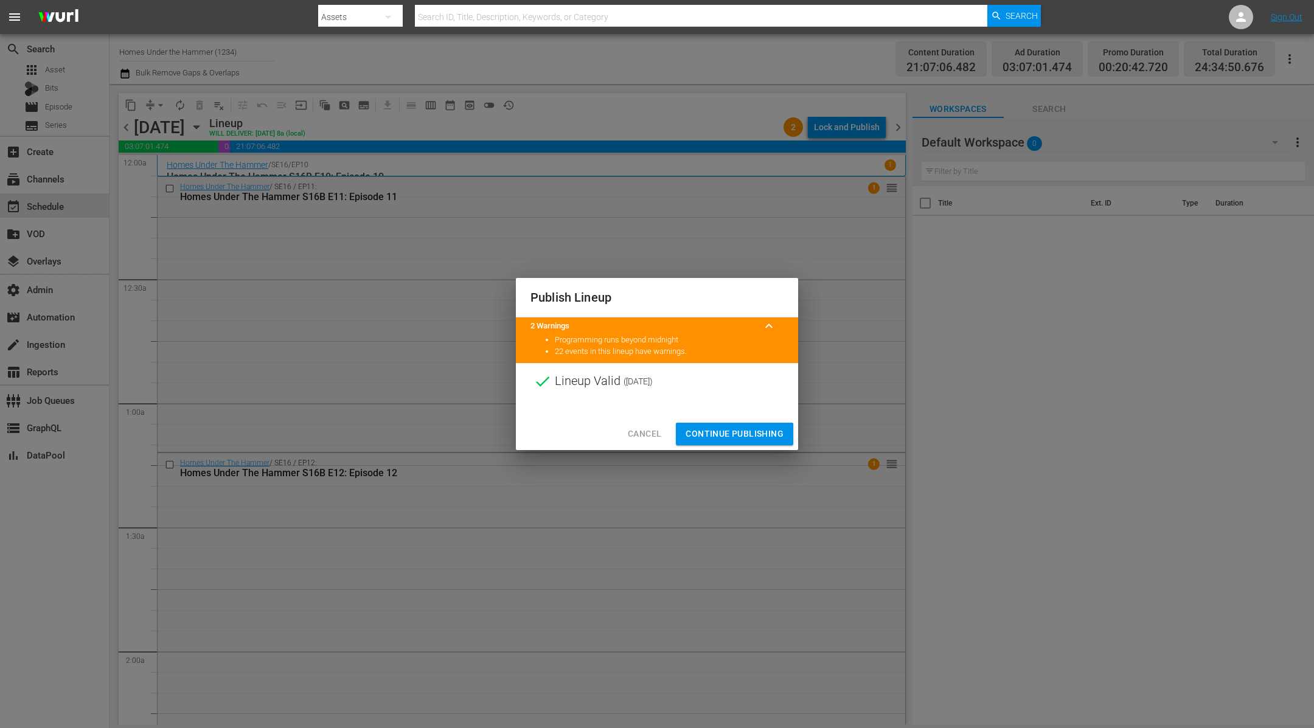
click at [740, 428] on span "Continue Publishing" at bounding box center [735, 433] width 98 height 15
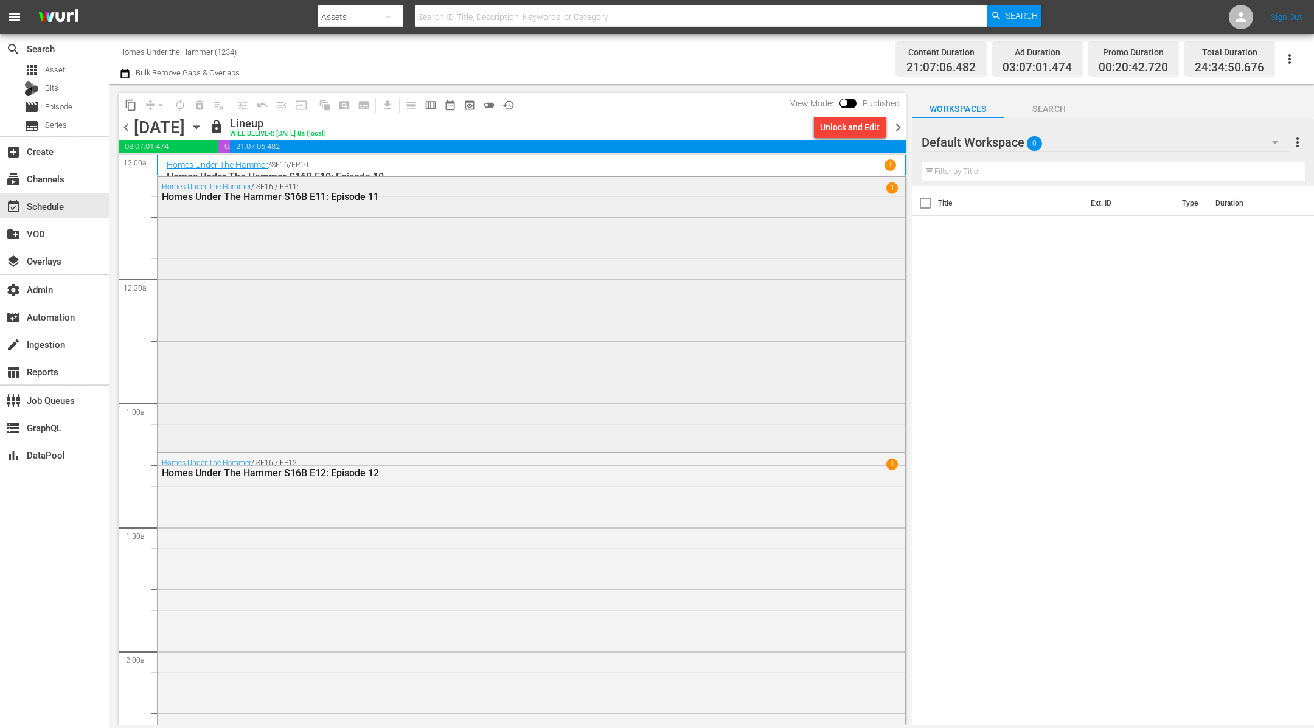
click at [704, 318] on div "Homes Under The Hammer / SE16 / EP11: Homes Under The Hammer S16B E11: Episode …" at bounding box center [532, 313] width 748 height 273
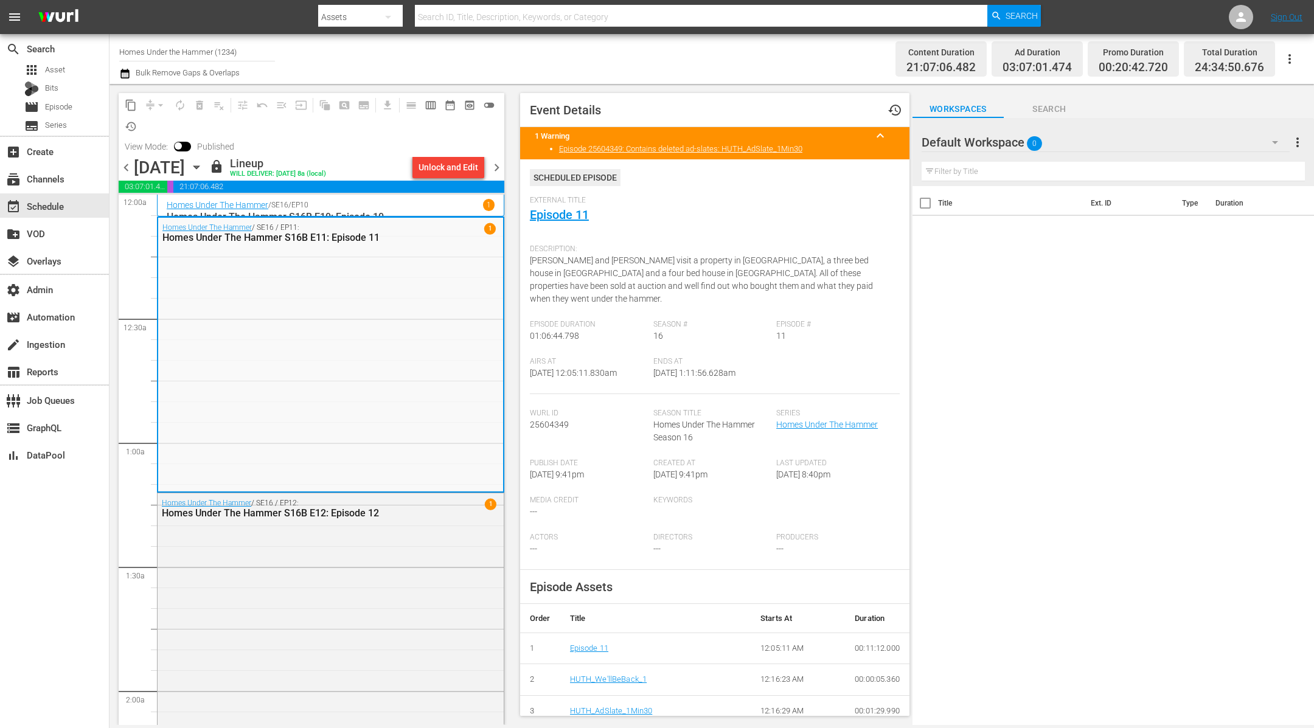
click at [494, 169] on span "chevron_right" at bounding box center [496, 167] width 15 height 15
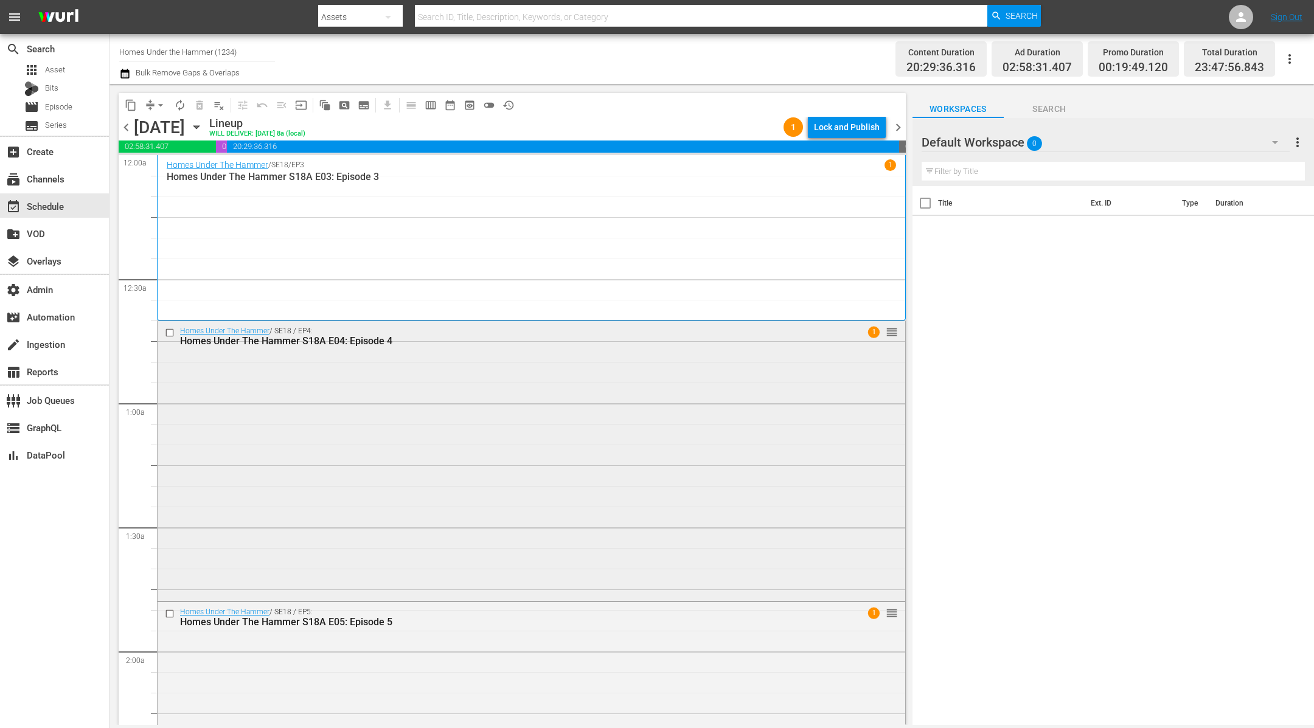
click at [644, 409] on div "Homes Under The Hammer / SE18 / EP4: Homes Under The Hammer S18A E04: Episode 4…" at bounding box center [532, 459] width 748 height 277
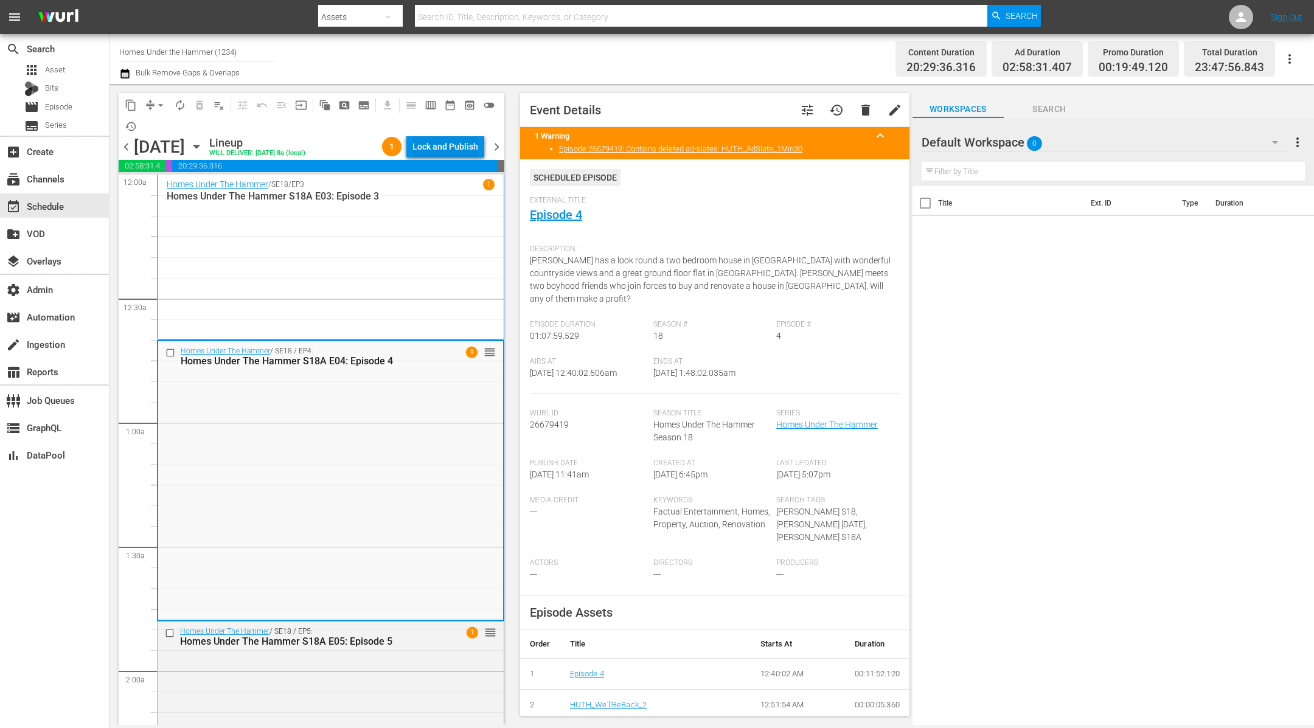
click at [438, 148] on div "Lock and Publish" at bounding box center [445, 147] width 66 height 22
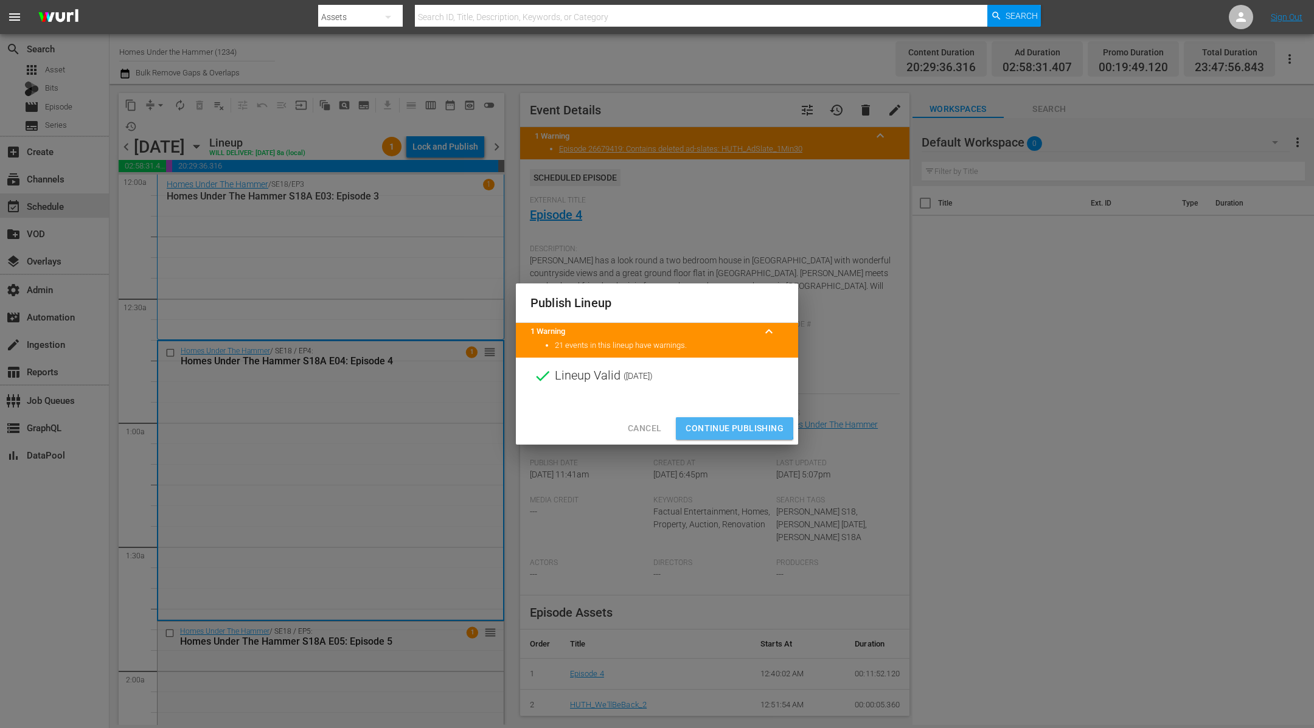
click at [729, 428] on span "Continue Publishing" at bounding box center [735, 428] width 98 height 15
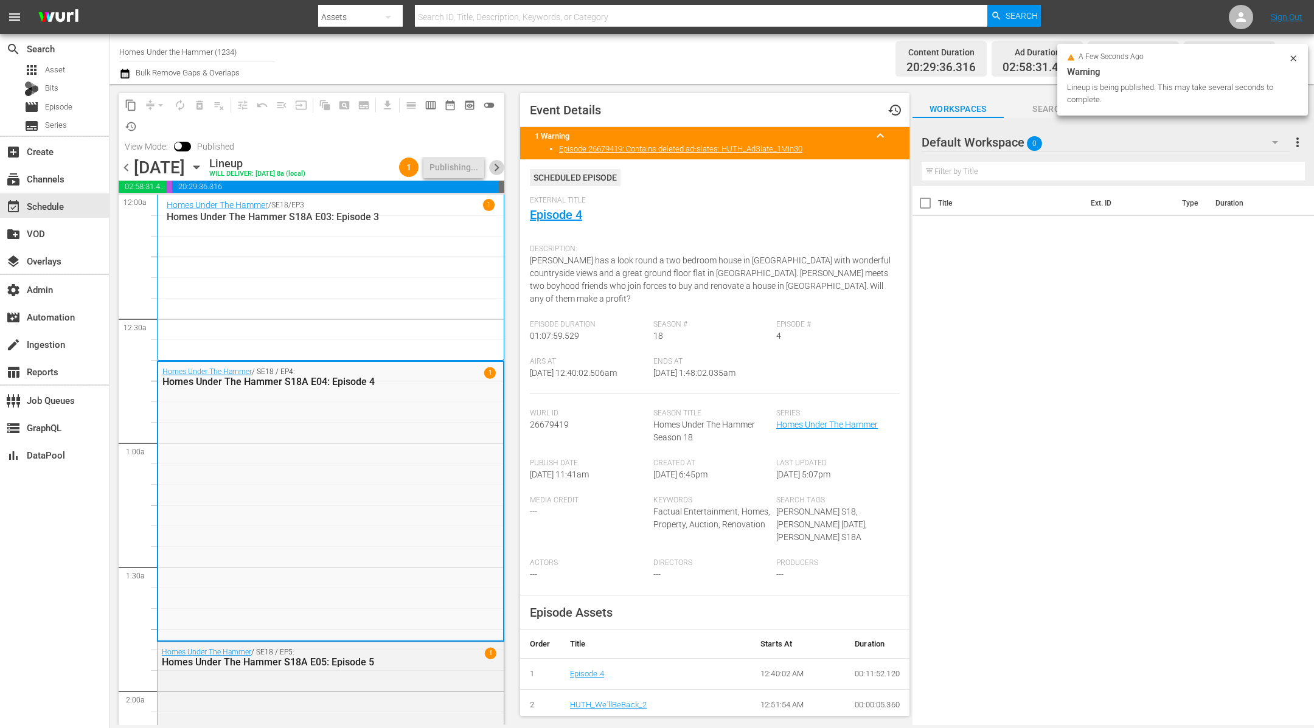
click at [499, 166] on span "chevron_right" at bounding box center [496, 167] width 15 height 15
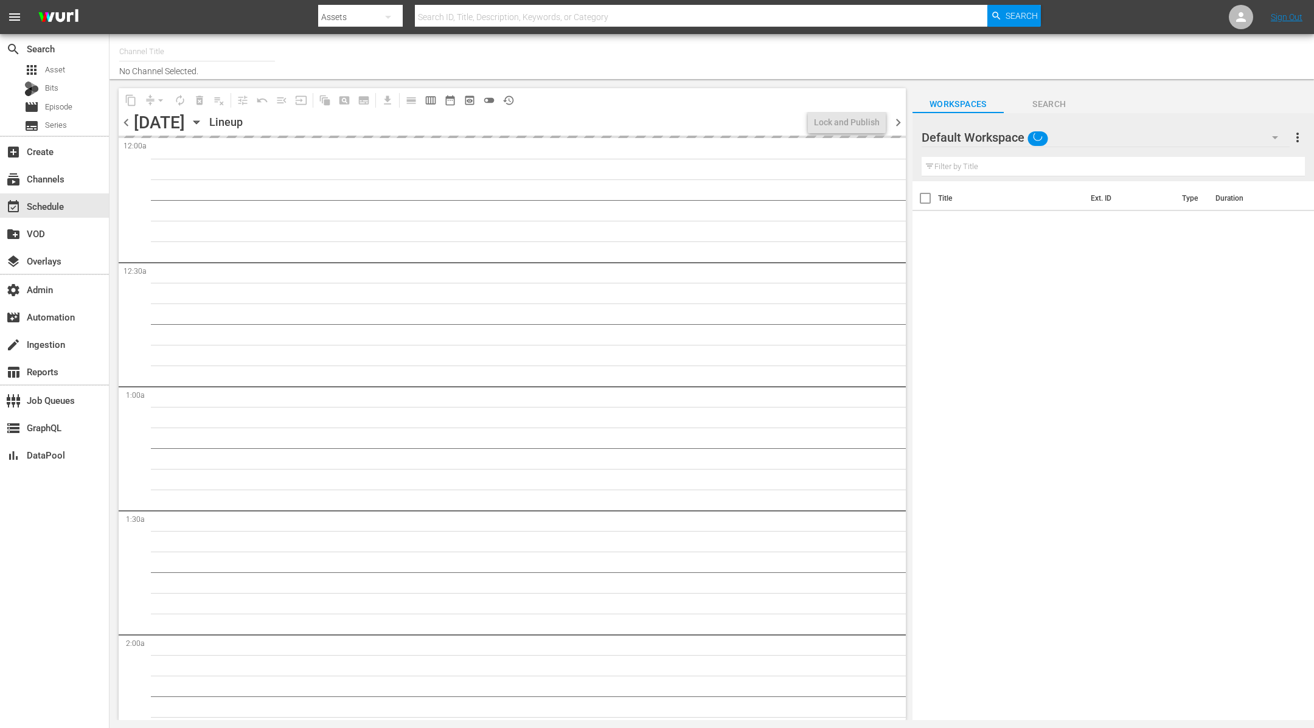
type input "Homes Under the Hammer (1234)"
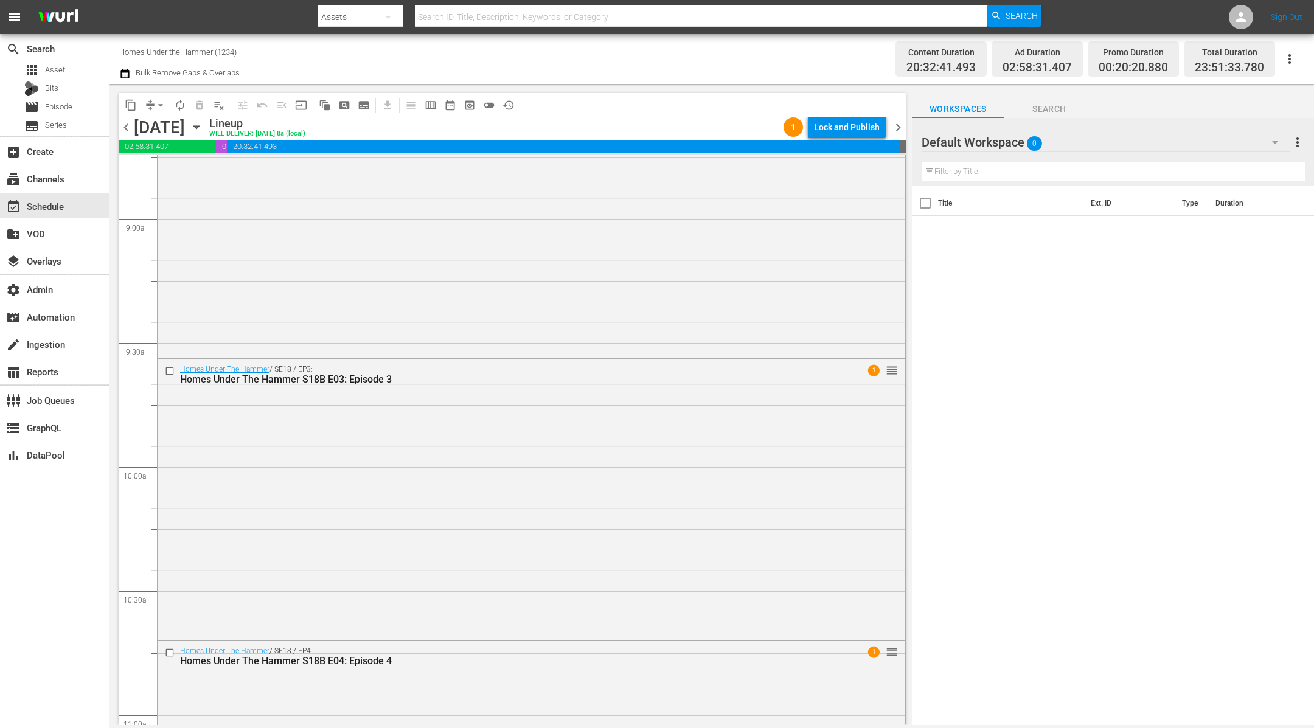
scroll to position [2172, 0]
click at [796, 131] on span "1" at bounding box center [792, 127] width 19 height 10
click at [795, 128] on span "1" at bounding box center [792, 127] width 19 height 10
click at [833, 134] on div "Lock and Publish" at bounding box center [847, 127] width 66 height 22
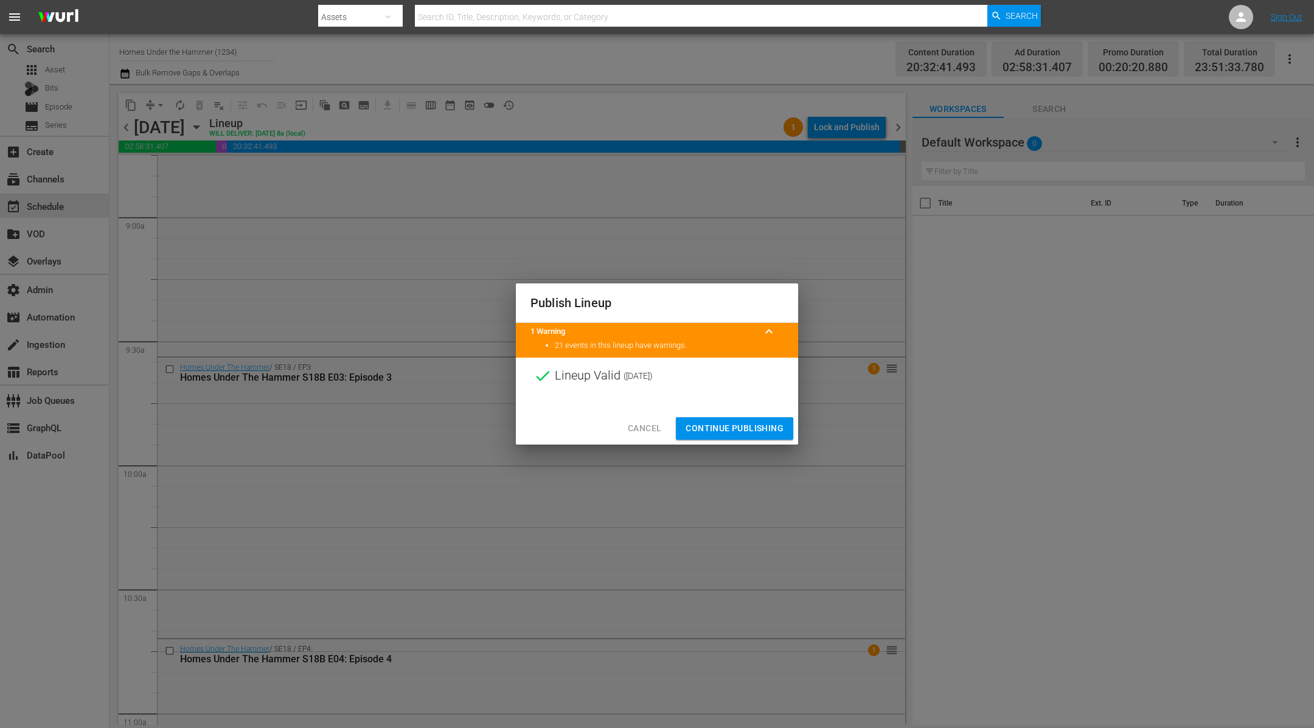
click at [754, 422] on span "Continue Publishing" at bounding box center [735, 428] width 98 height 15
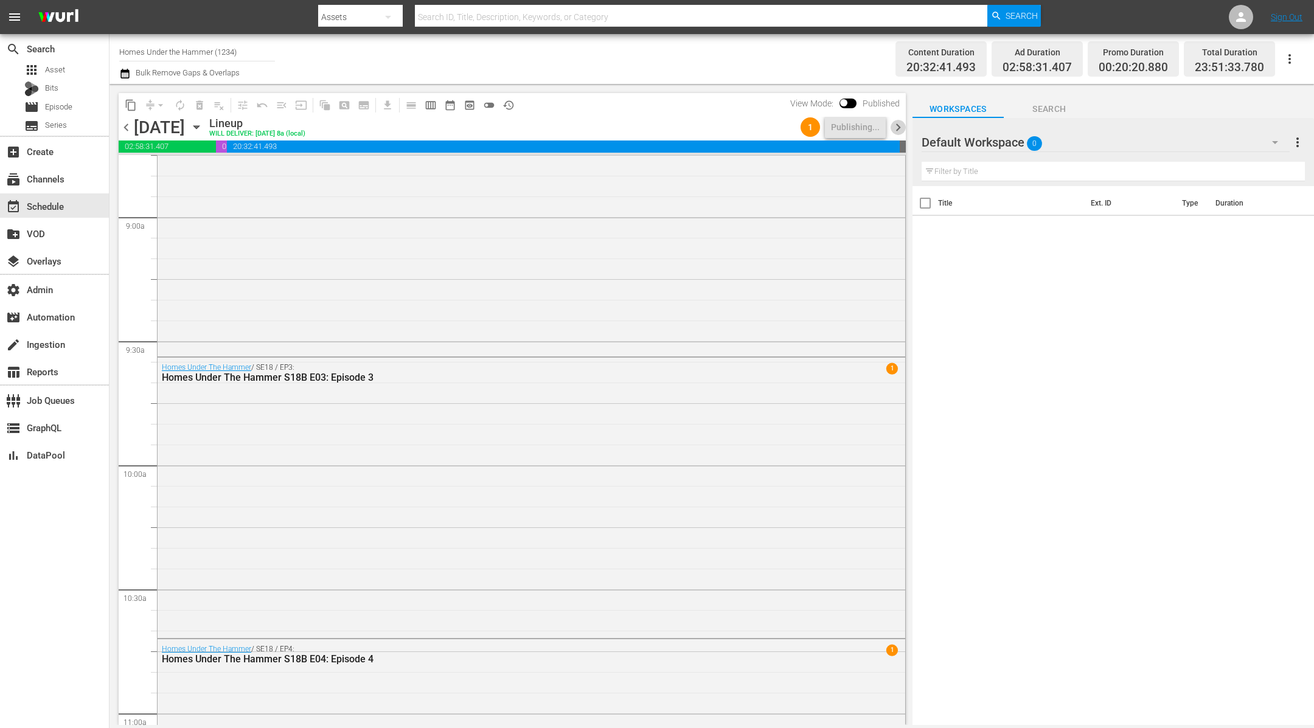
click at [897, 124] on span "chevron_right" at bounding box center [898, 127] width 15 height 15
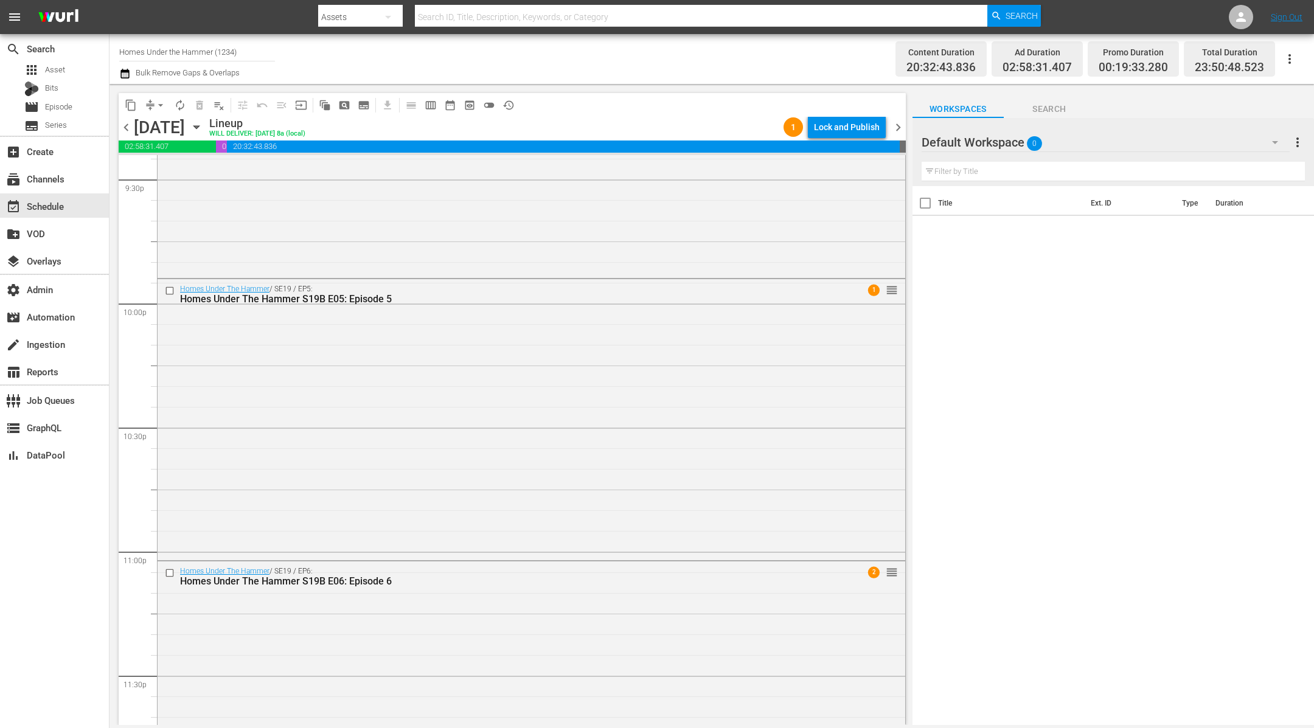
scroll to position [5429, 0]
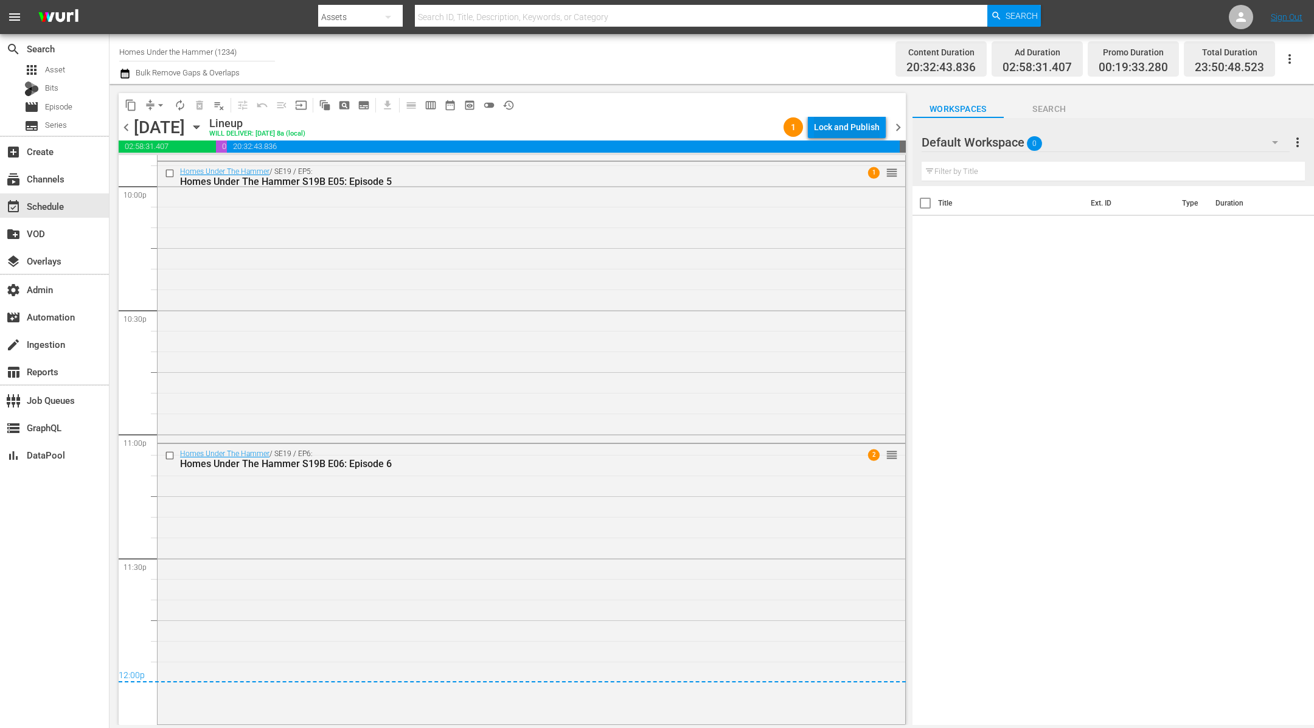
click at [848, 128] on div "Lock and Publish" at bounding box center [847, 127] width 66 height 22
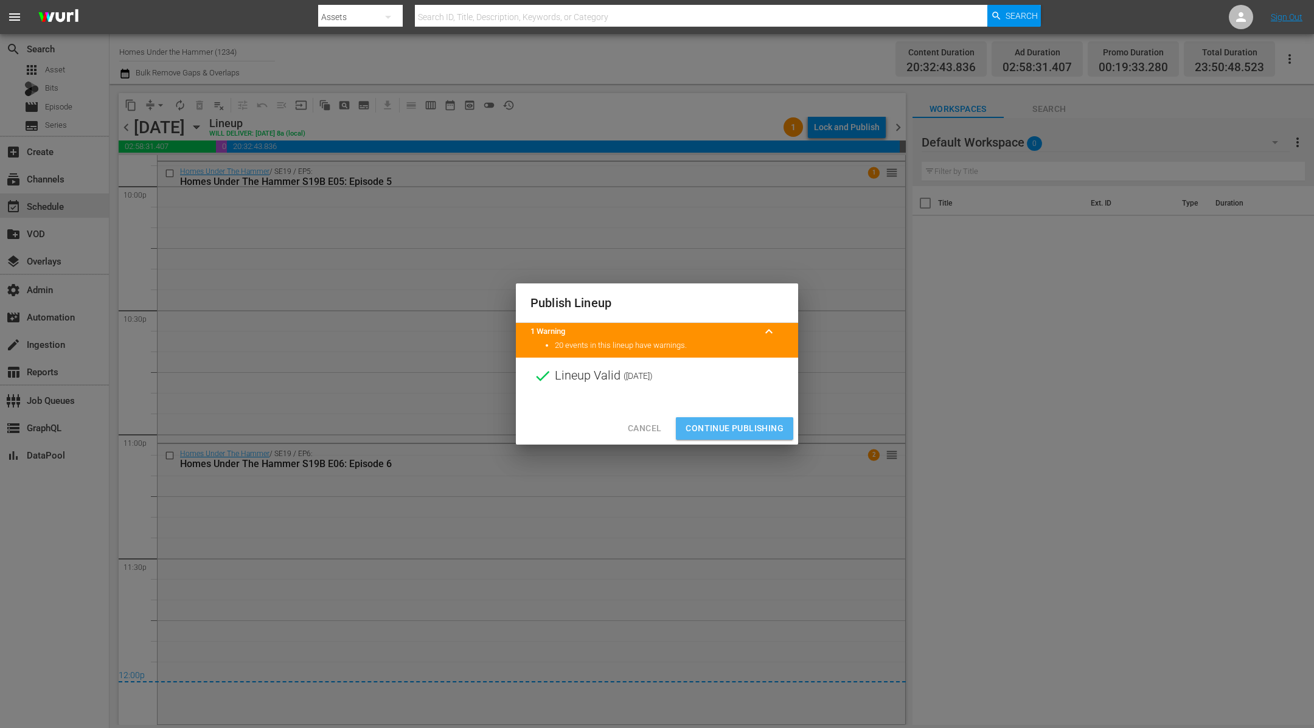
click at [765, 424] on span "Continue Publishing" at bounding box center [735, 428] width 98 height 15
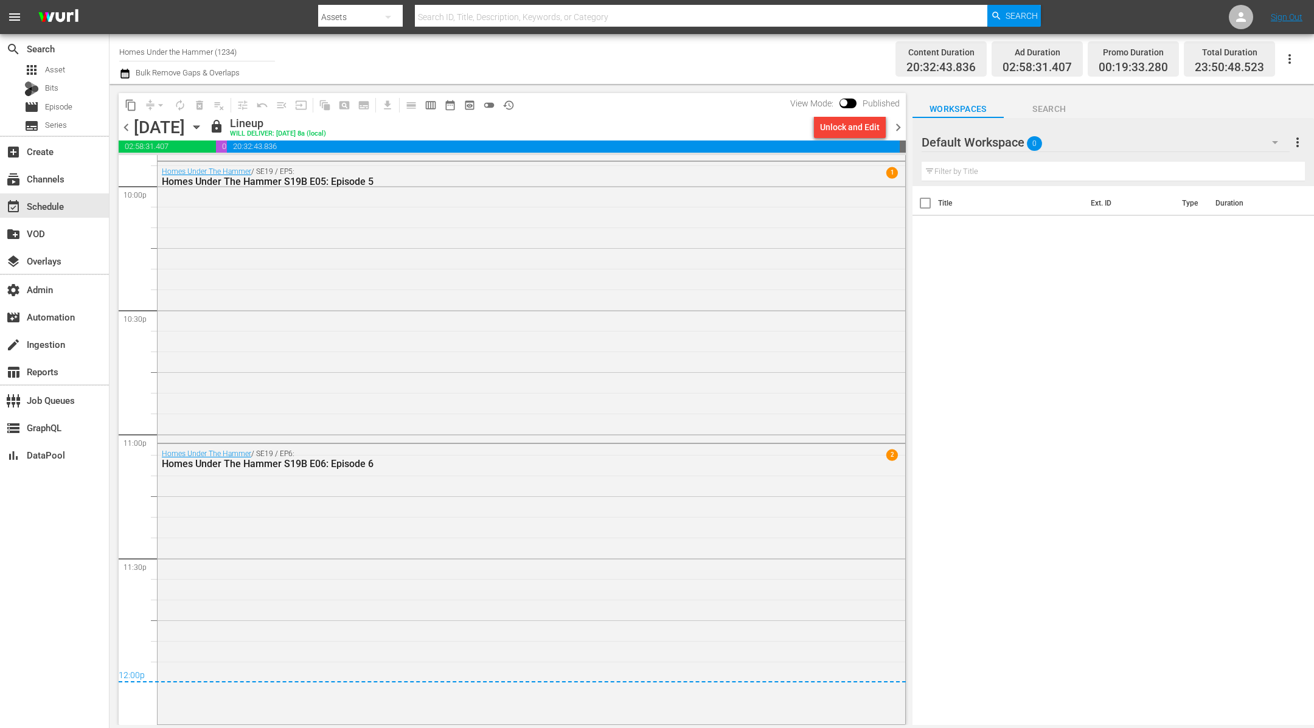
click at [898, 127] on span "chevron_right" at bounding box center [898, 127] width 15 height 15
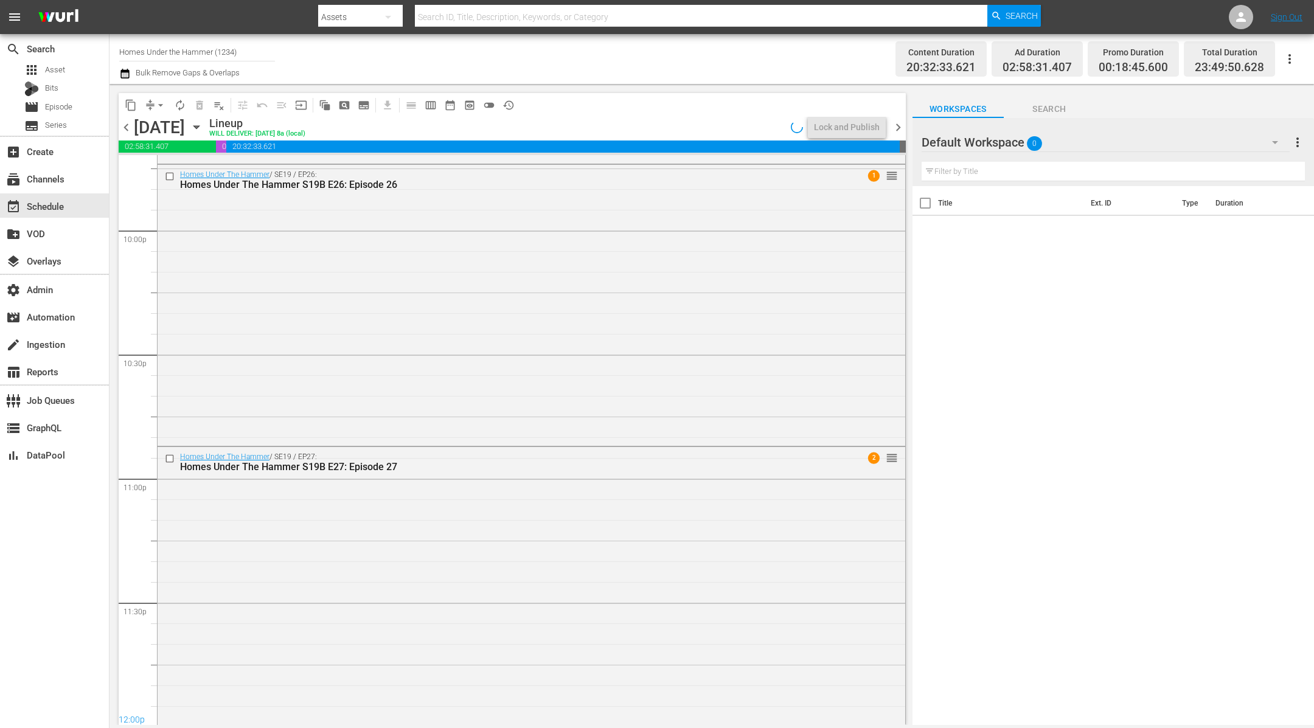
scroll to position [5157, 0]
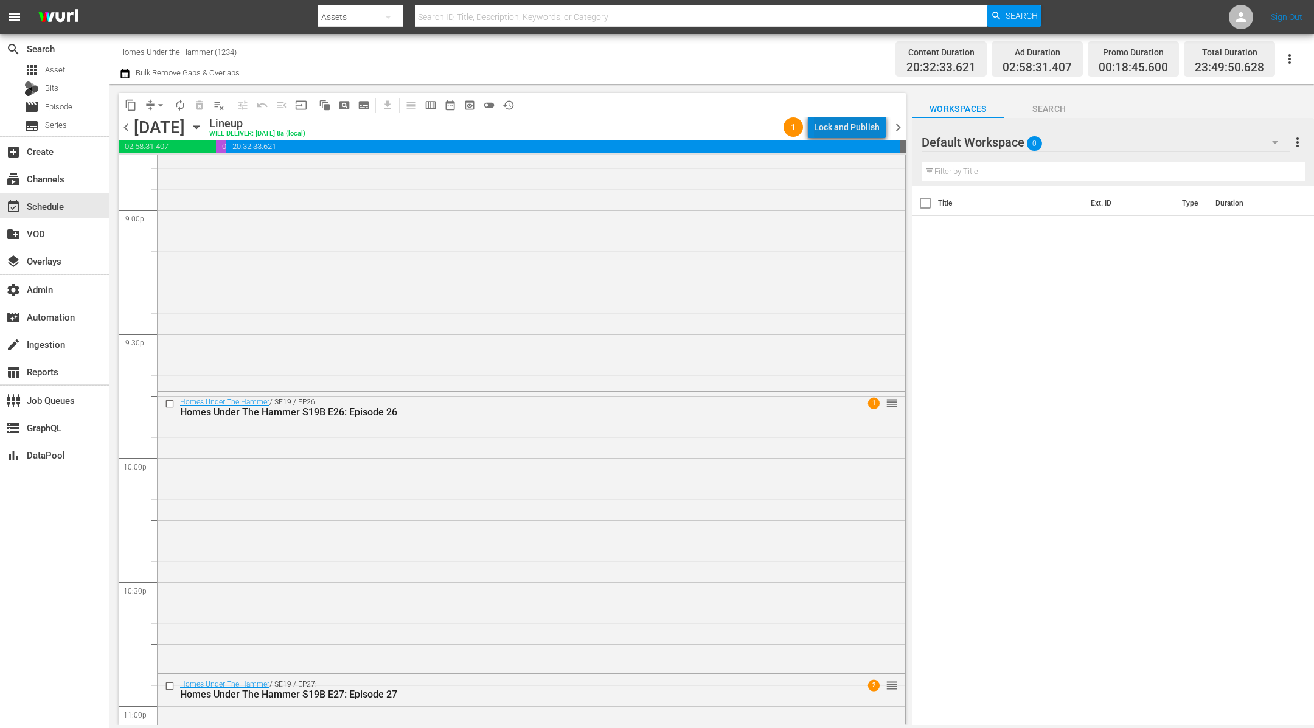
click at [860, 134] on div "Lock and Publish" at bounding box center [847, 127] width 66 height 22
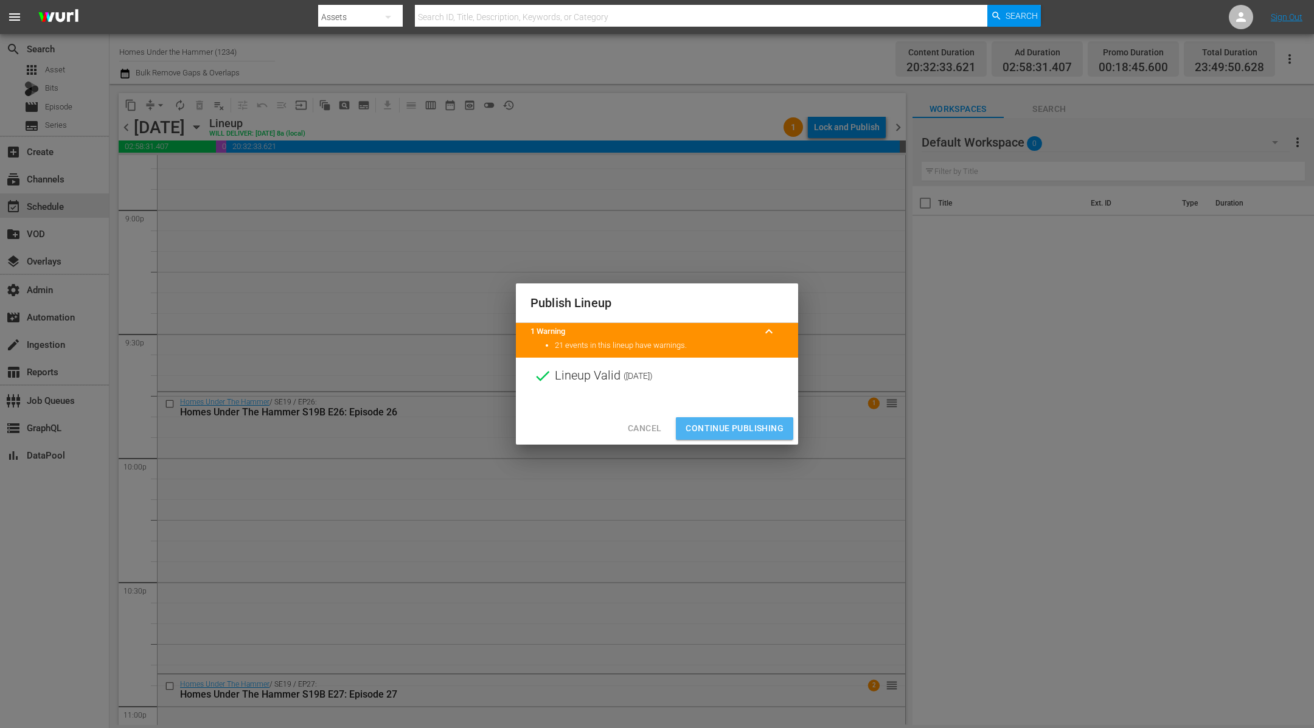
click at [735, 422] on span "Continue Publishing" at bounding box center [735, 428] width 98 height 15
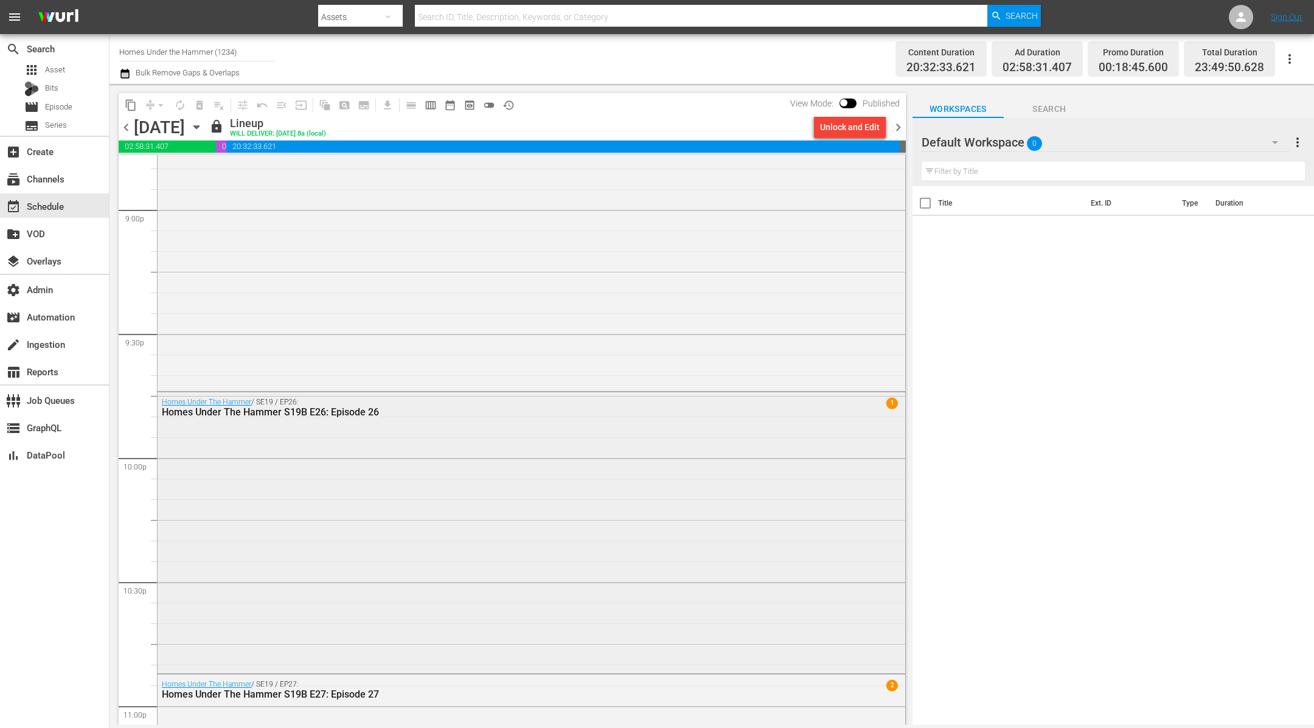
click at [877, 546] on div "Homes Under The Hammer / SE19 / EP26: Homes Under The Hammer S19B E26: Episode …" at bounding box center [532, 531] width 748 height 278
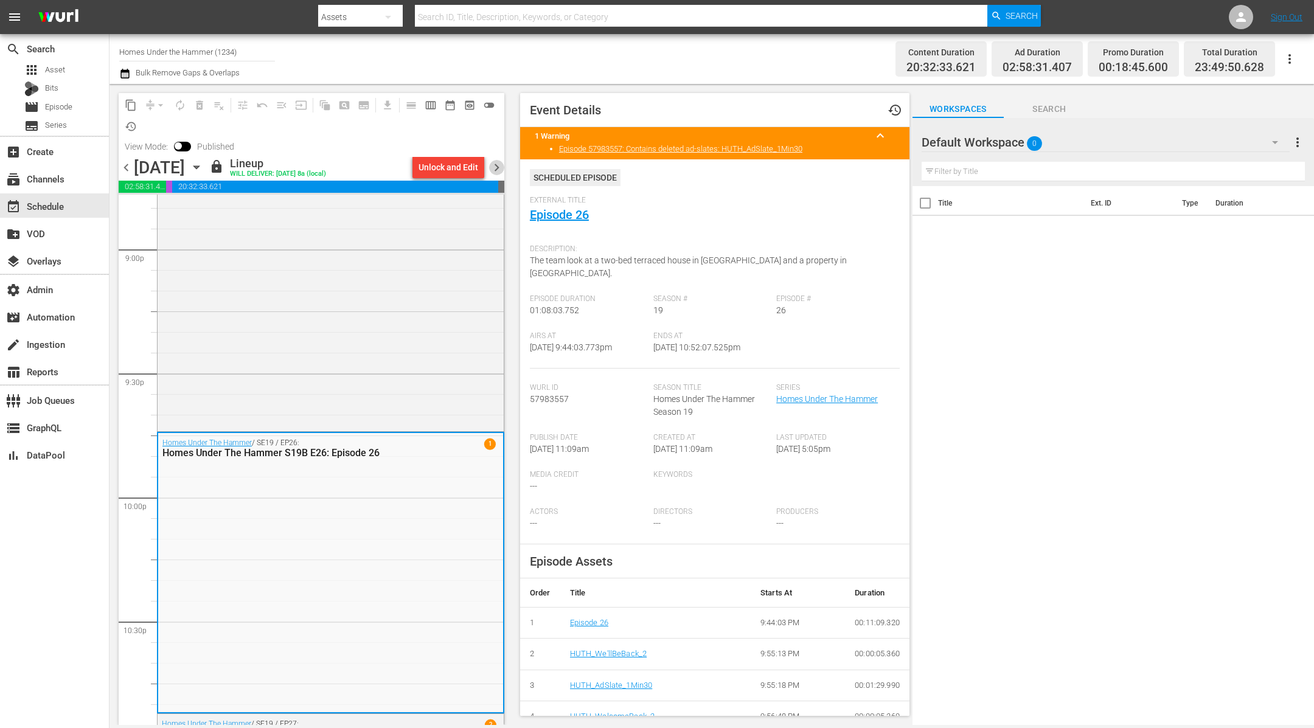
click at [499, 167] on span "chevron_right" at bounding box center [496, 167] width 15 height 15
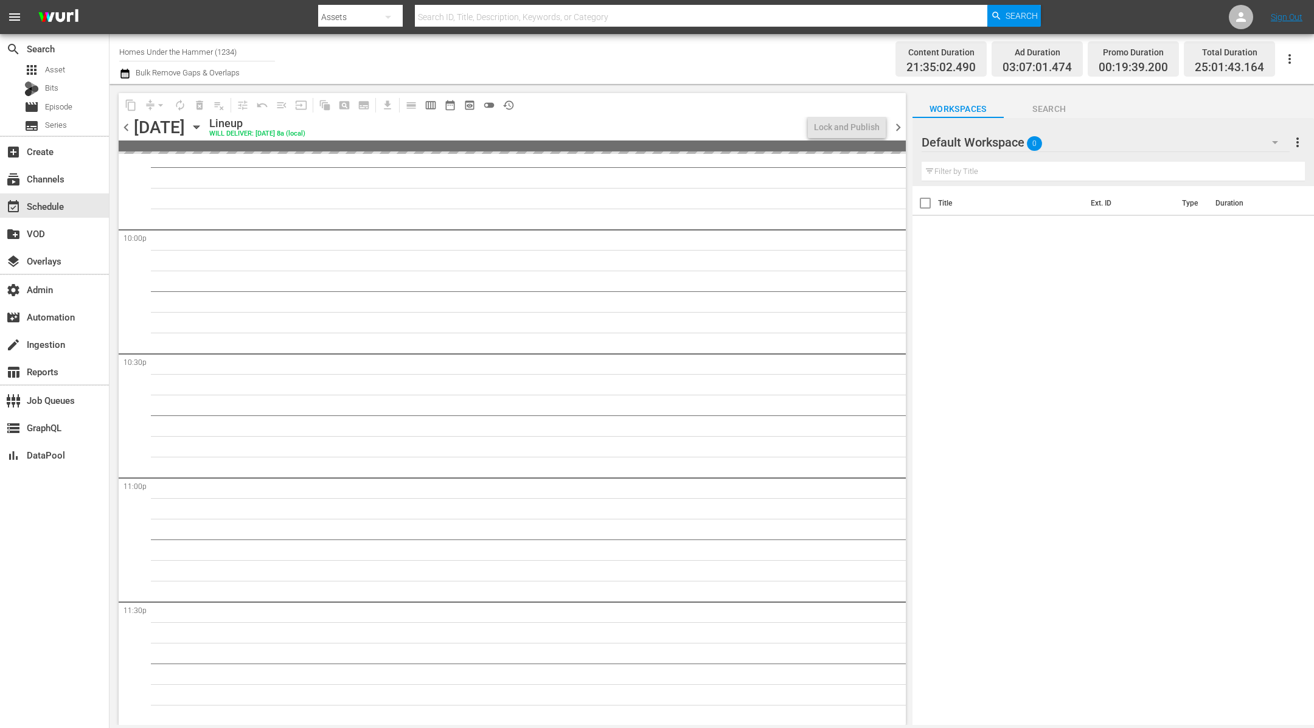
scroll to position [5157, 0]
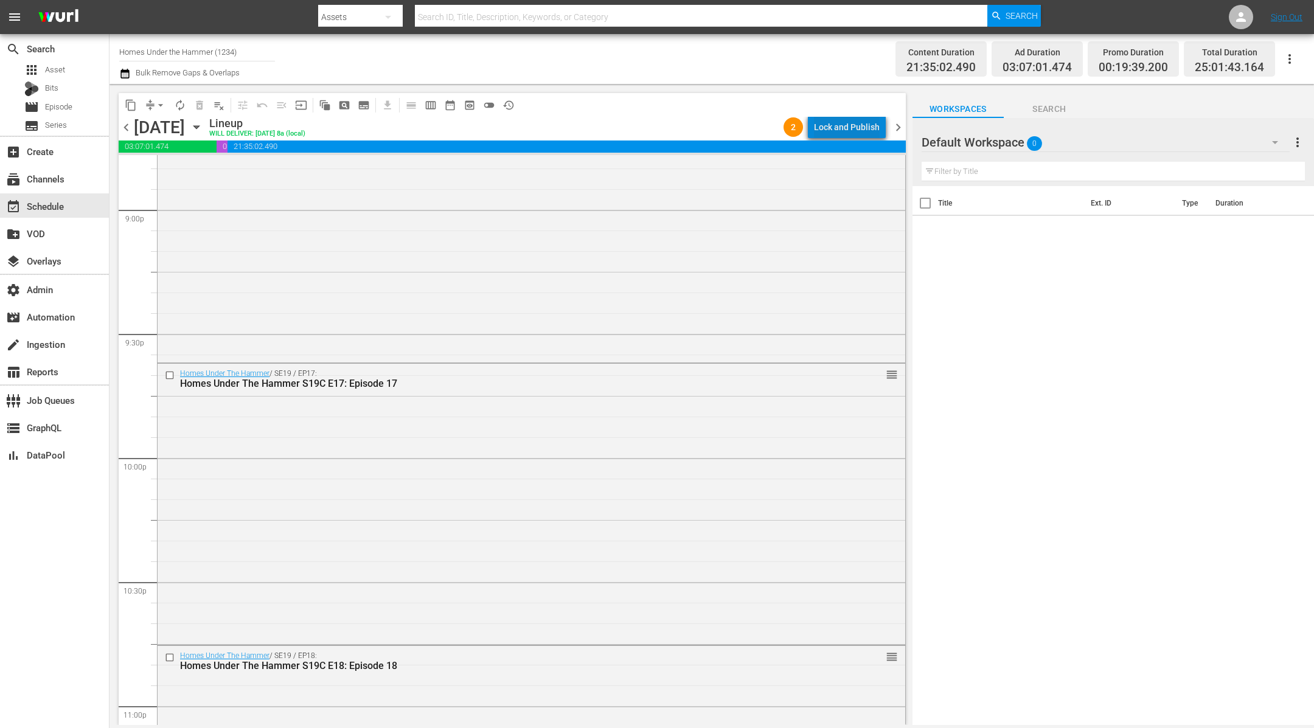
click at [868, 126] on div "Lock and Publish" at bounding box center [847, 127] width 66 height 22
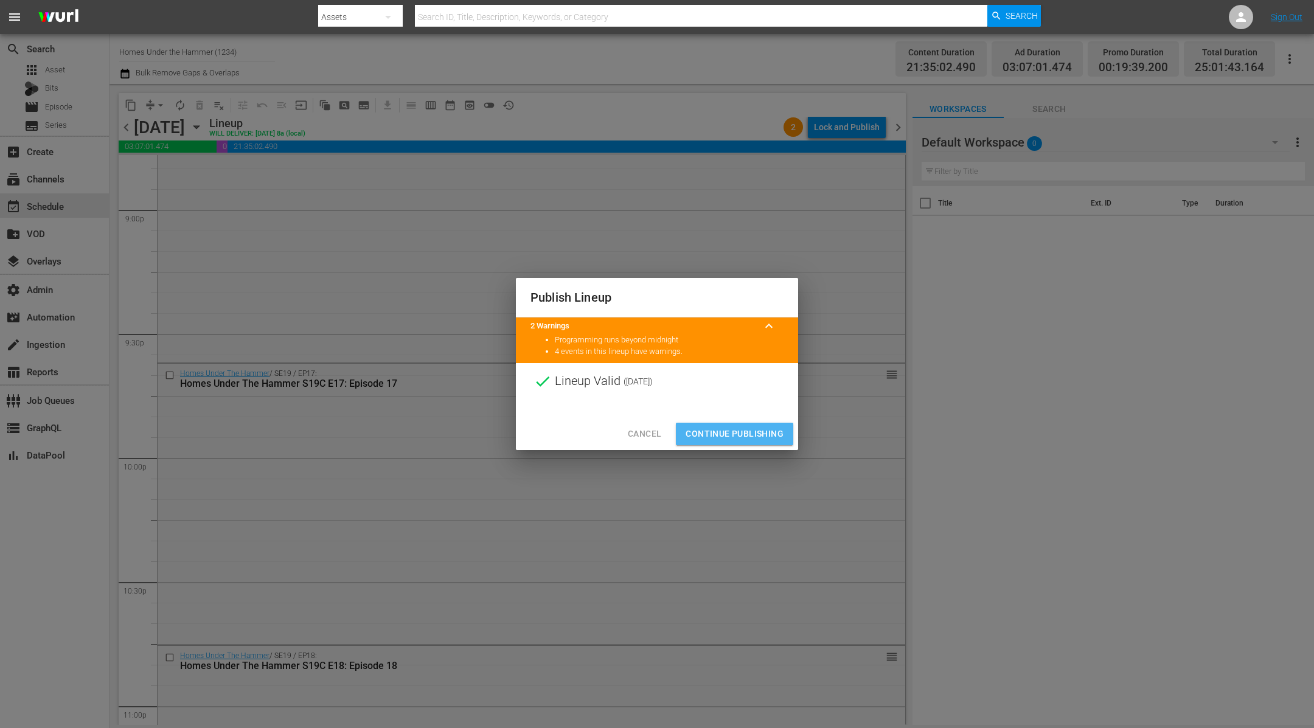
click at [741, 431] on span "Continue Publishing" at bounding box center [735, 433] width 98 height 15
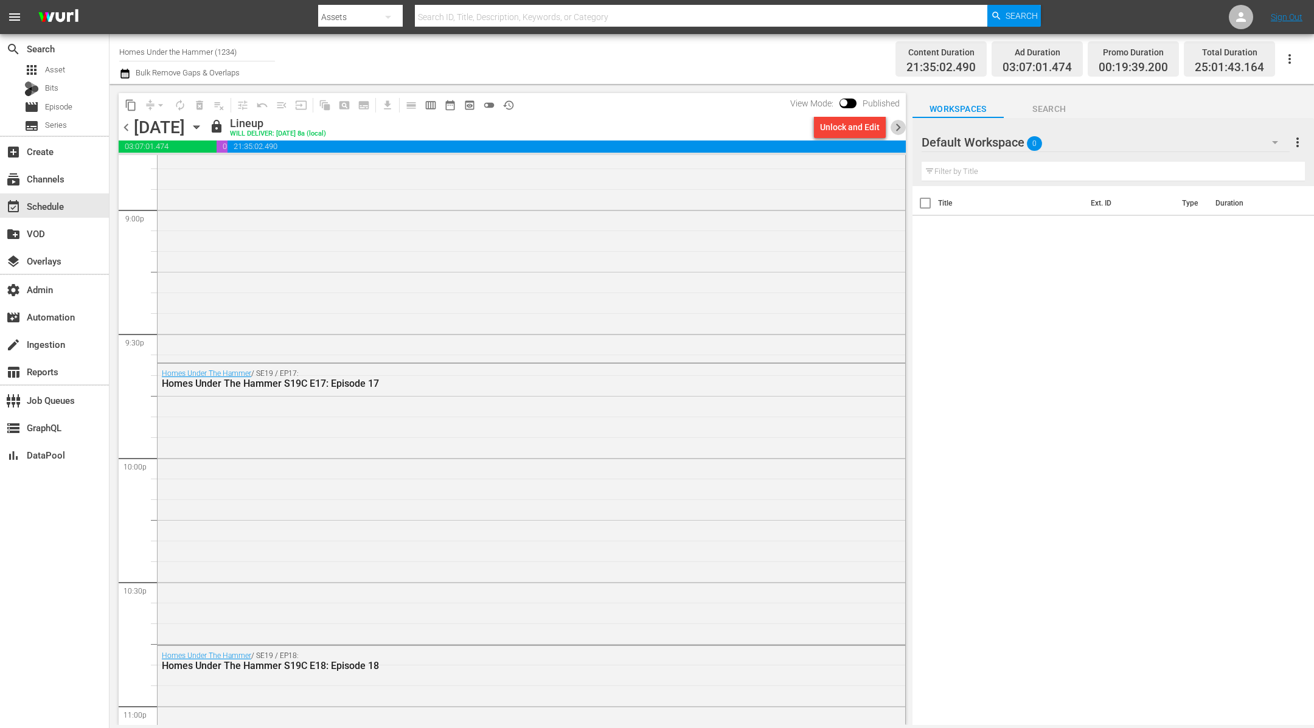
click at [900, 128] on span "chevron_right" at bounding box center [898, 127] width 15 height 15
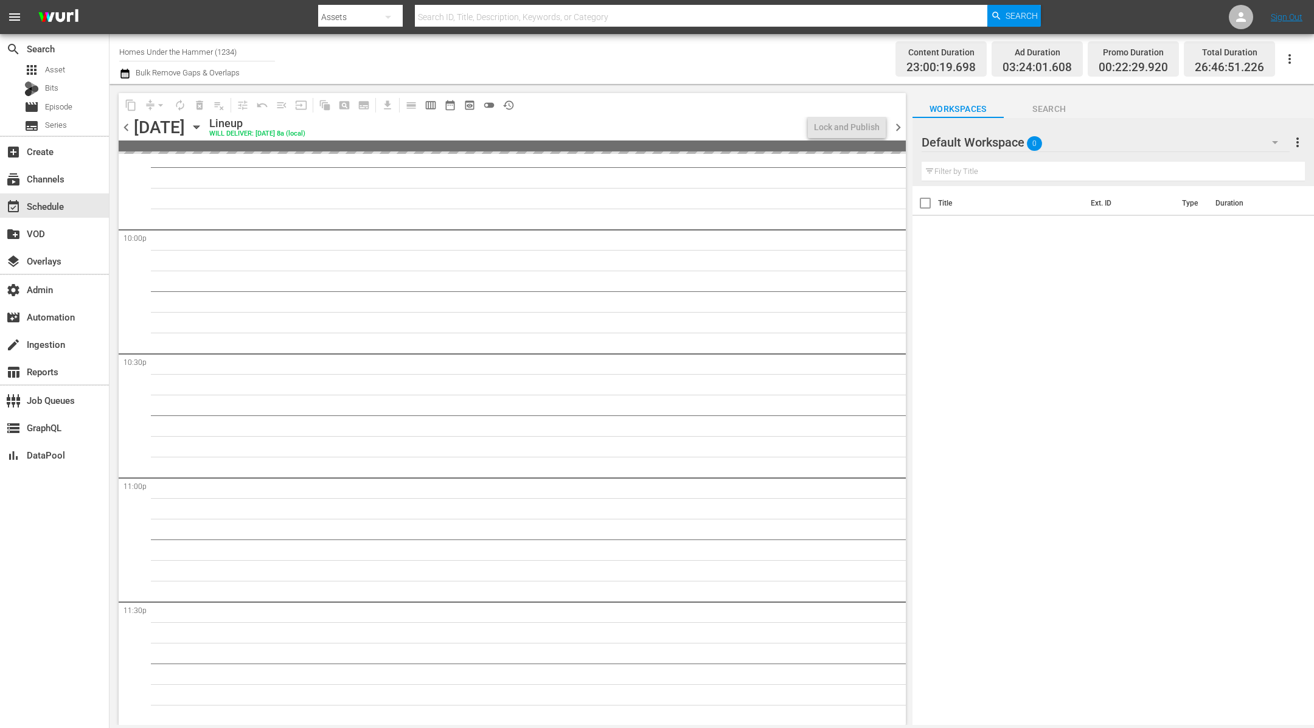
scroll to position [5136, 0]
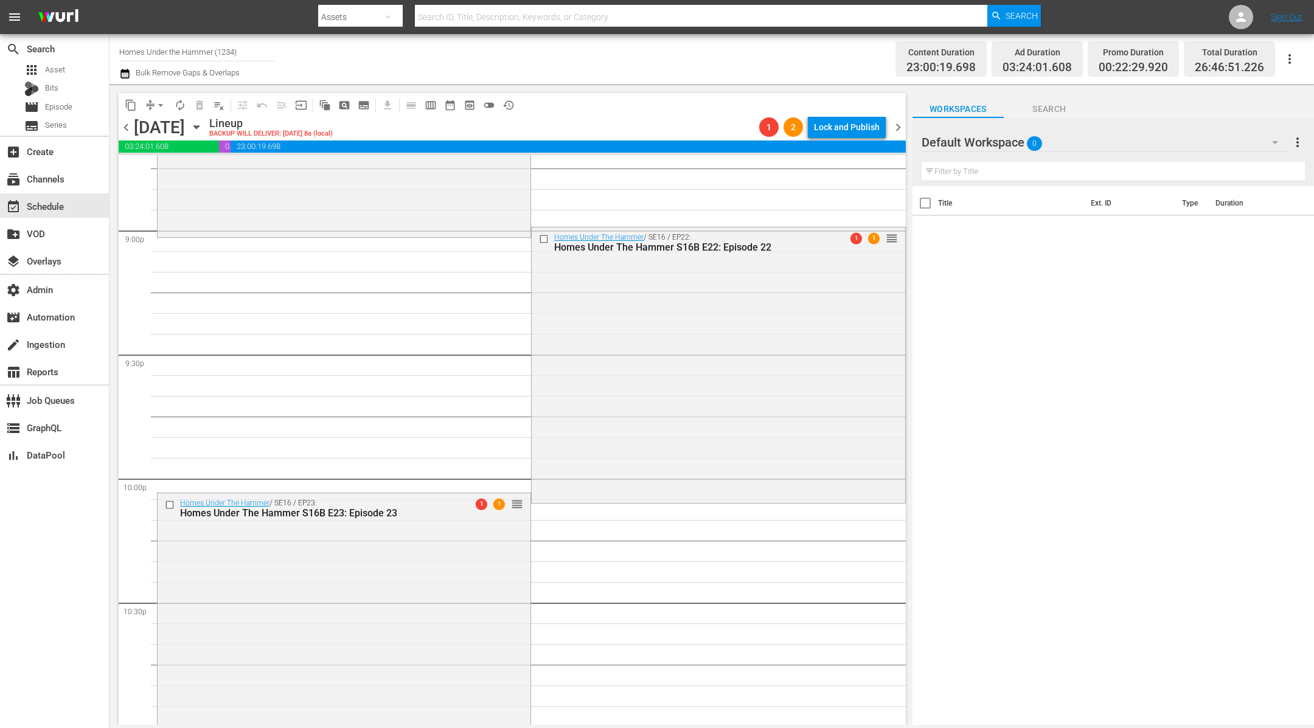
click at [130, 123] on span "chevron_left" at bounding box center [126, 127] width 15 height 15
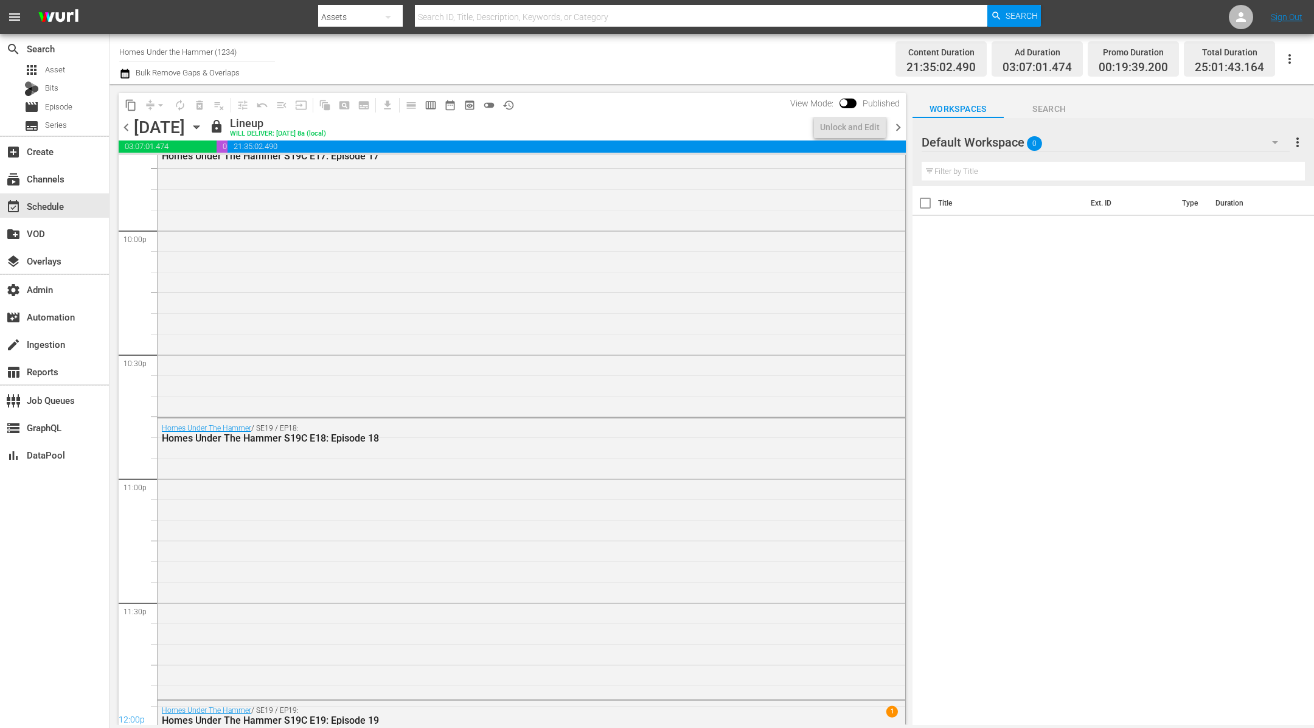
scroll to position [5157, 0]
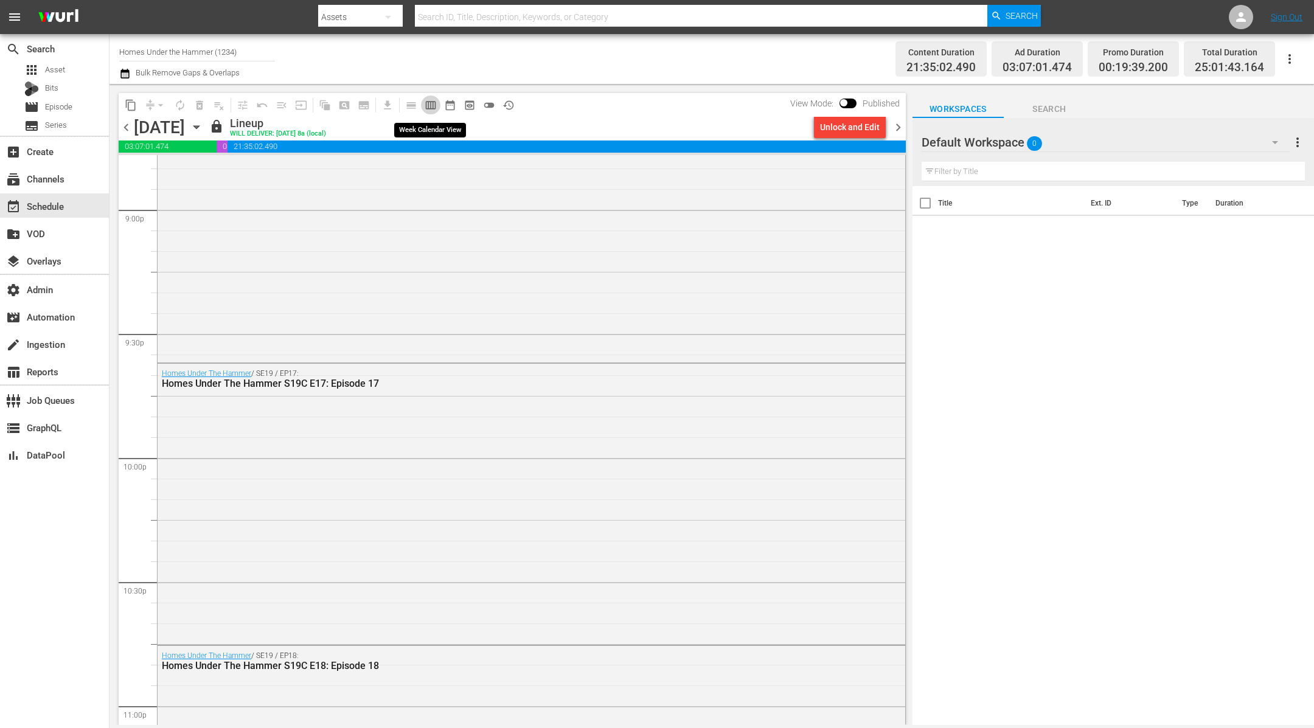
click at [433, 103] on span "calendar_view_week_outlined" at bounding box center [431, 105] width 12 height 12
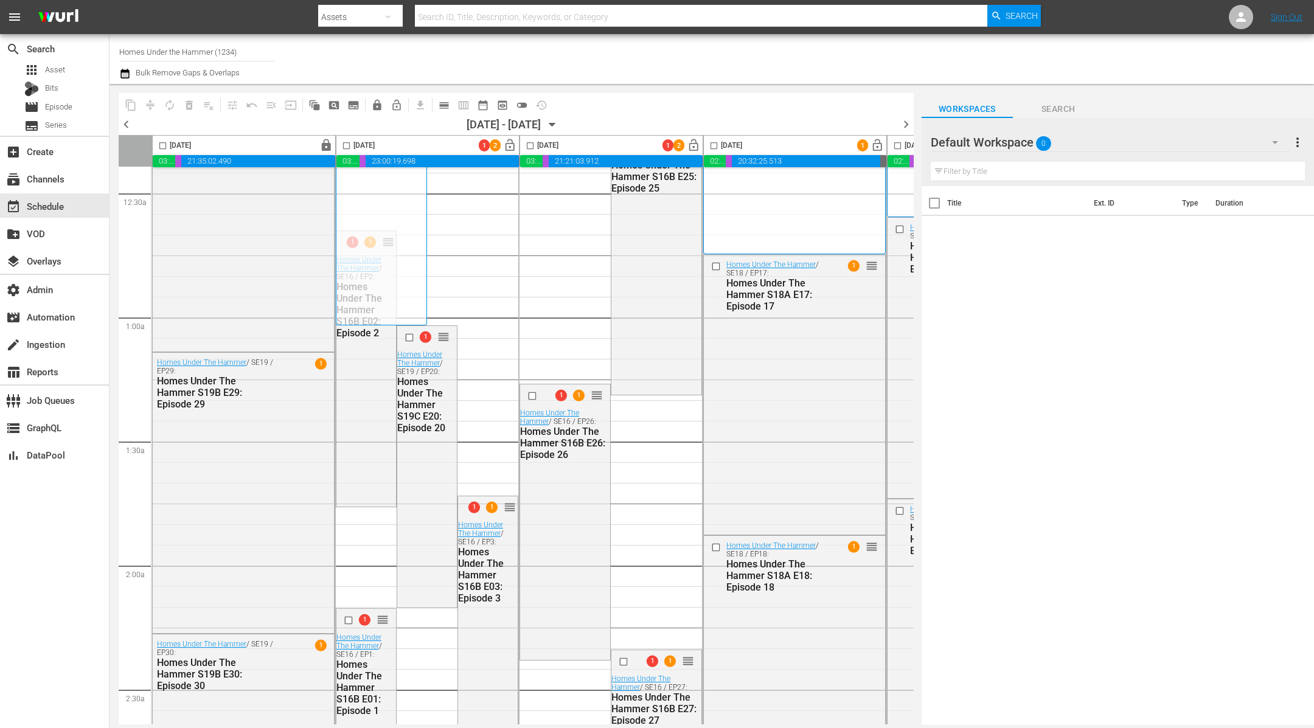
scroll to position [0, 339]
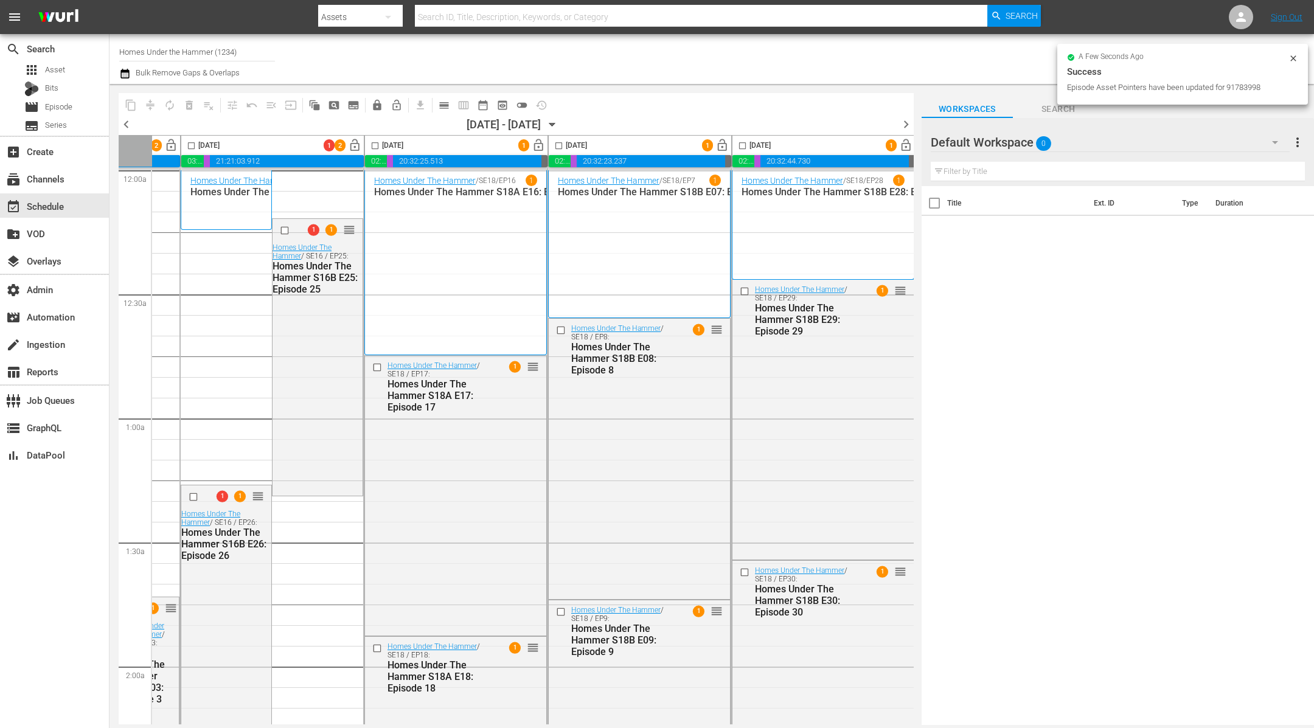
click at [245, 206] on div "Homes Under The Hammer / SE16 / EP24 1 Homes Under The Hammer S16B E24: Episode…" at bounding box center [226, 200] width 72 height 50
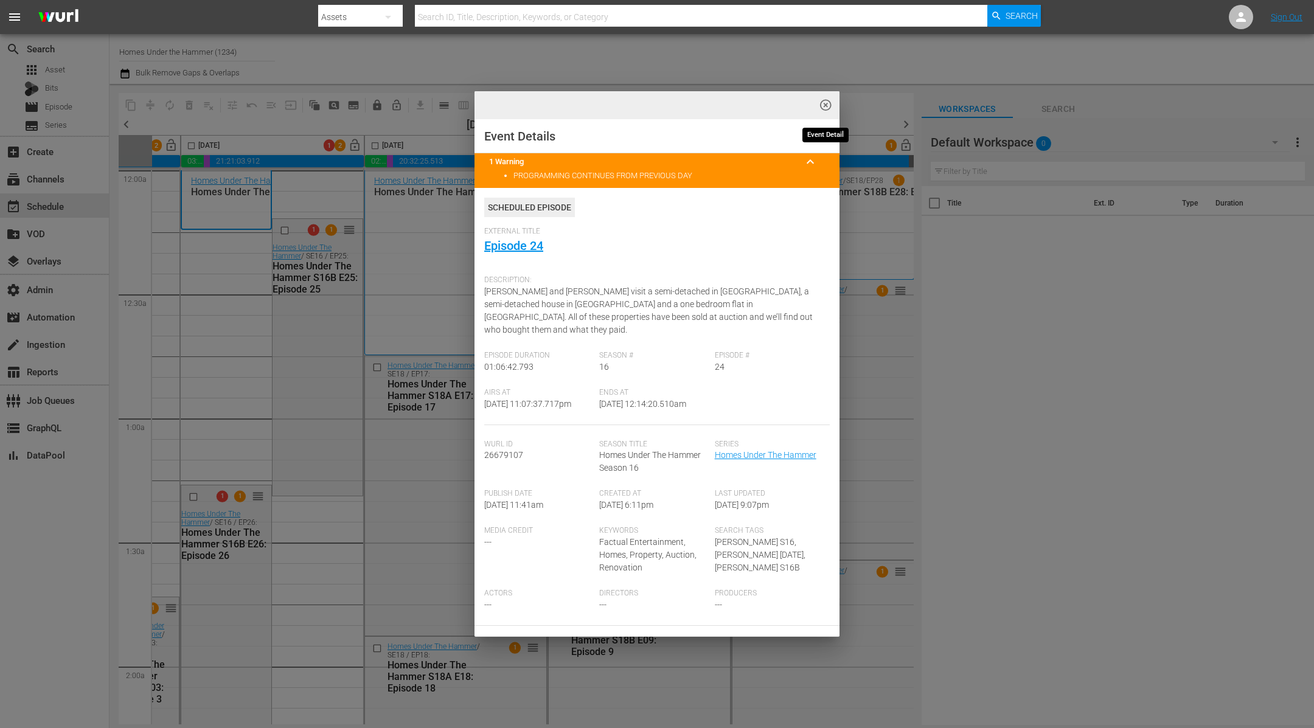
click at [825, 103] on span "highlight_off_icon" at bounding box center [826, 106] width 14 height 14
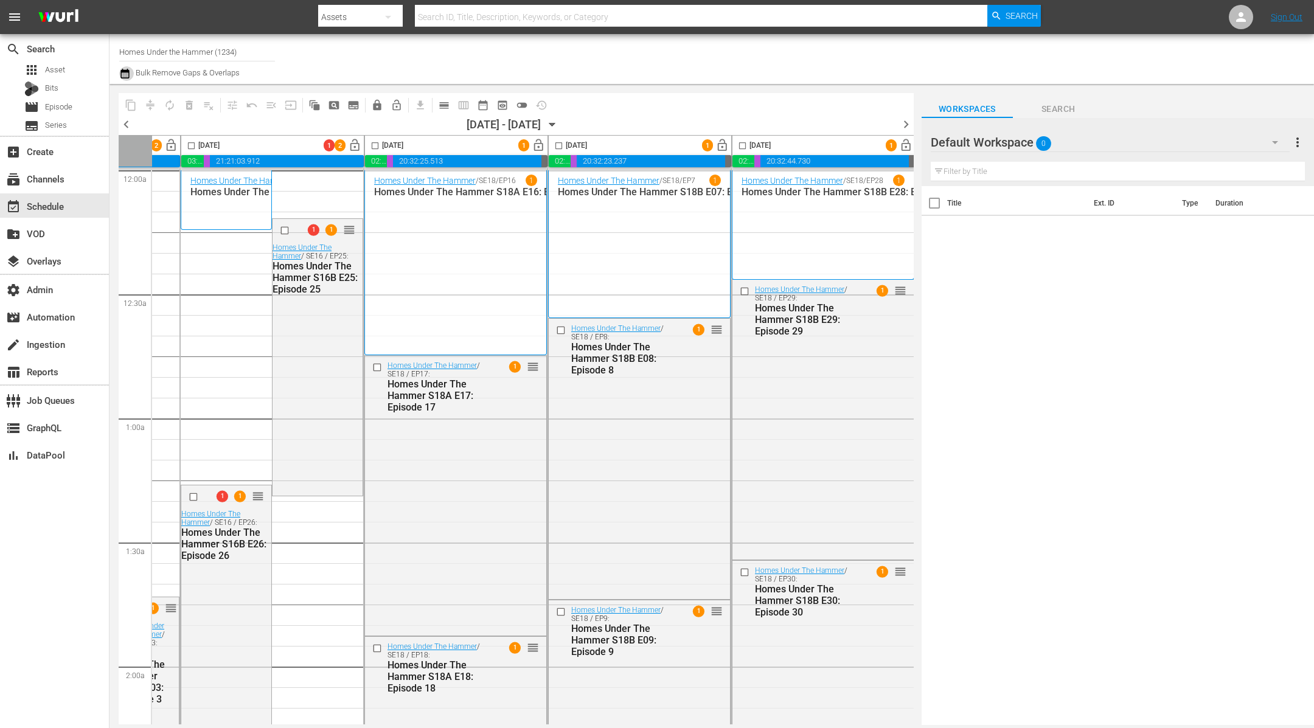
click at [126, 72] on icon "button" at bounding box center [125, 73] width 12 height 15
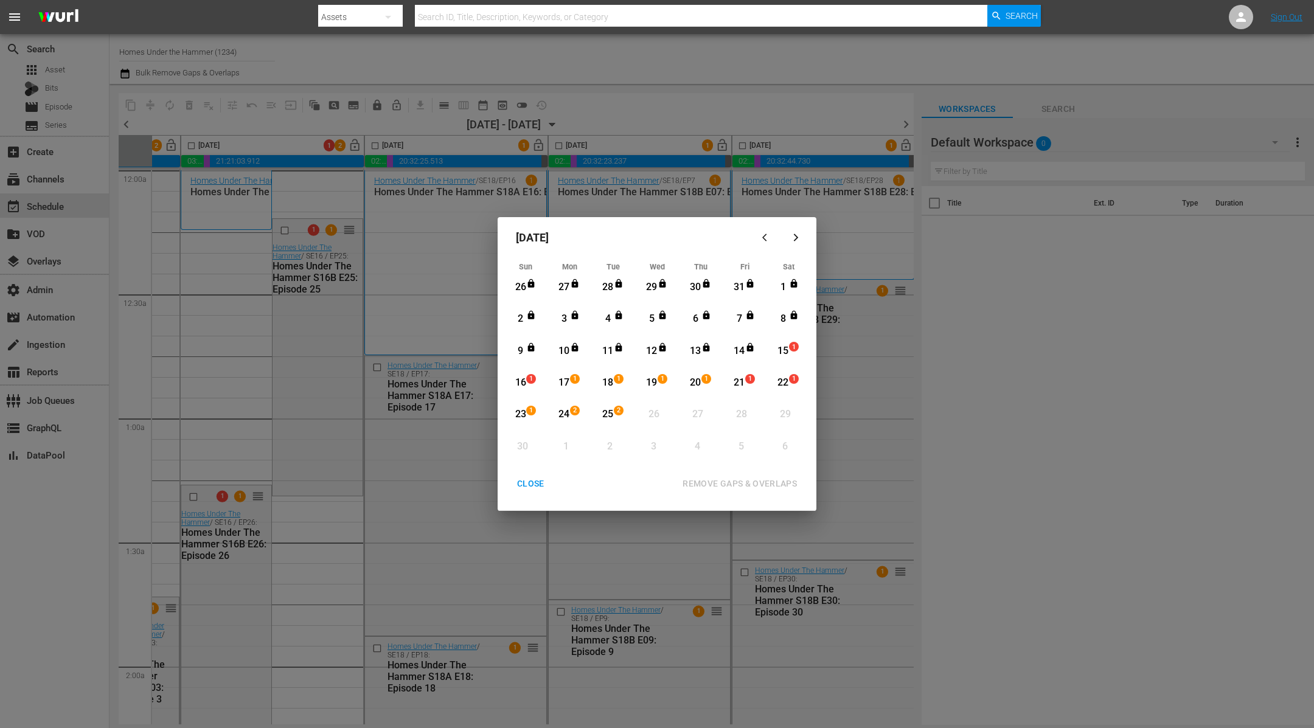
click at [519, 377] on div "16" at bounding box center [520, 383] width 15 height 14
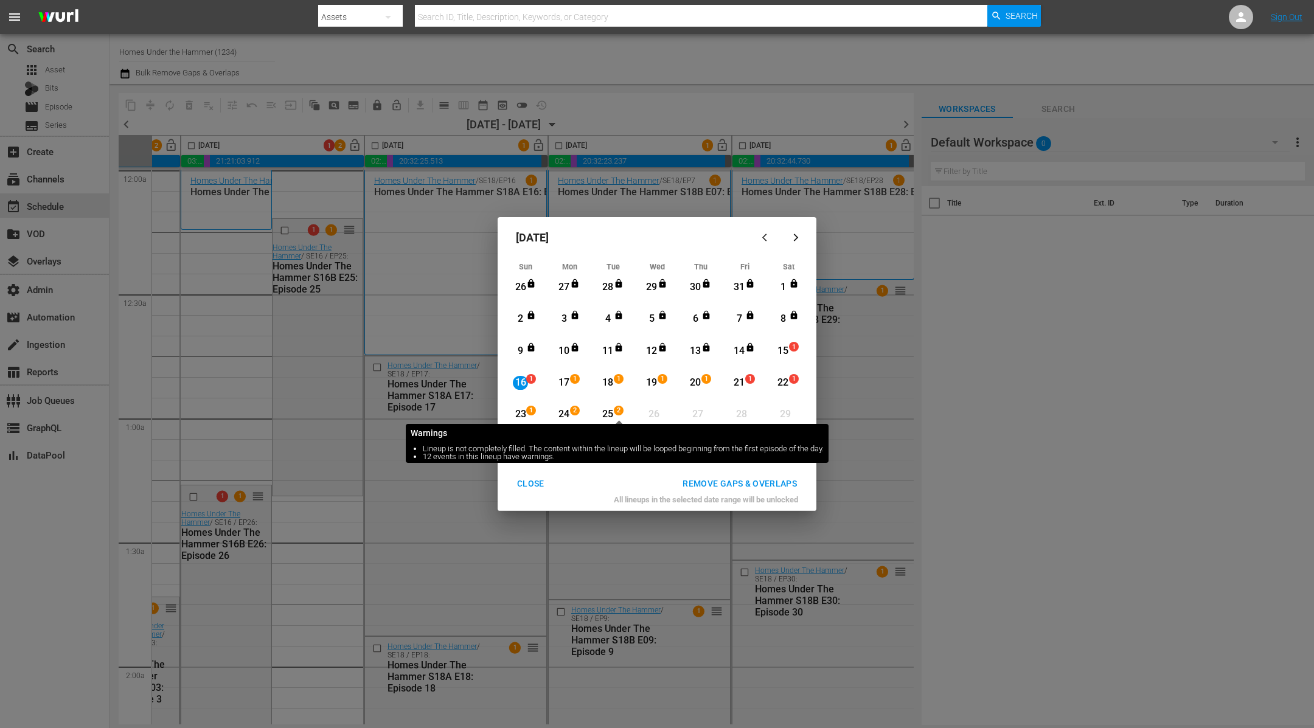
click at [615, 410] on span "2" at bounding box center [618, 411] width 9 height 10
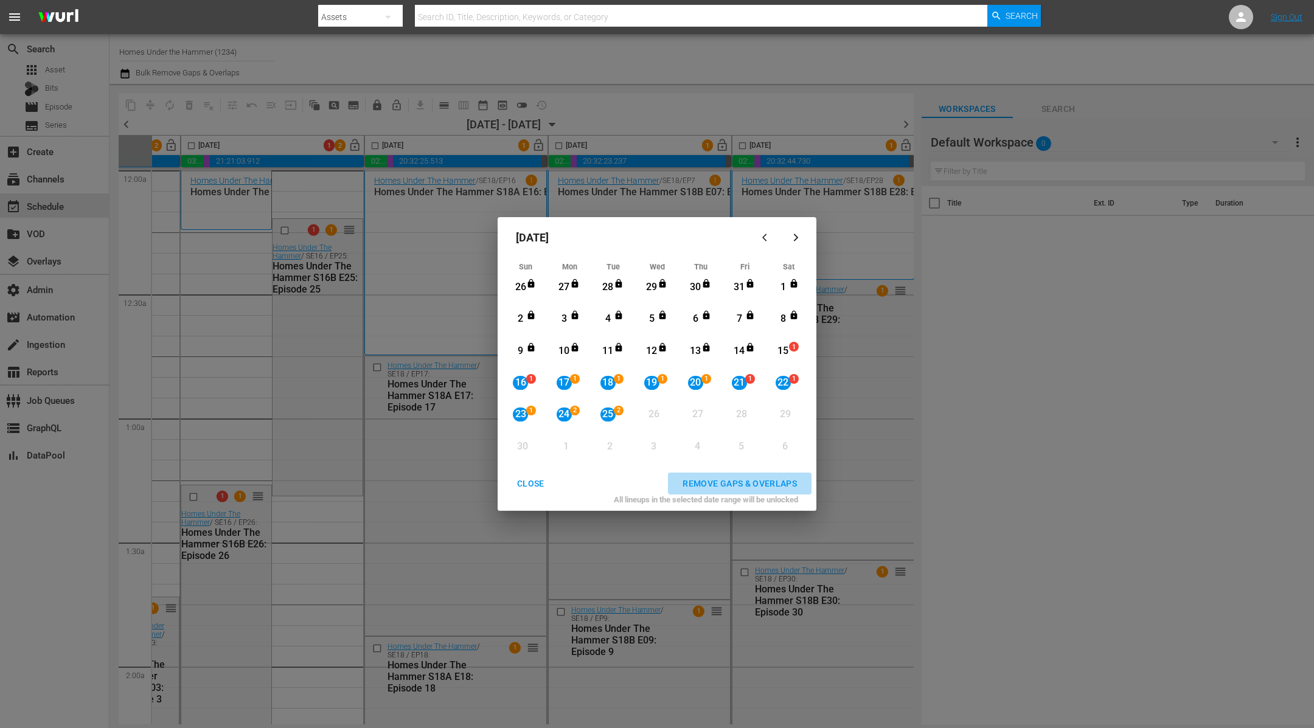
click at [787, 481] on div "REMOVE GAPS & OVERLAPS" at bounding box center [740, 483] width 134 height 15
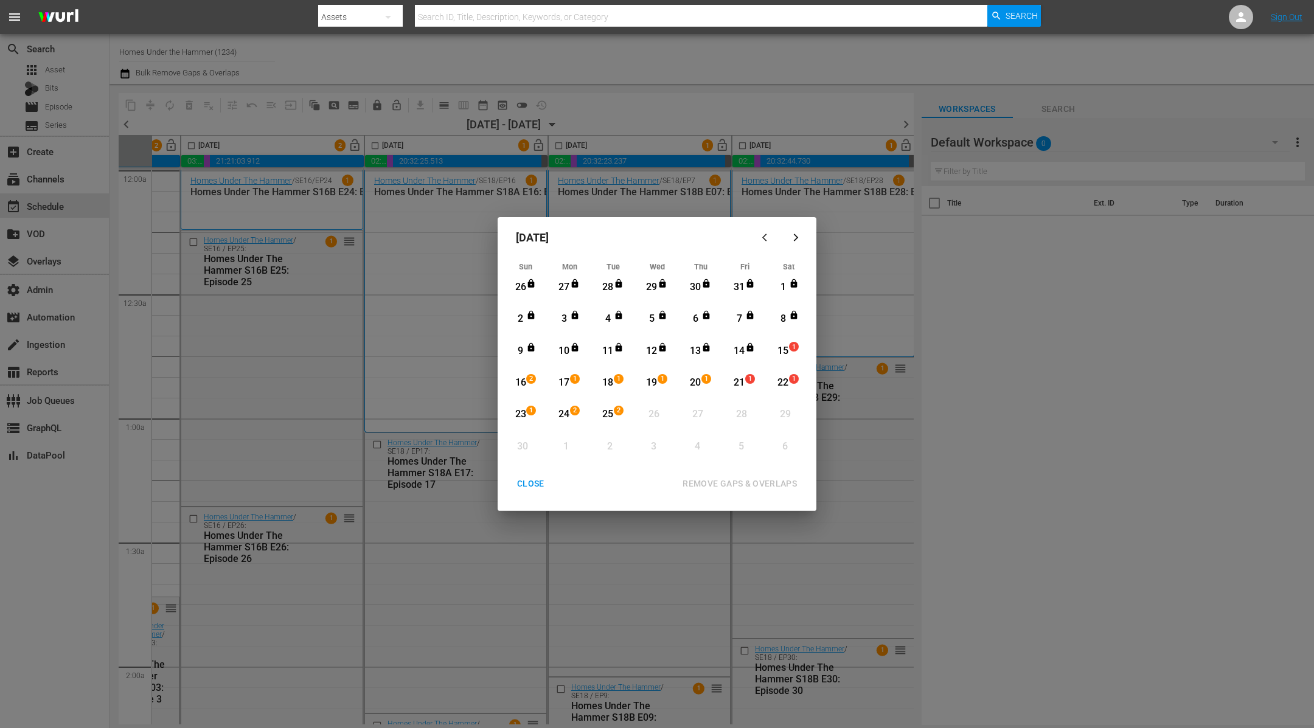
click at [535, 485] on div "CLOSE" at bounding box center [530, 483] width 47 height 15
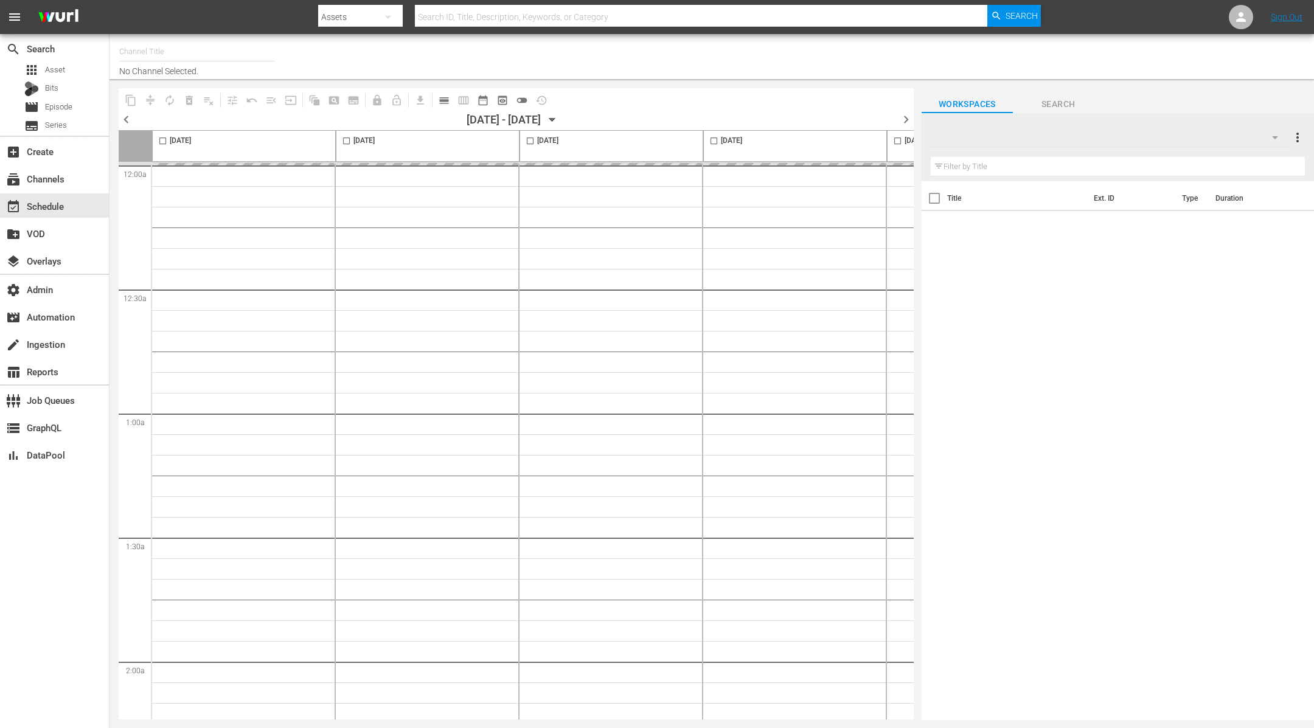
type input "Homes Under the Hammer (1234)"
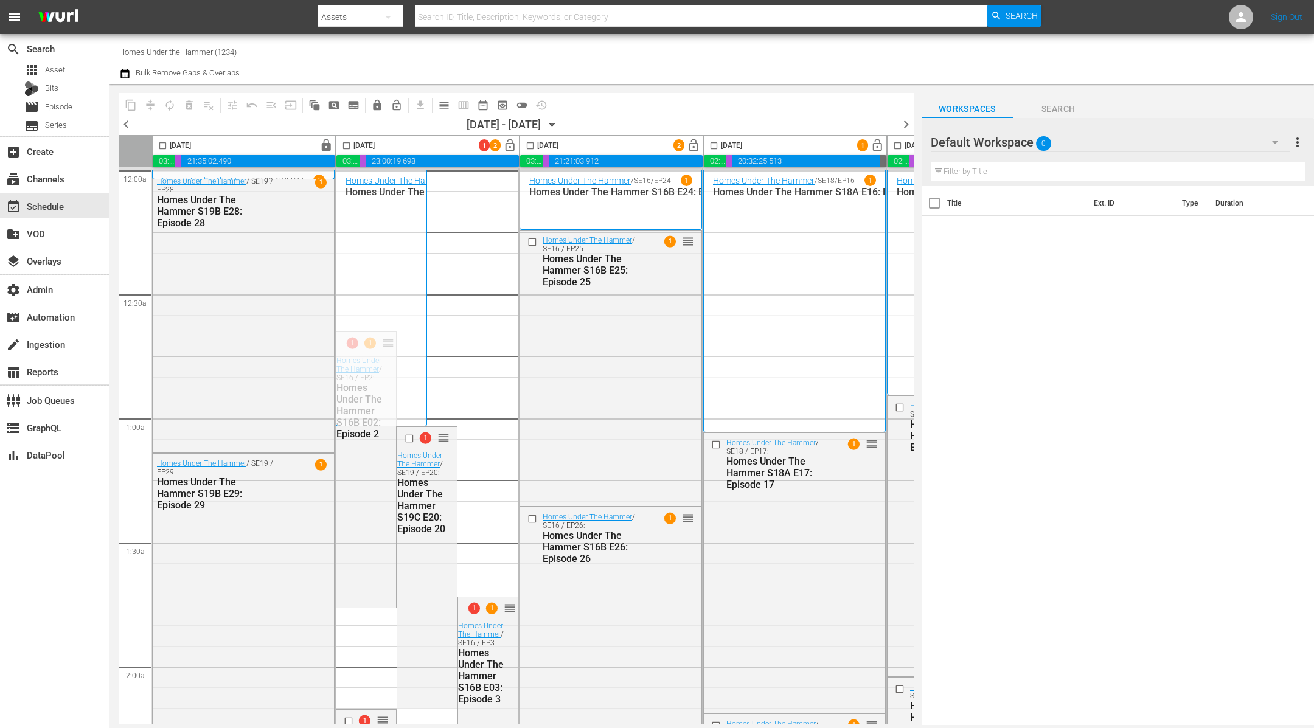
click at [124, 75] on icon "button" at bounding box center [125, 73] width 12 height 15
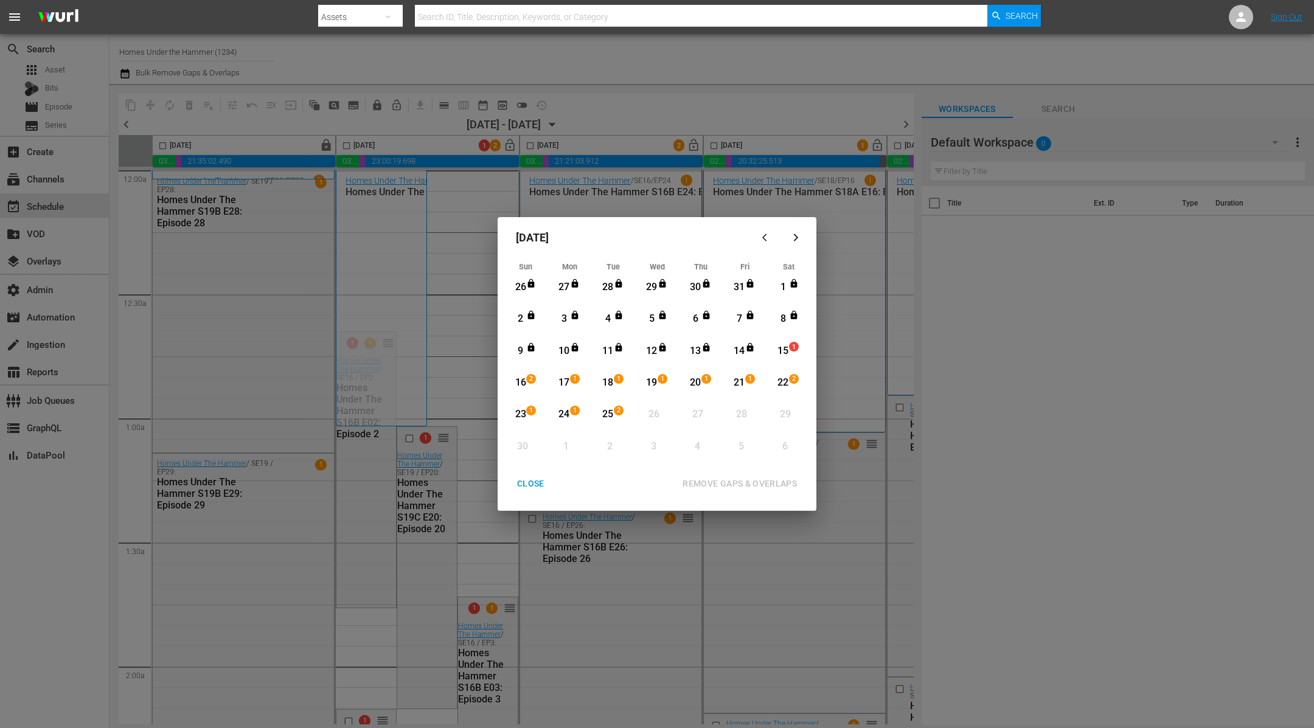
click at [786, 353] on div "15" at bounding box center [783, 351] width 15 height 14
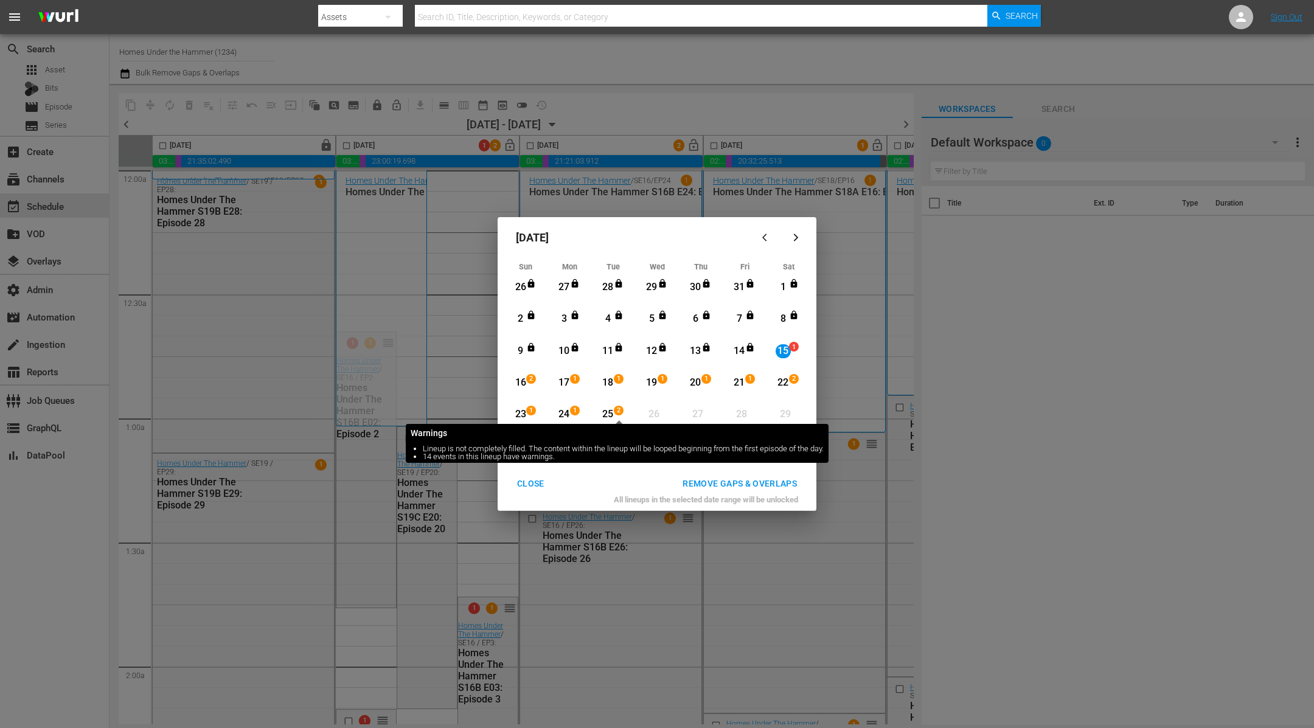
click at [616, 411] on span "2" at bounding box center [618, 411] width 9 height 10
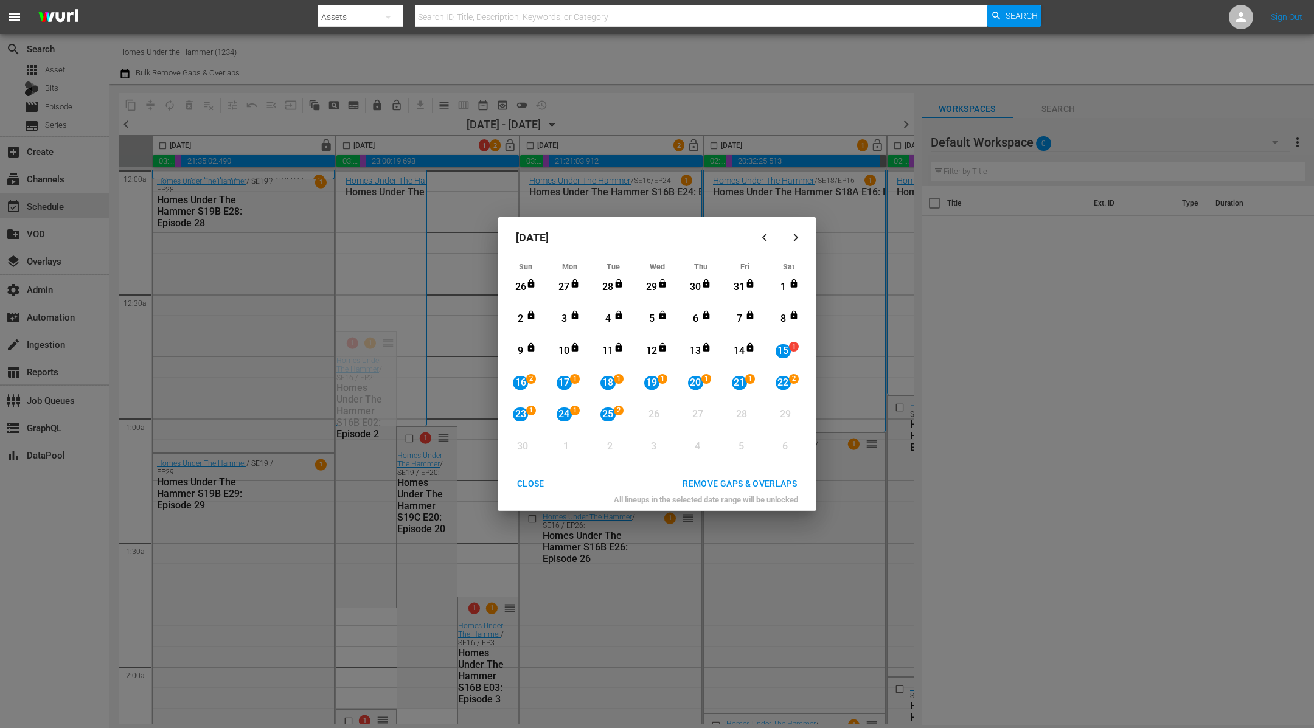
click at [723, 484] on div "REMOVE GAPS & OVERLAPS" at bounding box center [740, 483] width 134 height 15
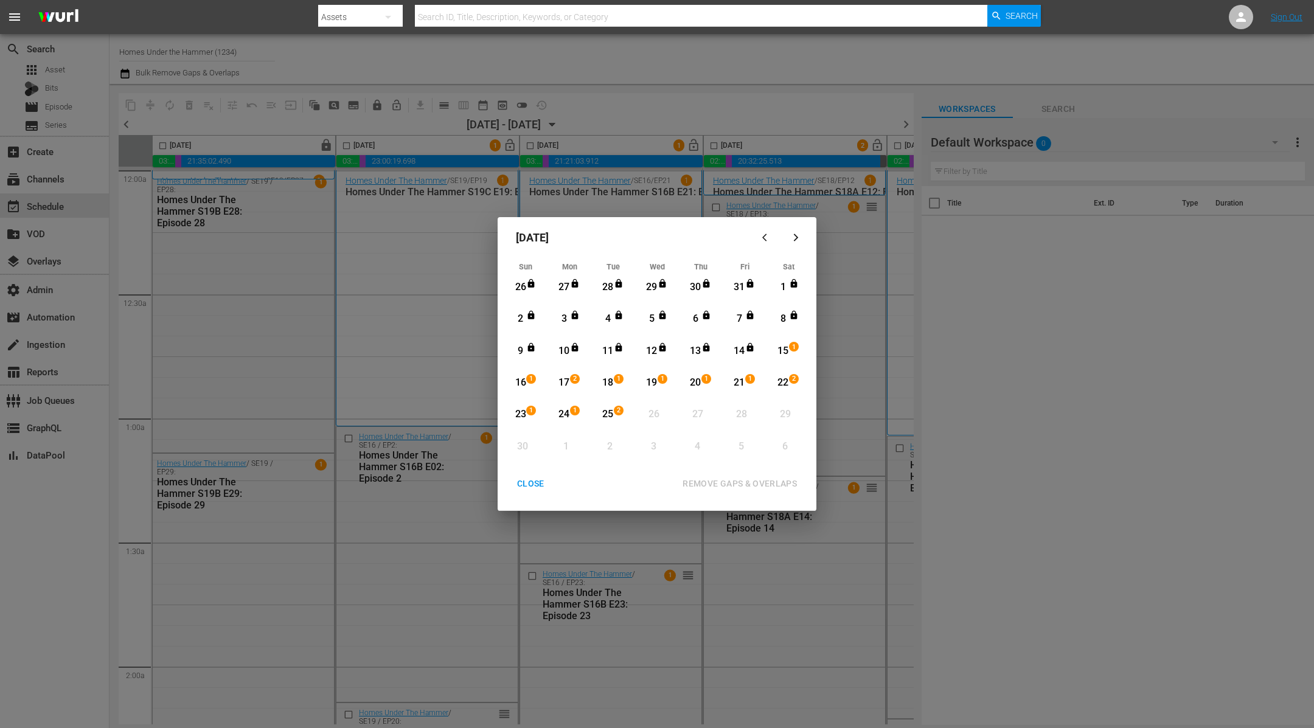
click at [534, 478] on div "CLOSE" at bounding box center [530, 483] width 47 height 15
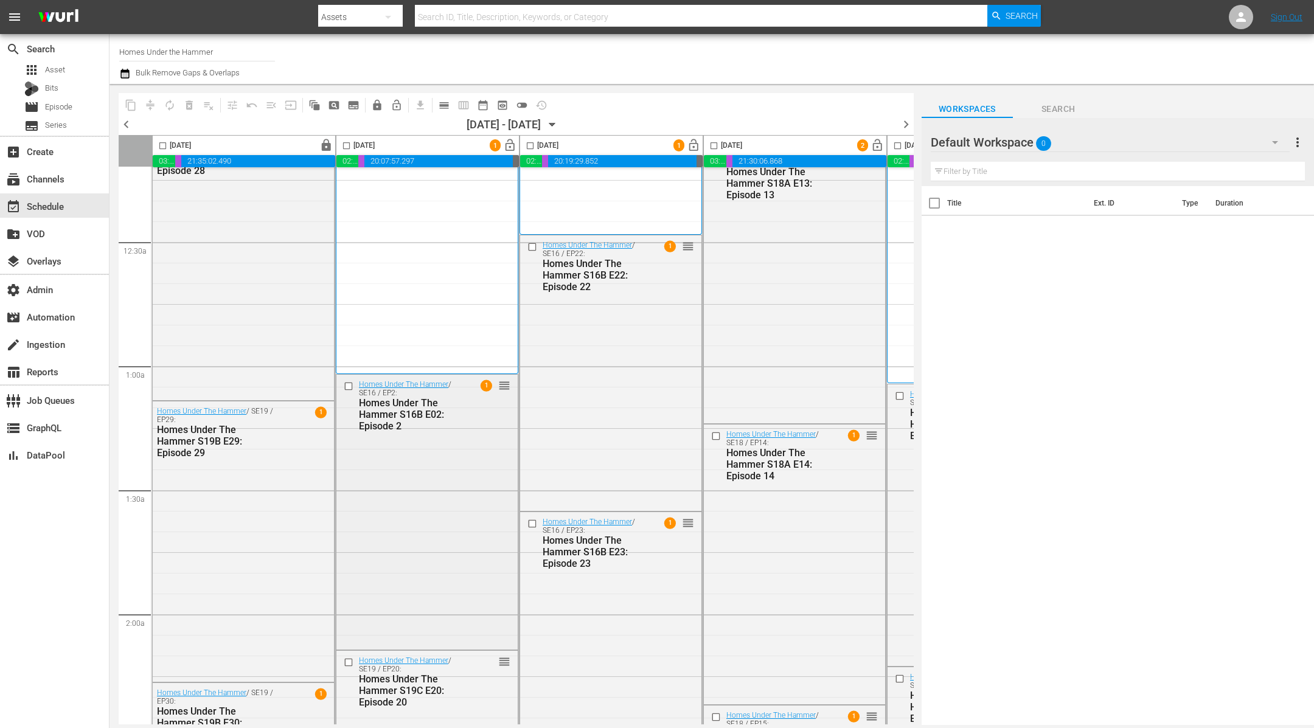
scroll to position [89, 0]
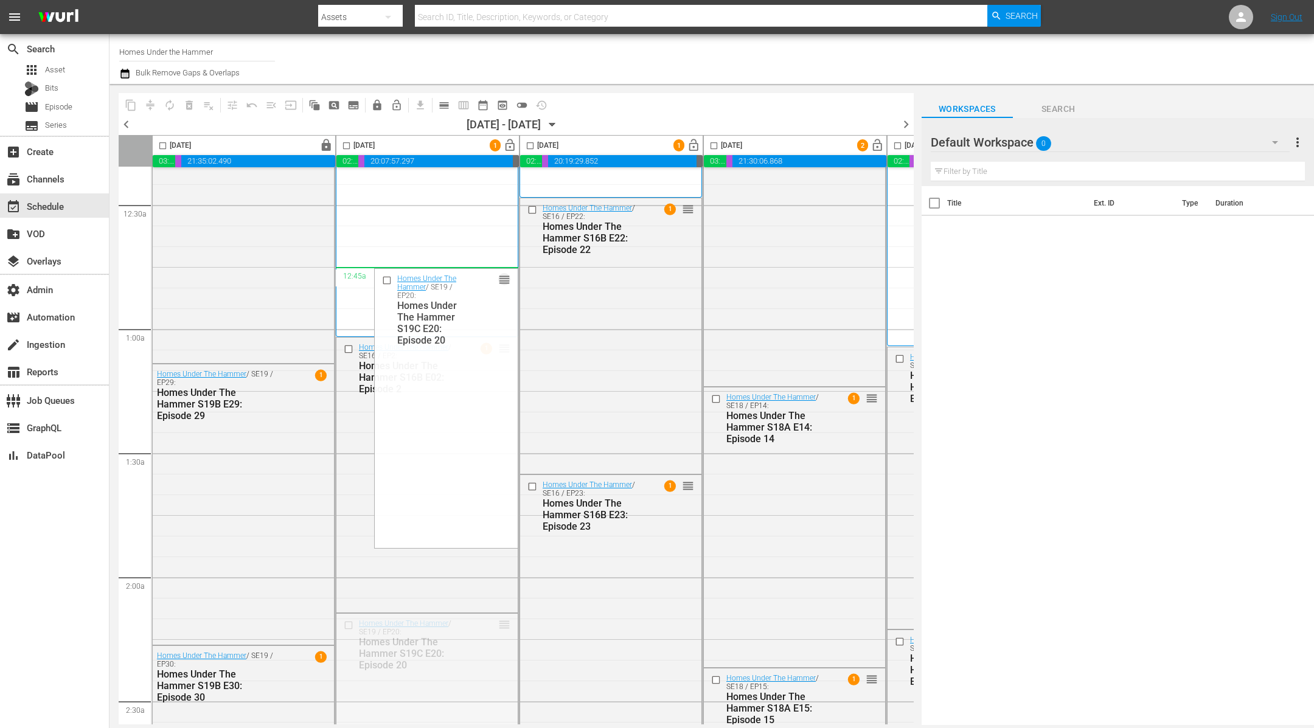
drag, startPoint x: 504, startPoint y: 626, endPoint x: 474, endPoint y: 277, distance: 350.5
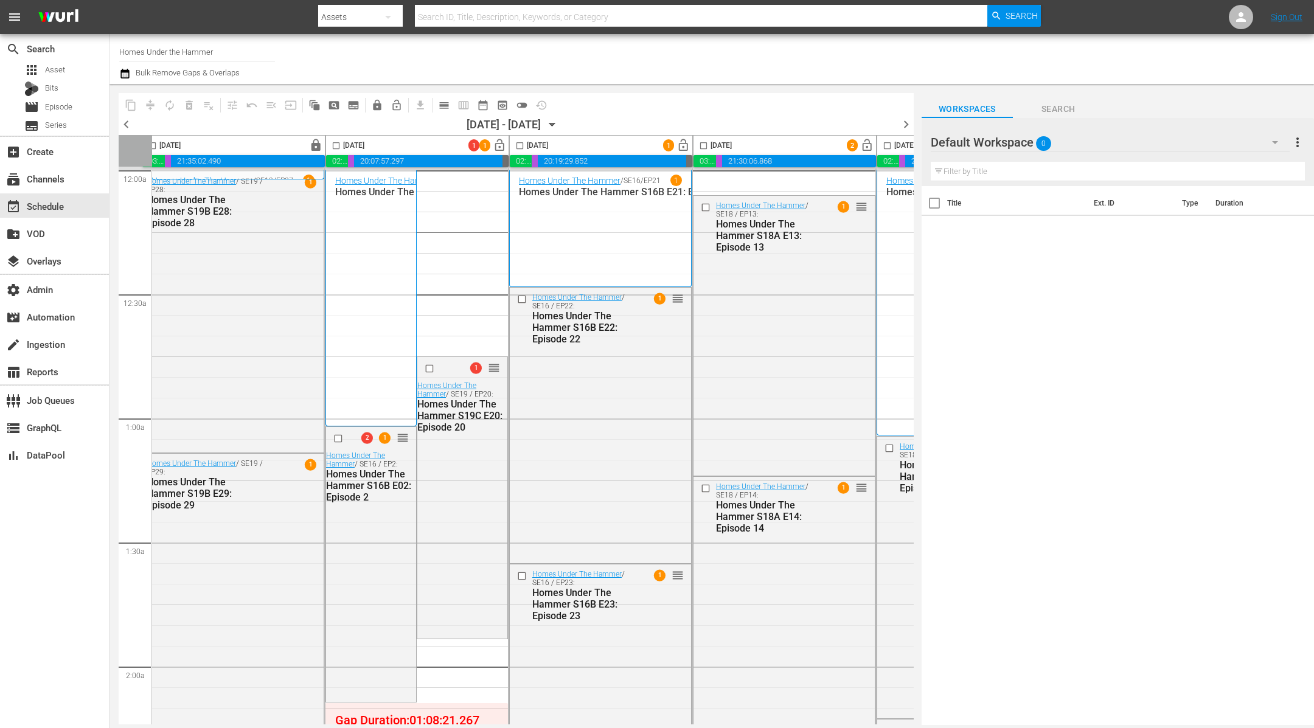
scroll to position [0, 0]
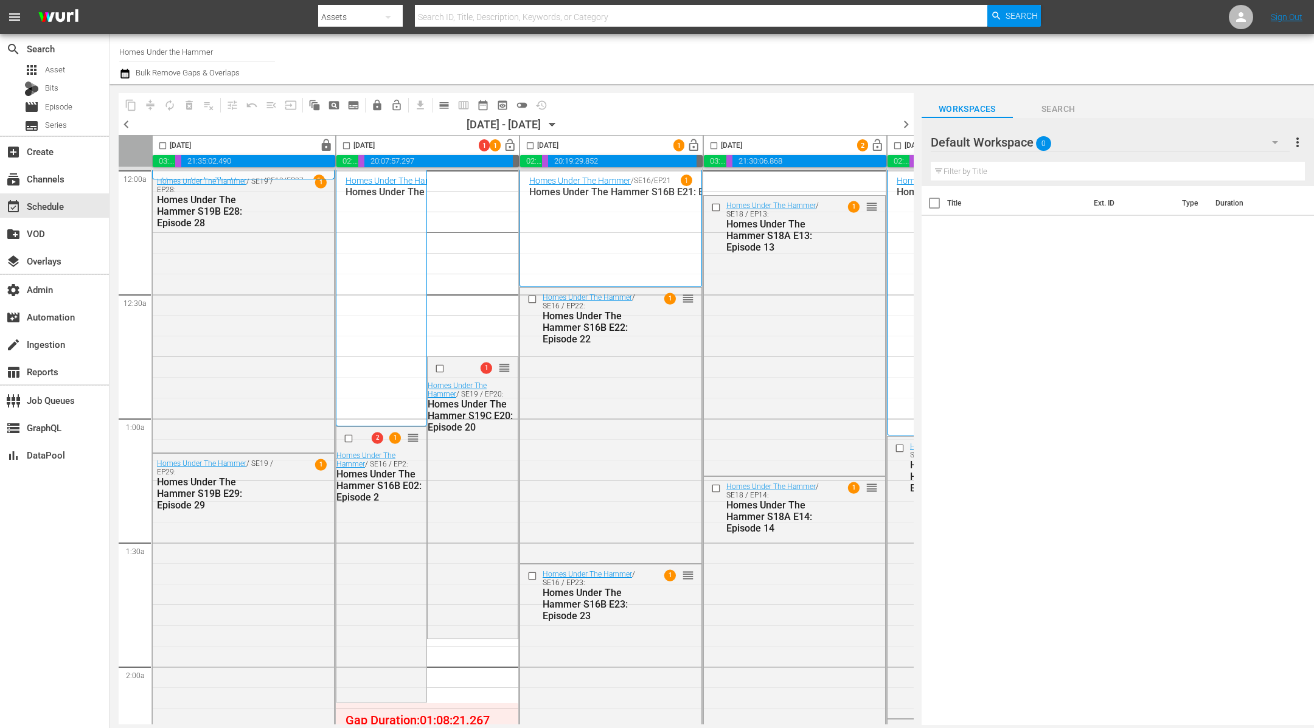
click at [1103, 147] on div "Default Workspace 0" at bounding box center [1111, 142] width 360 height 34
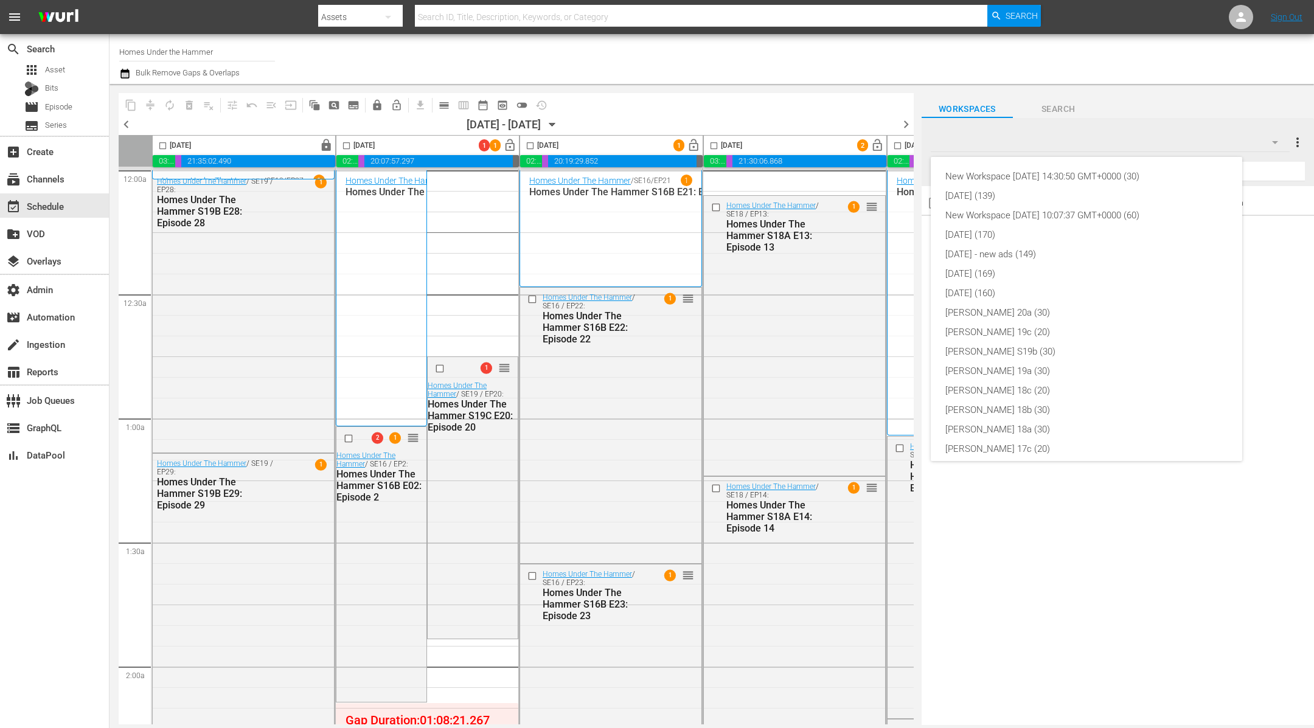
scroll to position [123, 0]
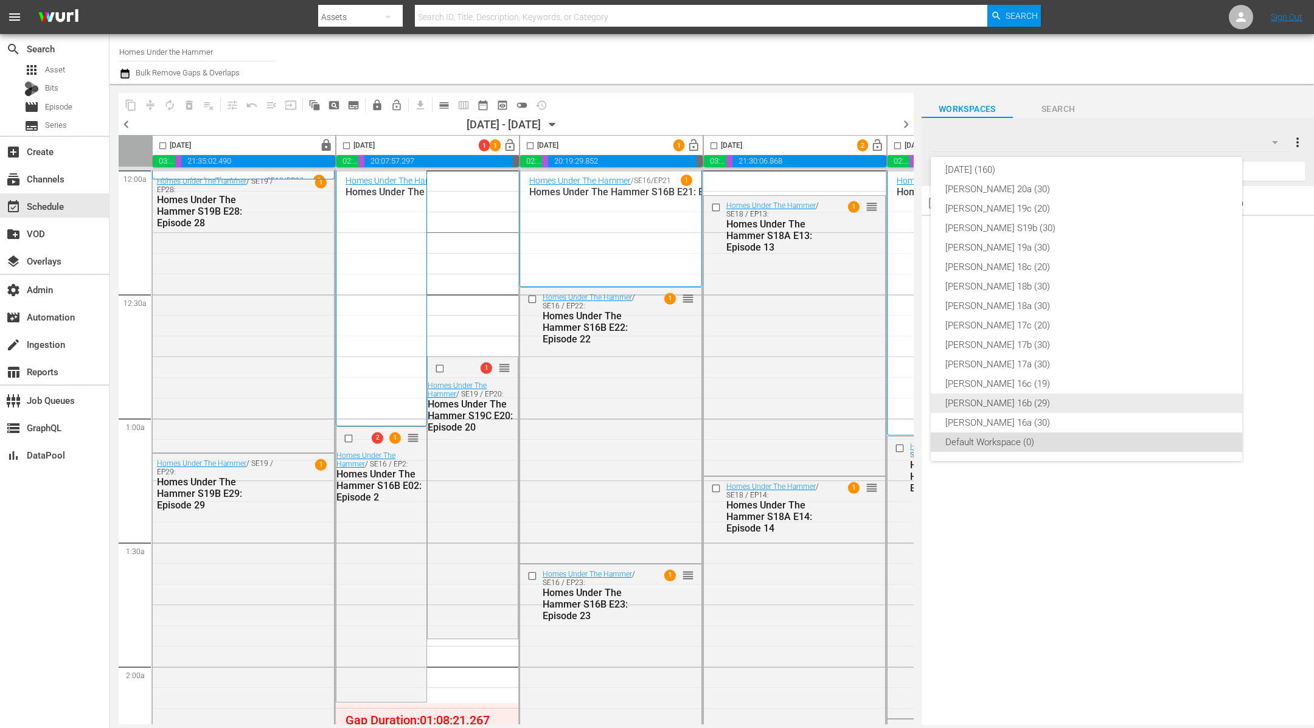
click at [1025, 401] on div "HUTH 16b (29)" at bounding box center [1086, 403] width 282 height 19
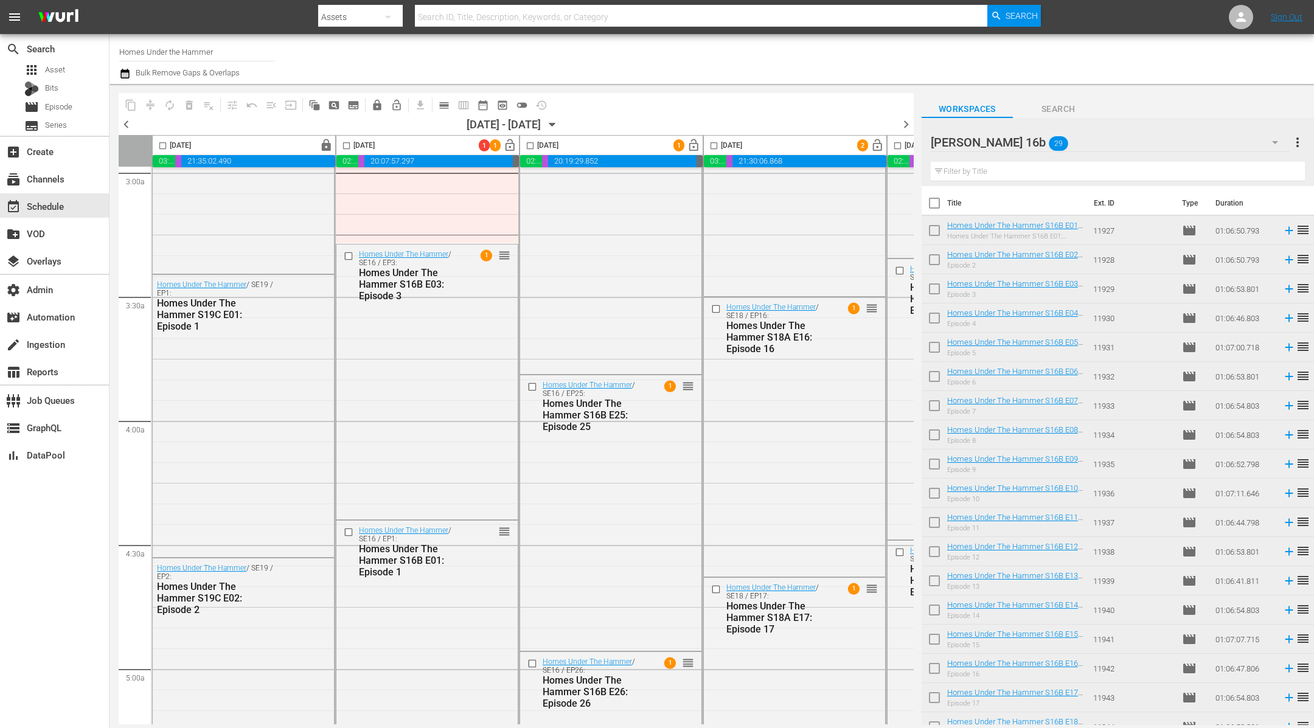
scroll to position [767, 0]
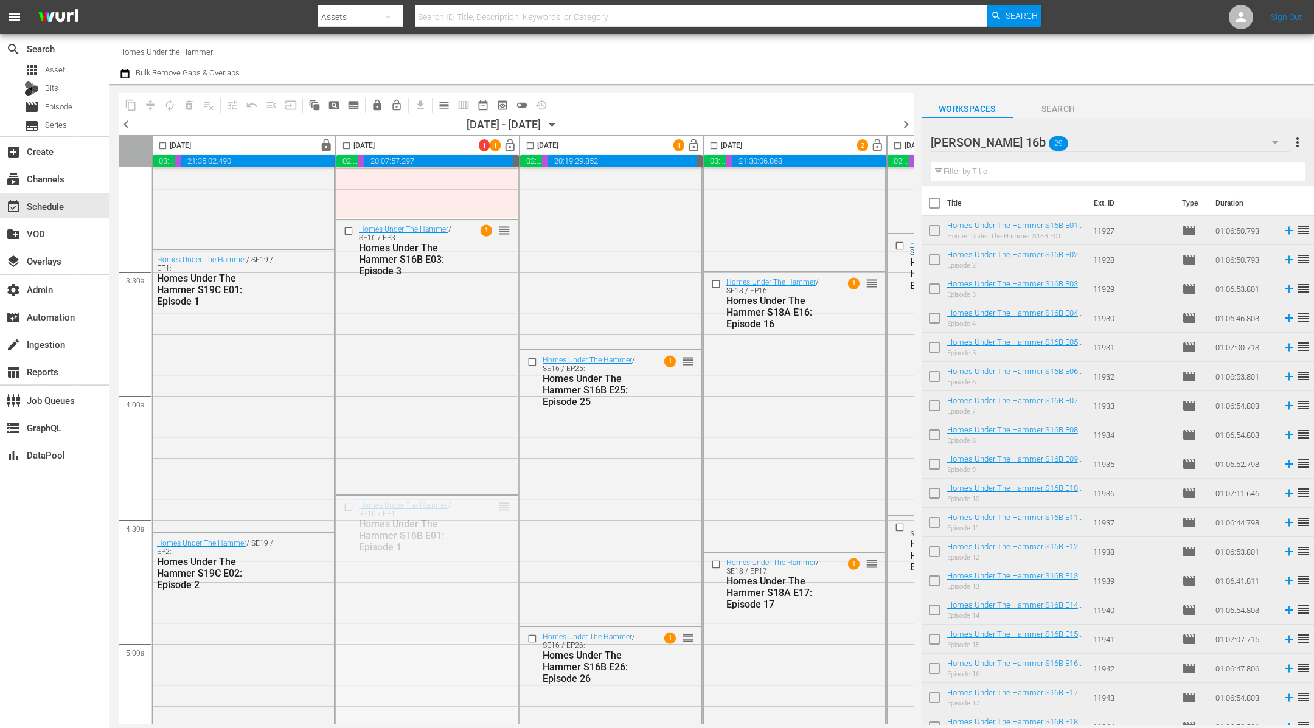
drag, startPoint x: 504, startPoint y: 504, endPoint x: 450, endPoint y: 178, distance: 330.5
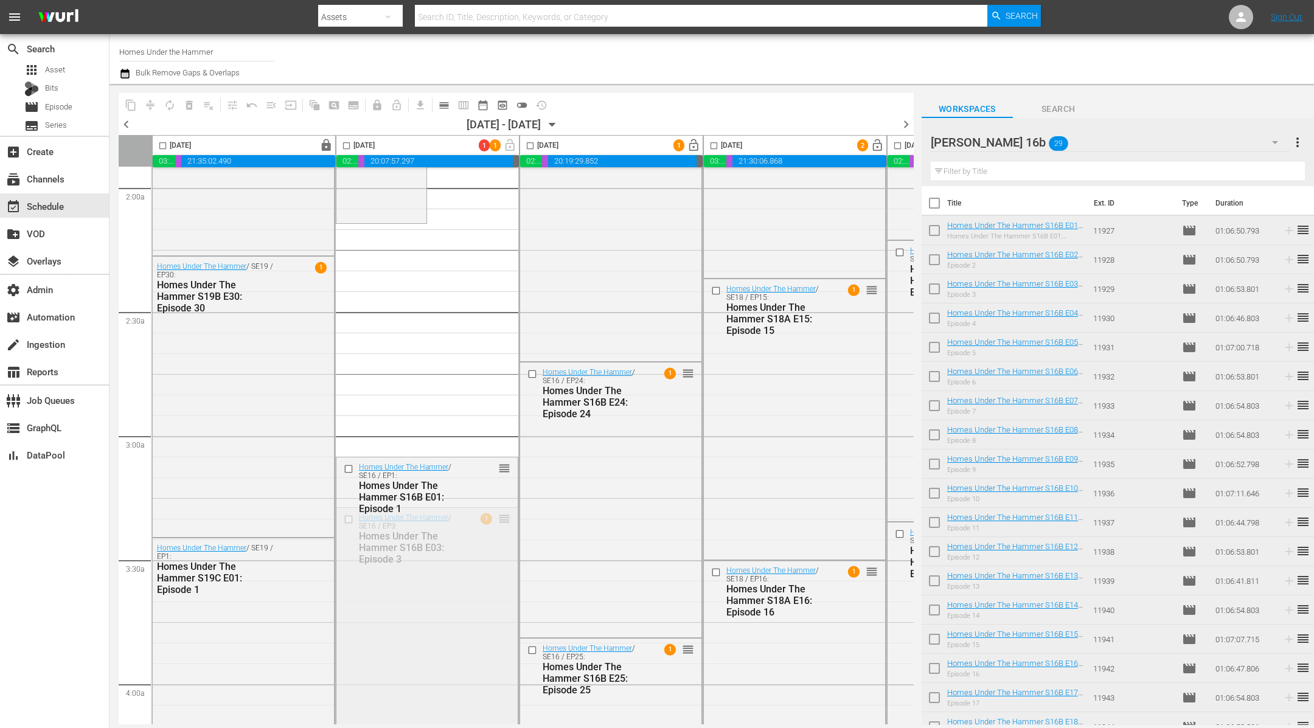
scroll to position [472, 0]
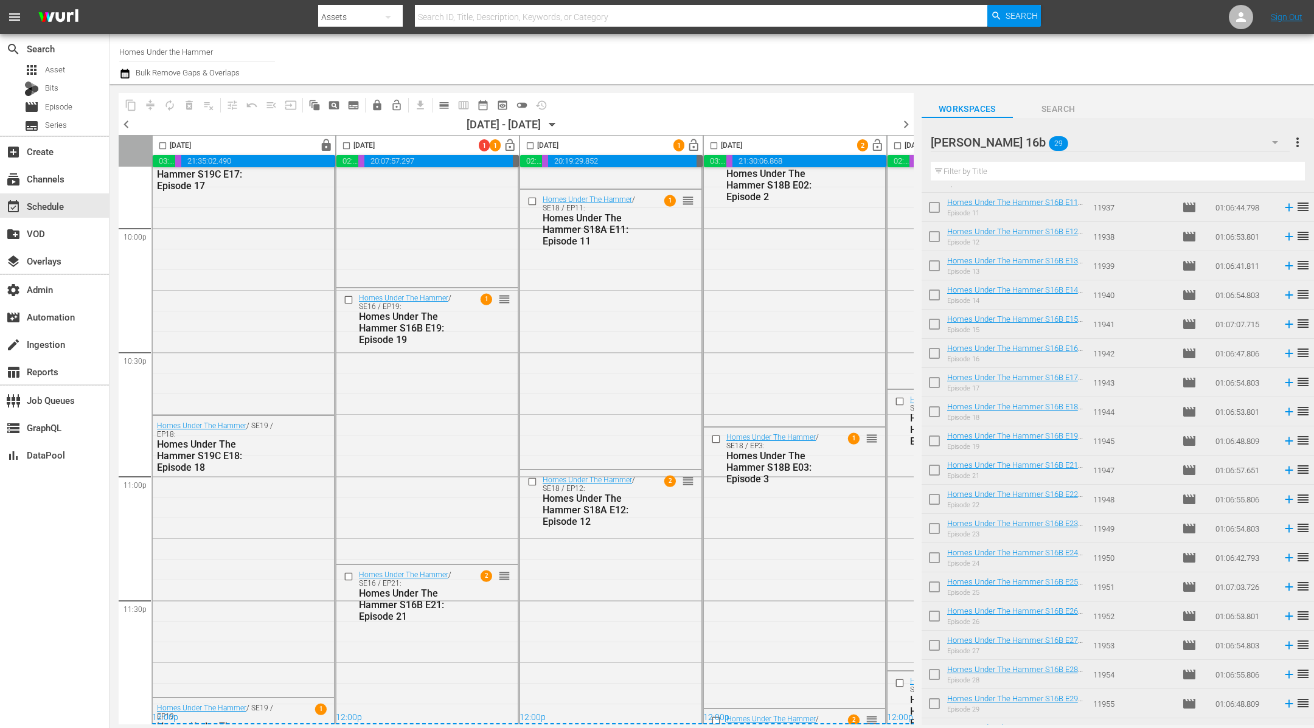
scroll to position [335, 0]
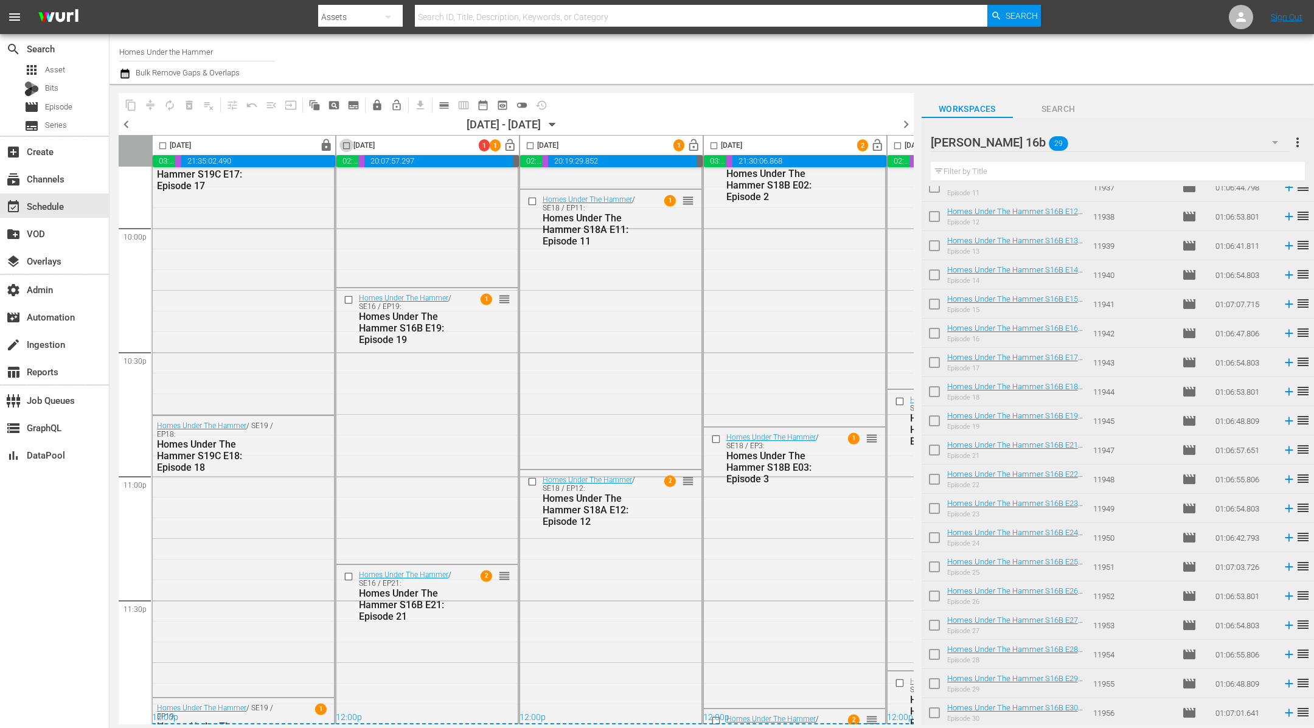
click at [345, 144] on input "checkbox" at bounding box center [346, 148] width 14 height 14
click at [151, 103] on span "compress" at bounding box center [150, 105] width 12 height 12
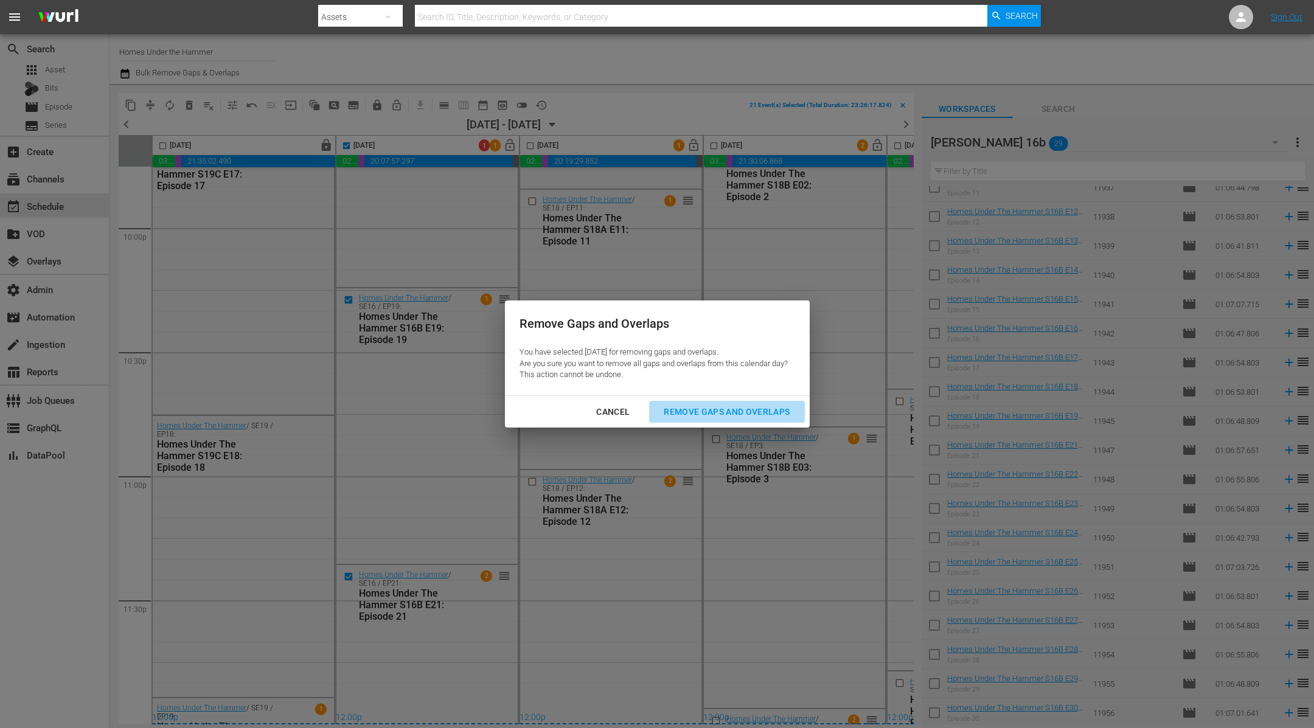
click at [779, 405] on div "Remove Gaps and Overlaps" at bounding box center [726, 412] width 145 height 15
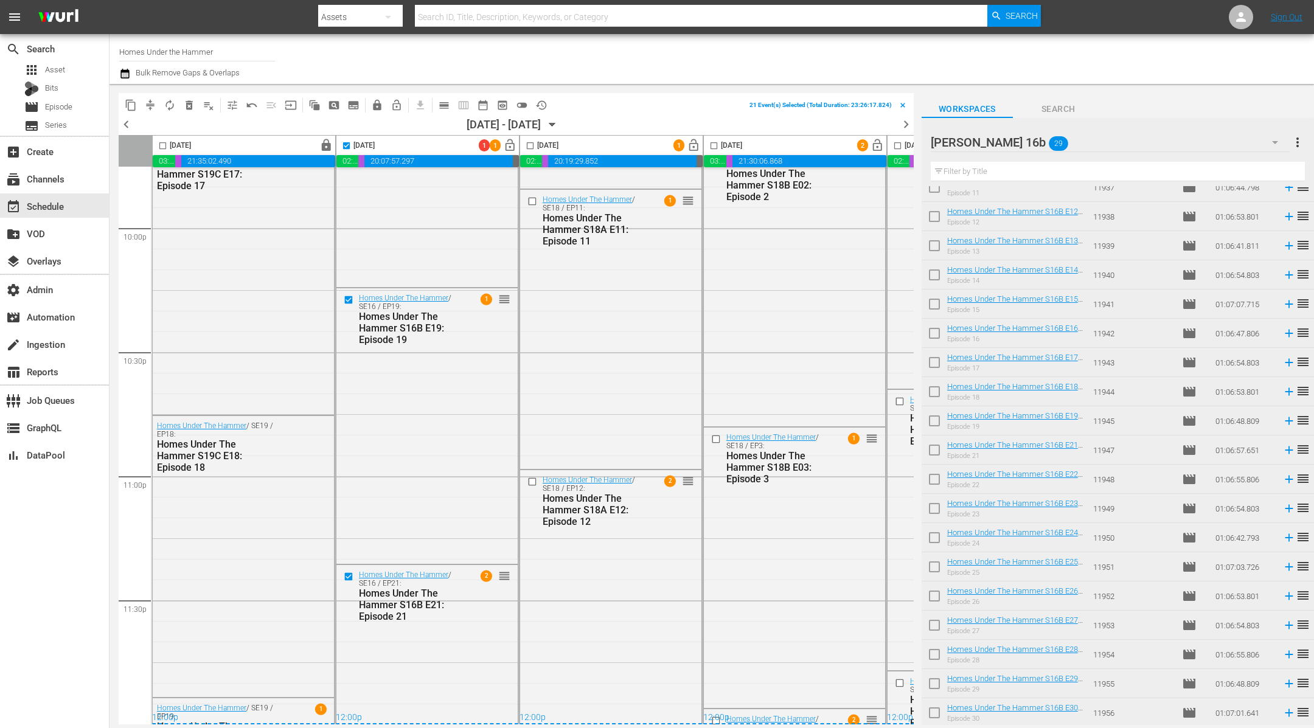
checkbox input "false"
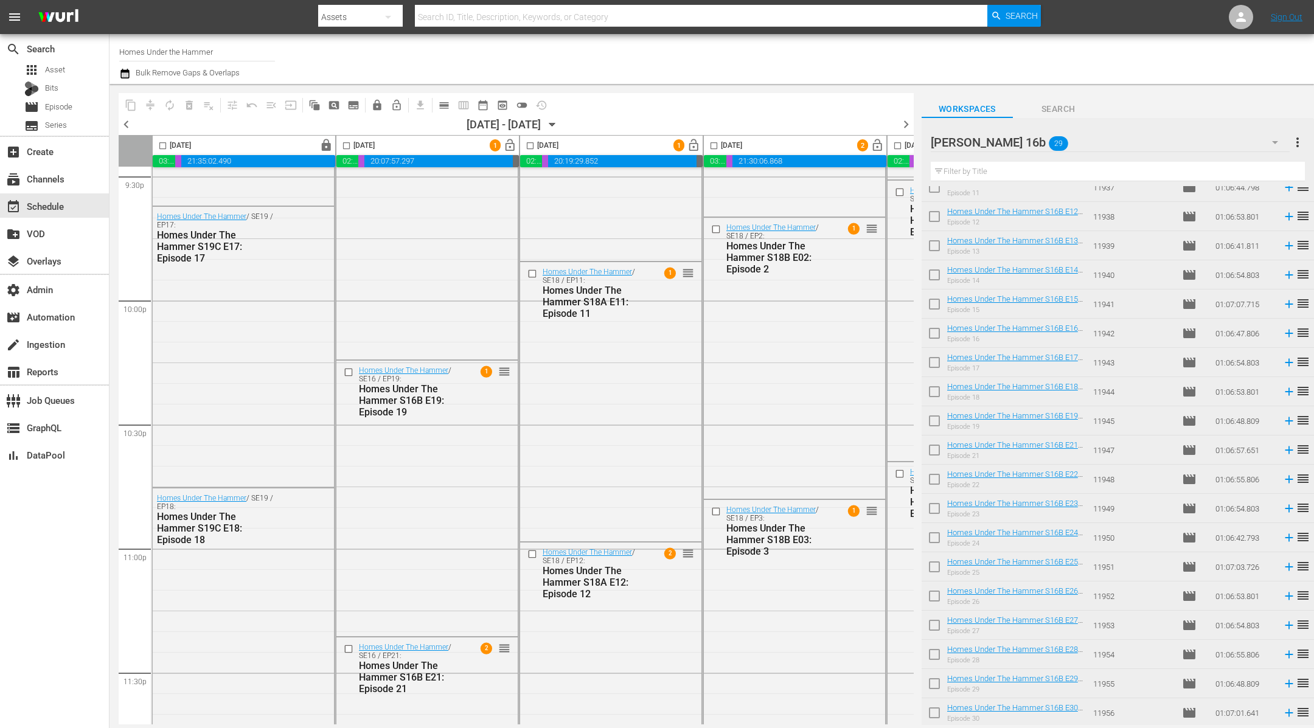
scroll to position [5407, 0]
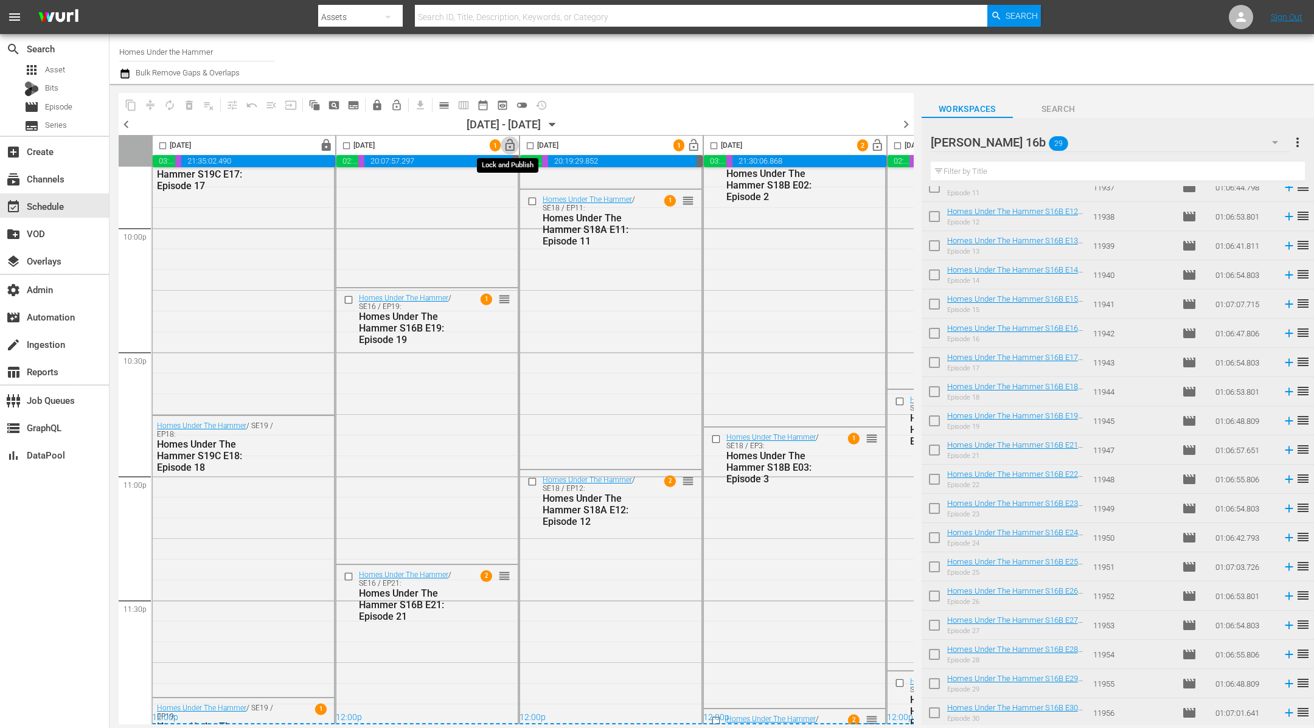
click at [507, 142] on span "lock_open" at bounding box center [510, 146] width 14 height 14
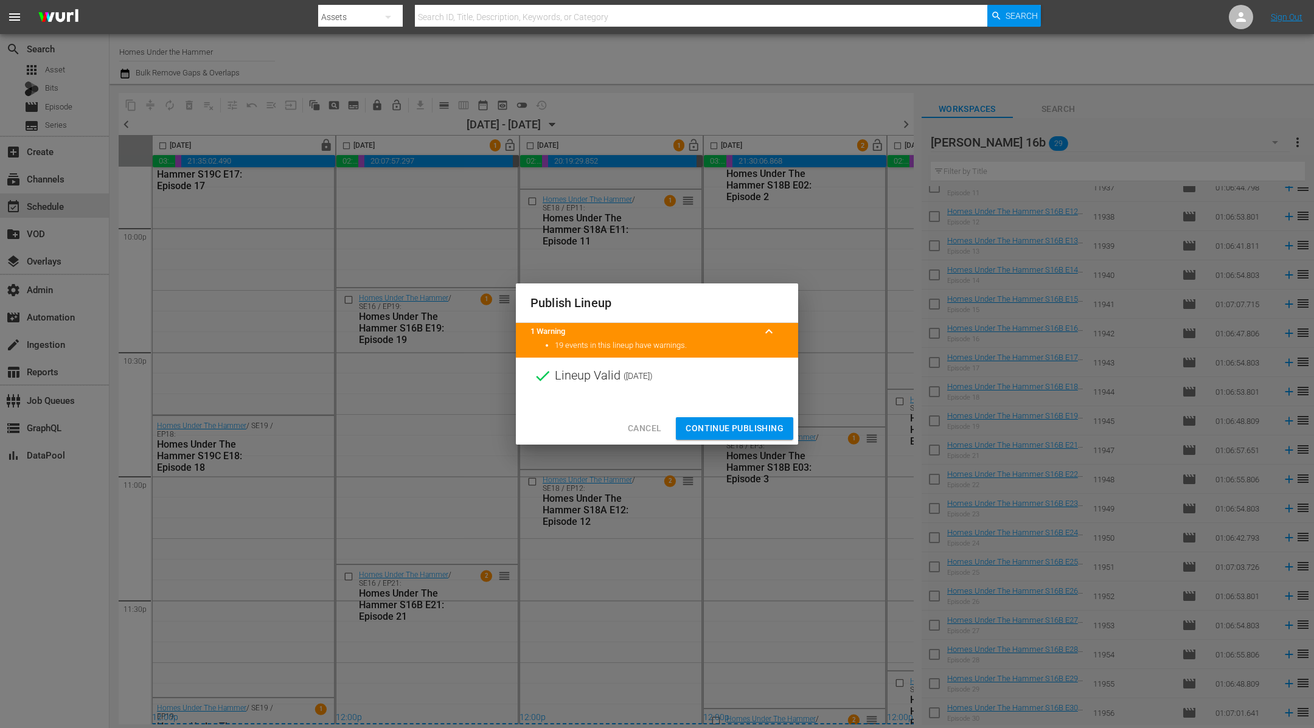
click at [759, 426] on span "Continue Publishing" at bounding box center [735, 428] width 98 height 15
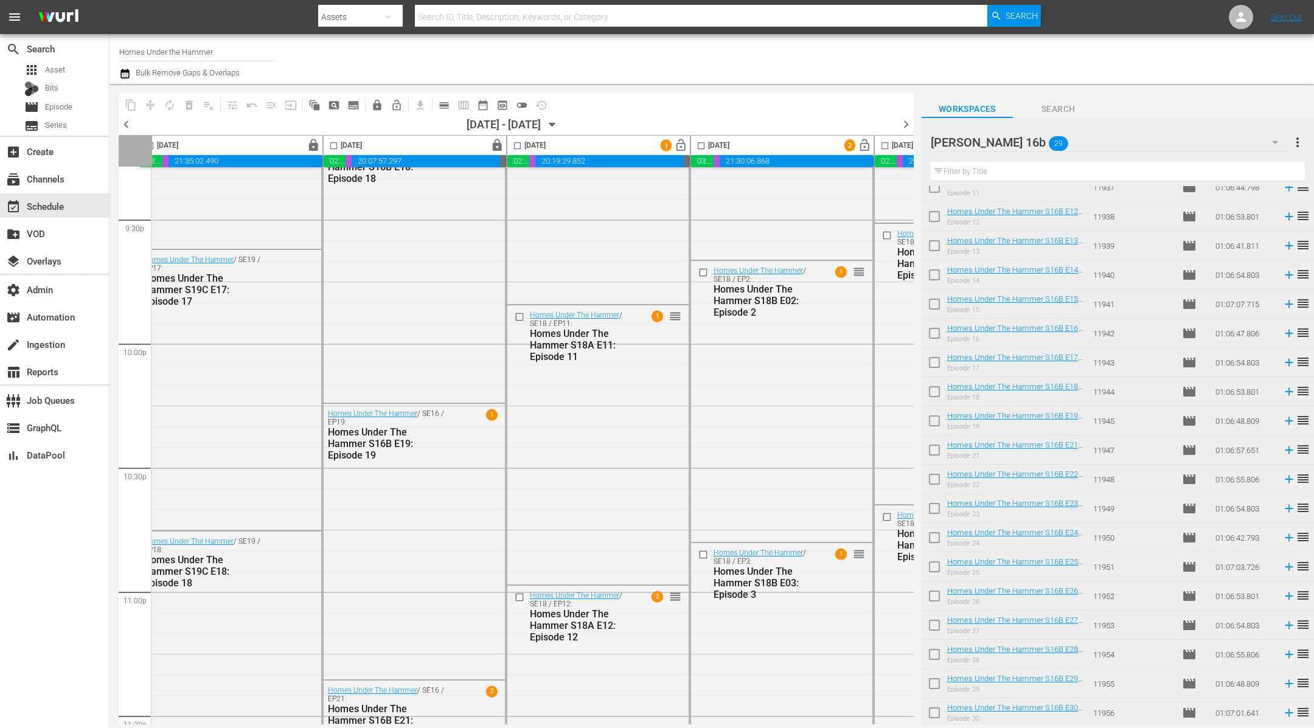
scroll to position [5407, 13]
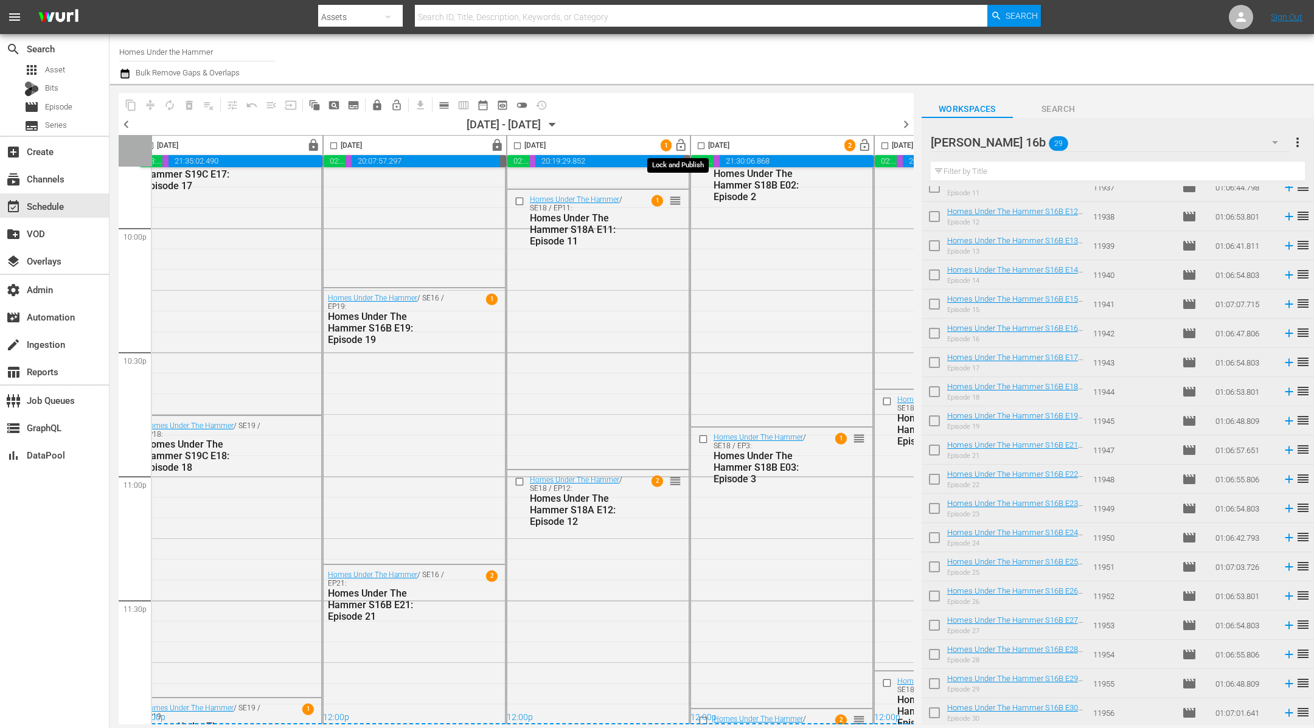
click at [681, 144] on span "lock_open" at bounding box center [681, 146] width 14 height 14
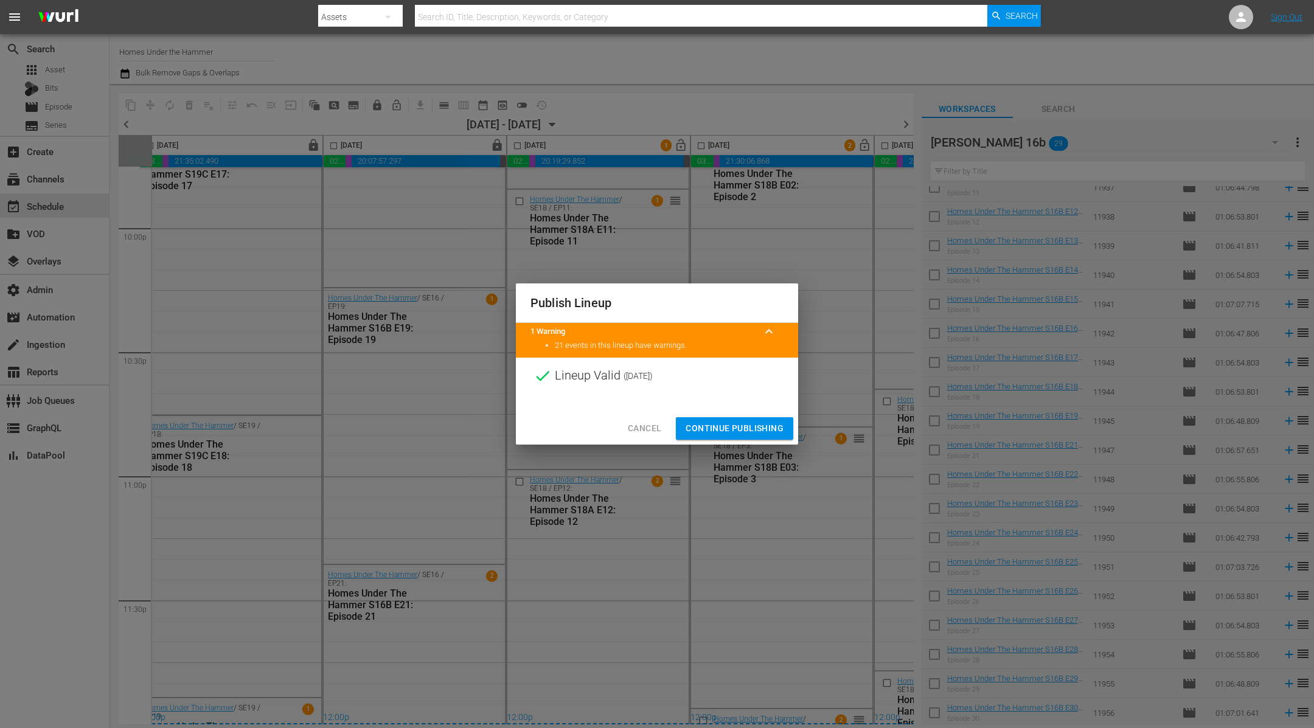
click at [746, 427] on span "Continue Publishing" at bounding box center [735, 428] width 98 height 15
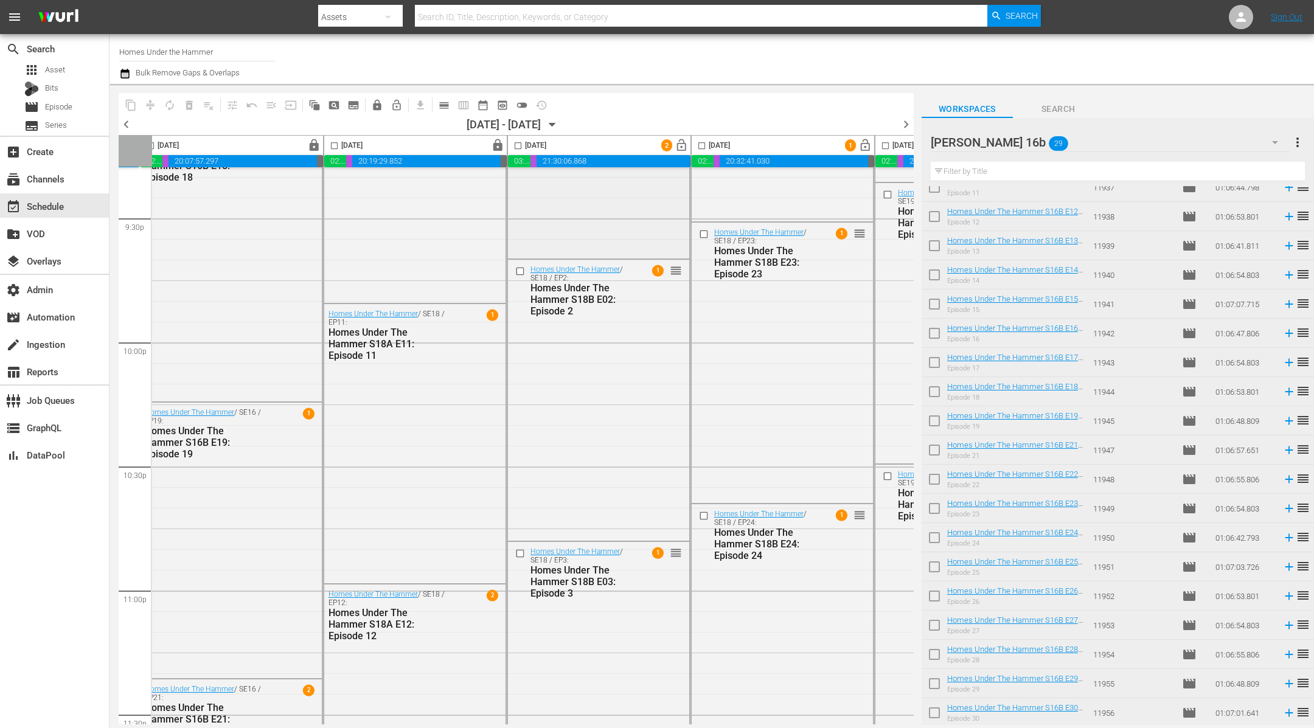
scroll to position [5407, 196]
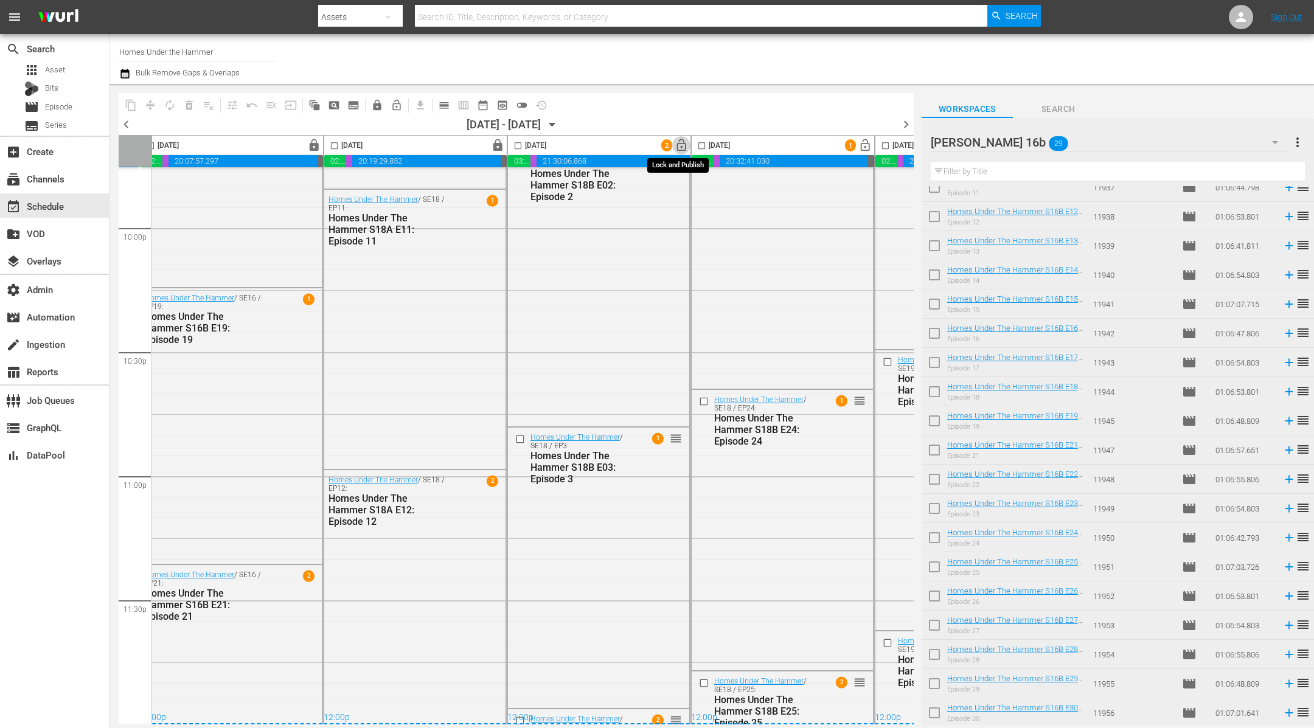
click at [679, 144] on span "lock_open" at bounding box center [682, 146] width 14 height 14
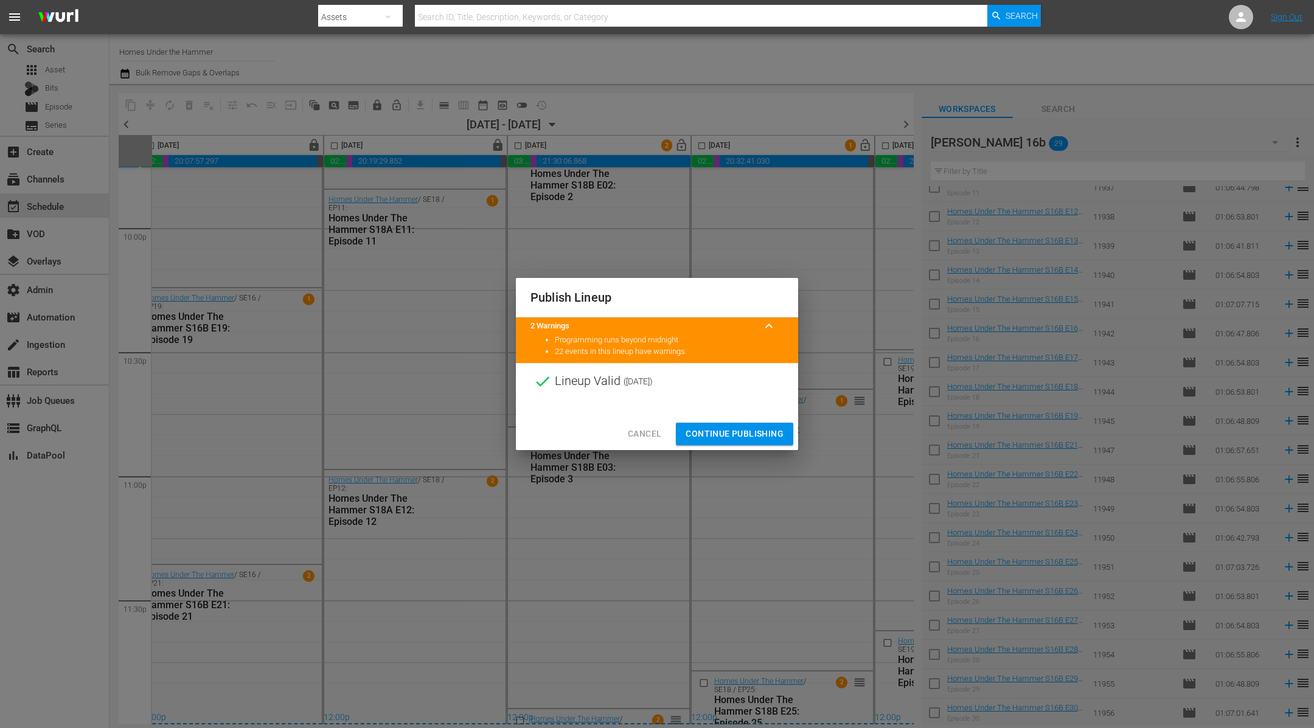
click at [760, 434] on span "Continue Publishing" at bounding box center [735, 433] width 98 height 15
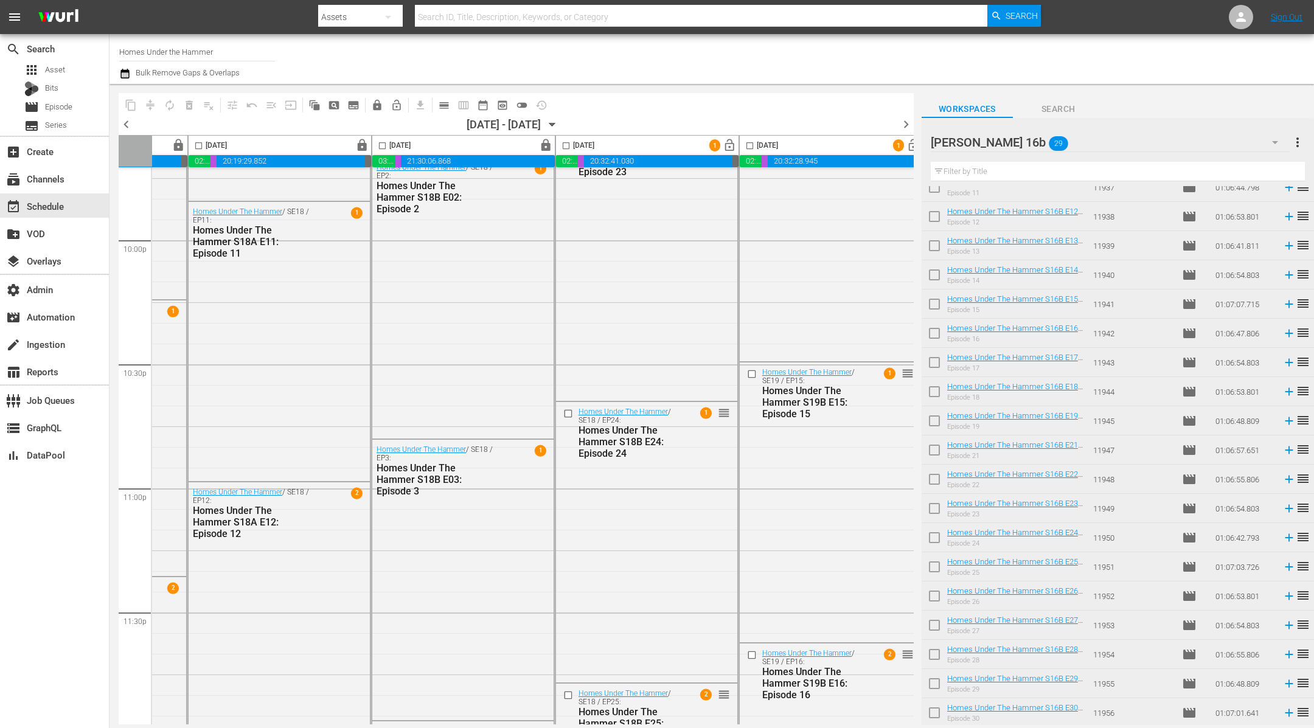
scroll to position [5407, 332]
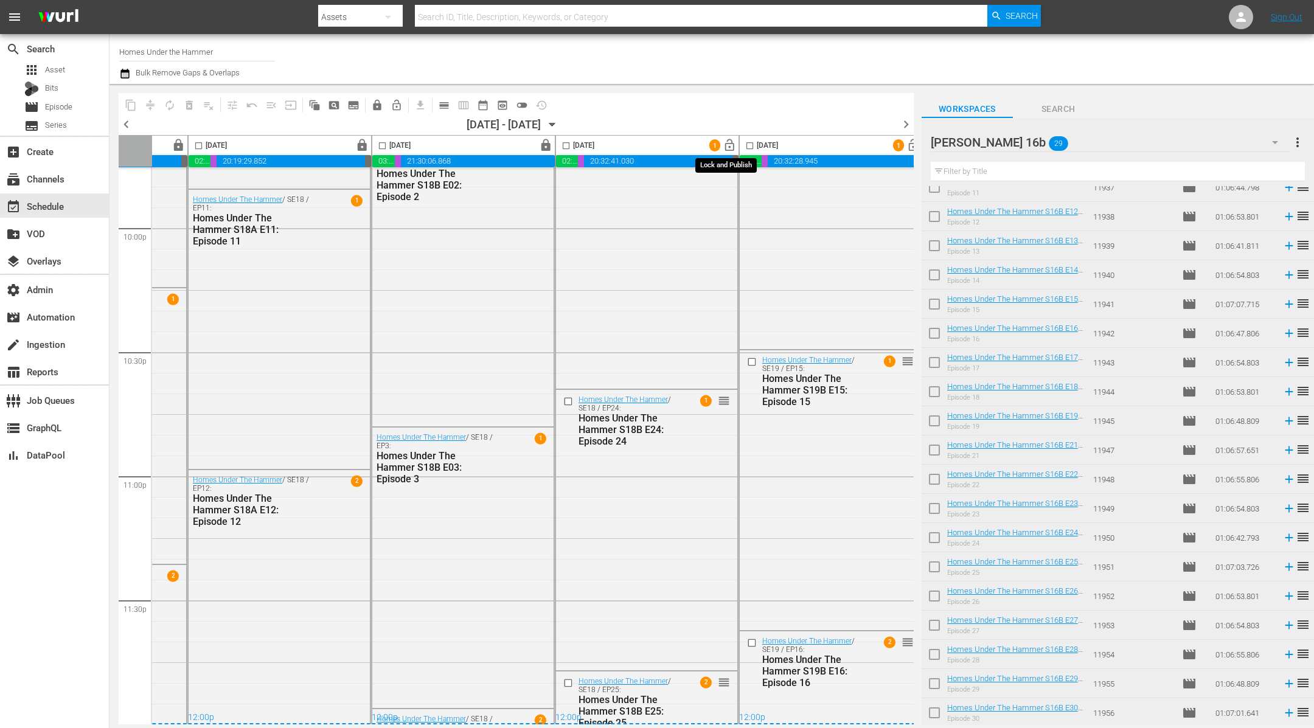
click at [728, 148] on span "lock_open" at bounding box center [730, 146] width 14 height 14
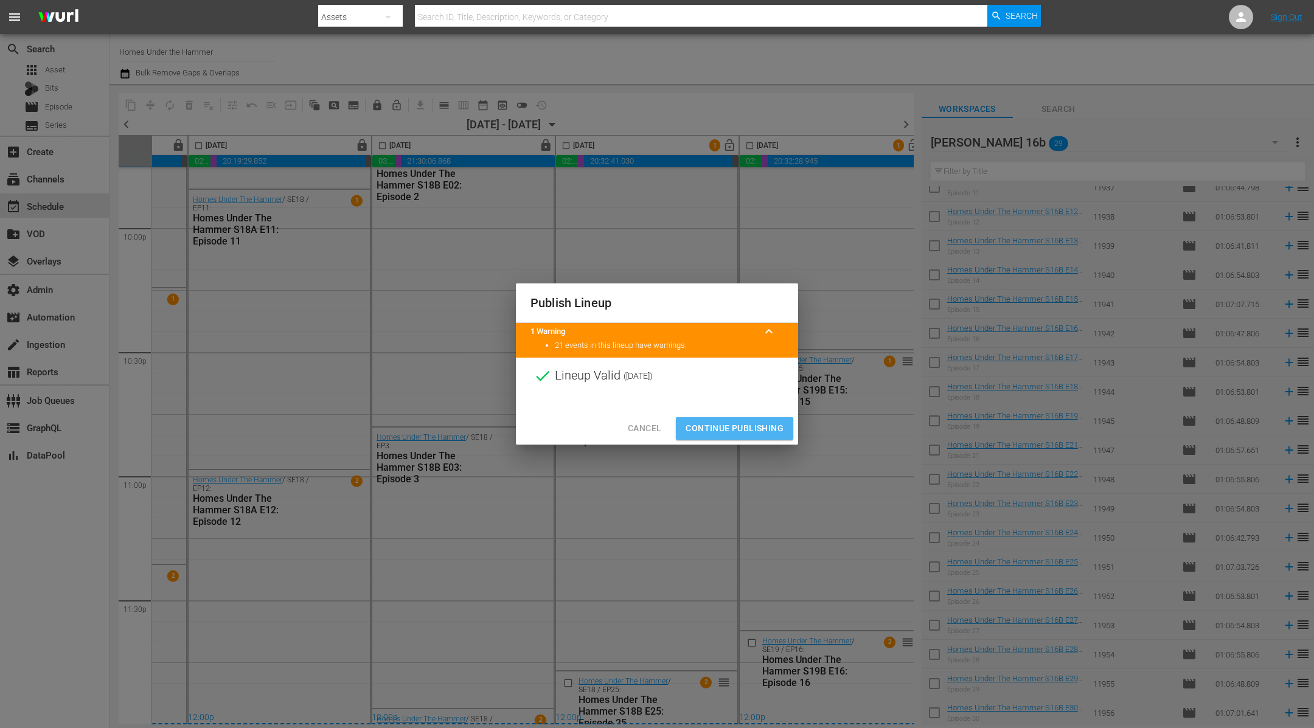
click at [728, 425] on span "Continue Publishing" at bounding box center [735, 428] width 98 height 15
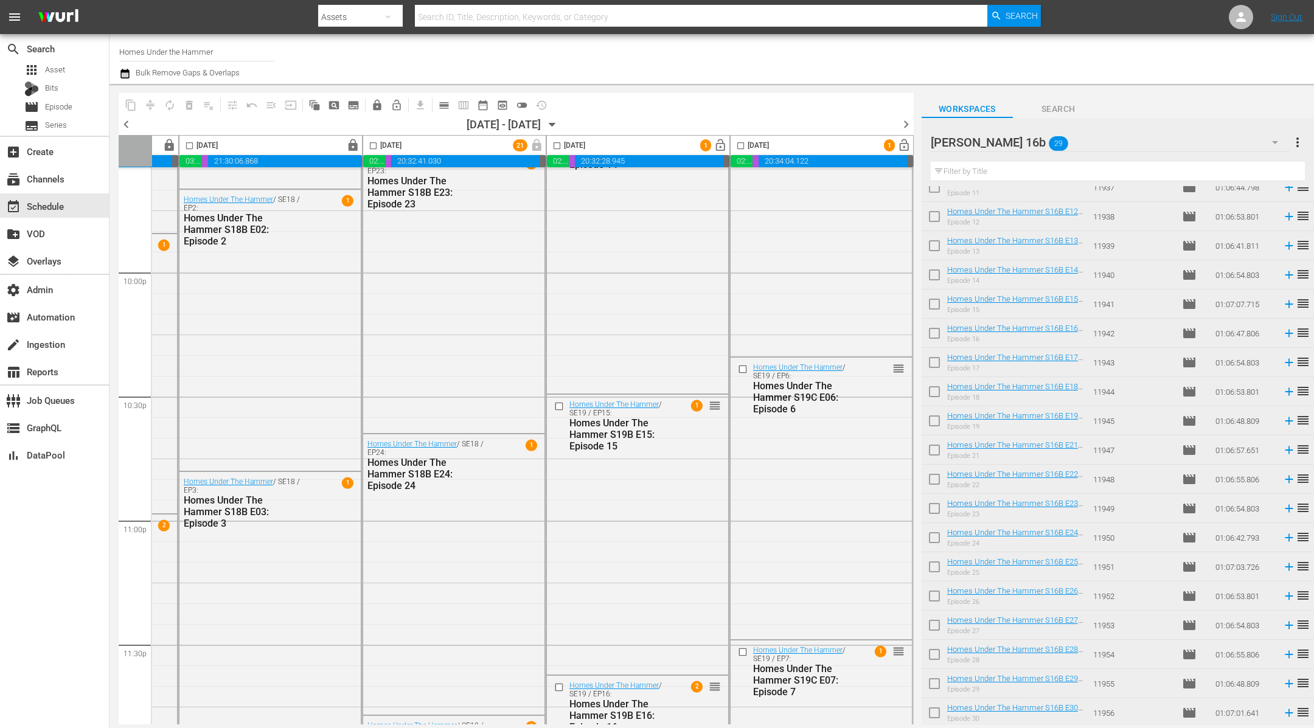
scroll to position [5407, 528]
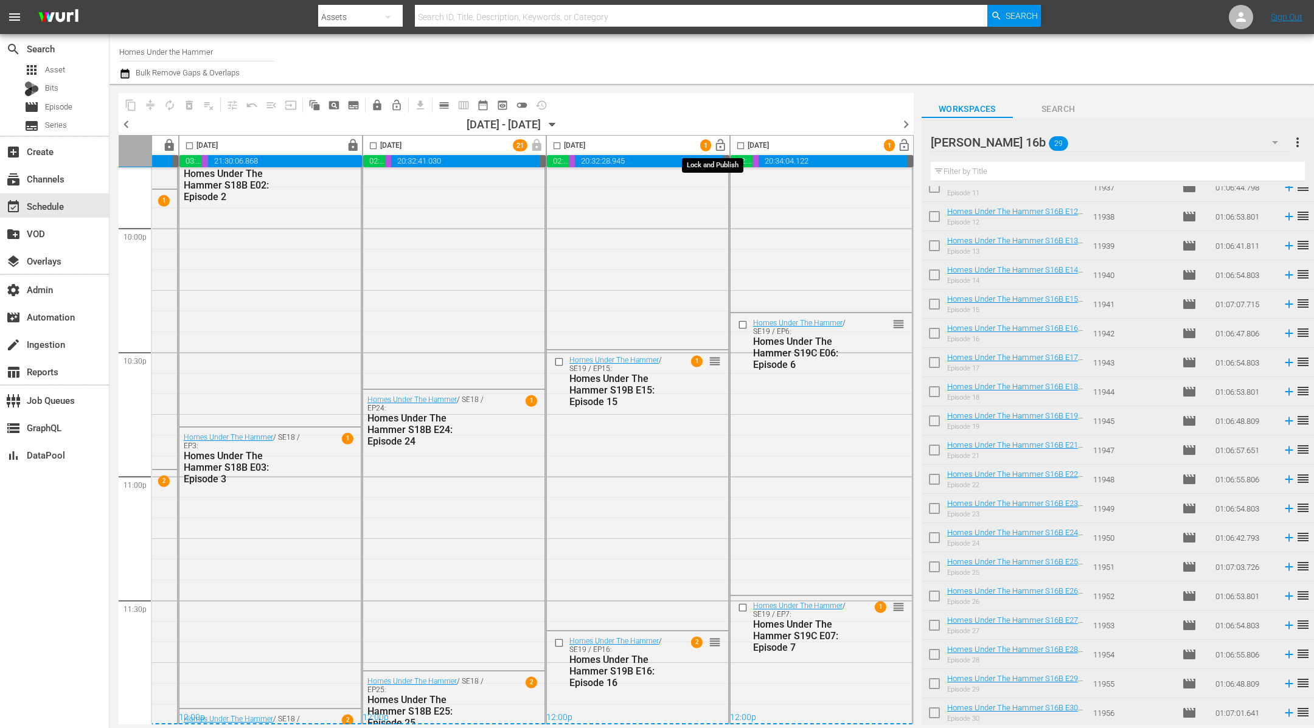
click at [714, 145] on span "lock_open" at bounding box center [721, 146] width 14 height 14
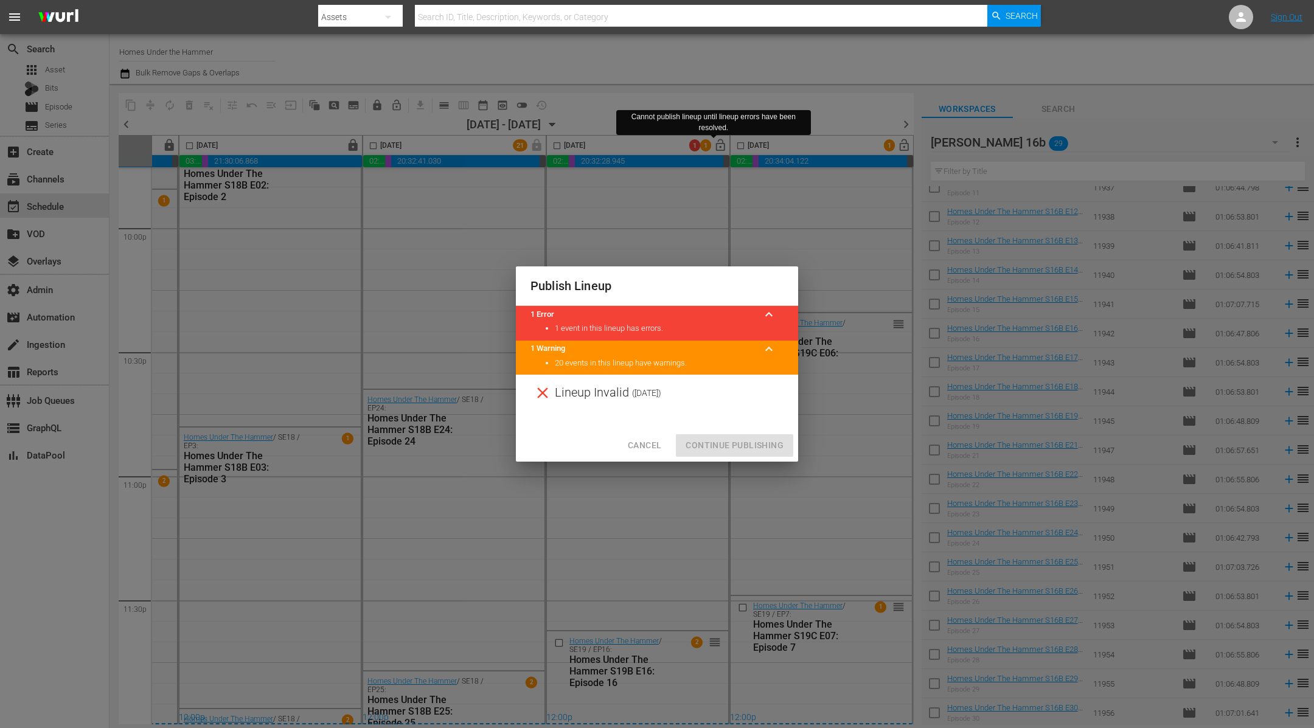
click at [656, 411] on div at bounding box center [657, 420] width 282 height 18
click at [642, 443] on span "Cancel" at bounding box center [644, 445] width 33 height 15
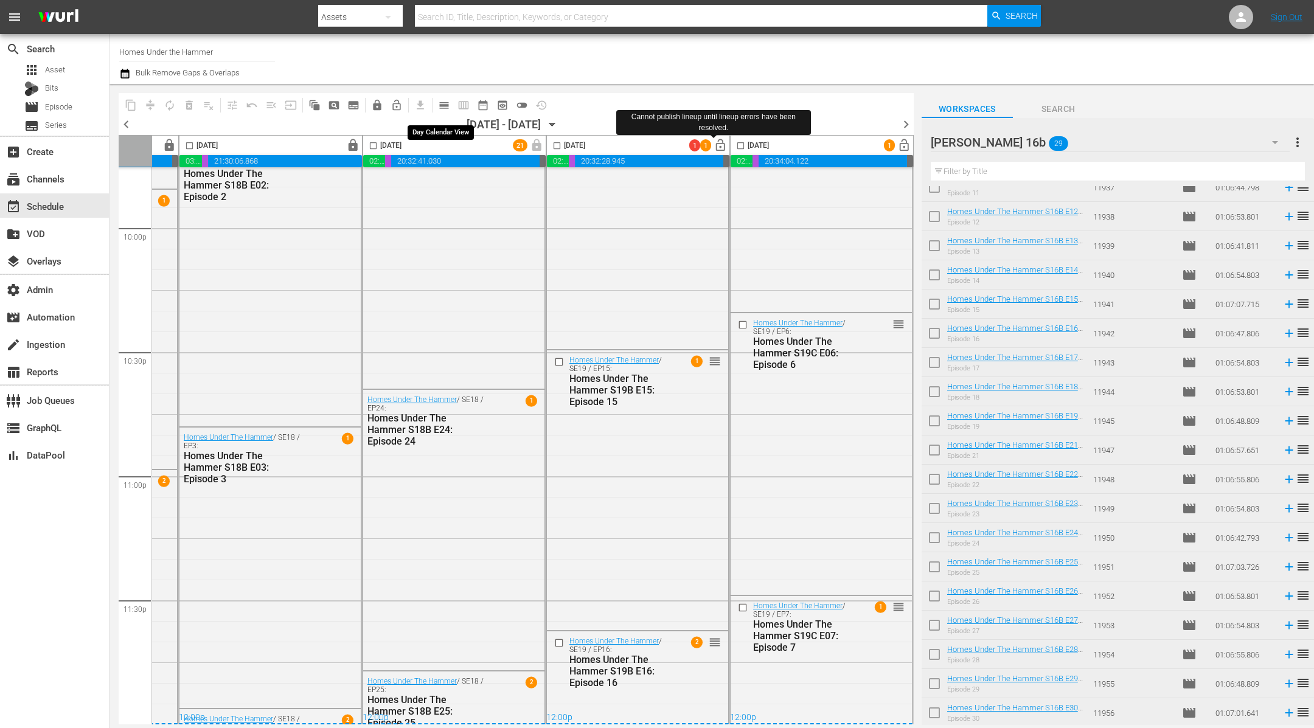
click at [442, 106] on span "calendar_view_day_outlined" at bounding box center [444, 105] width 12 height 12
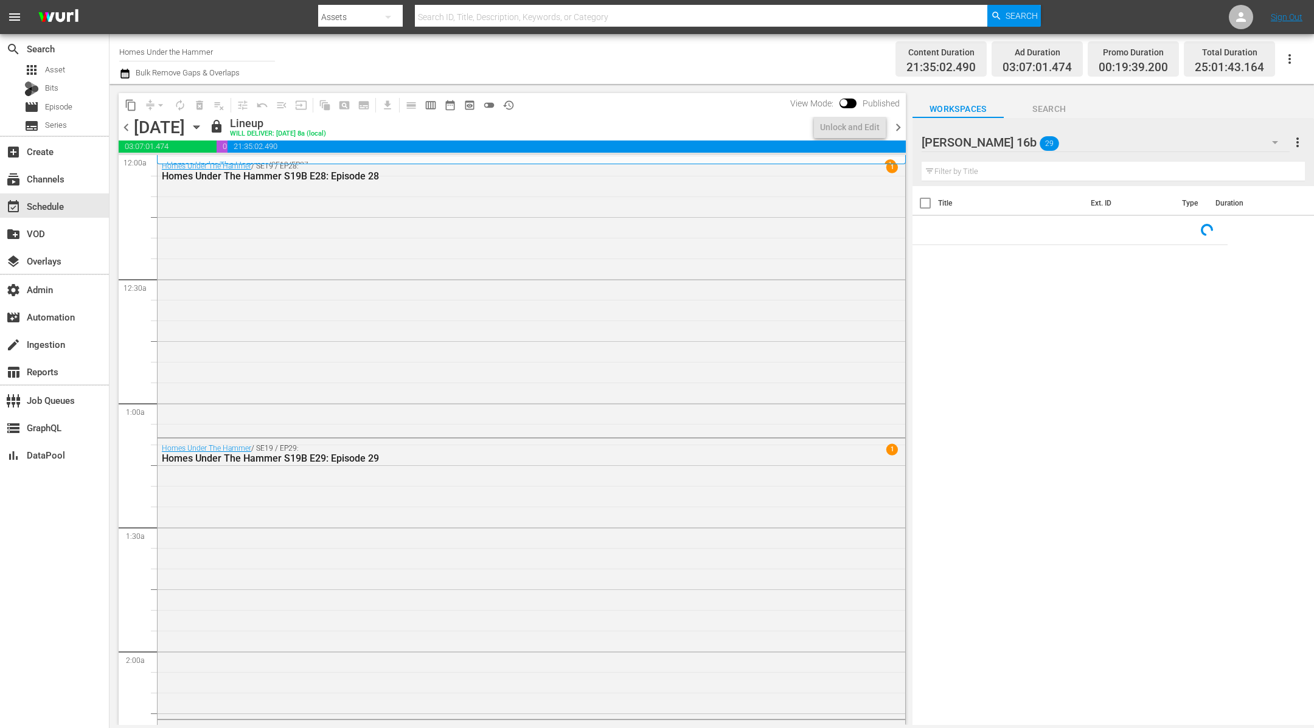
click at [900, 128] on span "chevron_right" at bounding box center [898, 127] width 15 height 15
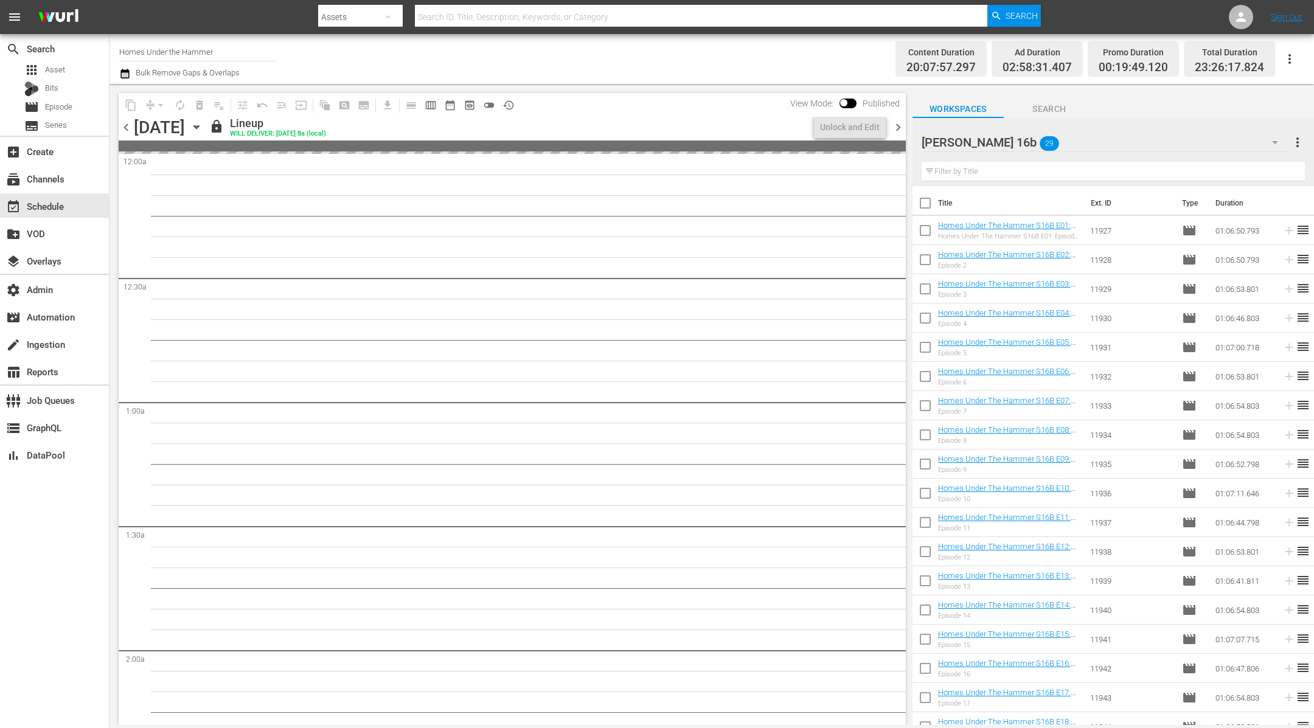
click at [900, 128] on span "chevron_right" at bounding box center [898, 127] width 15 height 15
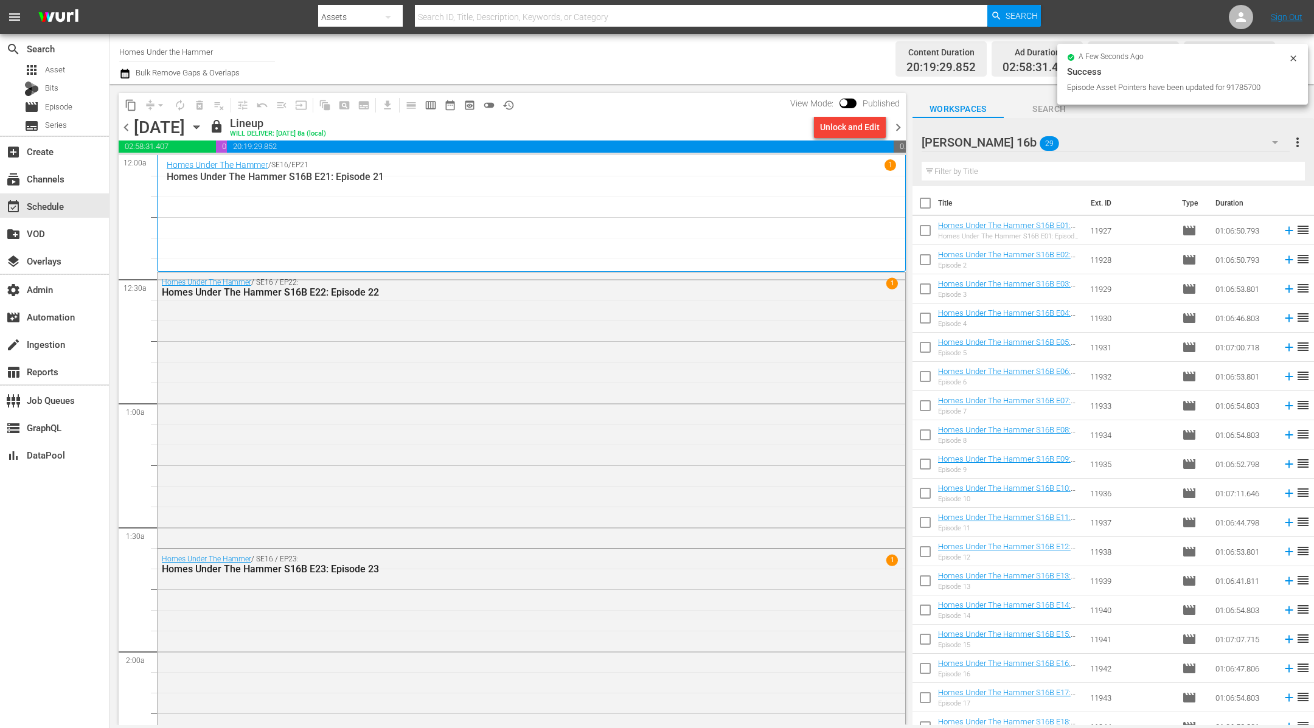
click at [899, 129] on span "chevron_right" at bounding box center [898, 127] width 15 height 15
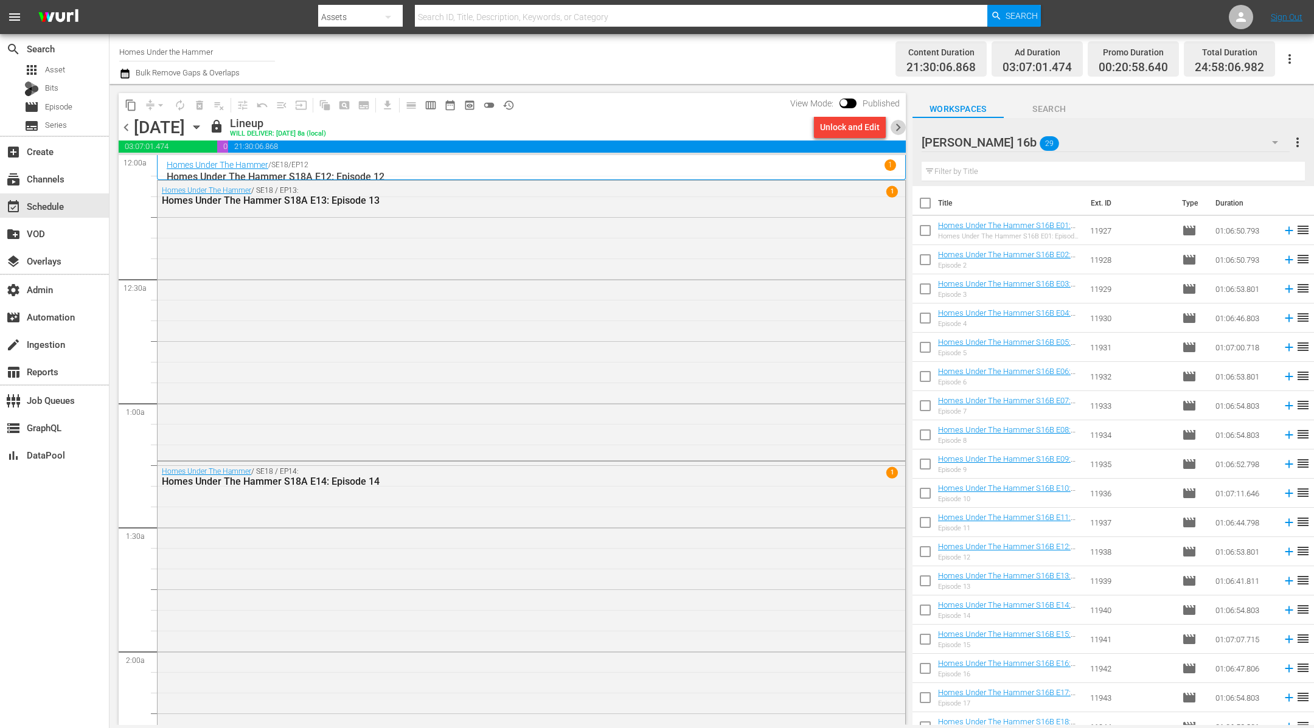
click at [899, 129] on span "chevron_right" at bounding box center [898, 127] width 15 height 15
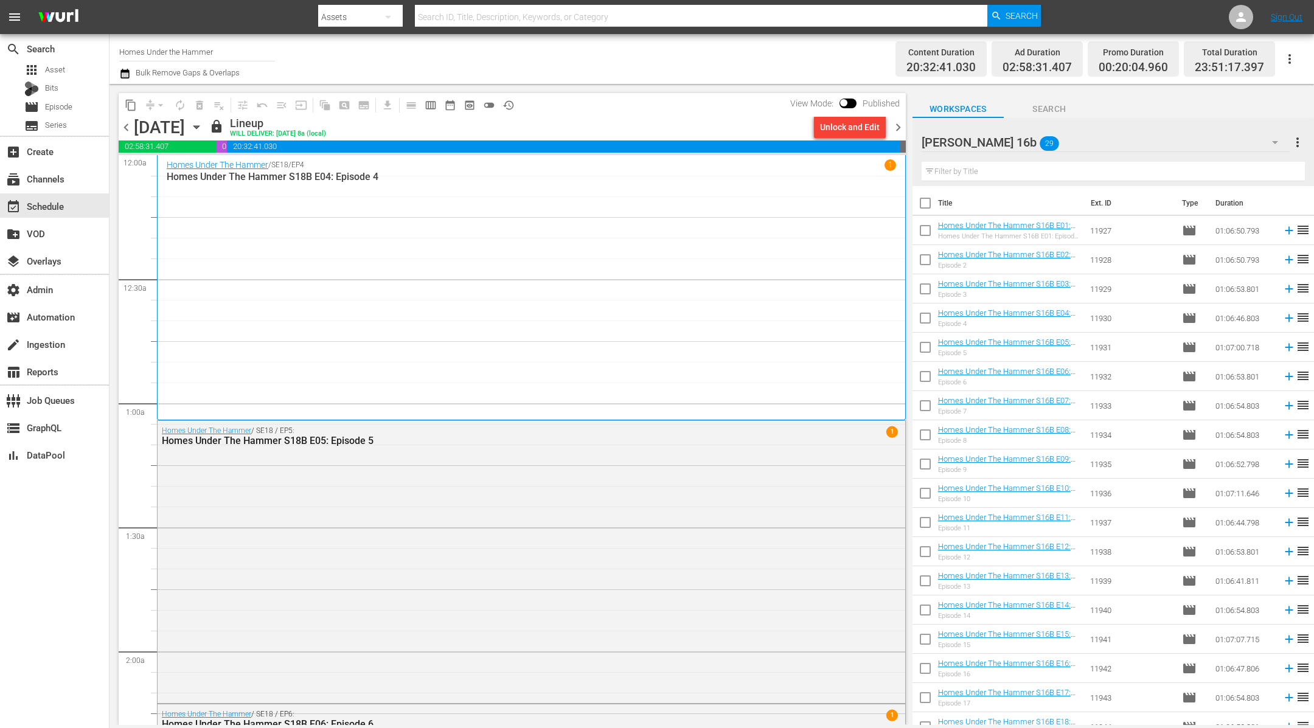
click at [899, 127] on span "chevron_right" at bounding box center [898, 127] width 15 height 15
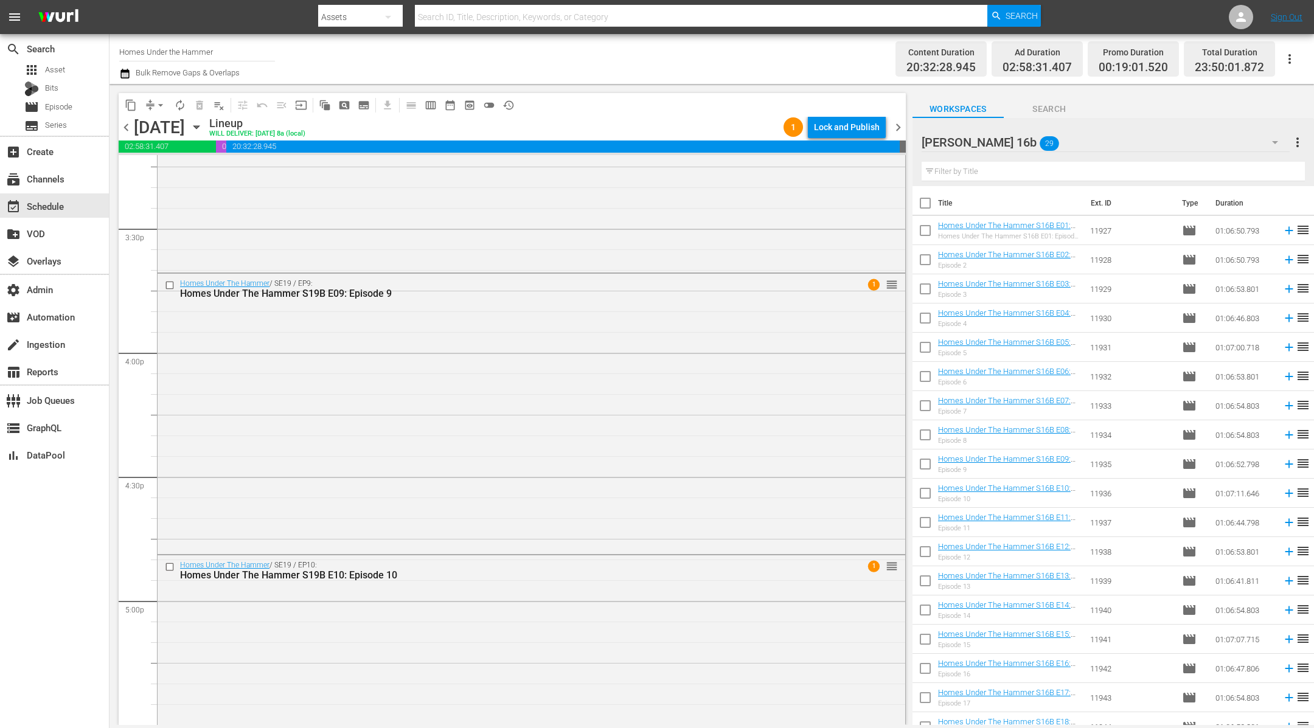
scroll to position [3775, 0]
click at [846, 125] on div "Lock and Publish" at bounding box center [847, 127] width 66 height 22
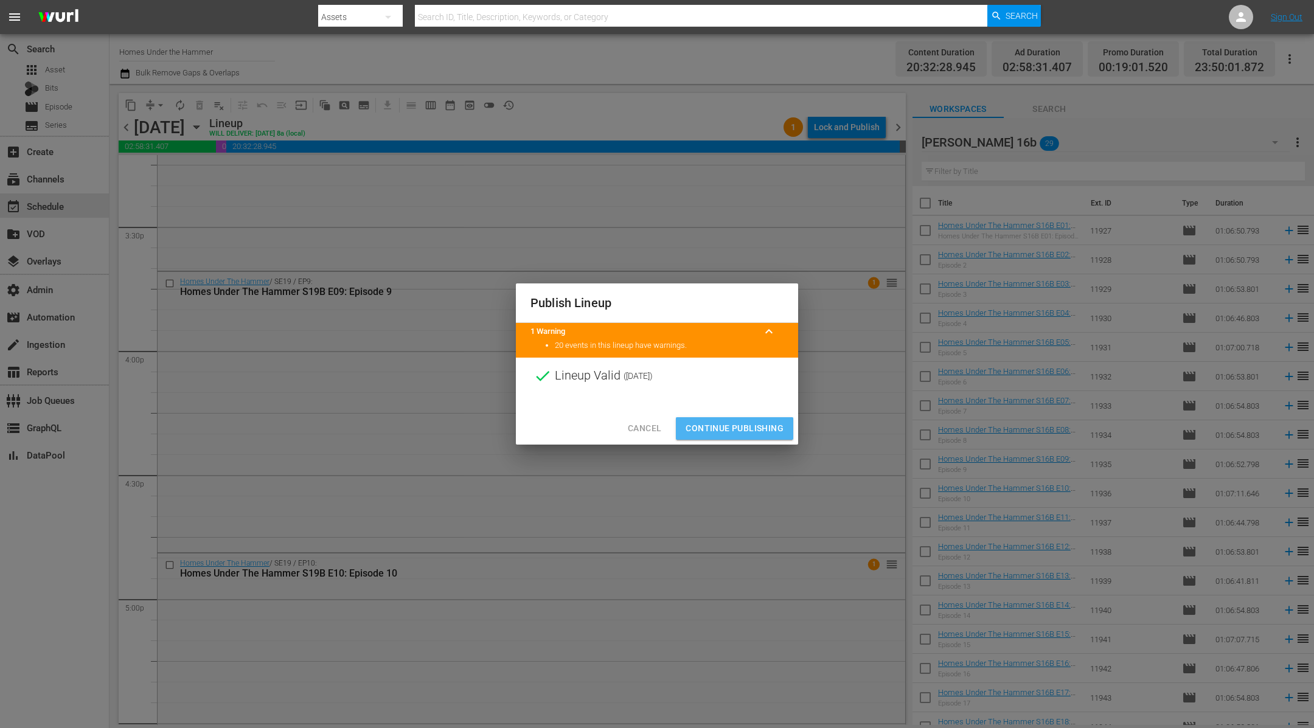
click at [752, 429] on span "Continue Publishing" at bounding box center [735, 428] width 98 height 15
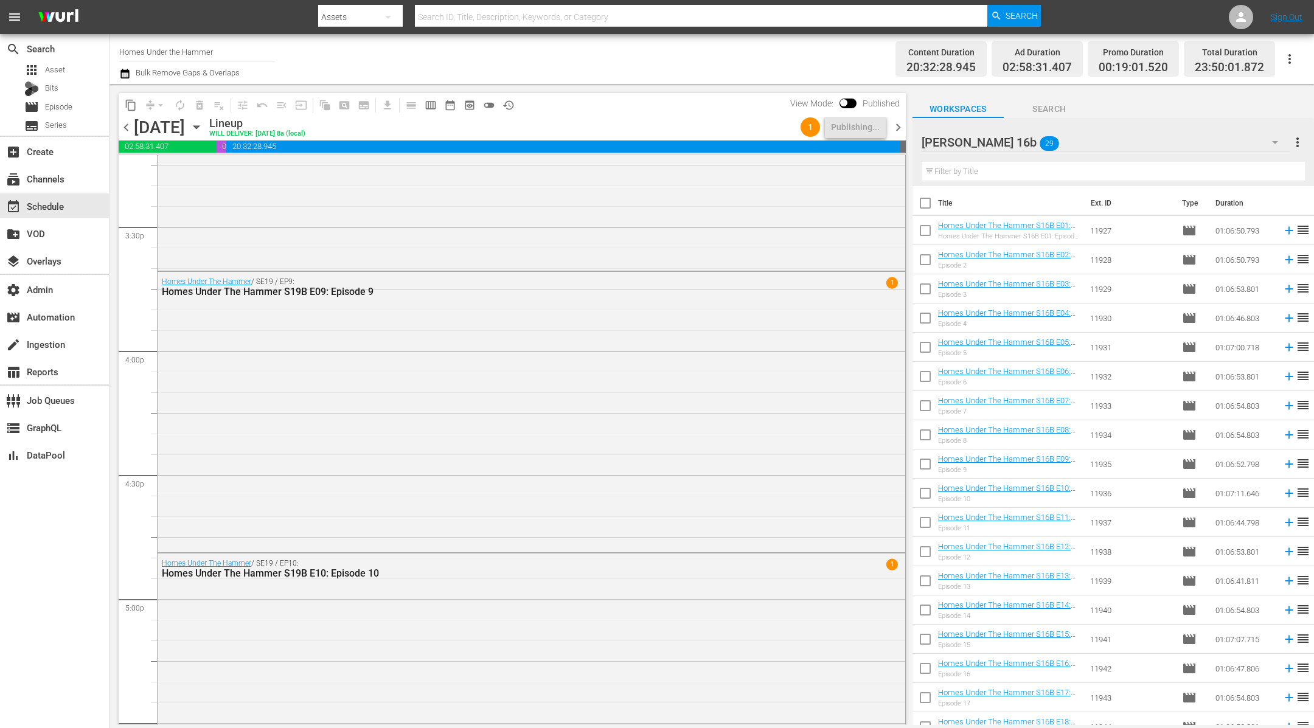
click at [900, 128] on span "chevron_right" at bounding box center [898, 127] width 15 height 15
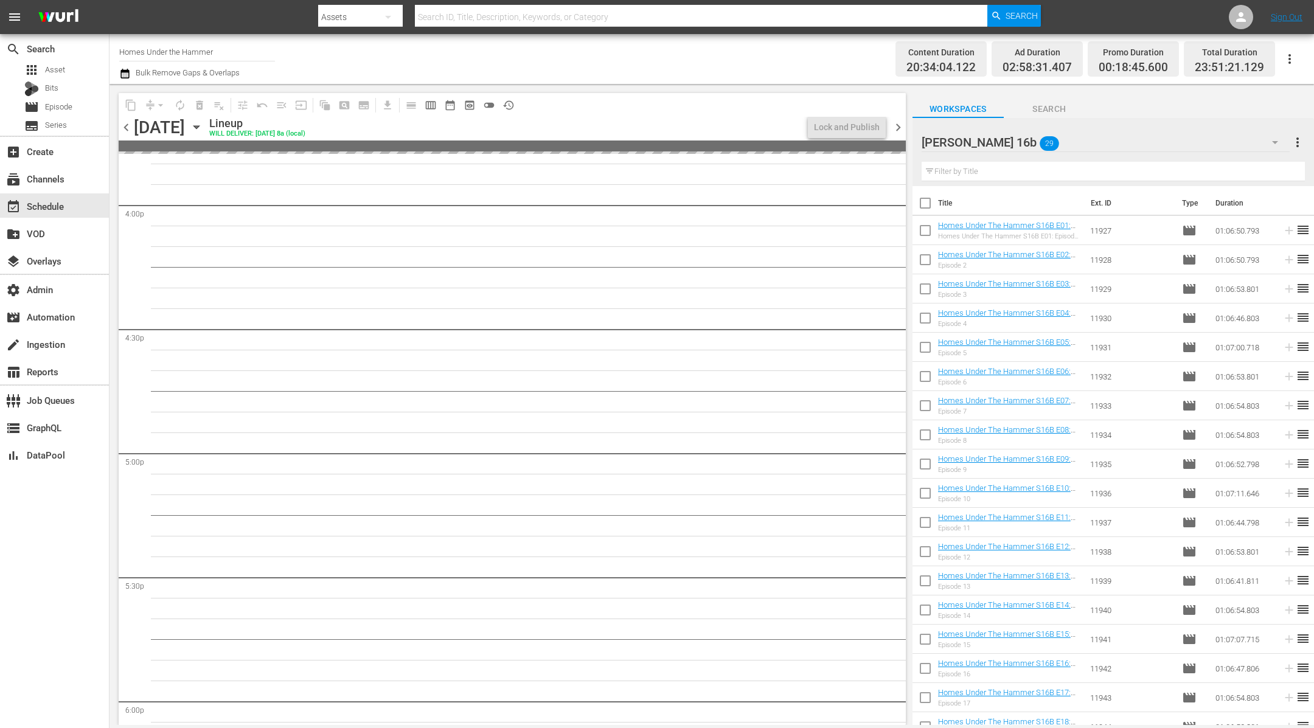
scroll to position [3754, 0]
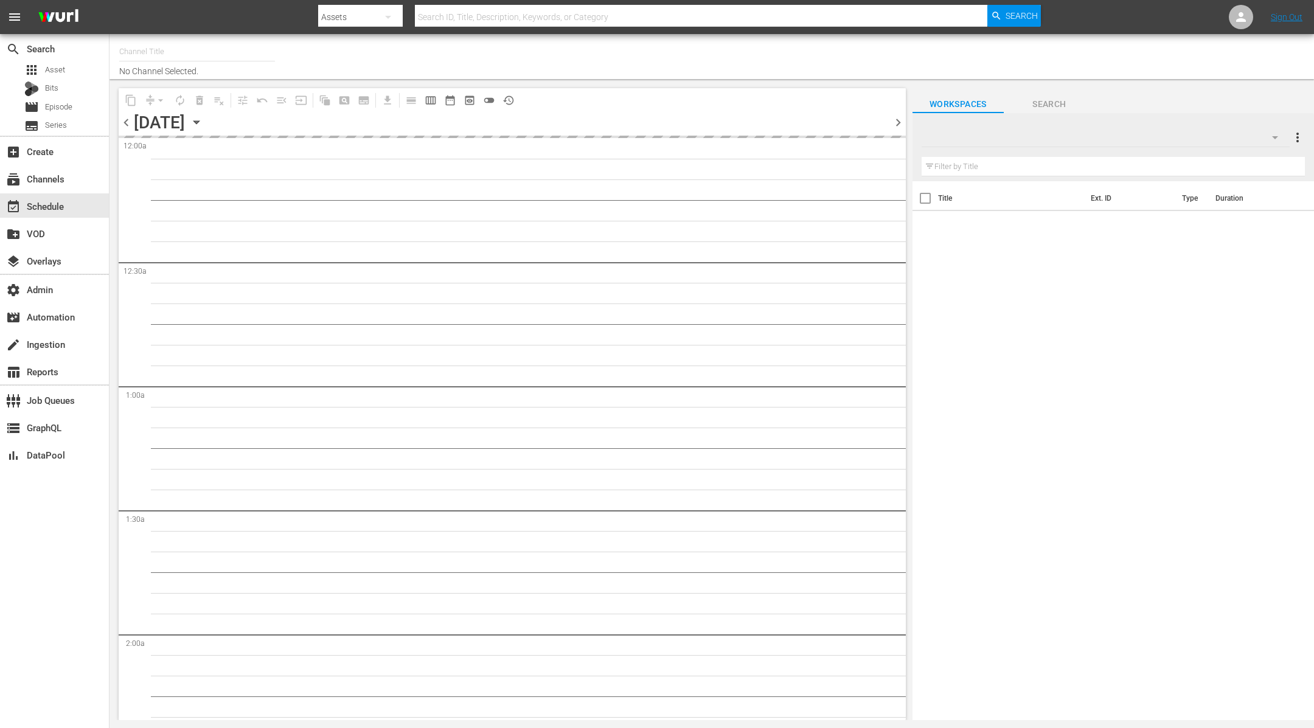
type input "Homes Under the Hammer (1234)"
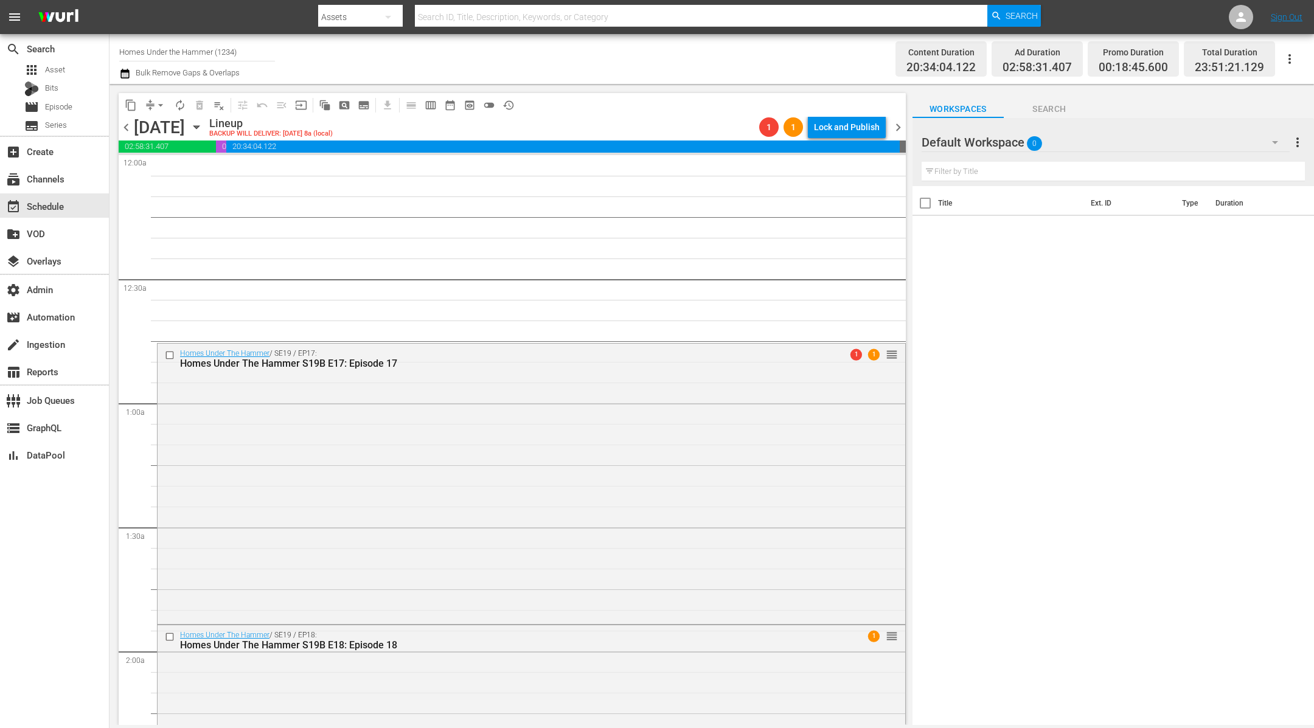
click at [128, 129] on span "chevron_left" at bounding box center [126, 127] width 15 height 15
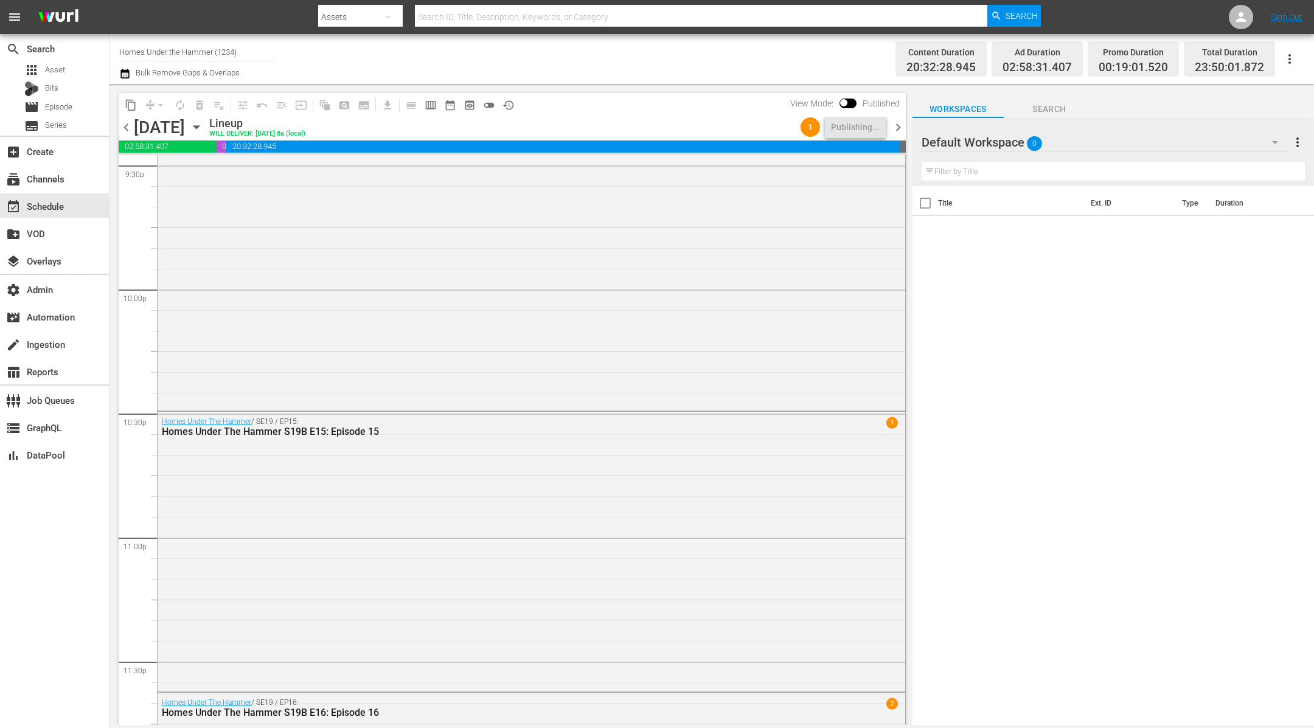
scroll to position [5574, 0]
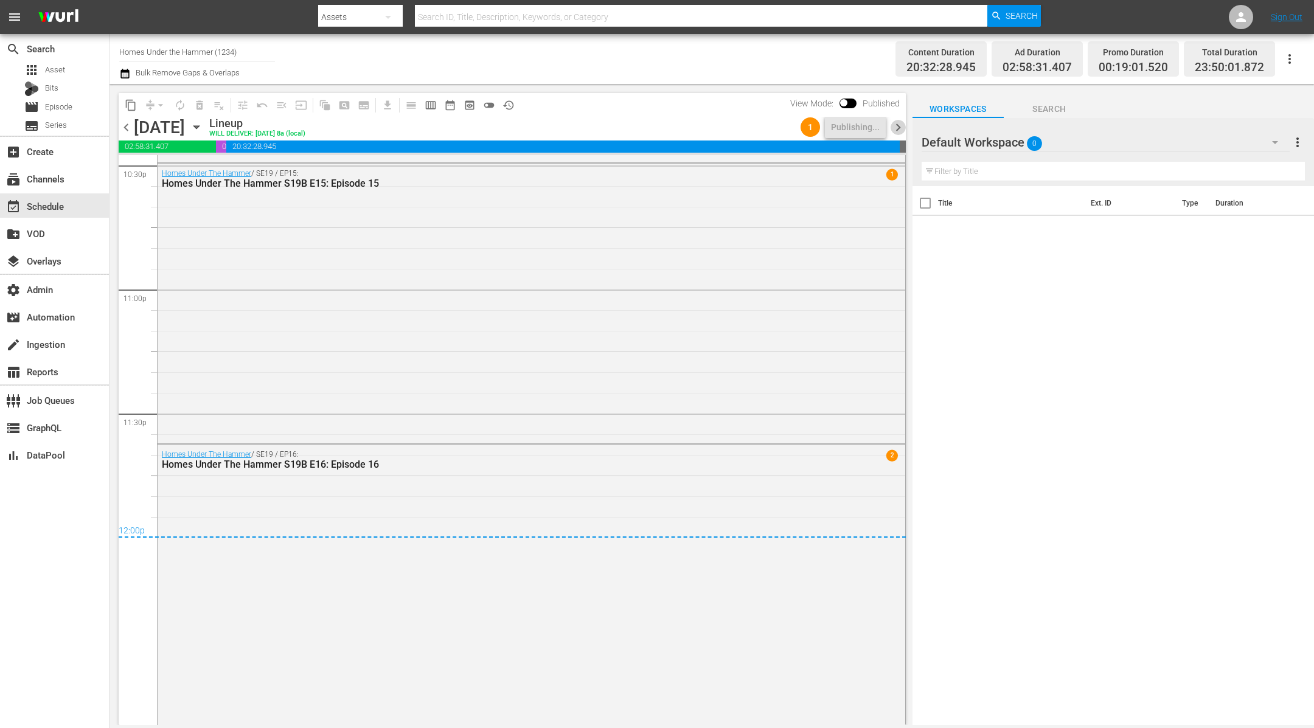
click at [900, 122] on span "chevron_right" at bounding box center [898, 127] width 15 height 15
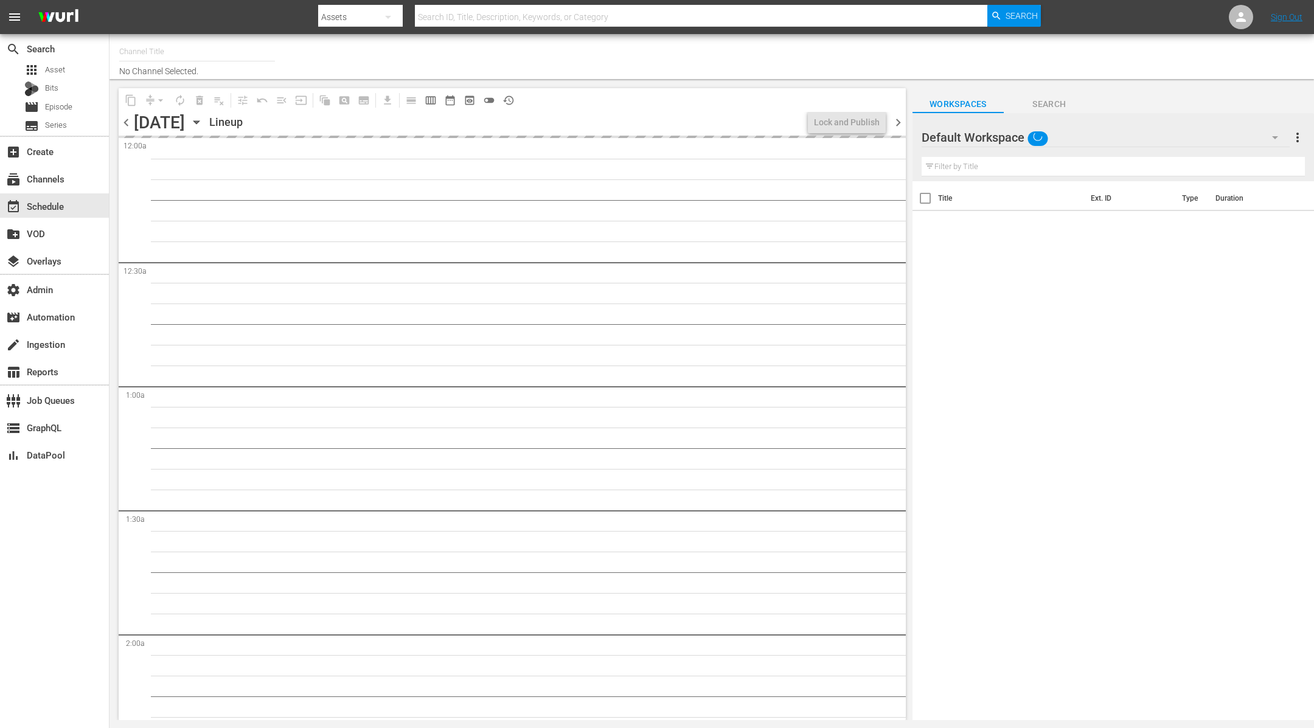
type input "Homes Under the Hammer (1234)"
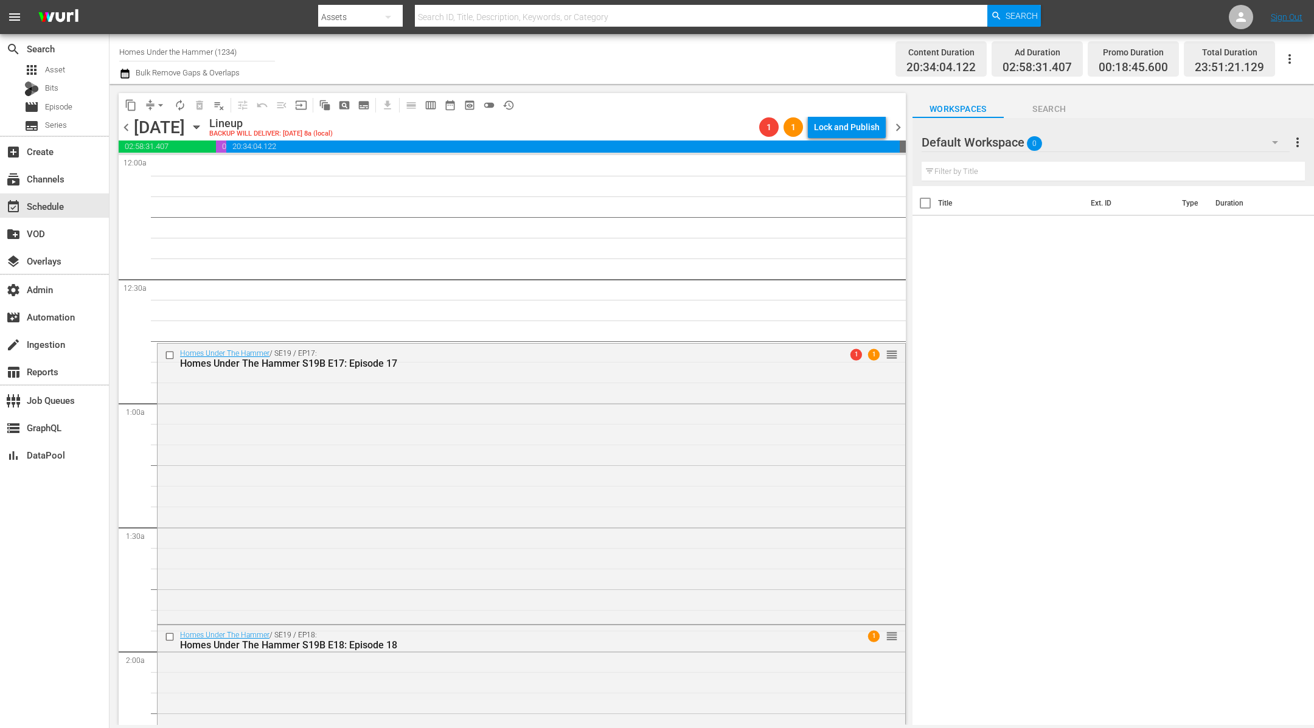
click at [123, 128] on span "chevron_left" at bounding box center [126, 127] width 15 height 15
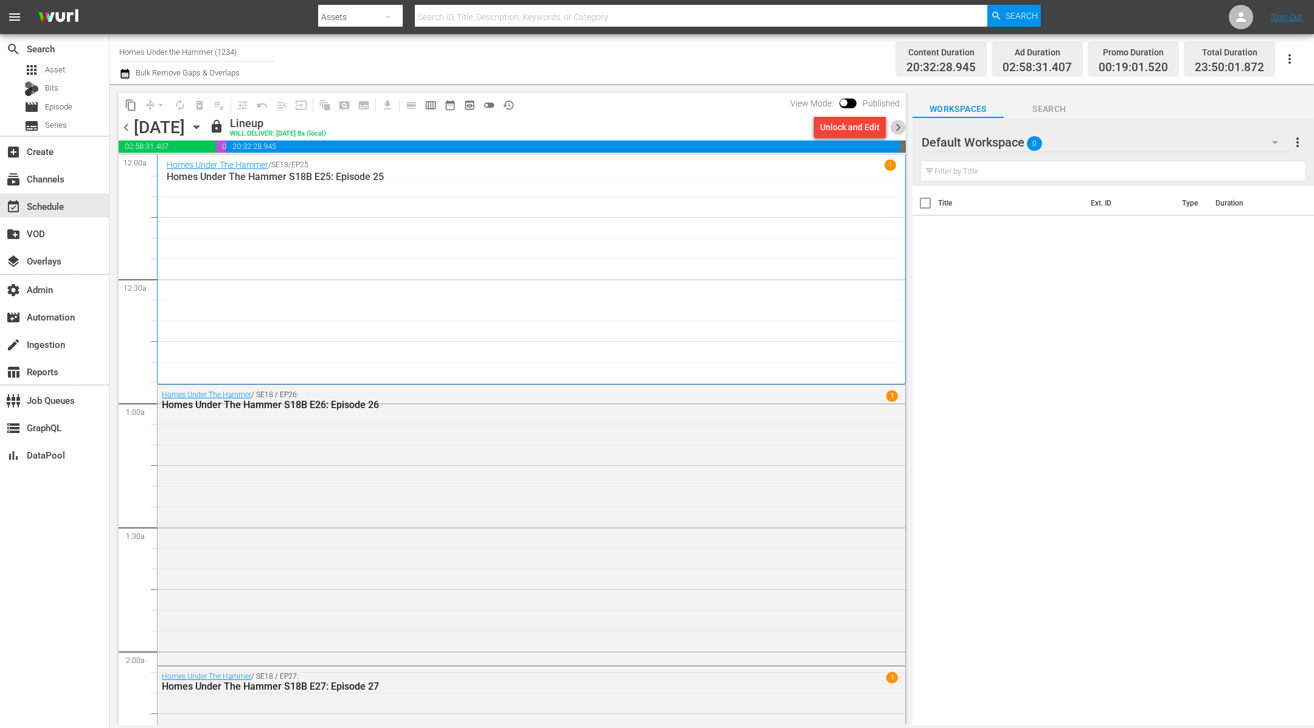
click at [900, 123] on span "chevron_right" at bounding box center [898, 127] width 15 height 15
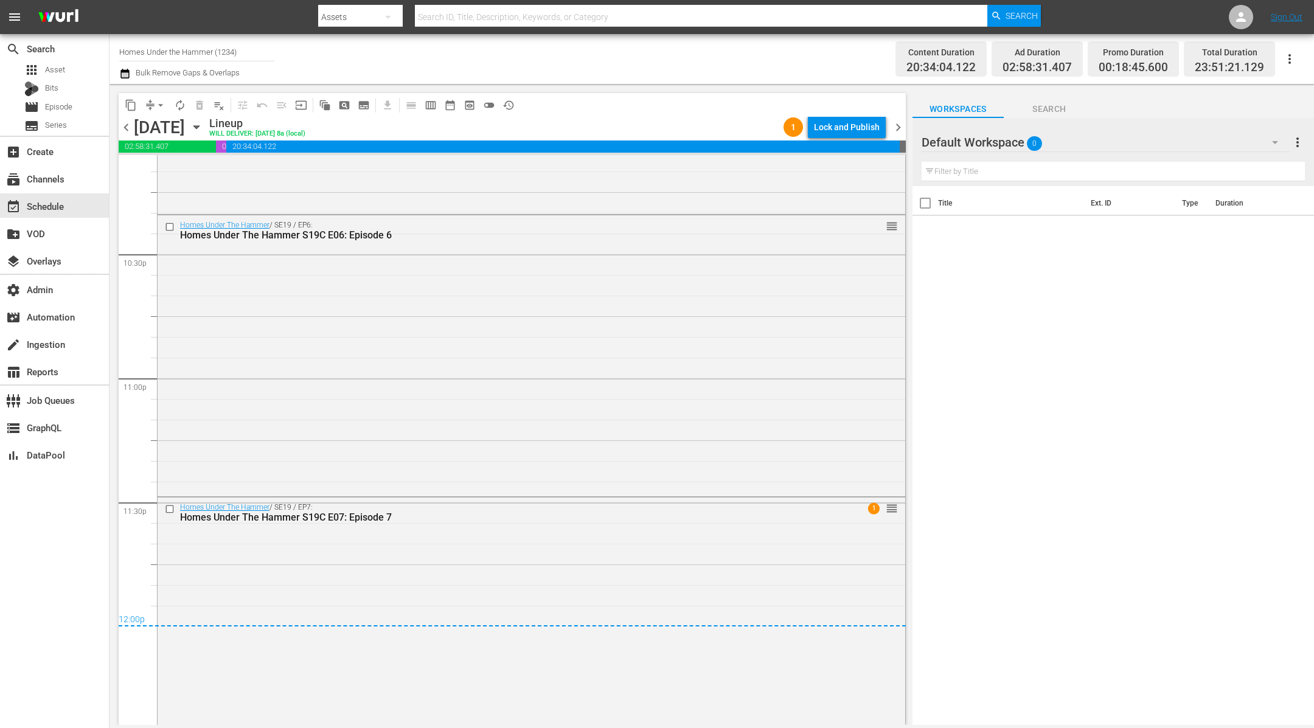
scroll to position [5539, 0]
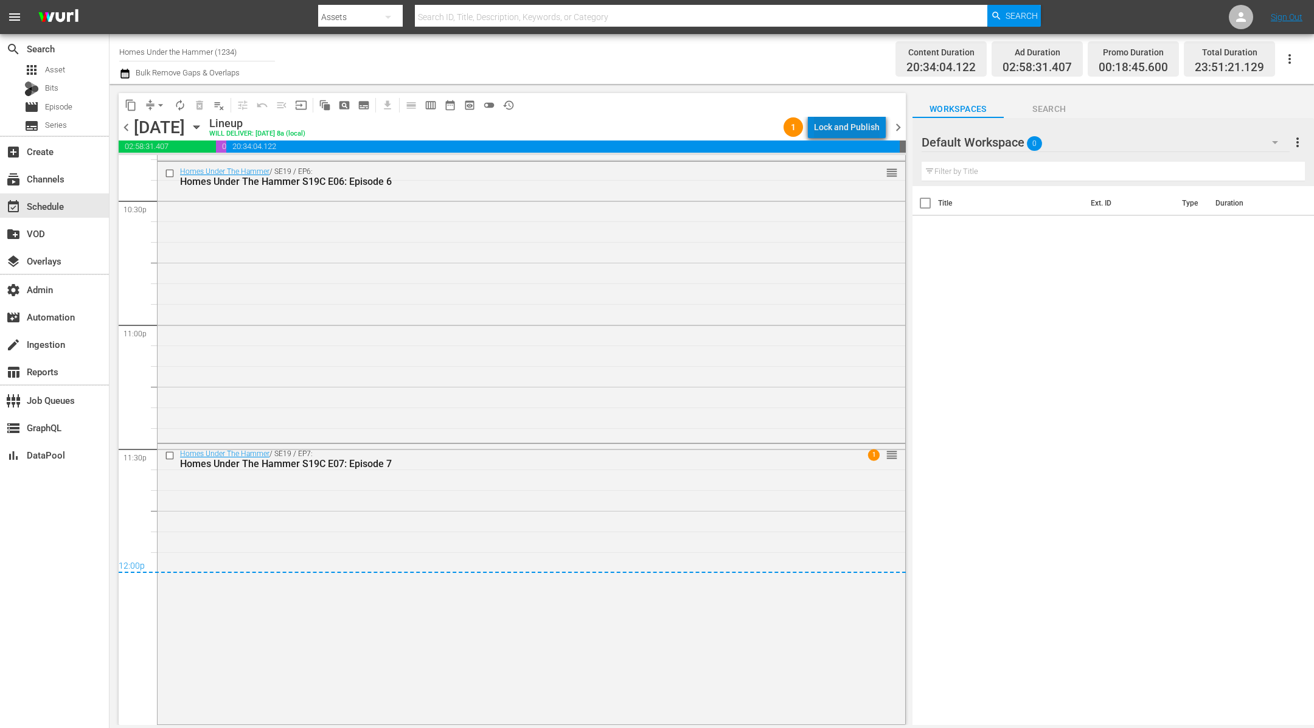
click at [859, 123] on div "Lock and Publish" at bounding box center [847, 127] width 66 height 22
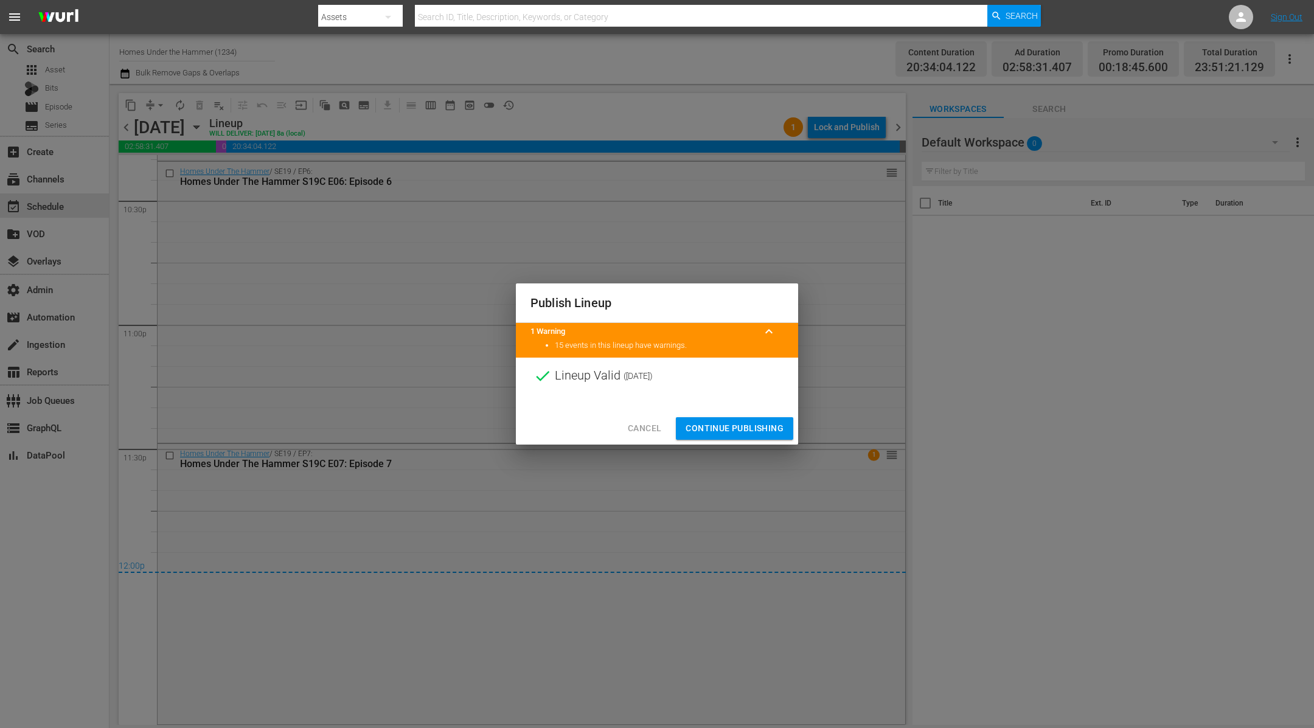
click at [755, 428] on span "Continue Publishing" at bounding box center [735, 428] width 98 height 15
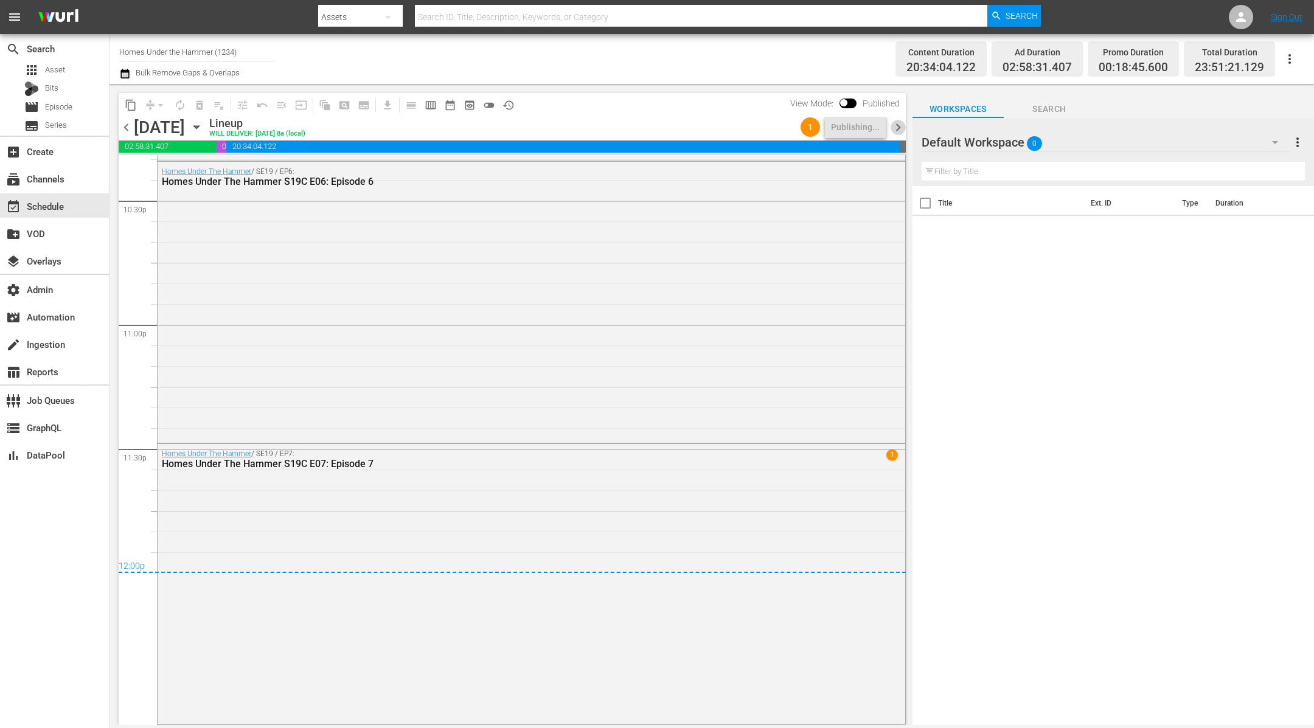
click at [899, 127] on span "chevron_right" at bounding box center [898, 127] width 15 height 15
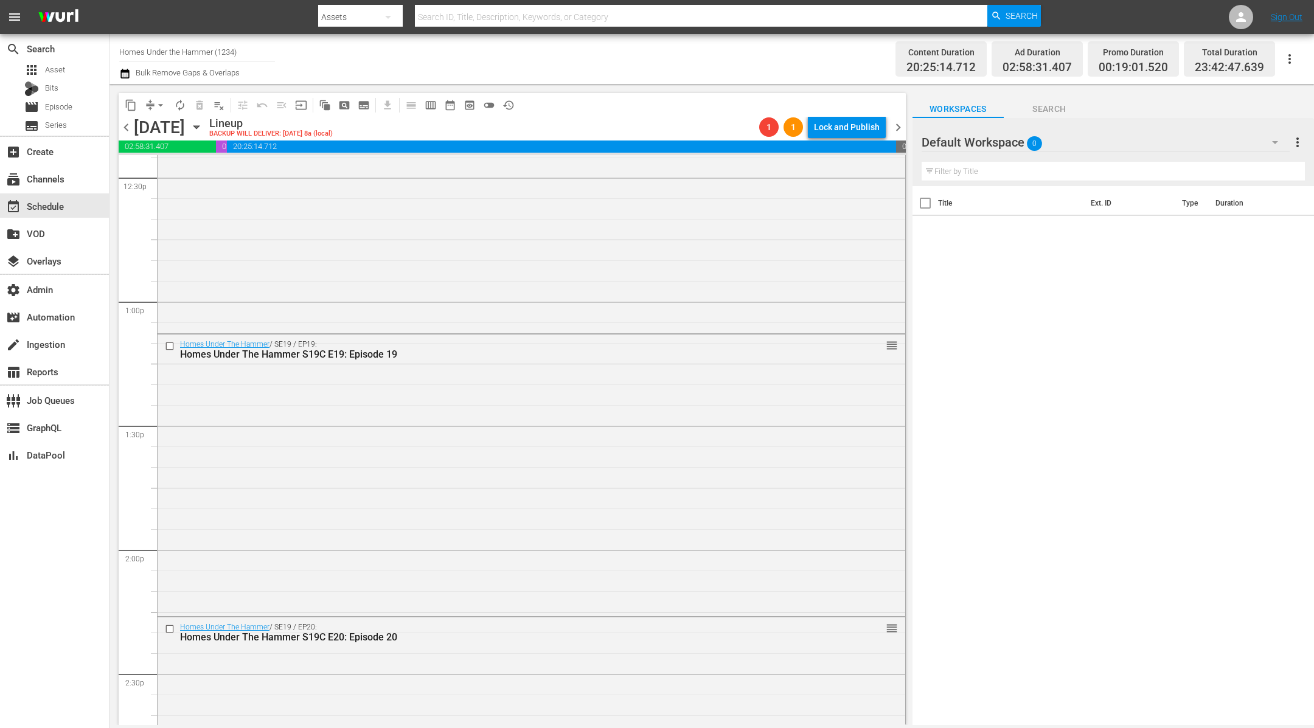
scroll to position [2983, 0]
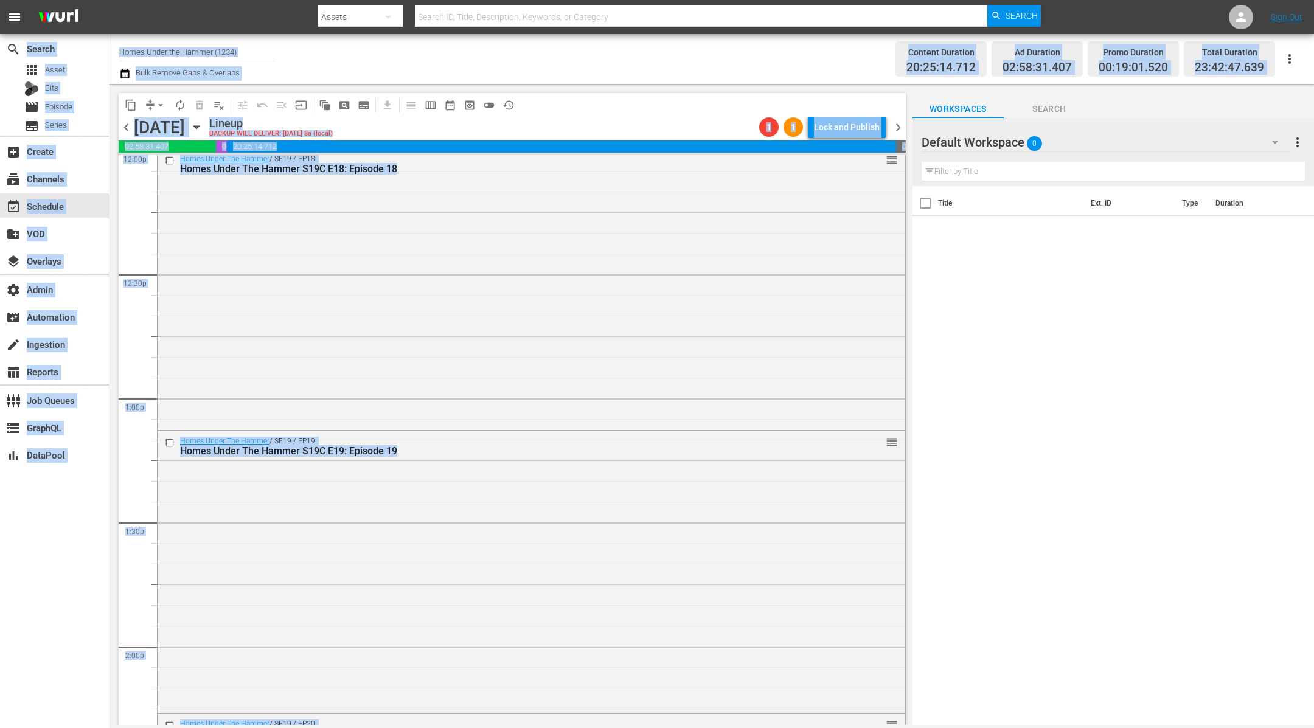
drag, startPoint x: 690, startPoint y: 279, endPoint x: 951, endPoint y: -121, distance: 477.8
click at [951, 0] on html "menu Search By Assets Search ID, Title, Description, Keywords, or Category Sear…" at bounding box center [657, 364] width 1314 height 728
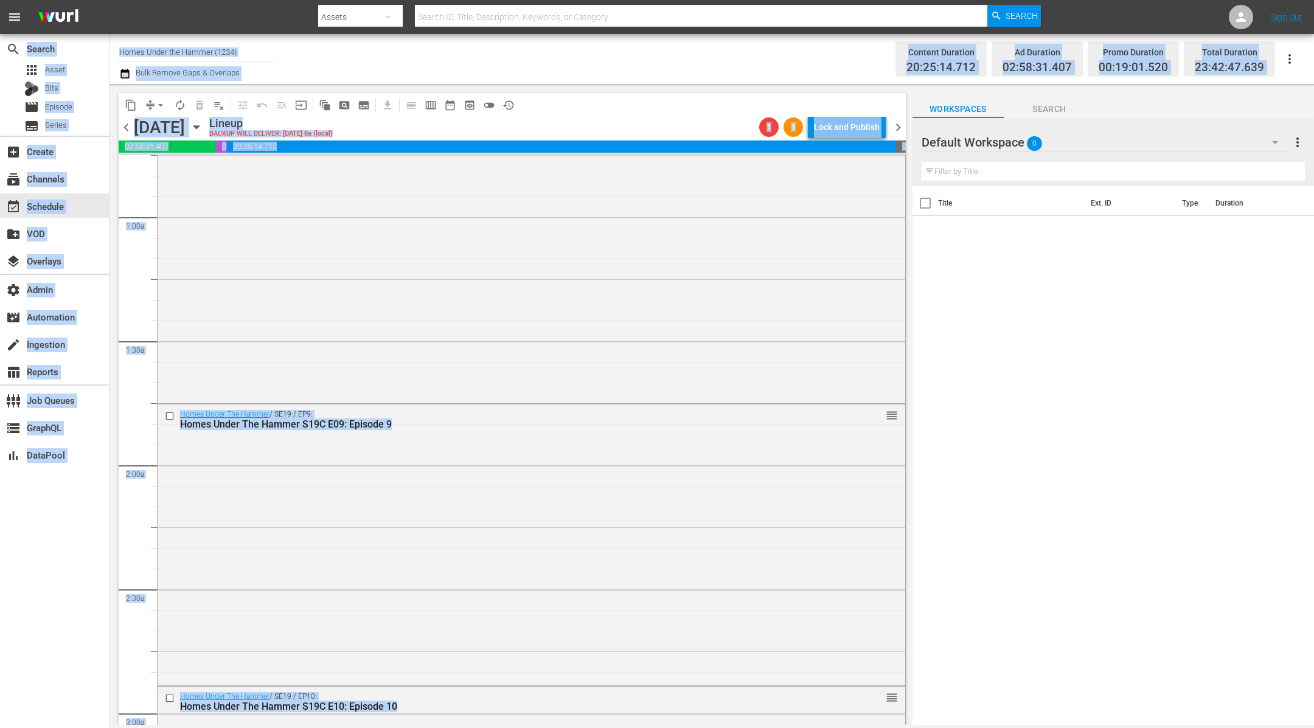
scroll to position [0, 0]
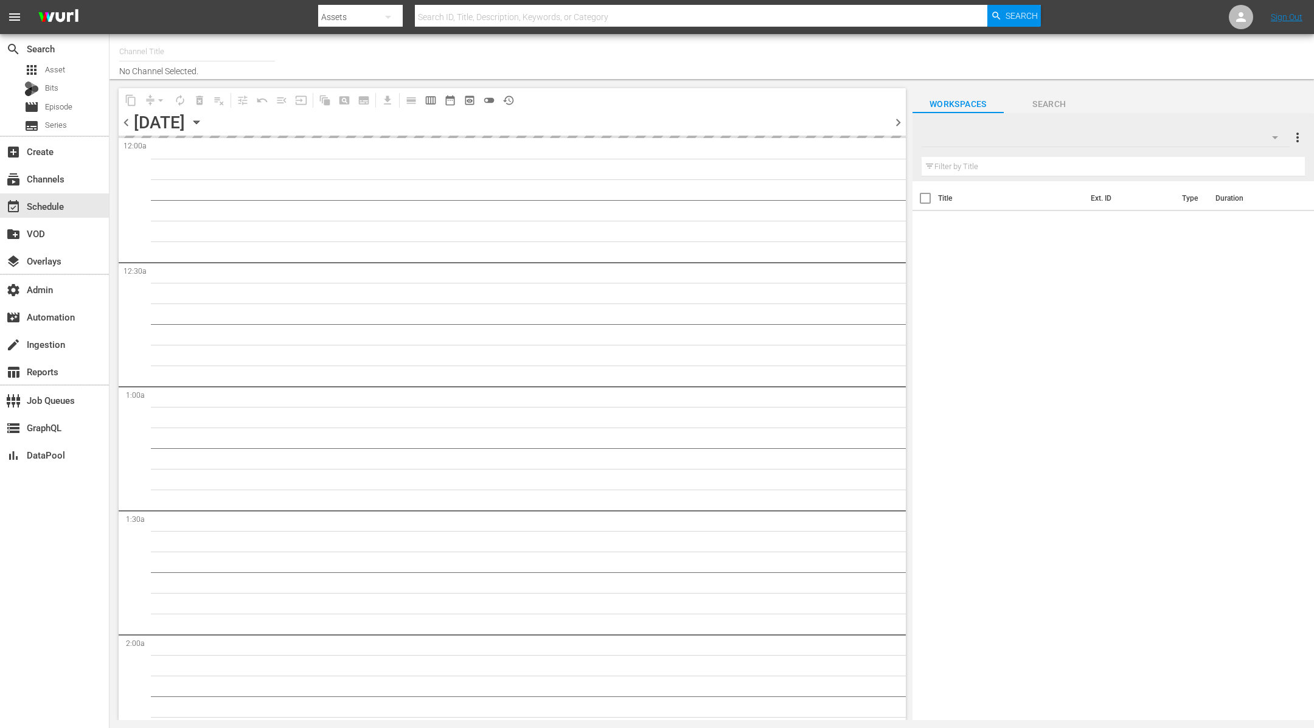
type input "Homes Under the Hammer (1234)"
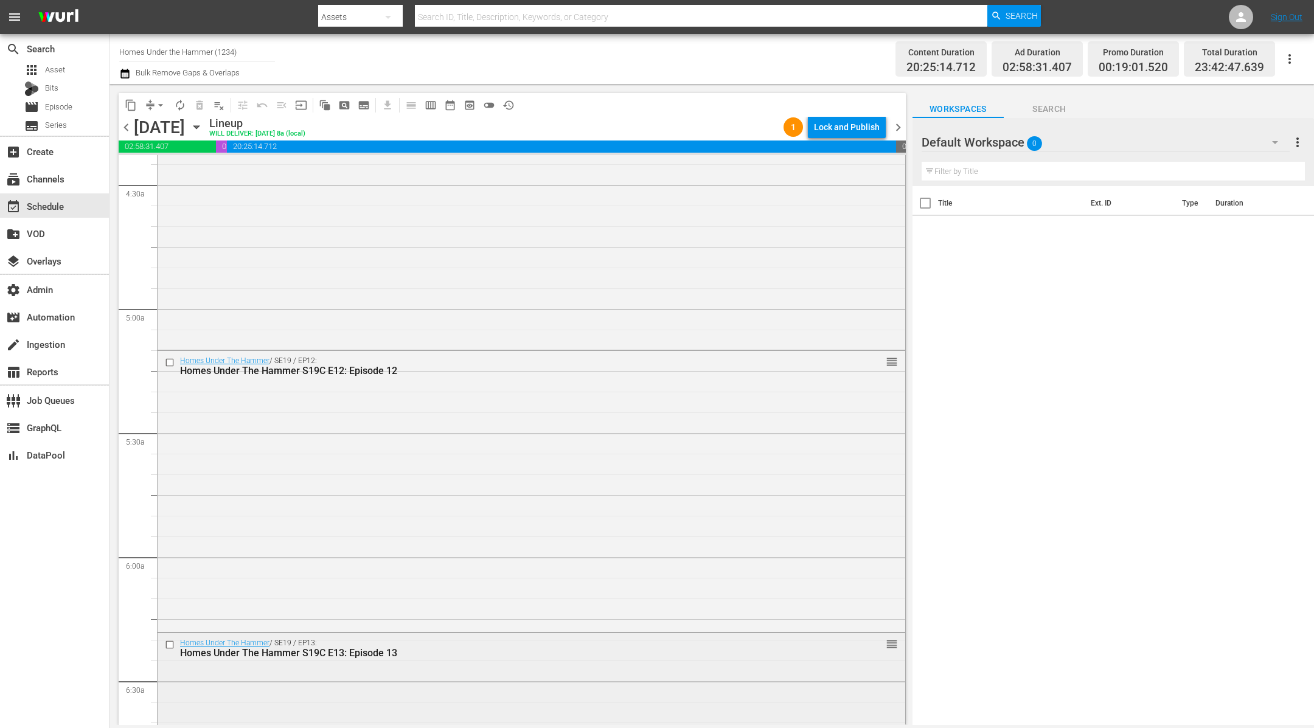
scroll to position [1095, 0]
click at [854, 123] on div "Lock and Publish" at bounding box center [847, 127] width 66 height 22
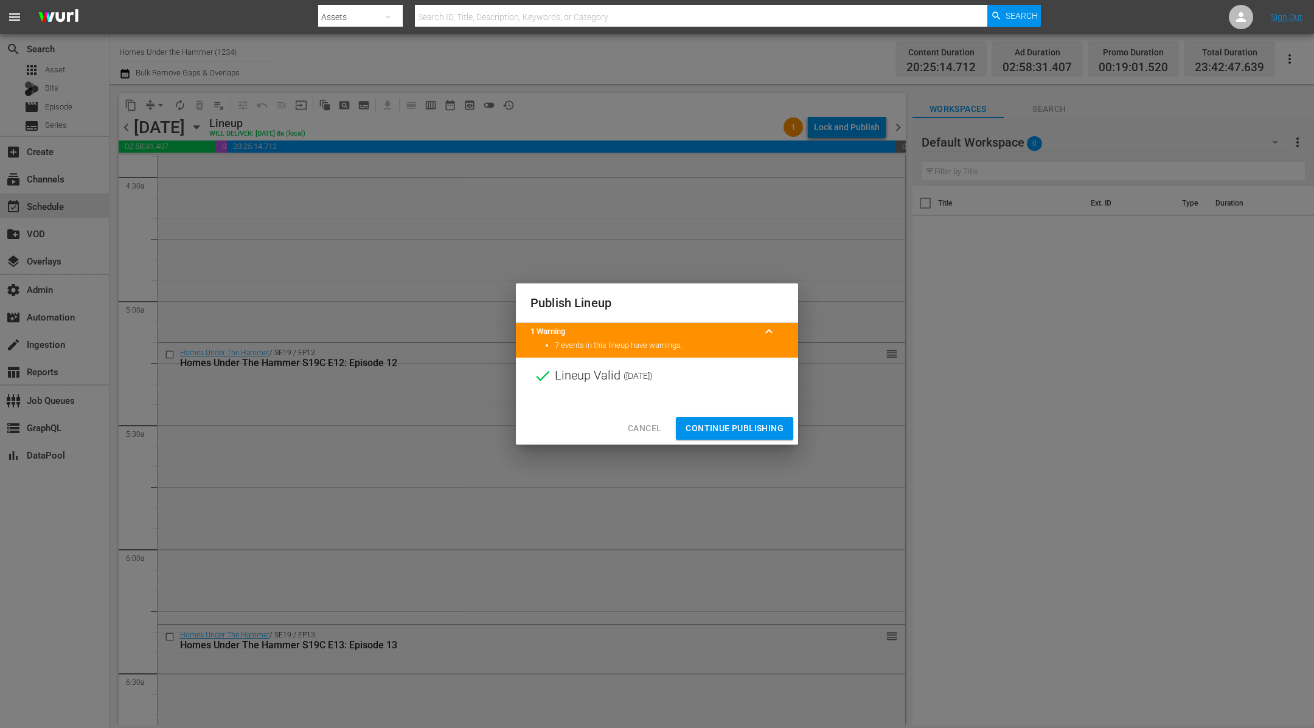
click at [733, 436] on span "Continue Publishing" at bounding box center [735, 428] width 98 height 15
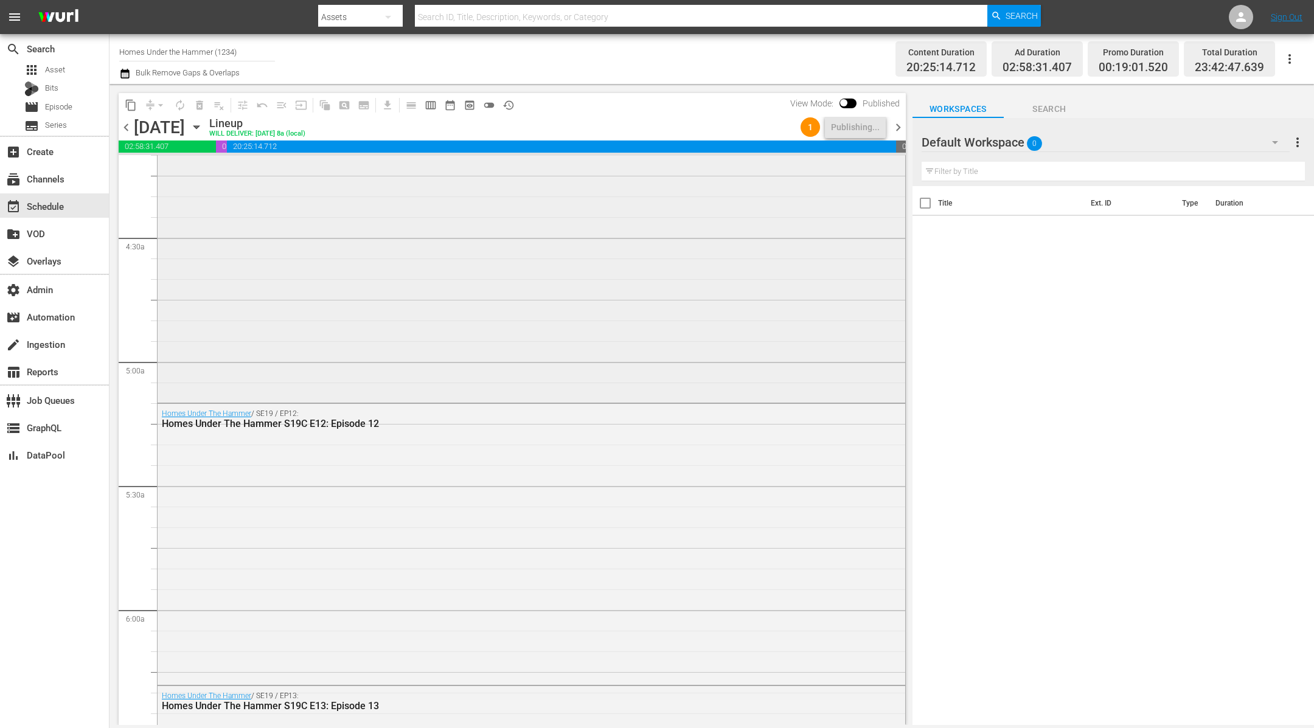
scroll to position [1009, 0]
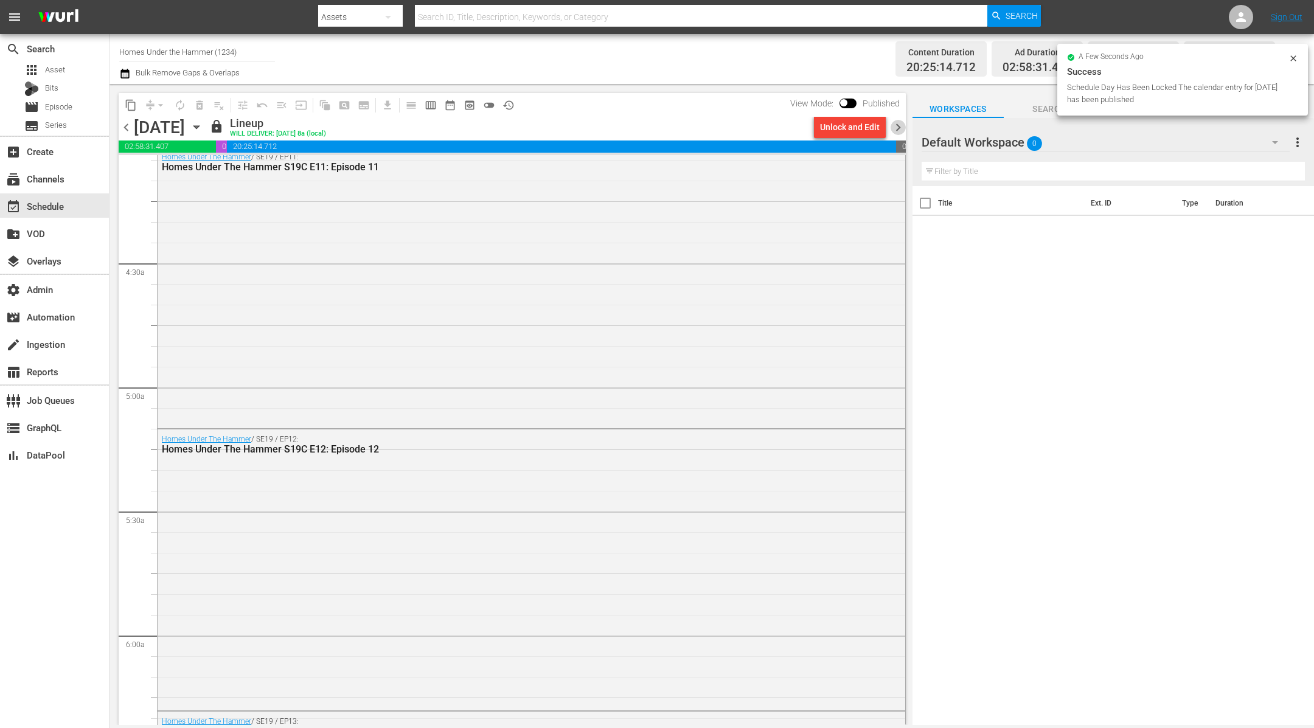
click at [900, 130] on span "chevron_right" at bounding box center [898, 127] width 15 height 15
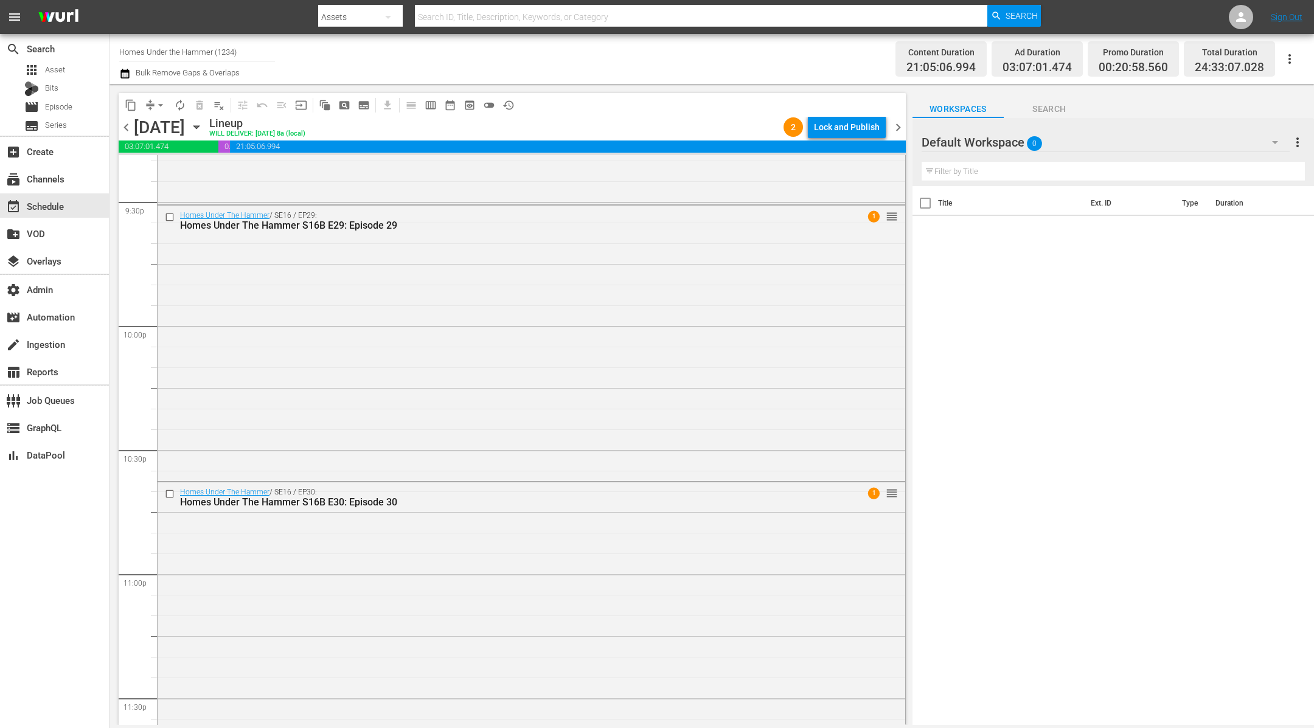
scroll to position [5604, 0]
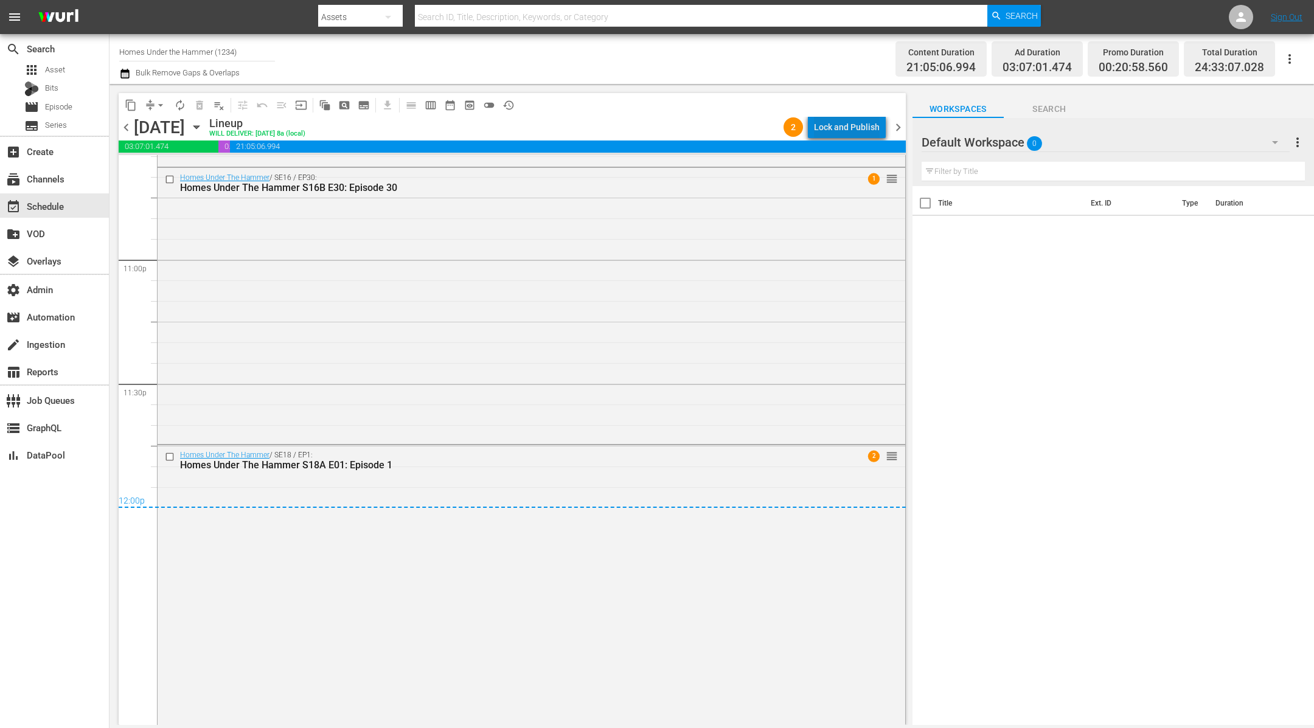
click at [866, 125] on div "Lock and Publish" at bounding box center [847, 127] width 66 height 22
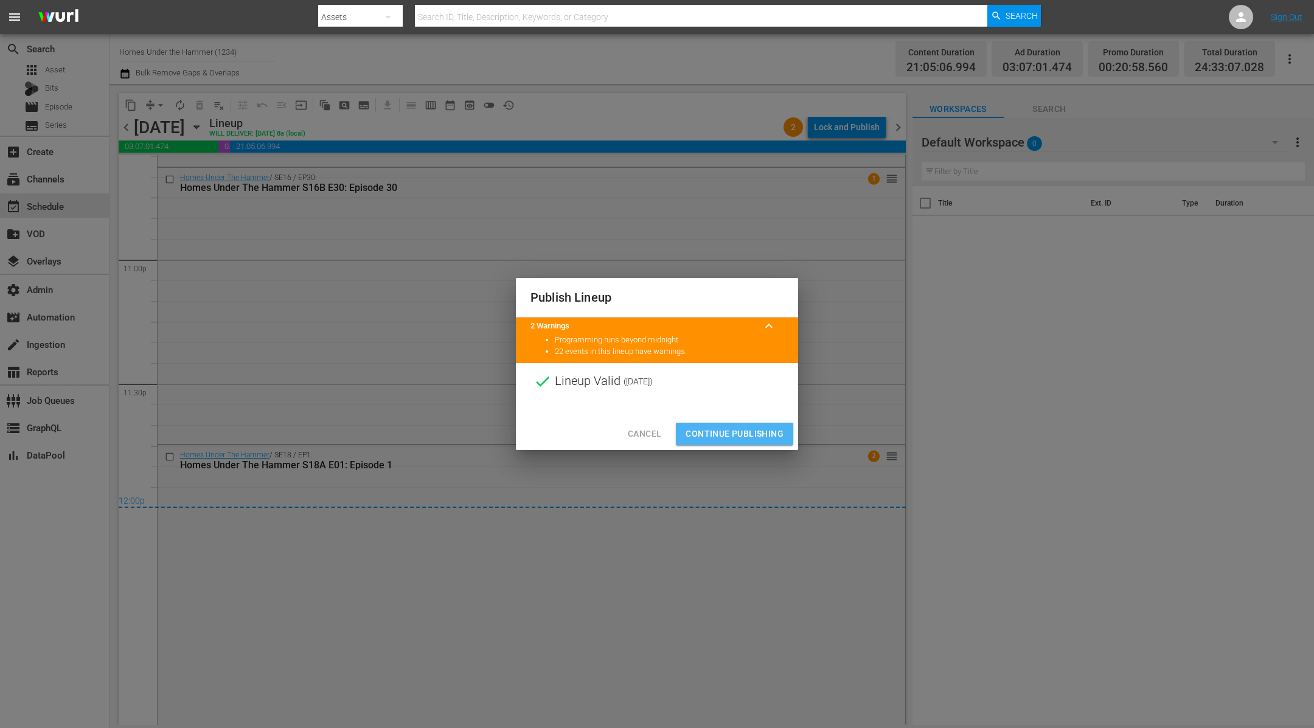
click at [746, 436] on span "Continue Publishing" at bounding box center [735, 433] width 98 height 15
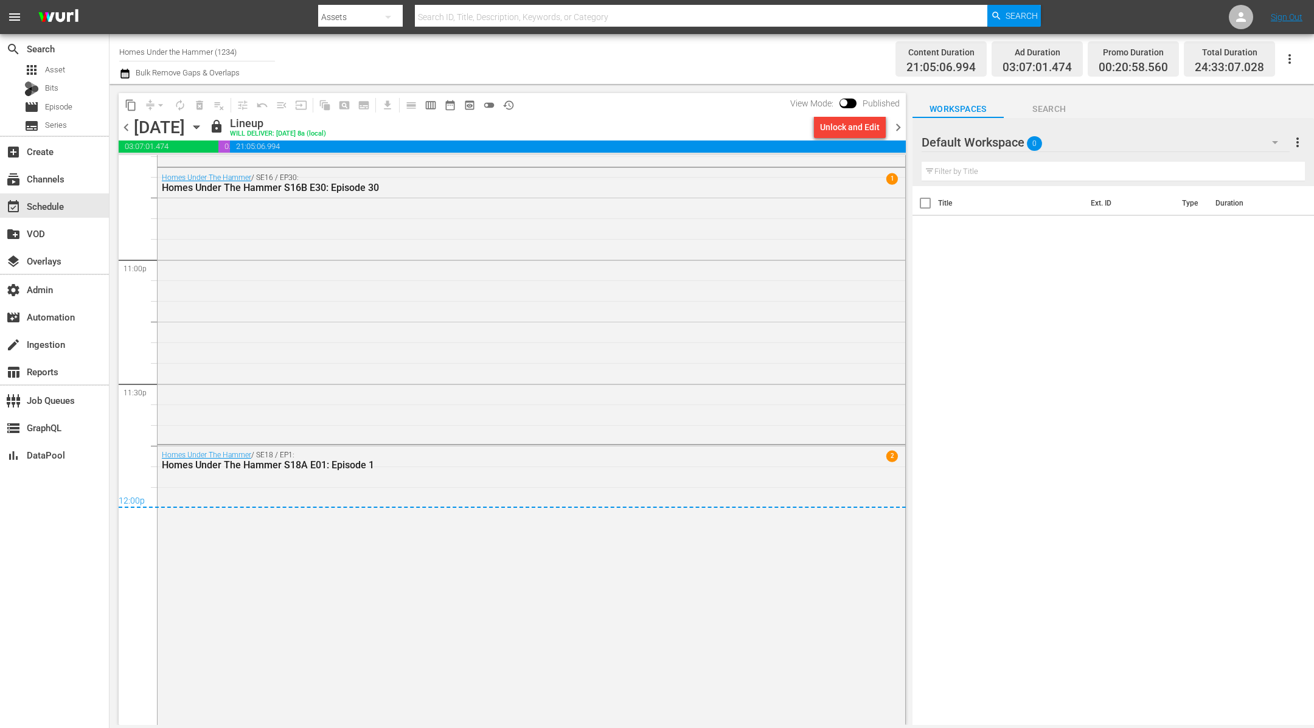
click at [900, 128] on span "chevron_right" at bounding box center [898, 127] width 15 height 15
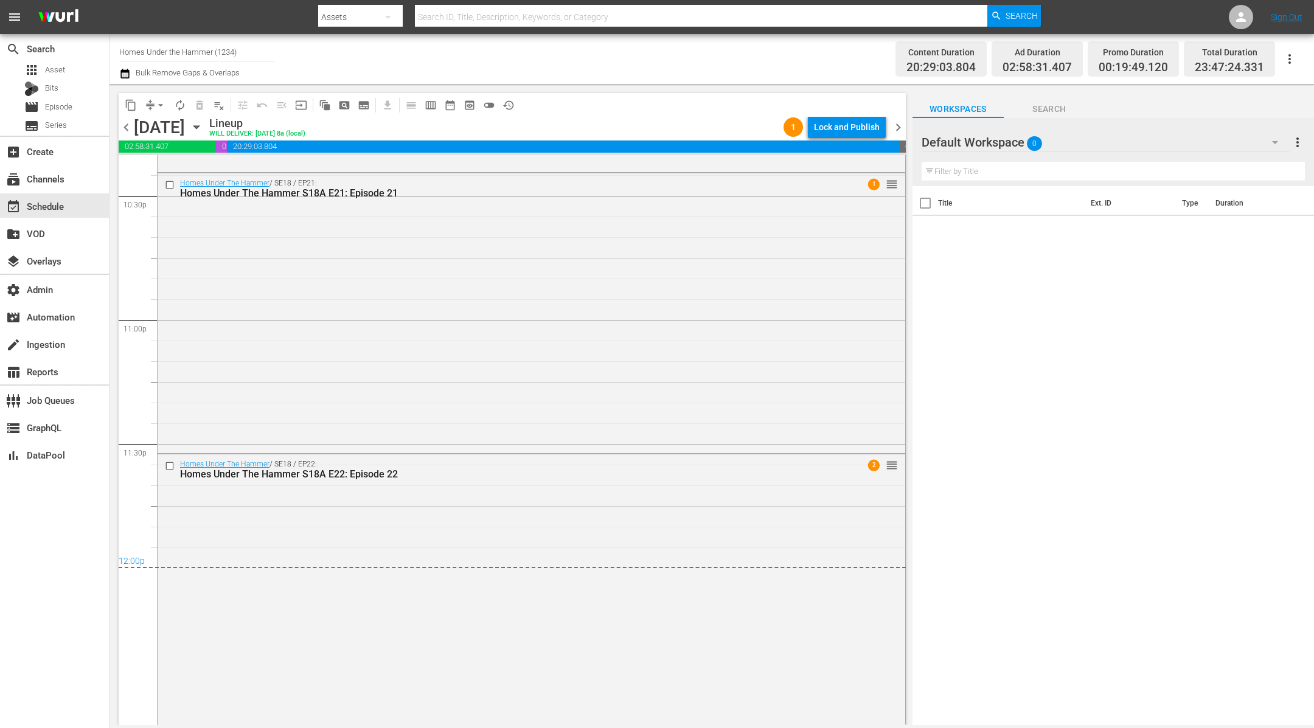
scroll to position [5552, 0]
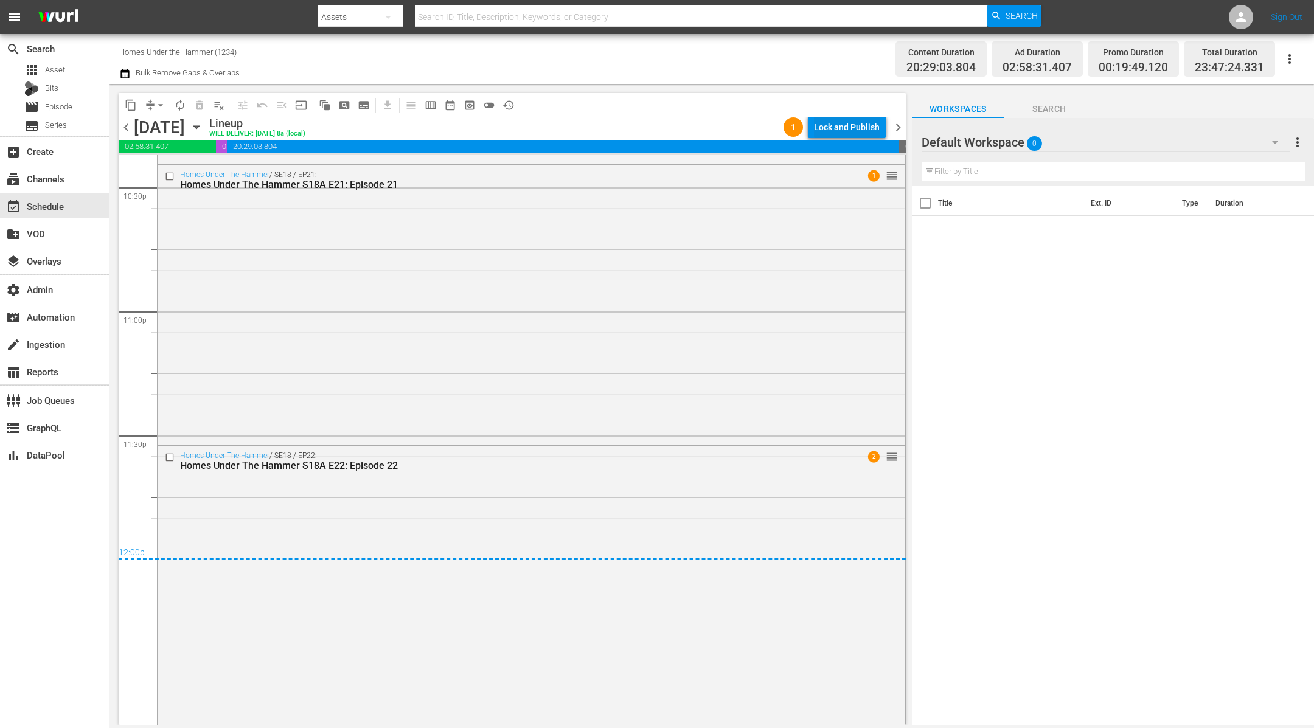
click at [853, 131] on div "Lock and Publish" at bounding box center [847, 127] width 66 height 22
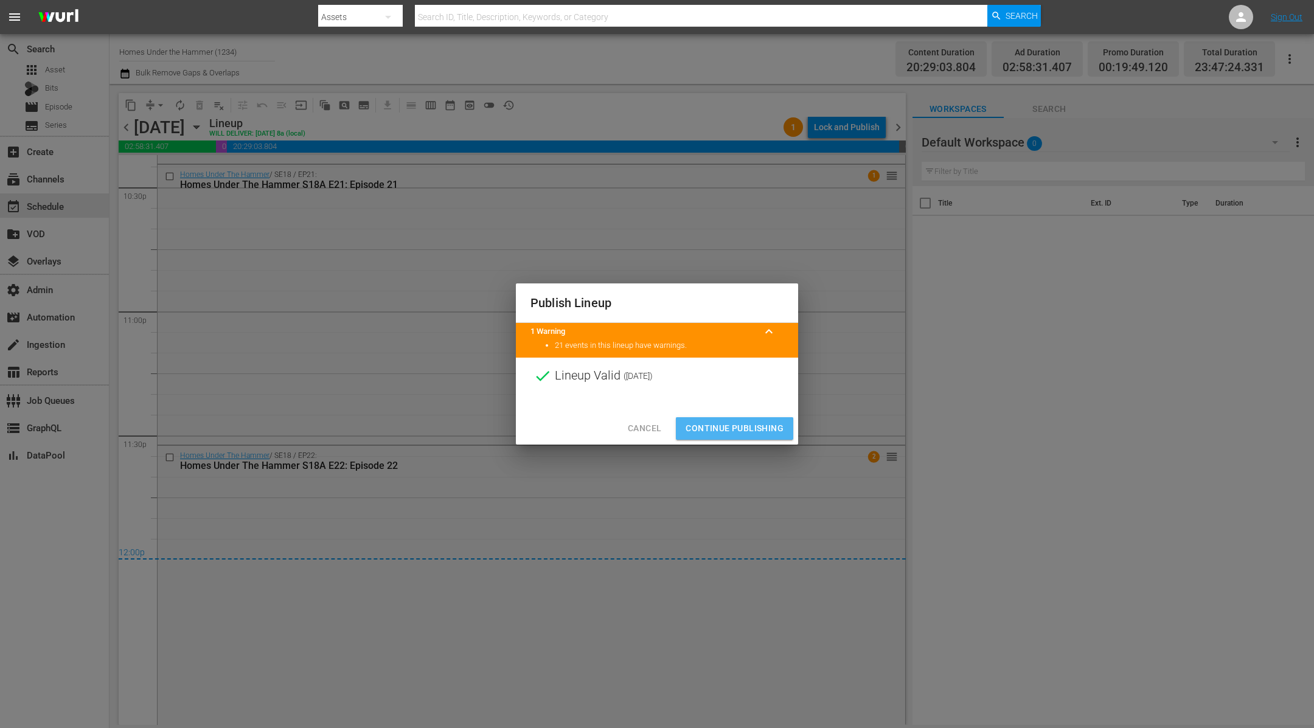
click at [727, 437] on button "Continue Publishing" at bounding box center [734, 428] width 117 height 23
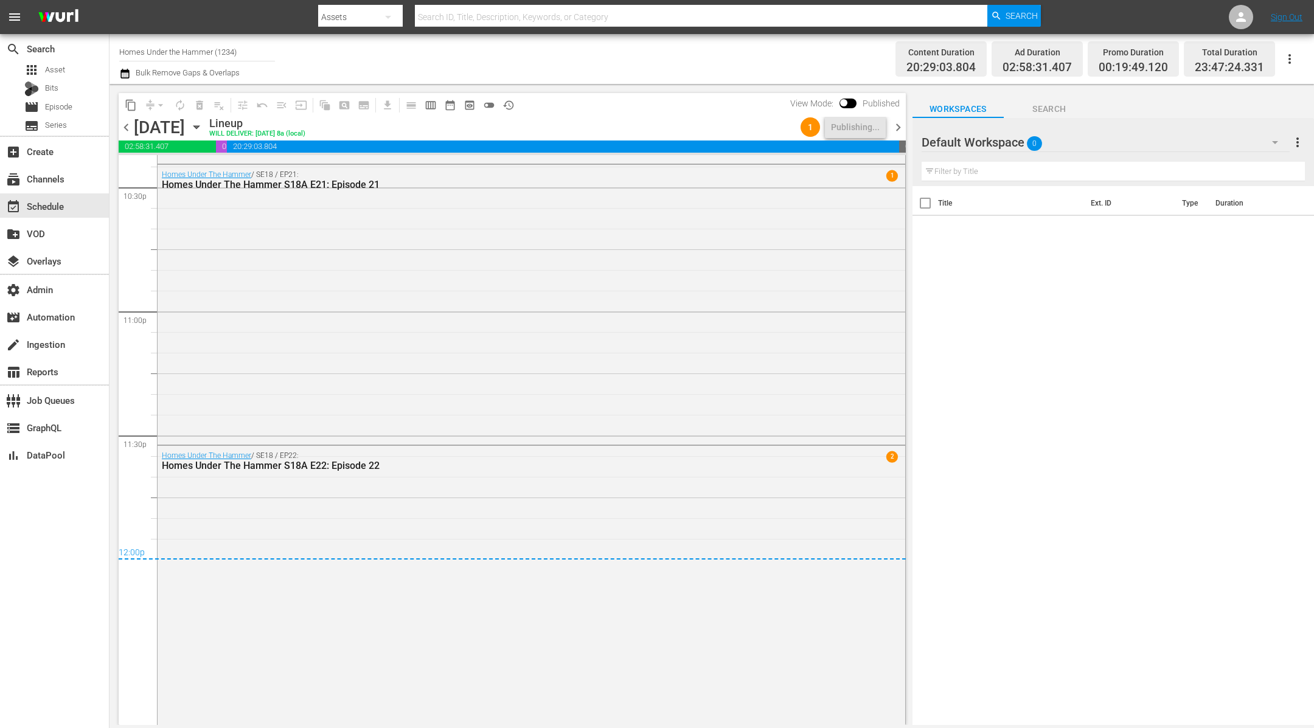
click at [897, 127] on span "chevron_right" at bounding box center [898, 127] width 15 height 15
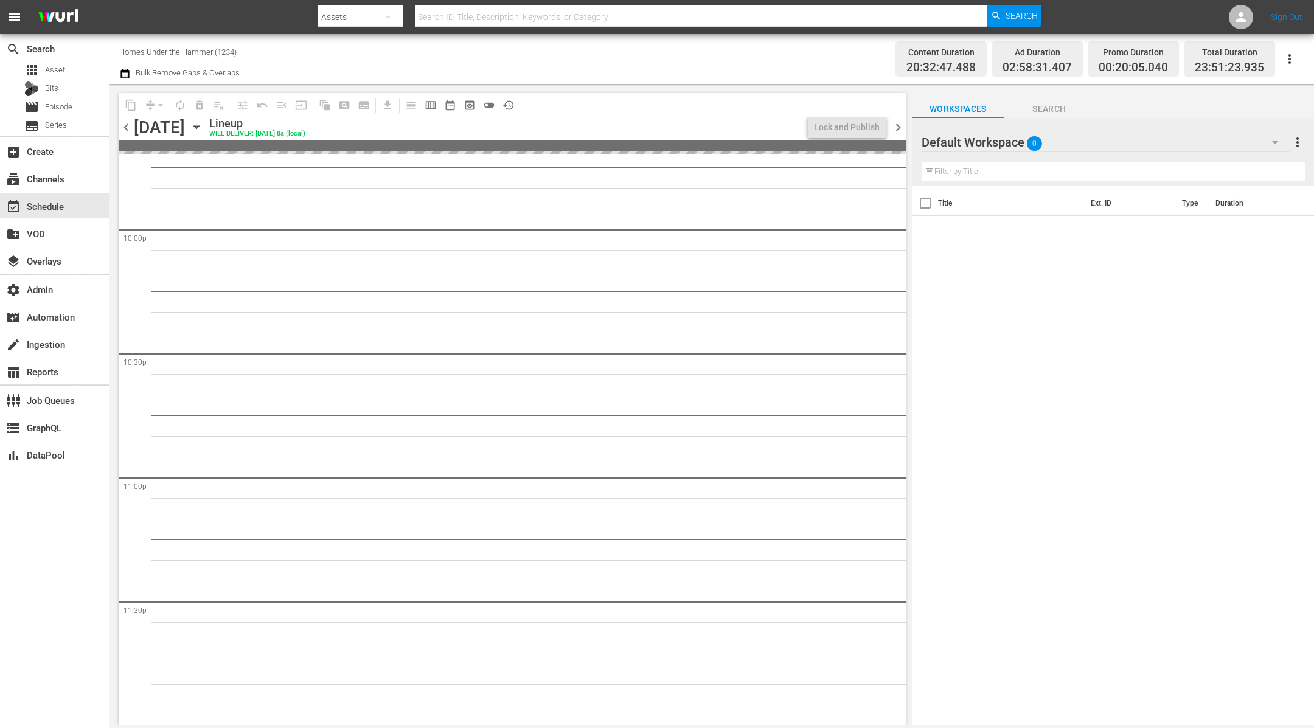
scroll to position [5198, 0]
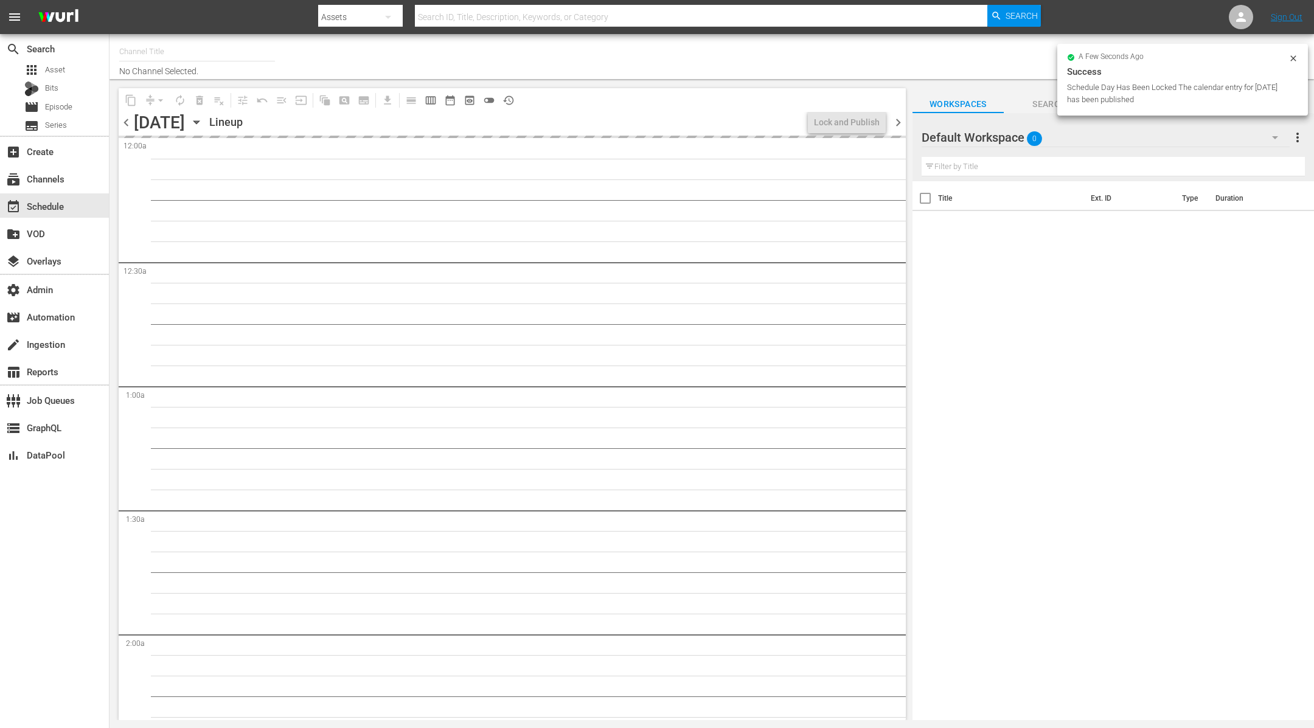
type input "Homes Under the Hammer (1234)"
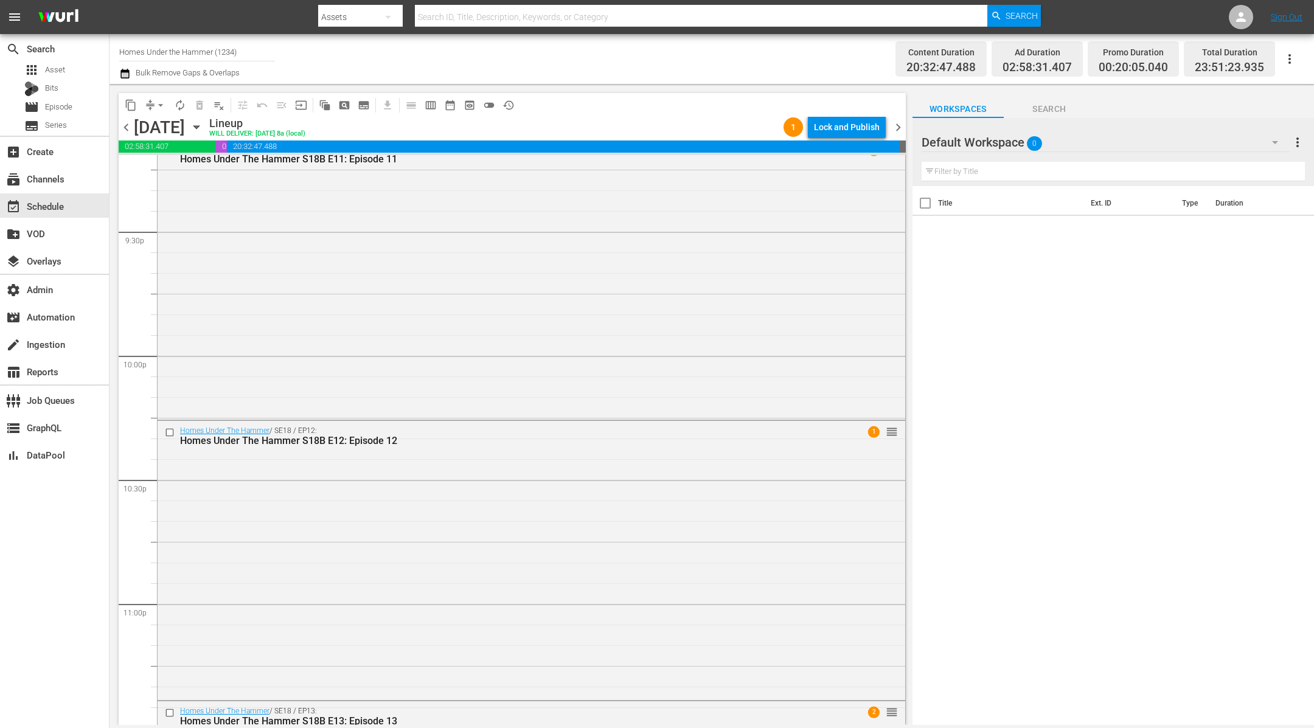
scroll to position [5516, 0]
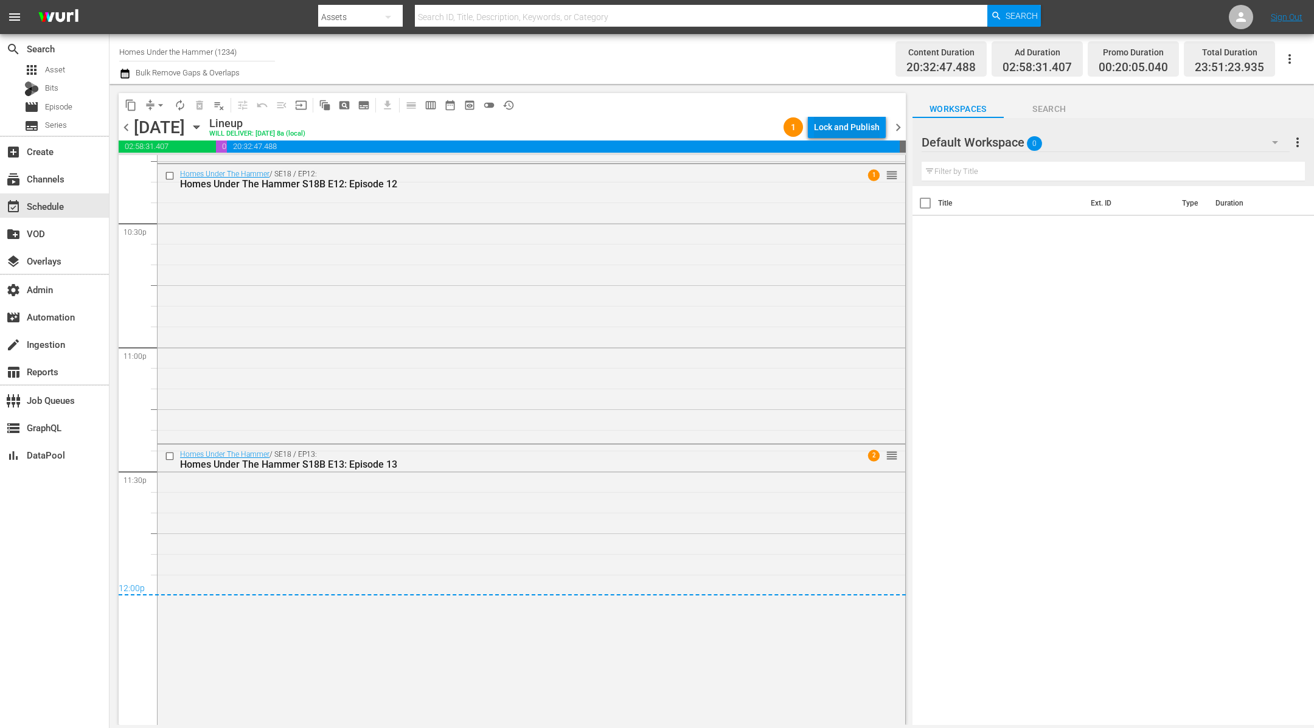
click at [855, 125] on div "Lock and Publish" at bounding box center [847, 127] width 66 height 22
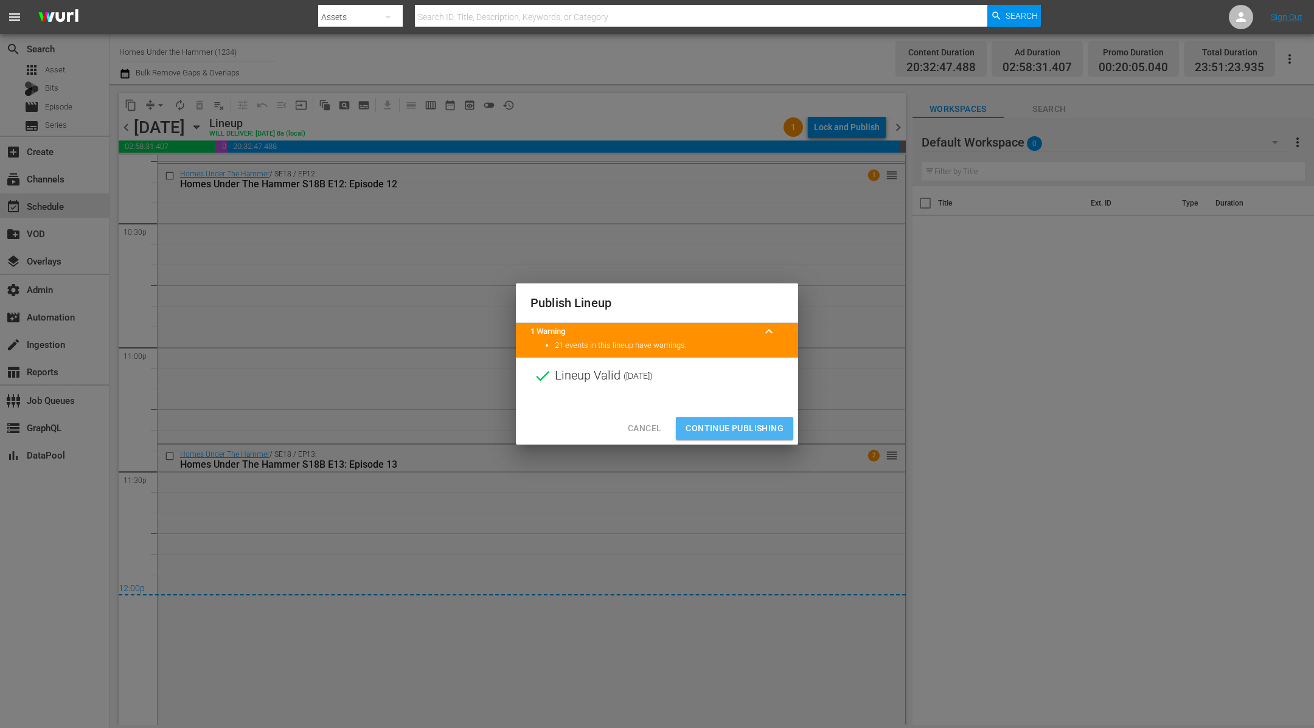
click at [725, 434] on span "Continue Publishing" at bounding box center [735, 428] width 98 height 15
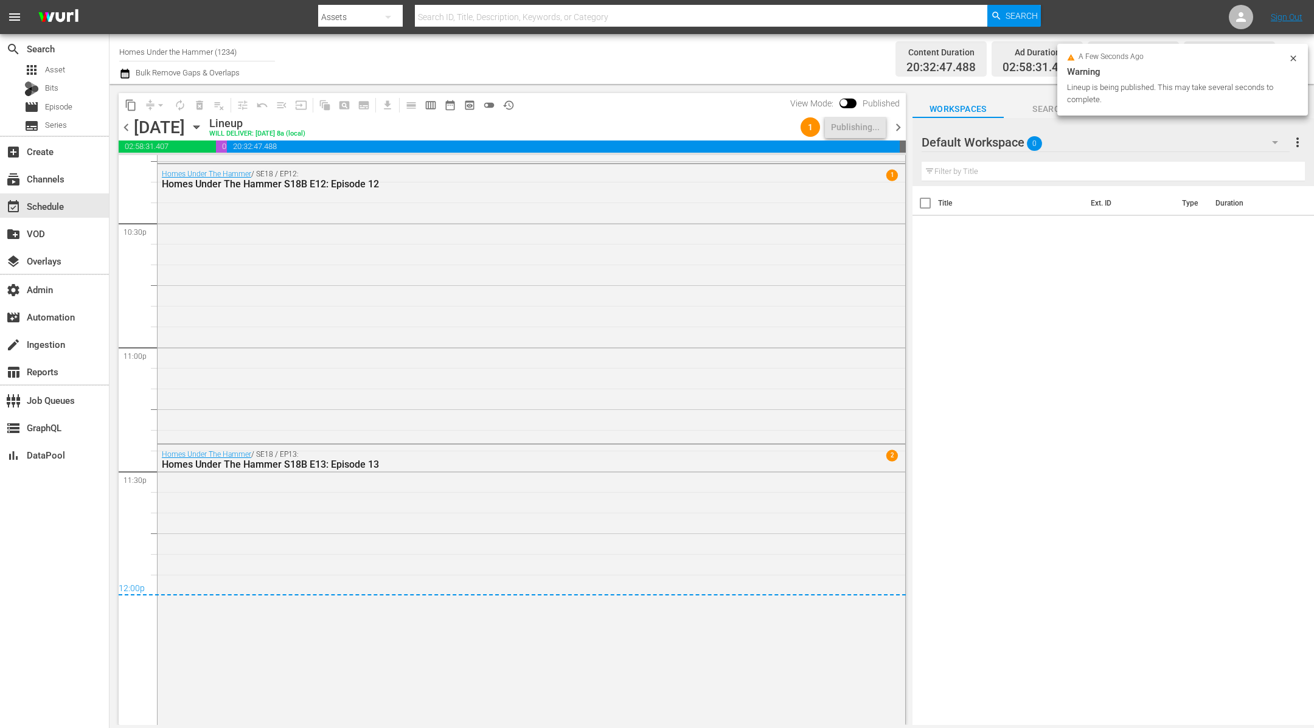
click at [897, 128] on span "chevron_right" at bounding box center [898, 127] width 15 height 15
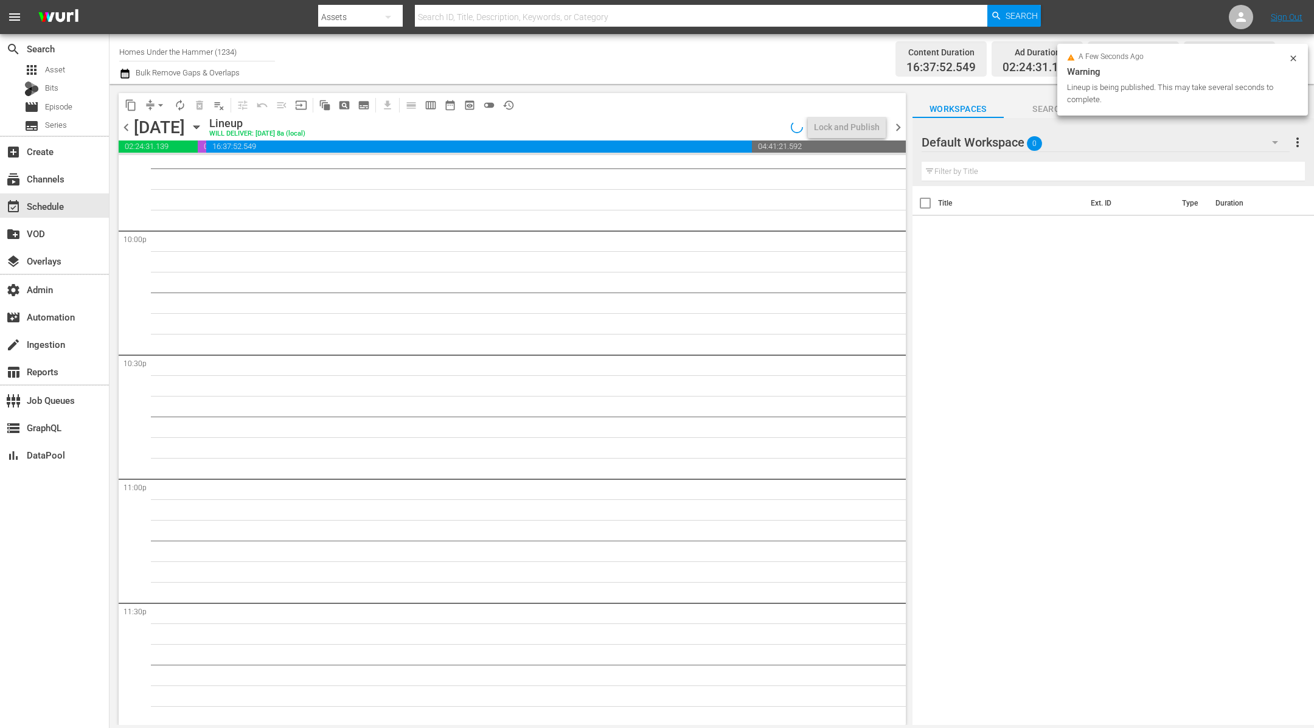
scroll to position [5198, 0]
